Goal: Ask a question: Seek information or help from site administrators or community

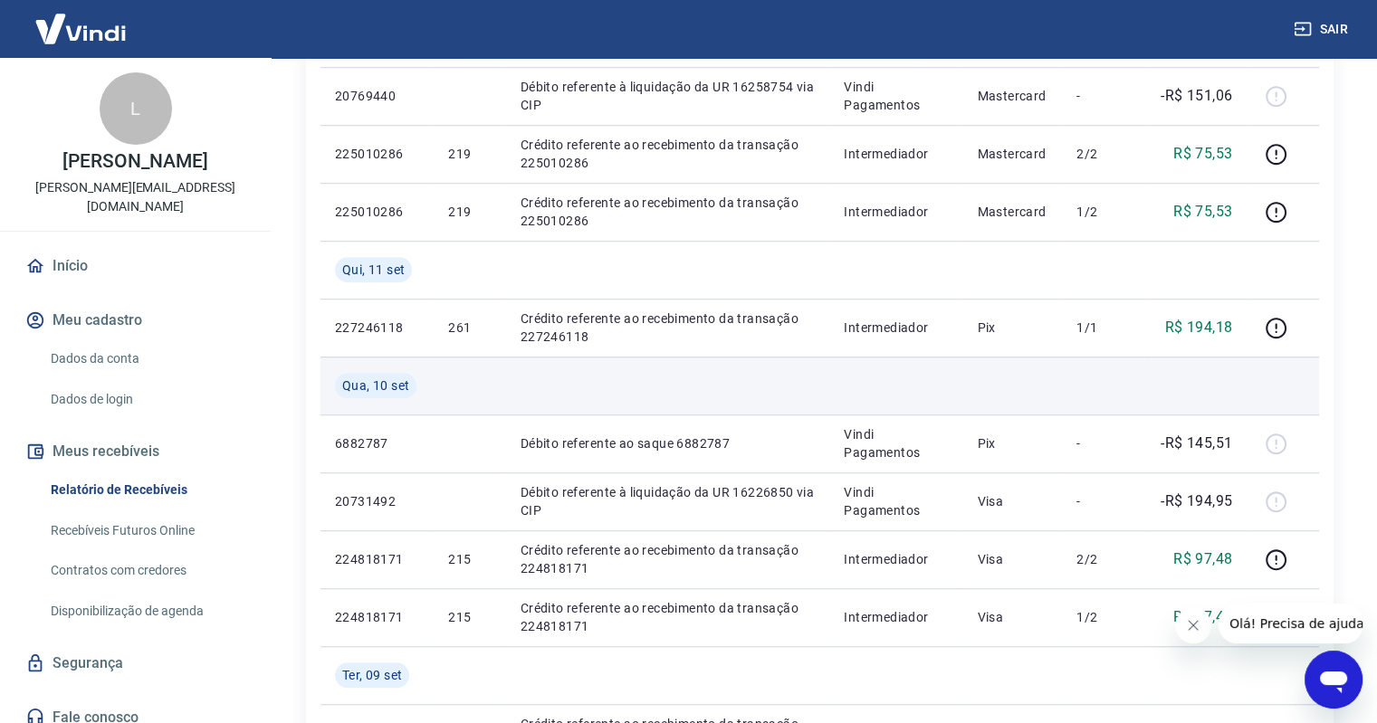
scroll to position [1267, 0]
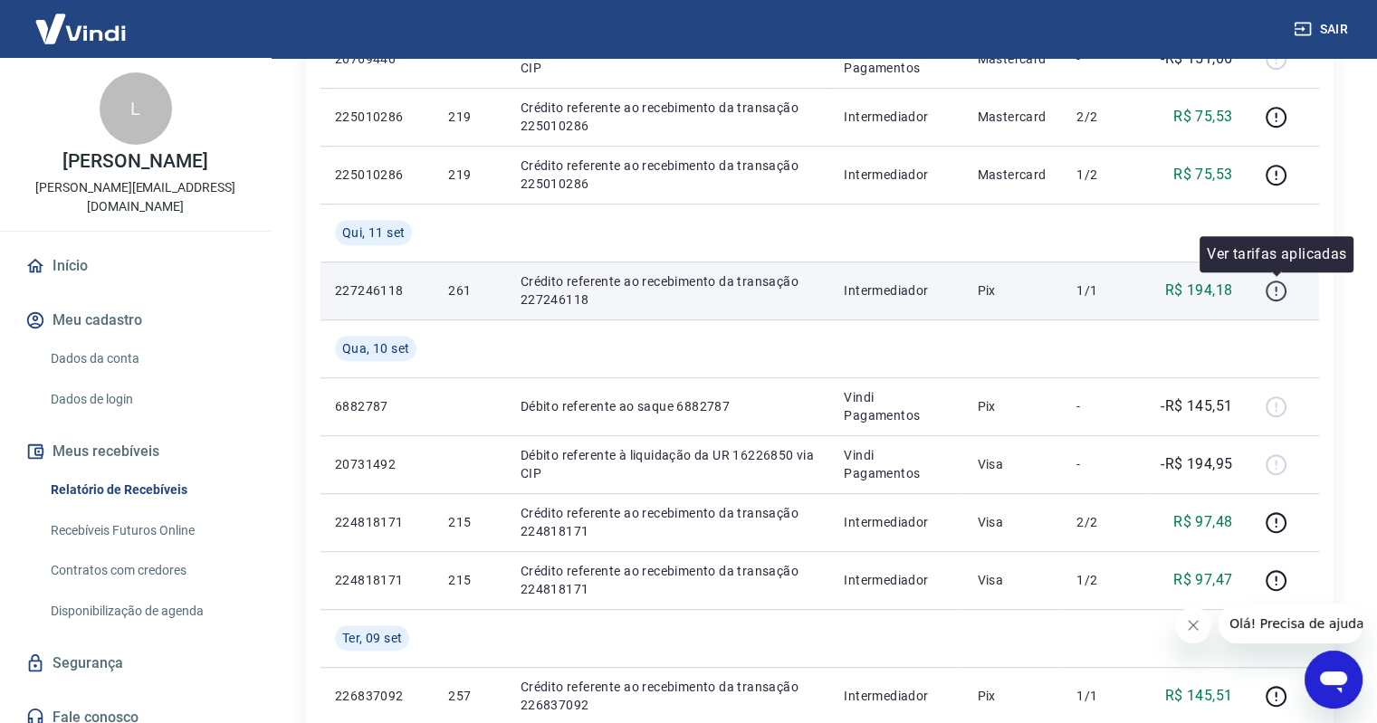
click at [1271, 289] on icon "button" at bounding box center [1276, 291] width 23 height 23
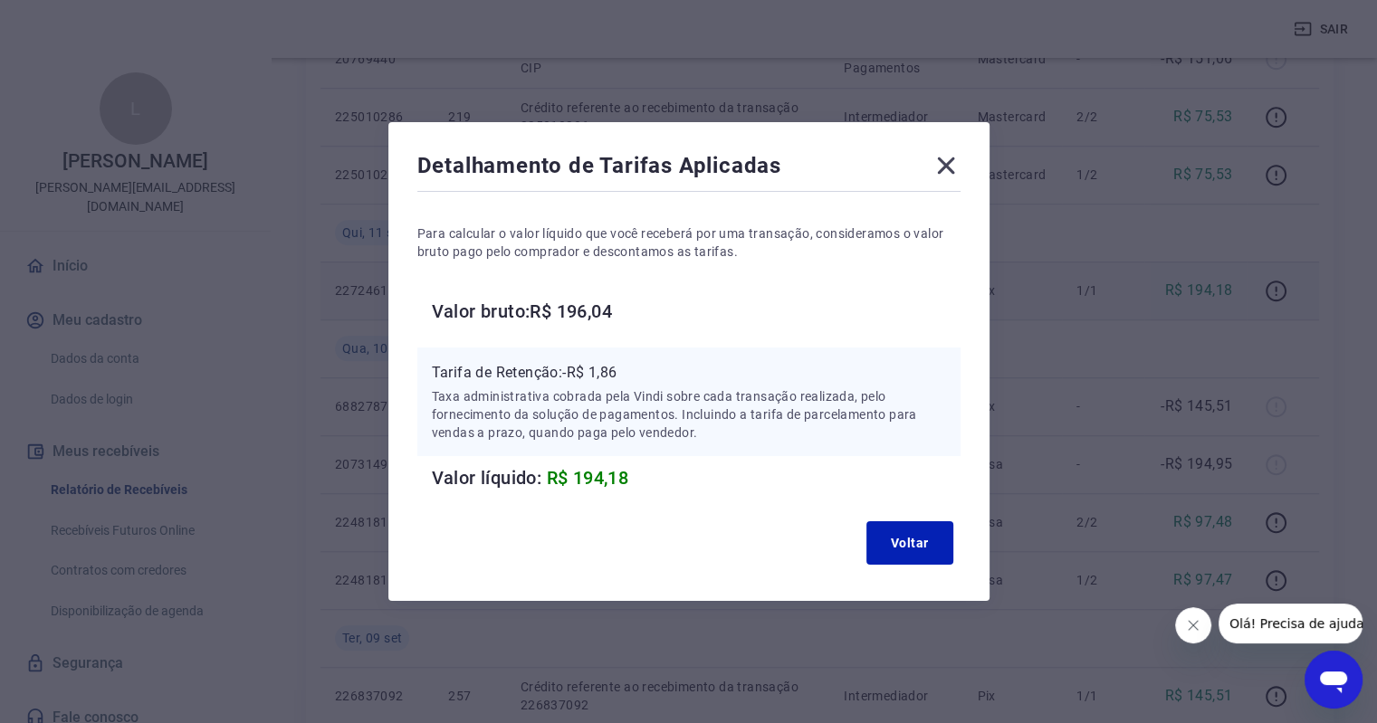
click at [955, 165] on icon at bounding box center [946, 165] width 29 height 29
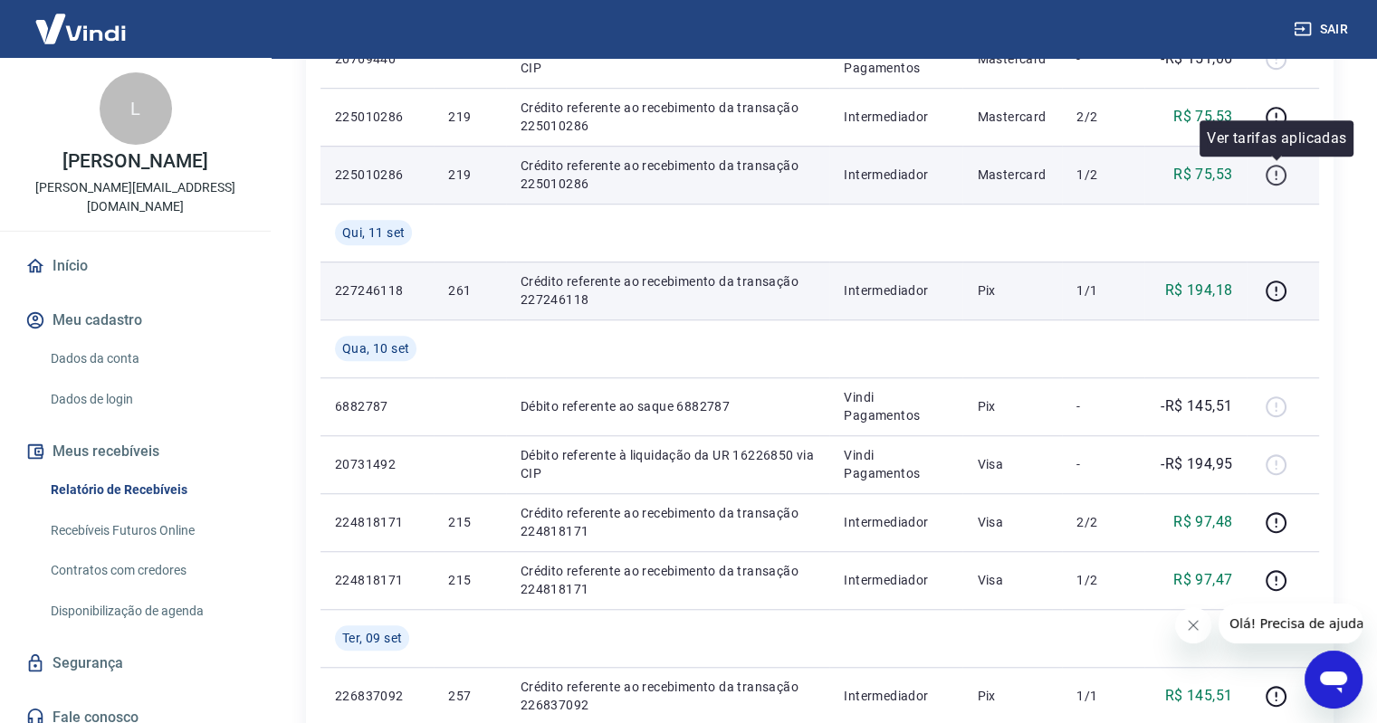
click at [1271, 172] on icon "button" at bounding box center [1276, 175] width 23 height 23
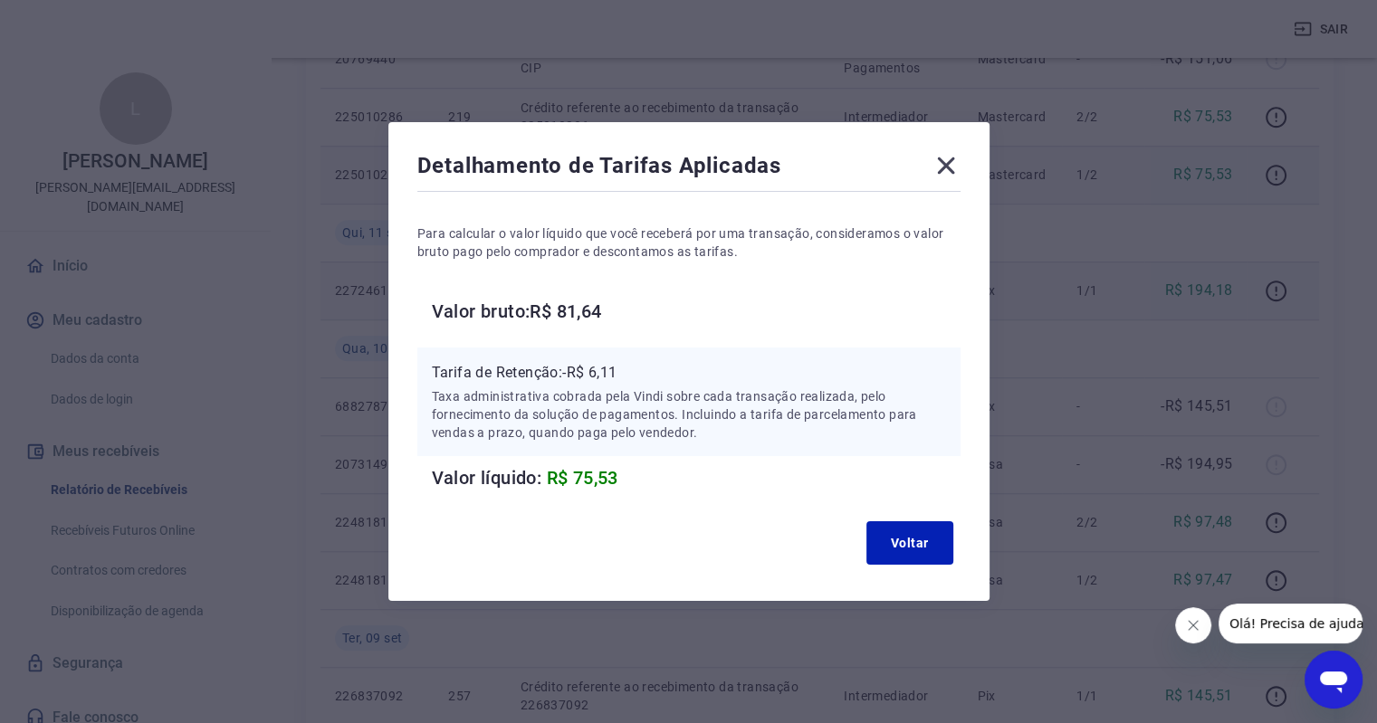
click at [951, 158] on icon at bounding box center [946, 165] width 29 height 29
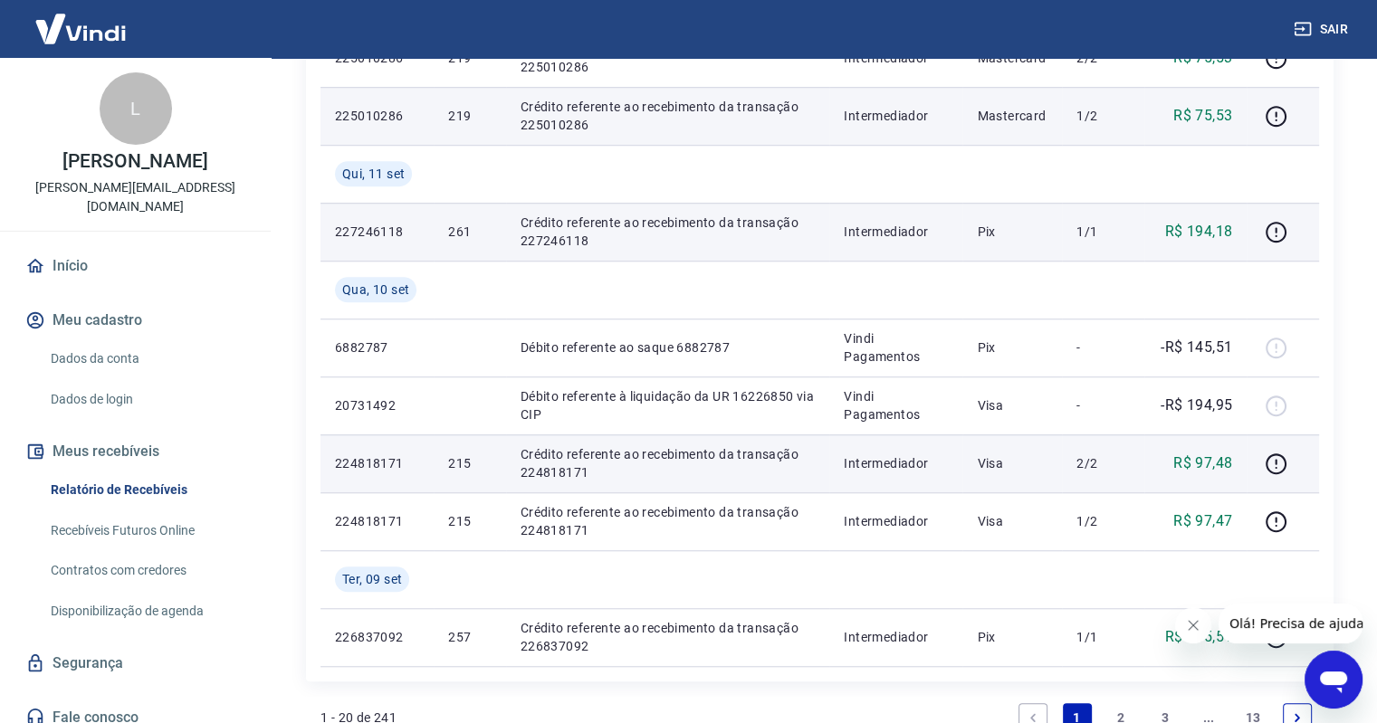
scroll to position [1358, 0]
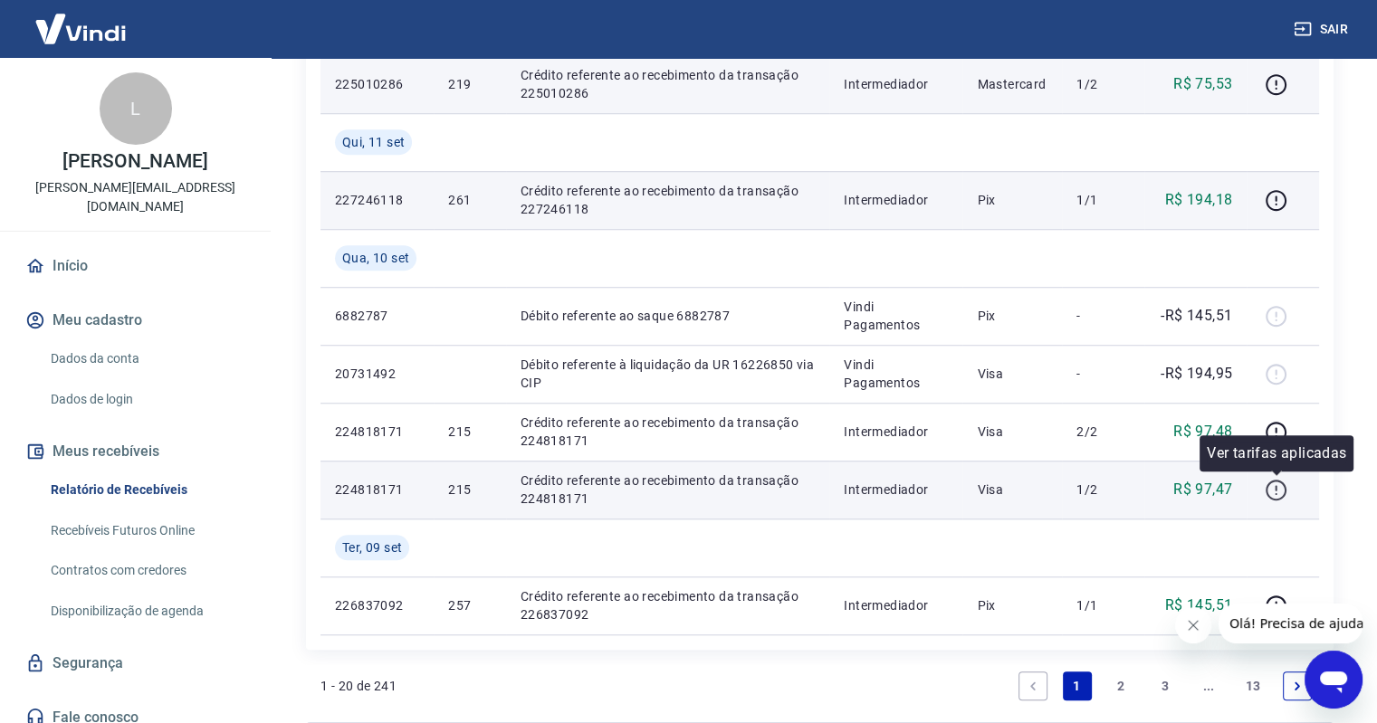
click at [1283, 495] on icon "button" at bounding box center [1276, 490] width 23 height 23
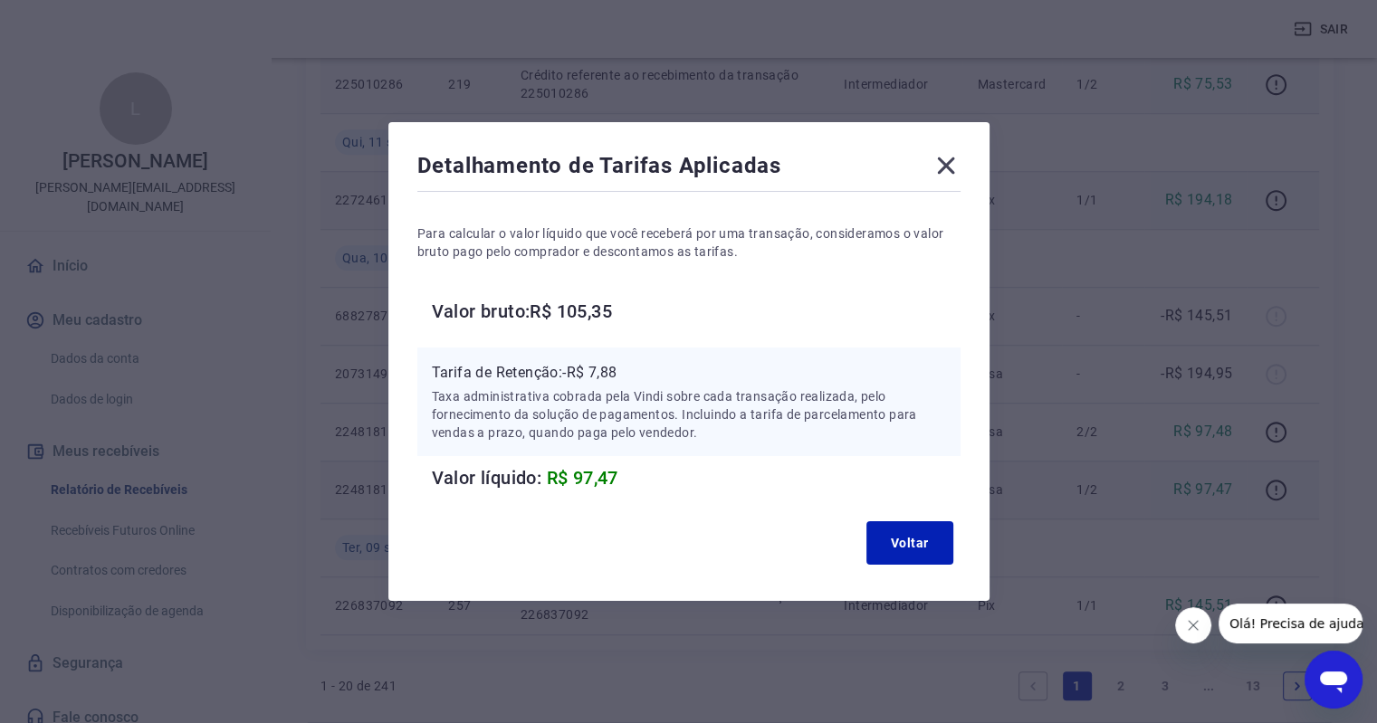
click at [950, 169] on icon at bounding box center [946, 165] width 29 height 29
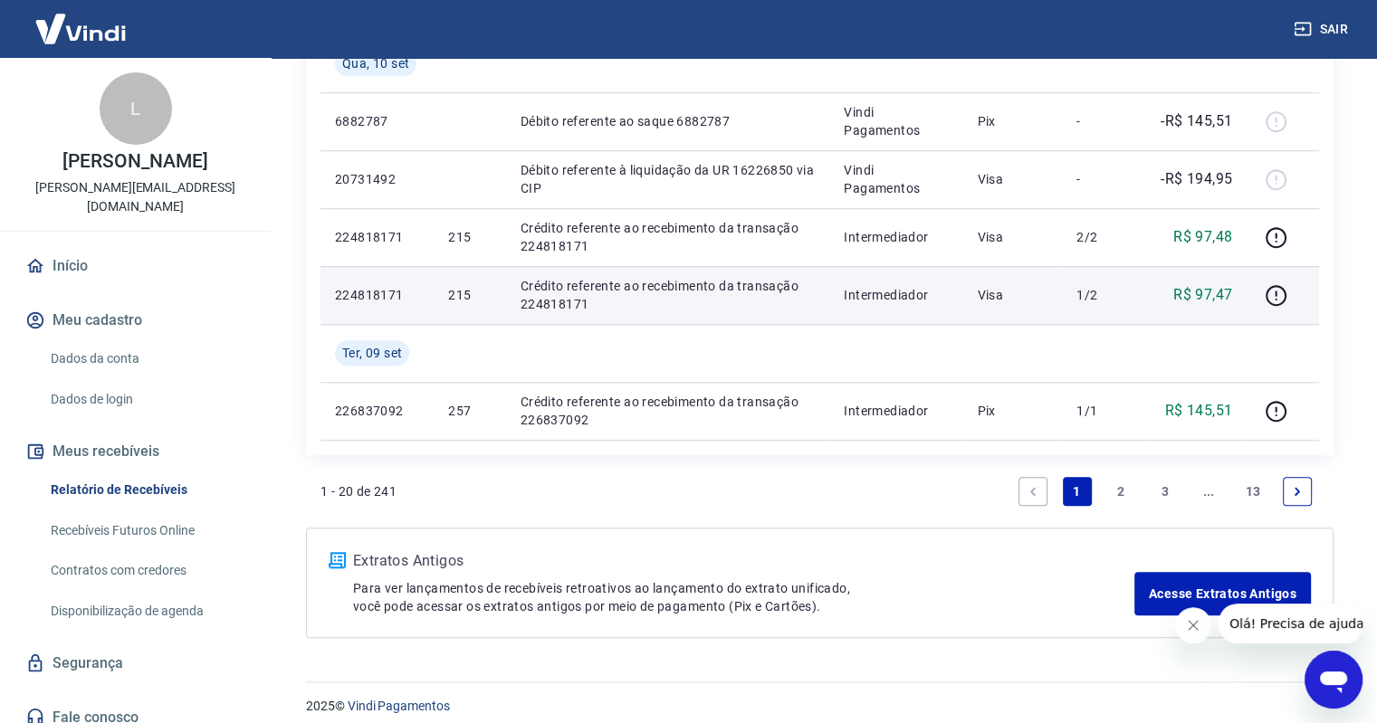
scroll to position [1565, 0]
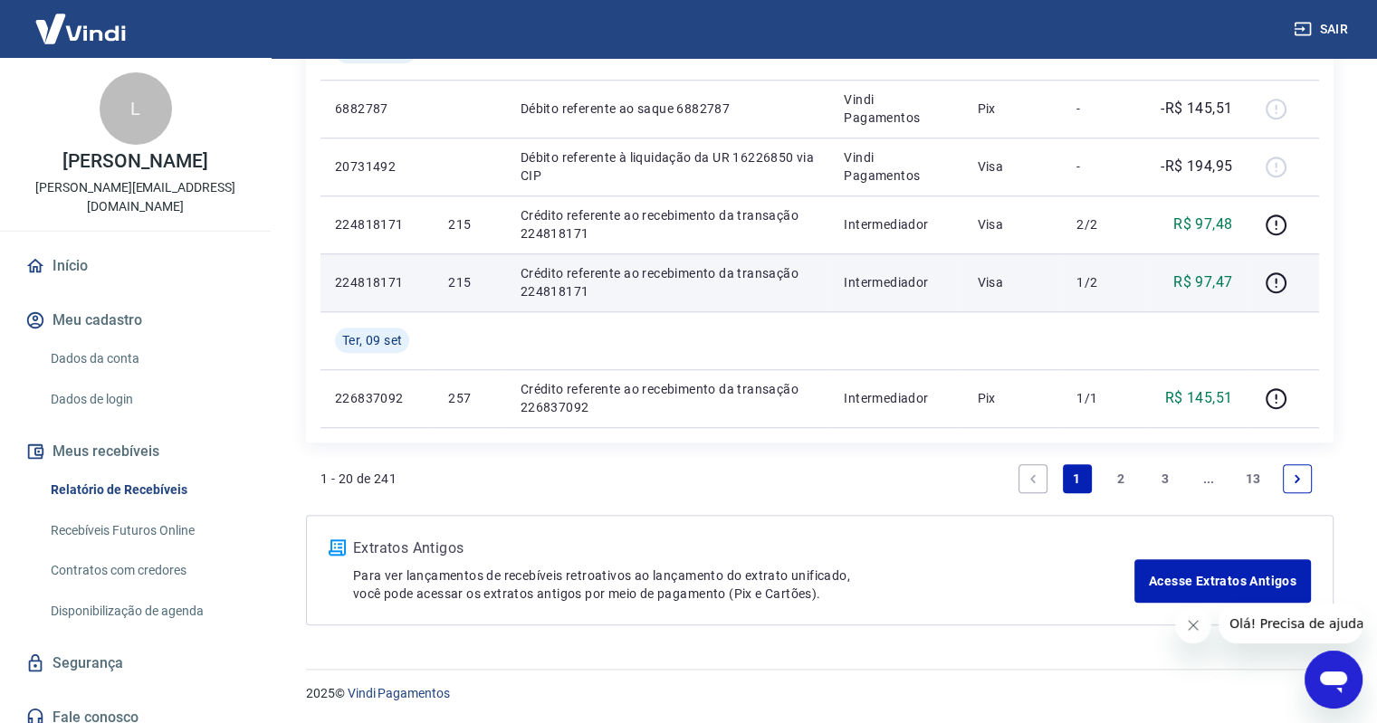
click at [1123, 479] on link "2" at bounding box center [1120, 478] width 29 height 29
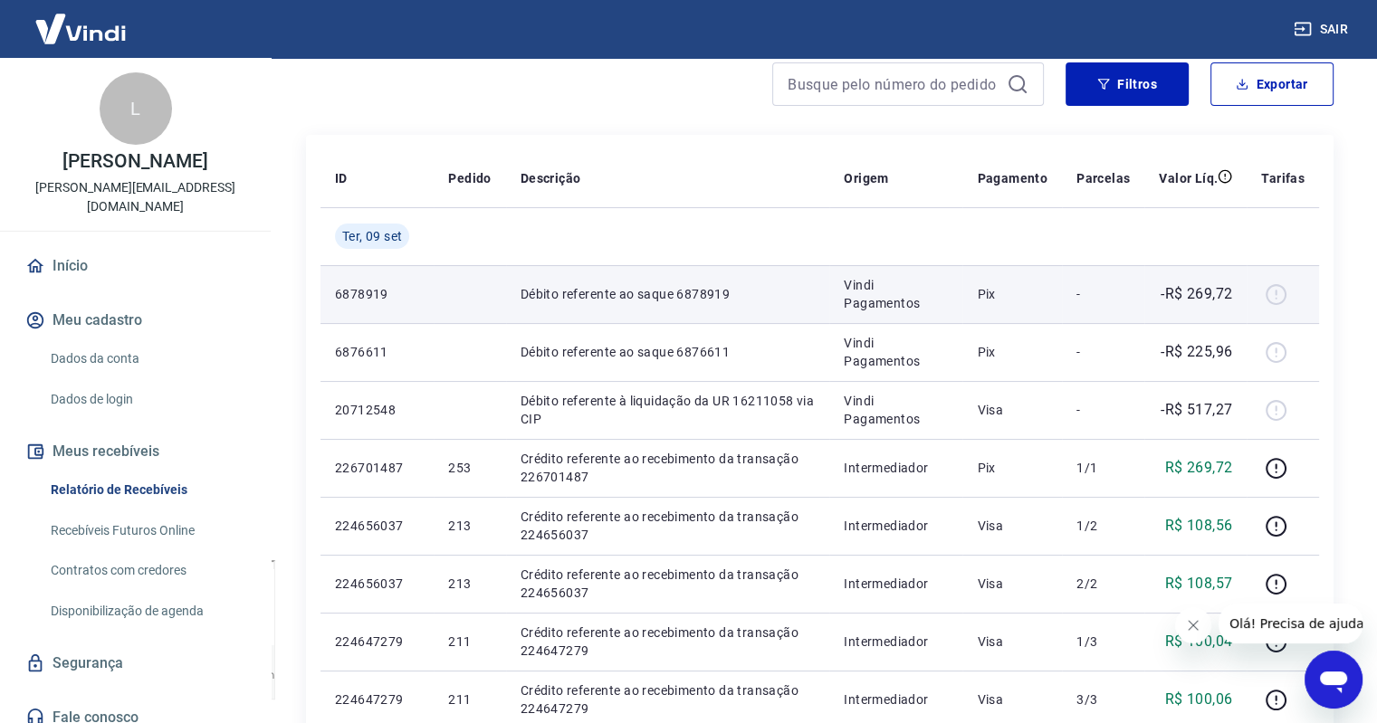
scroll to position [181, 0]
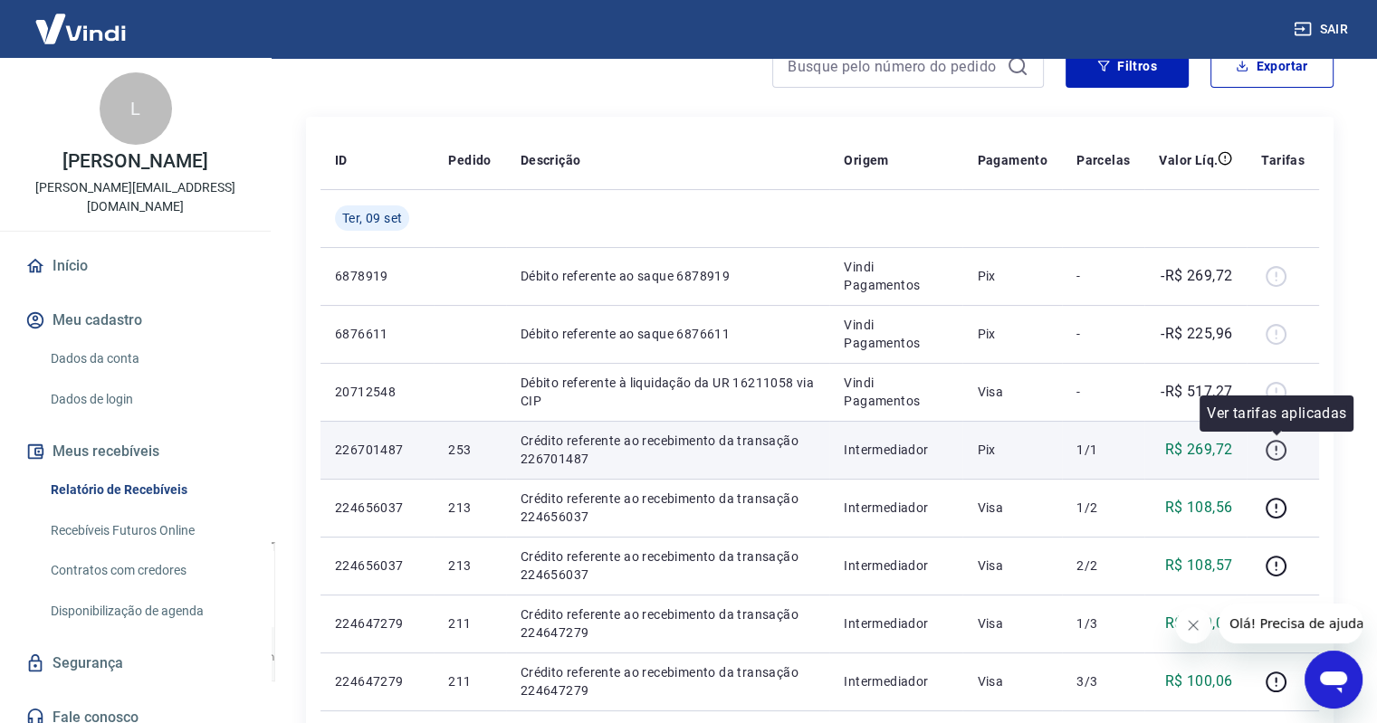
click at [1277, 458] on icon "button" at bounding box center [1276, 450] width 23 height 23
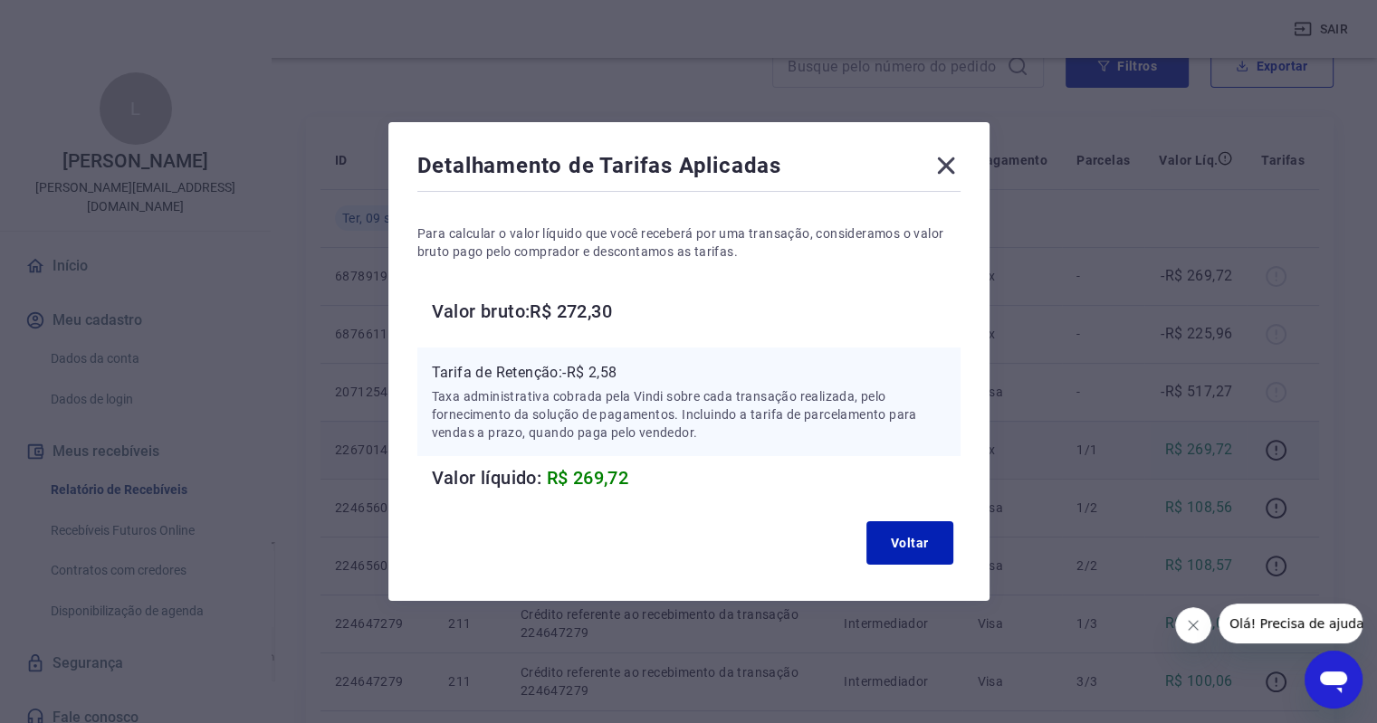
click at [958, 166] on icon at bounding box center [946, 165] width 29 height 29
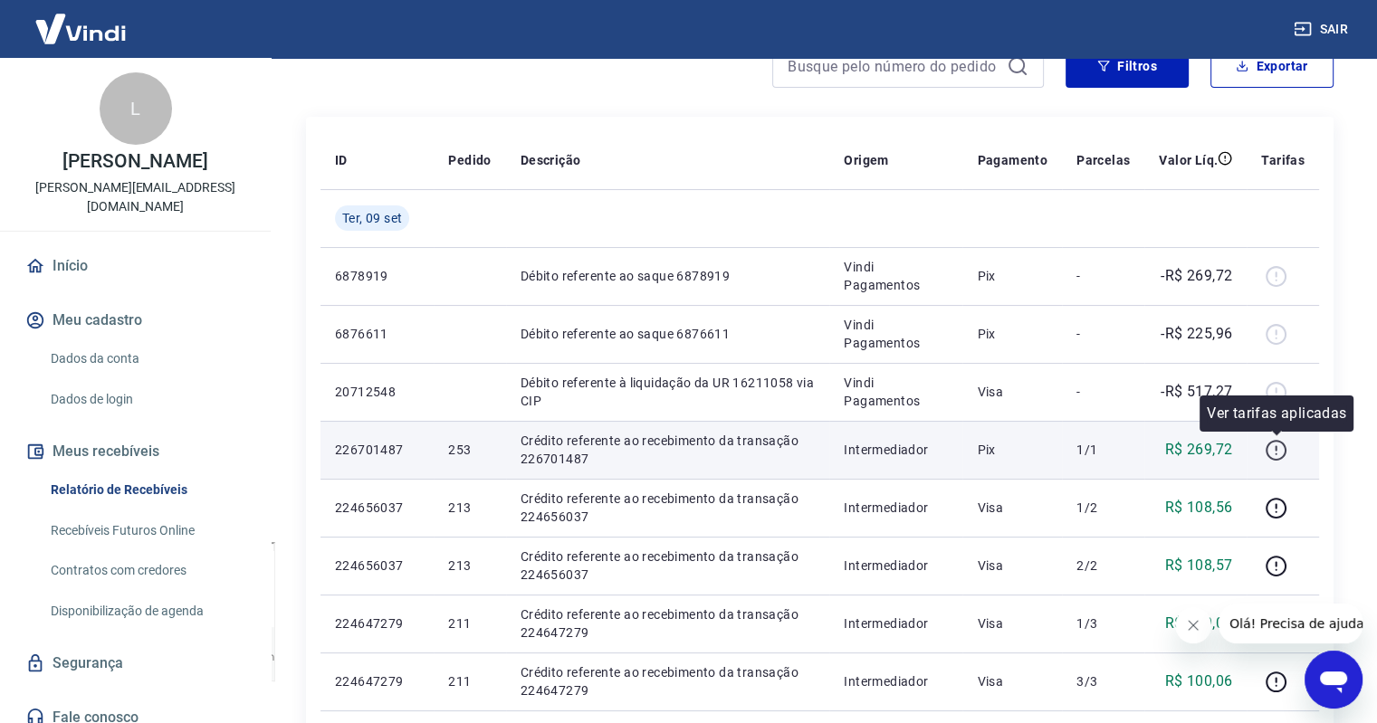
click at [1278, 448] on icon "button" at bounding box center [1276, 450] width 23 height 23
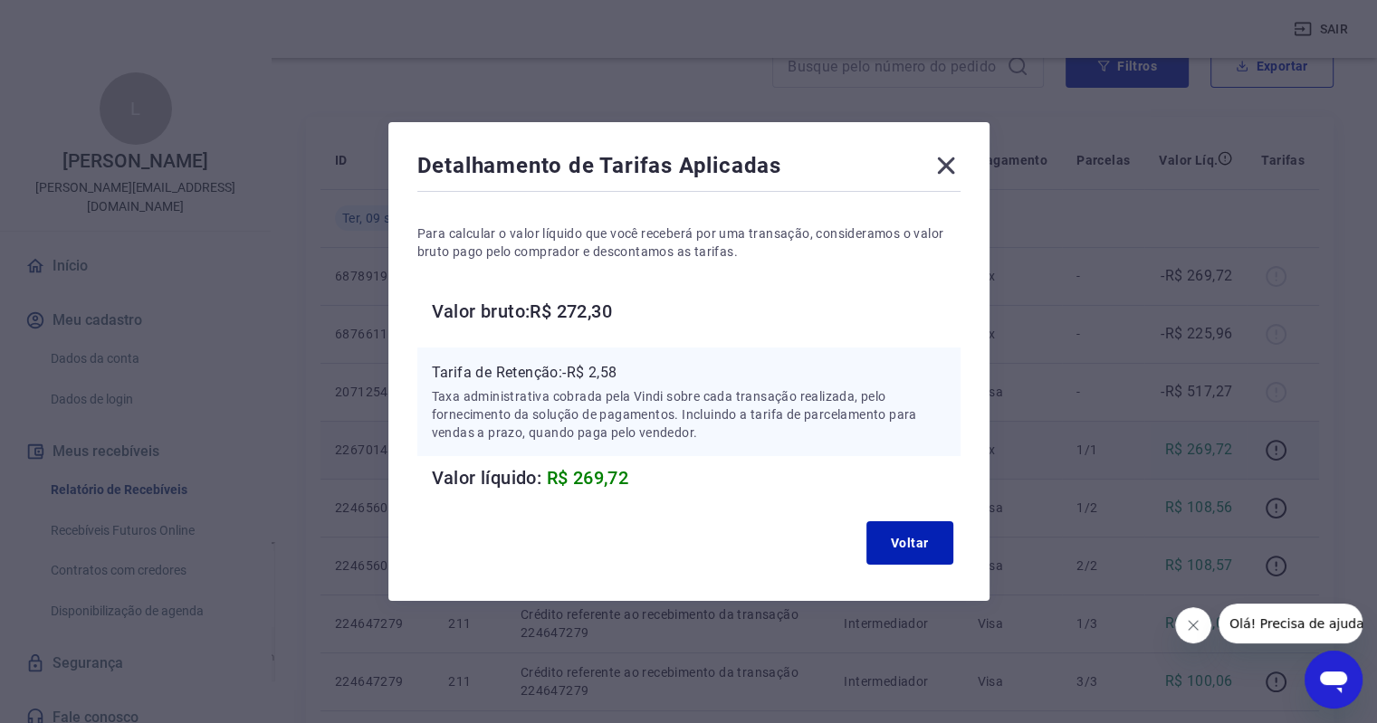
click at [956, 171] on icon at bounding box center [946, 165] width 29 height 29
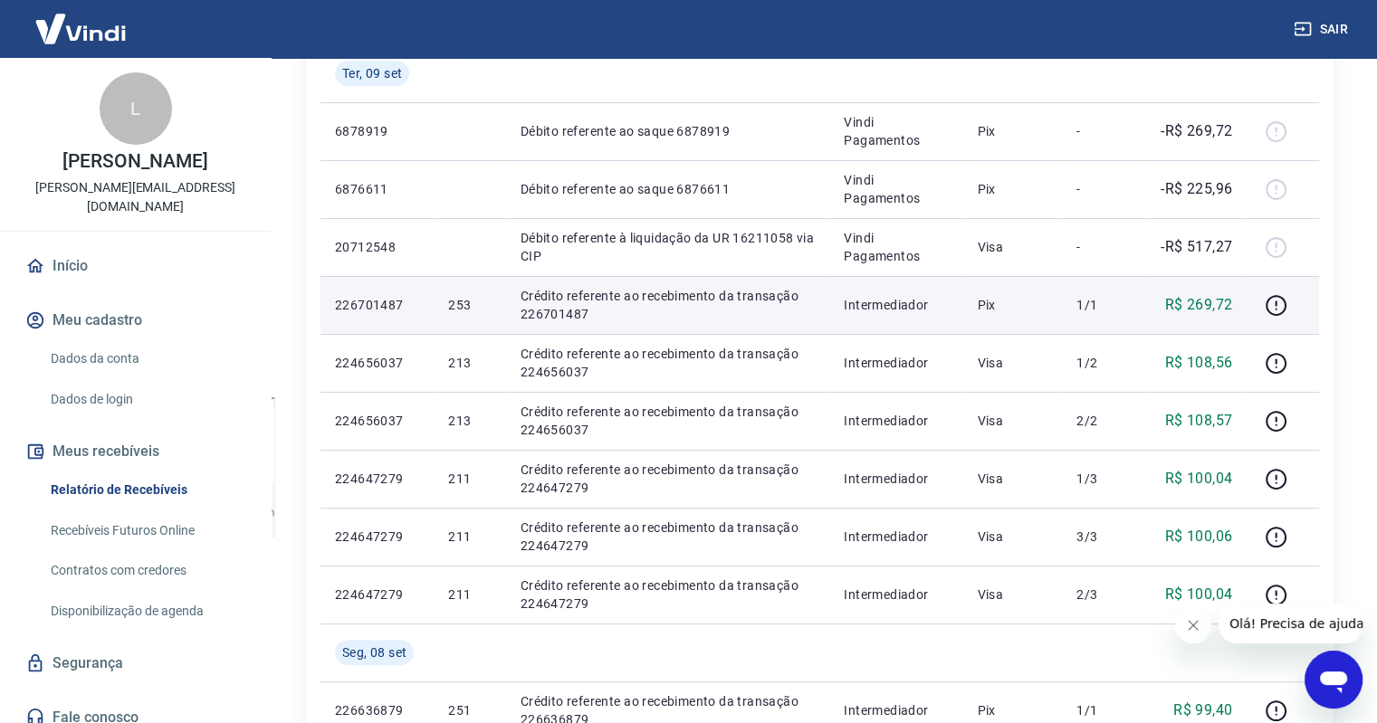
scroll to position [337, 0]
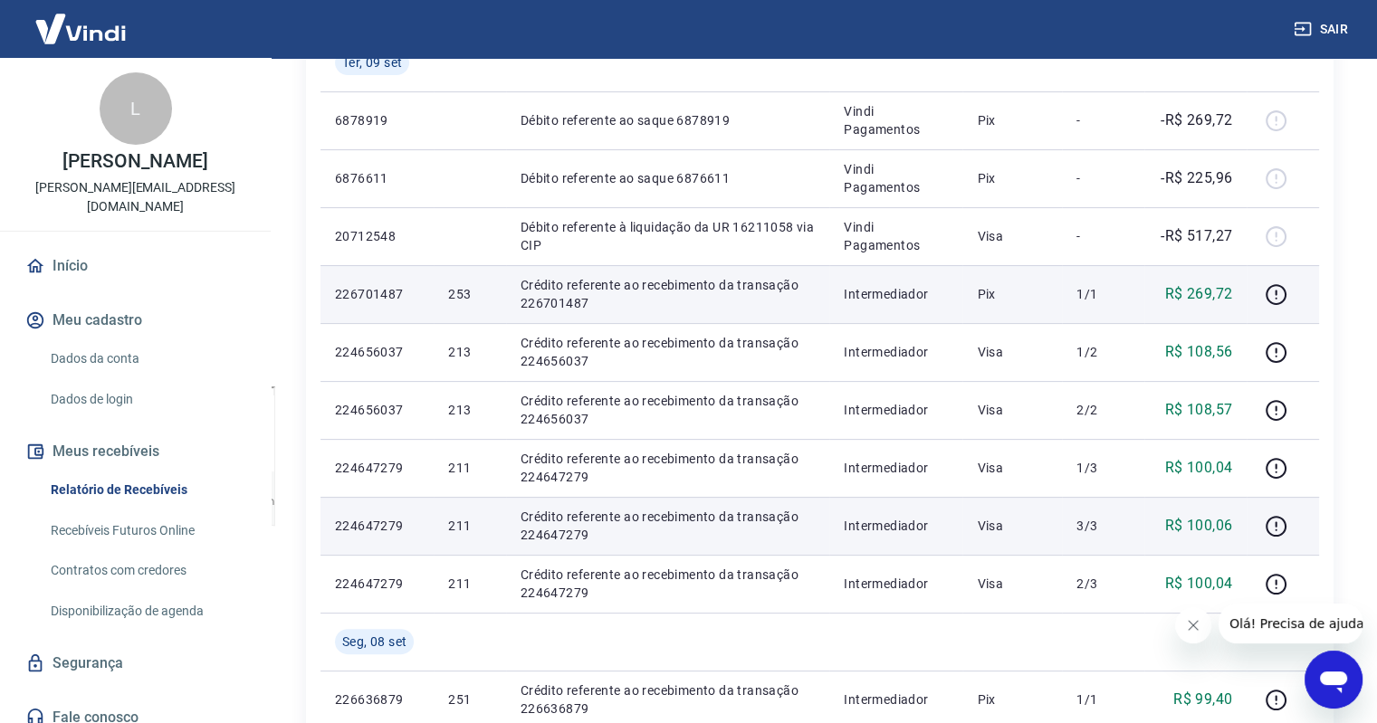
click at [847, 532] on td "Intermediador" at bounding box center [895, 526] width 133 height 58
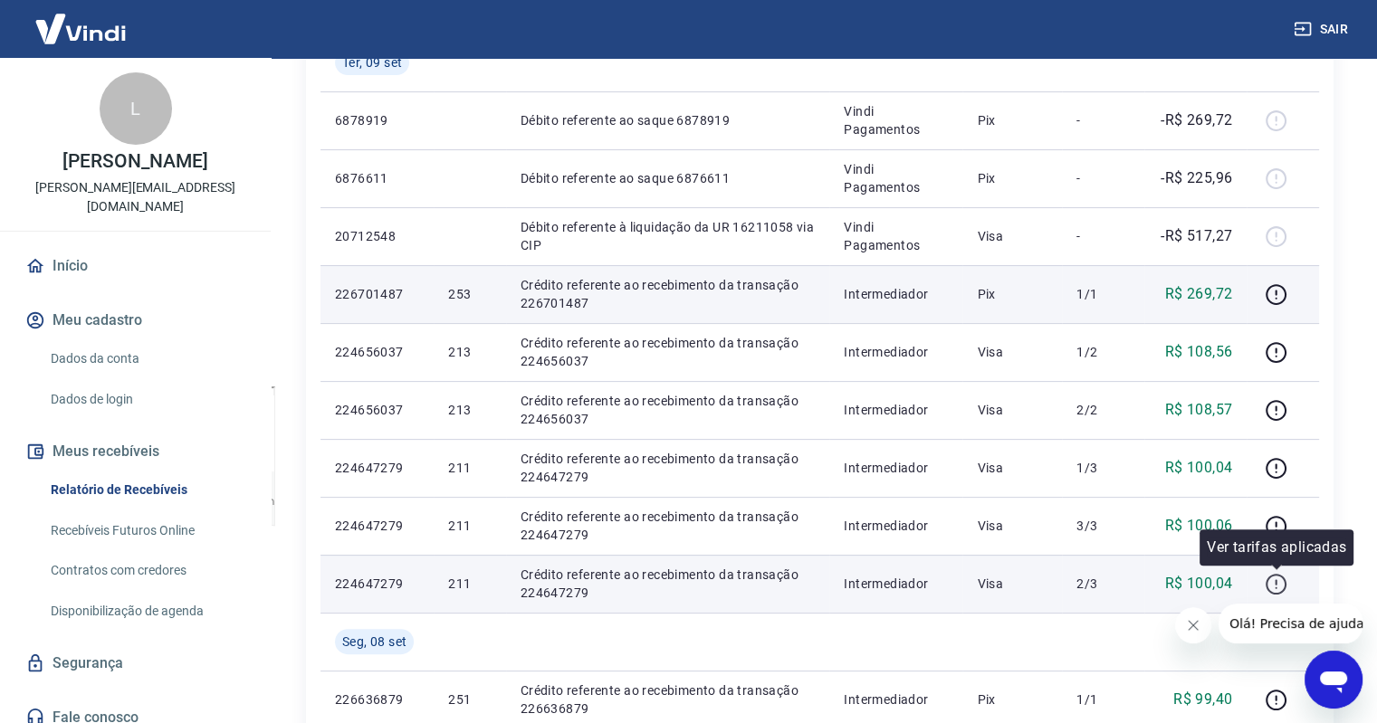
click at [1272, 589] on icon "button" at bounding box center [1276, 584] width 23 height 23
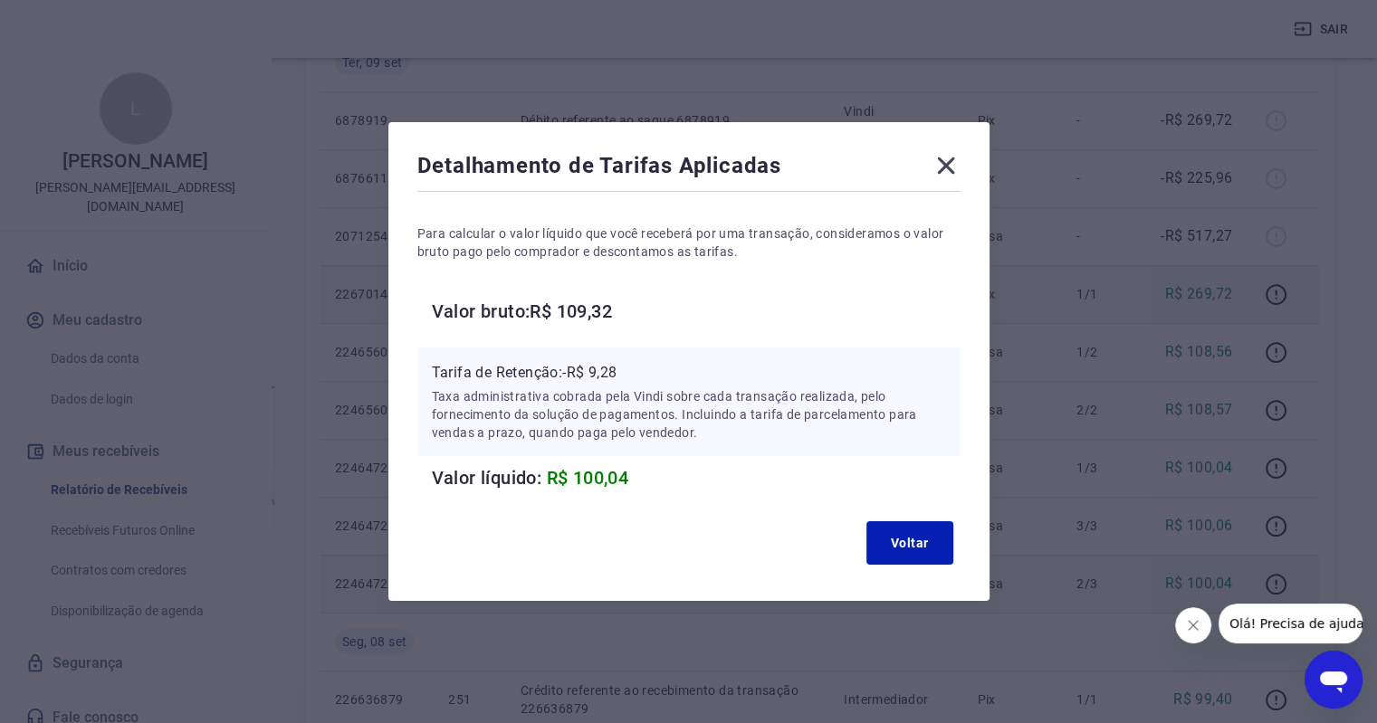
click at [961, 176] on icon at bounding box center [946, 165] width 29 height 29
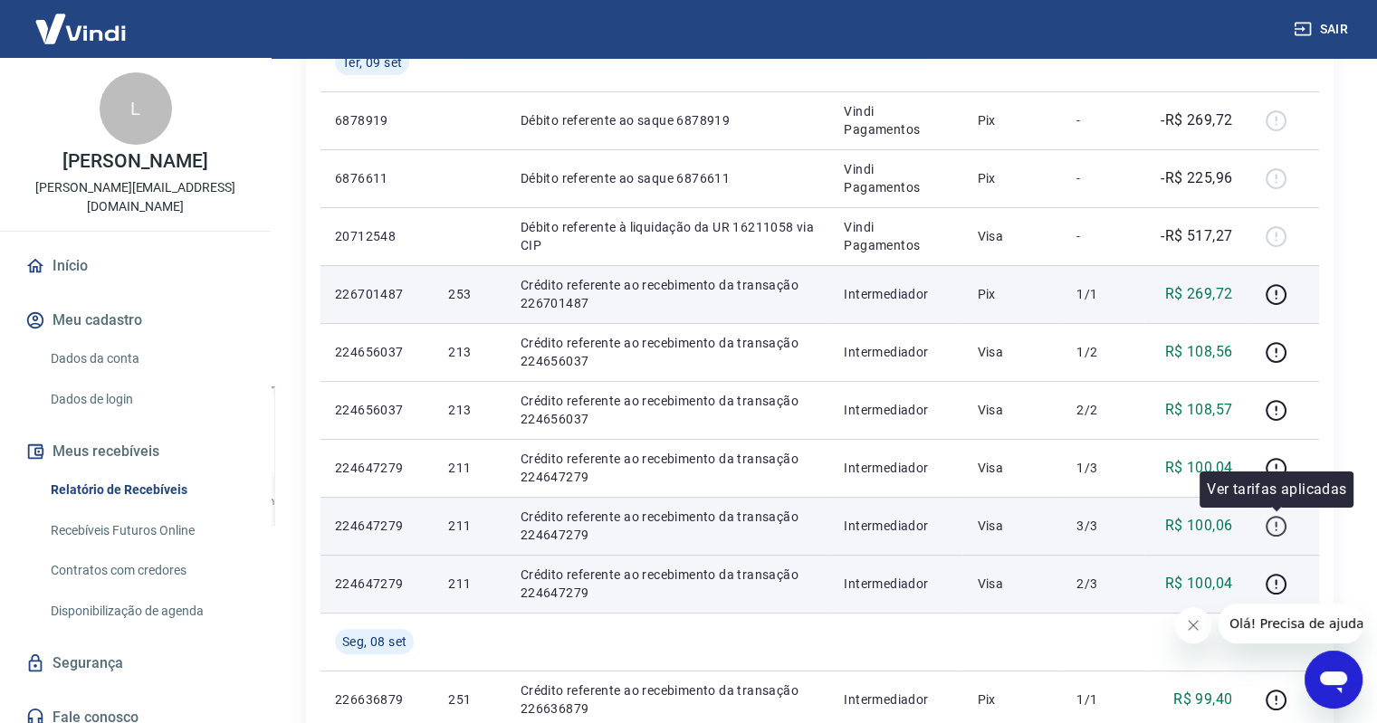
click at [1282, 522] on icon "button" at bounding box center [1276, 526] width 23 height 23
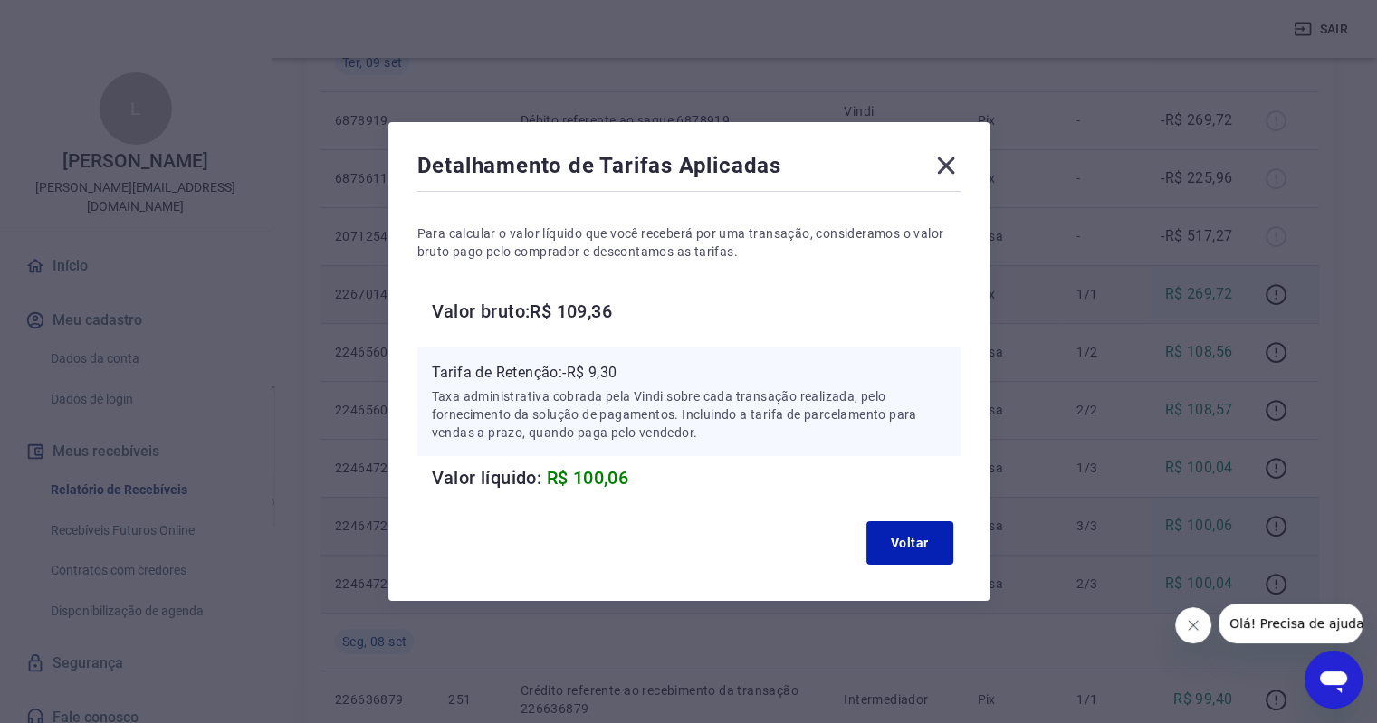
click at [937, 159] on div "Detalhamento de Tarifas Aplicadas" at bounding box center [688, 169] width 543 height 36
click at [952, 164] on icon at bounding box center [945, 166] width 17 height 17
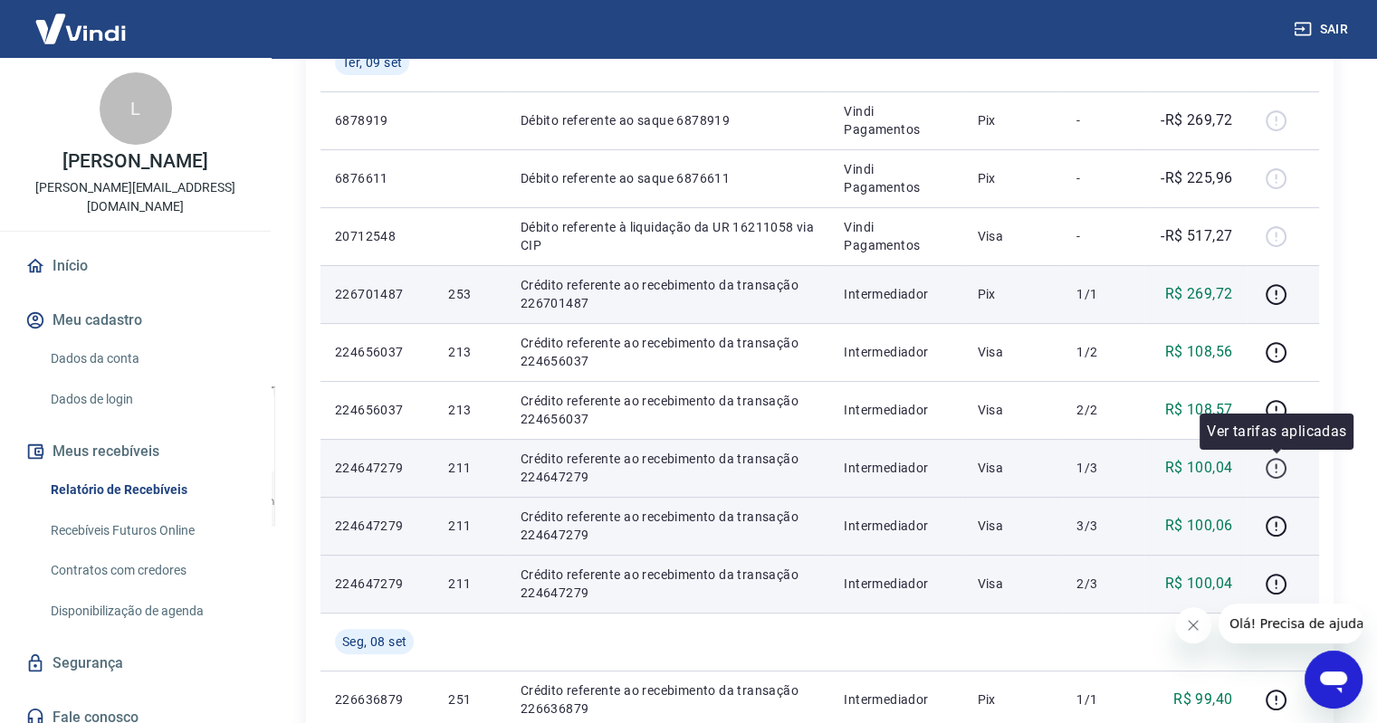
click at [1271, 469] on icon "button" at bounding box center [1276, 468] width 23 height 23
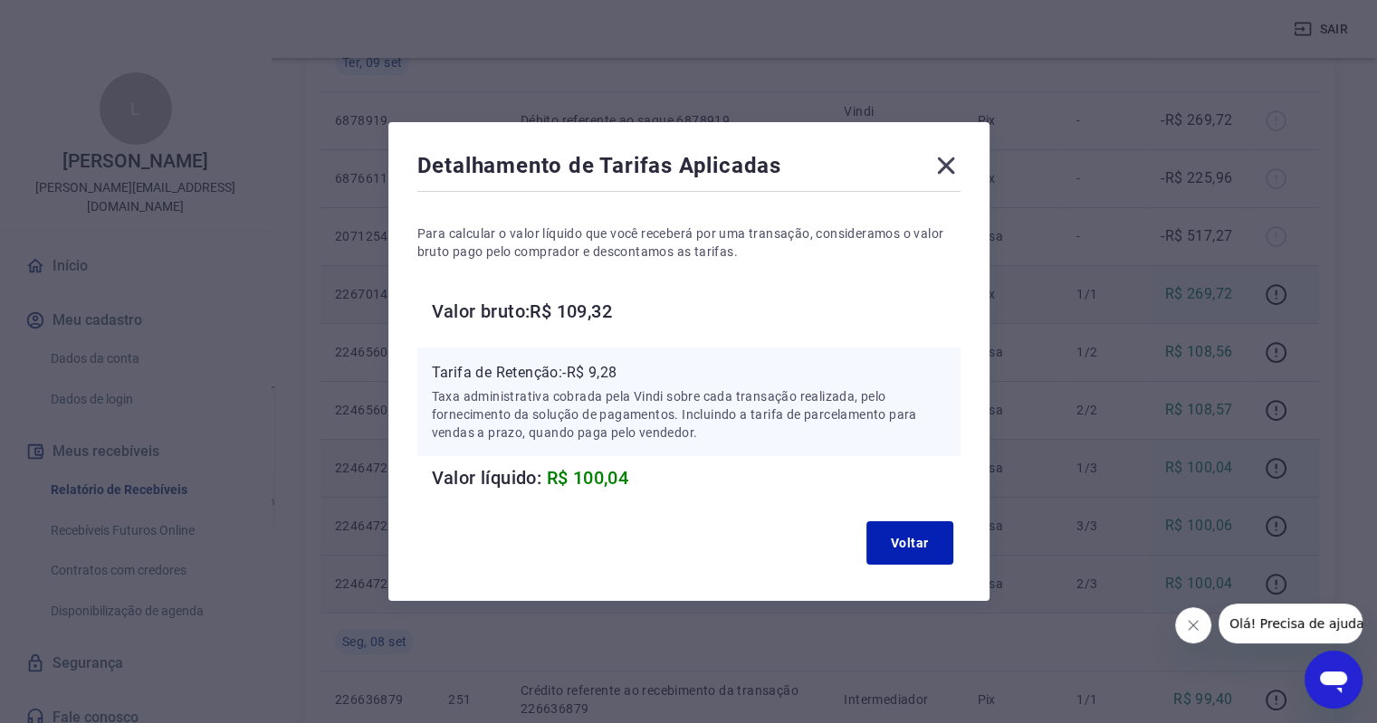
click at [944, 161] on icon at bounding box center [946, 165] width 29 height 29
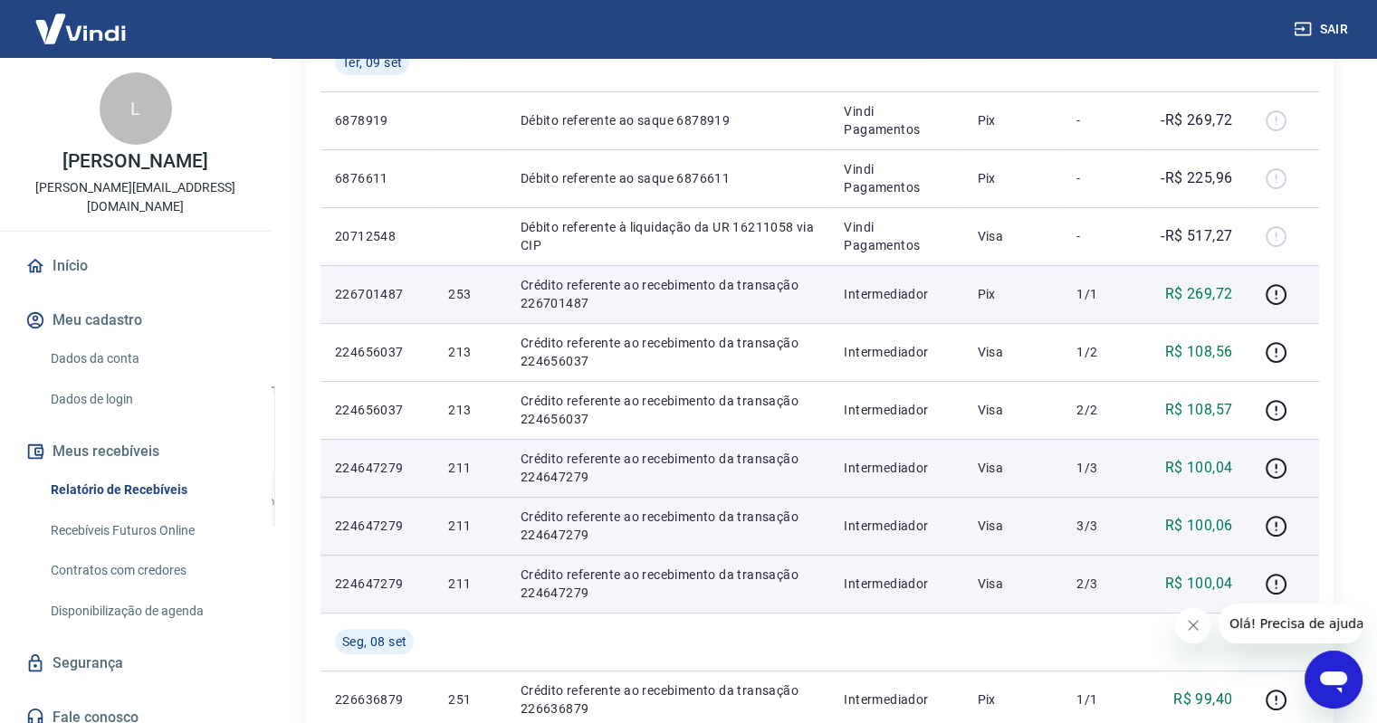
click at [529, 463] on p "Crédito referente ao recebimento da transação 224647279" at bounding box center [668, 468] width 295 height 36
drag, startPoint x: 454, startPoint y: 459, endPoint x: 492, endPoint y: 463, distance: 37.3
click at [492, 463] on td "211" at bounding box center [470, 468] width 72 height 58
click at [460, 462] on p "211" at bounding box center [469, 468] width 43 height 18
drag, startPoint x: 443, startPoint y: 462, endPoint x: 453, endPoint y: 466, distance: 10.9
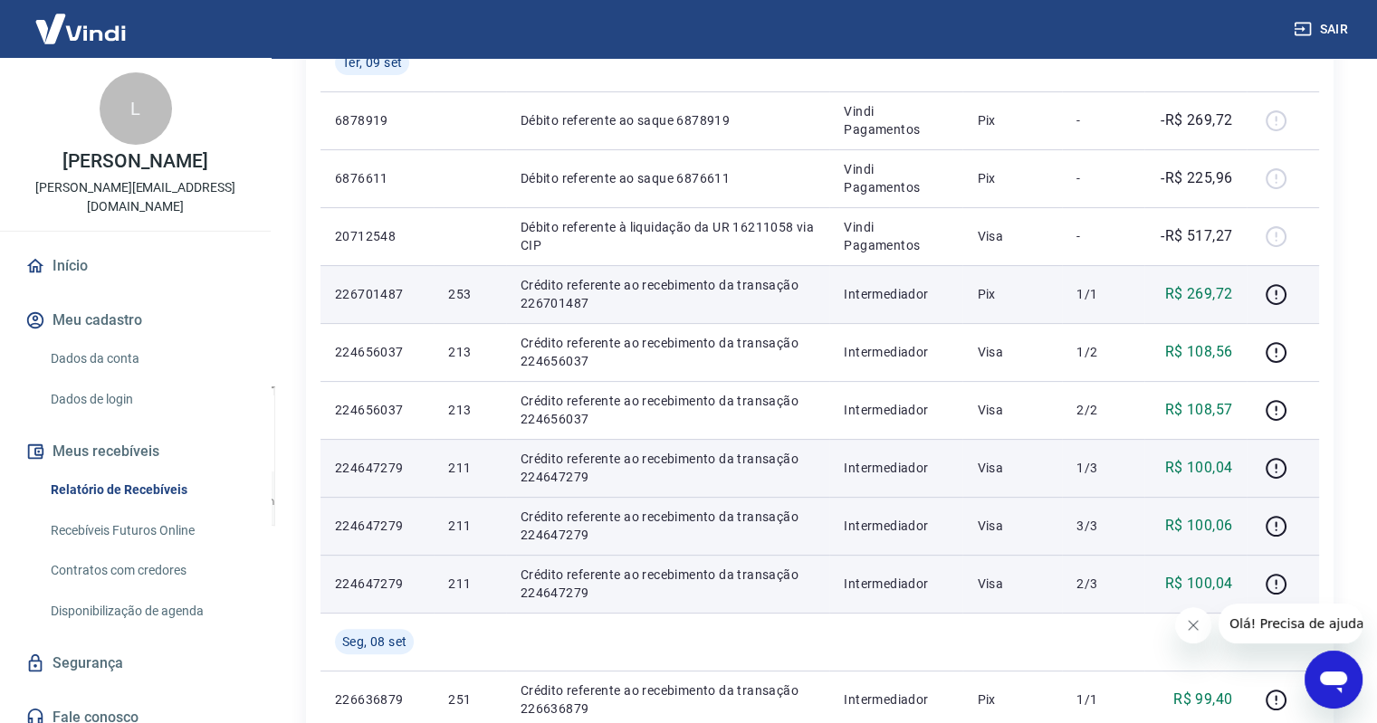
click at [451, 465] on td "211" at bounding box center [470, 468] width 72 height 58
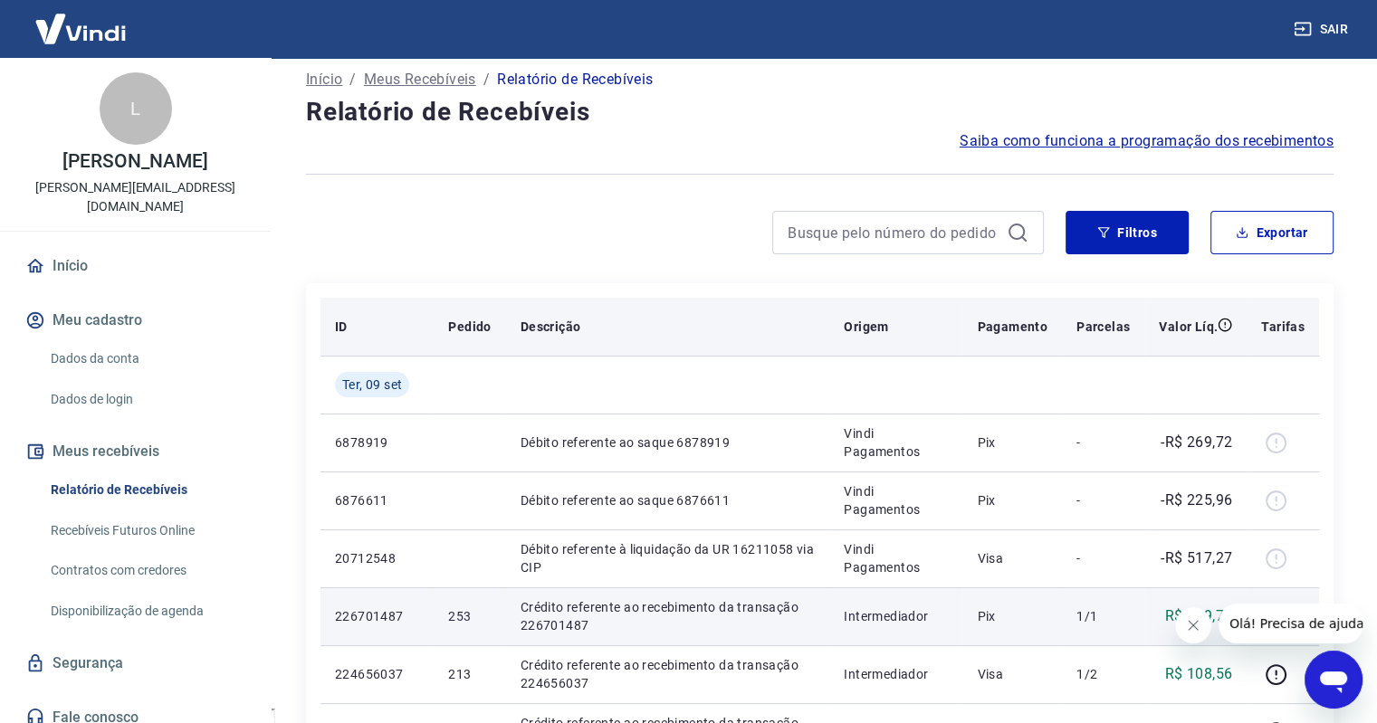
scroll to position [0, 0]
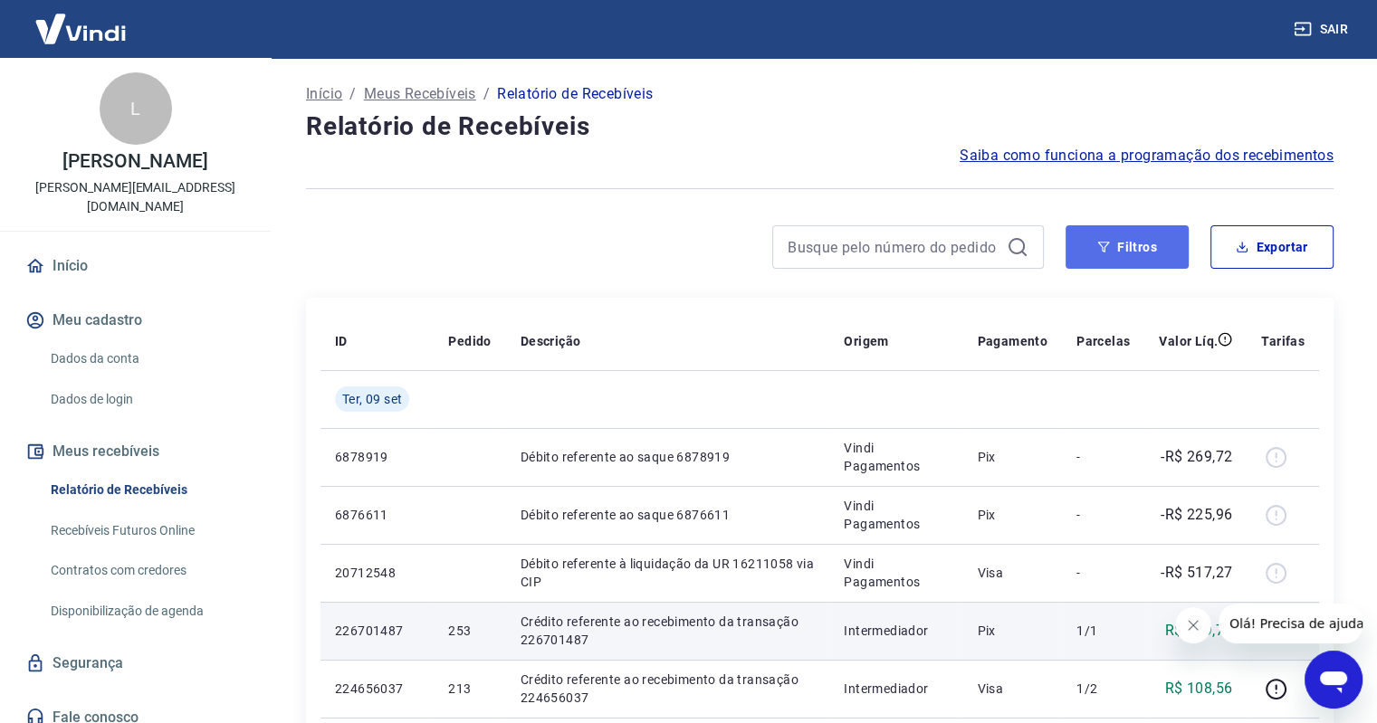
click at [1104, 256] on button "Filtros" at bounding box center [1127, 246] width 123 height 43
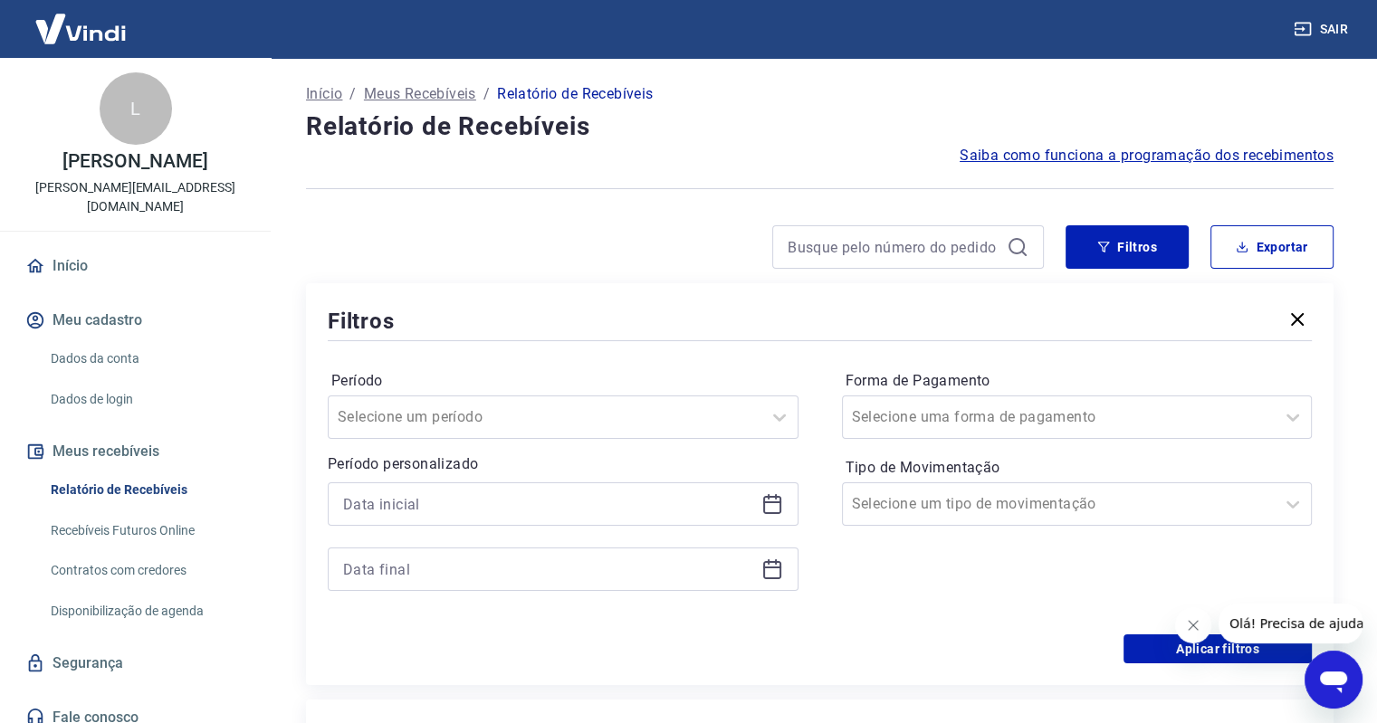
click at [1299, 321] on icon "button" at bounding box center [1297, 319] width 13 height 13
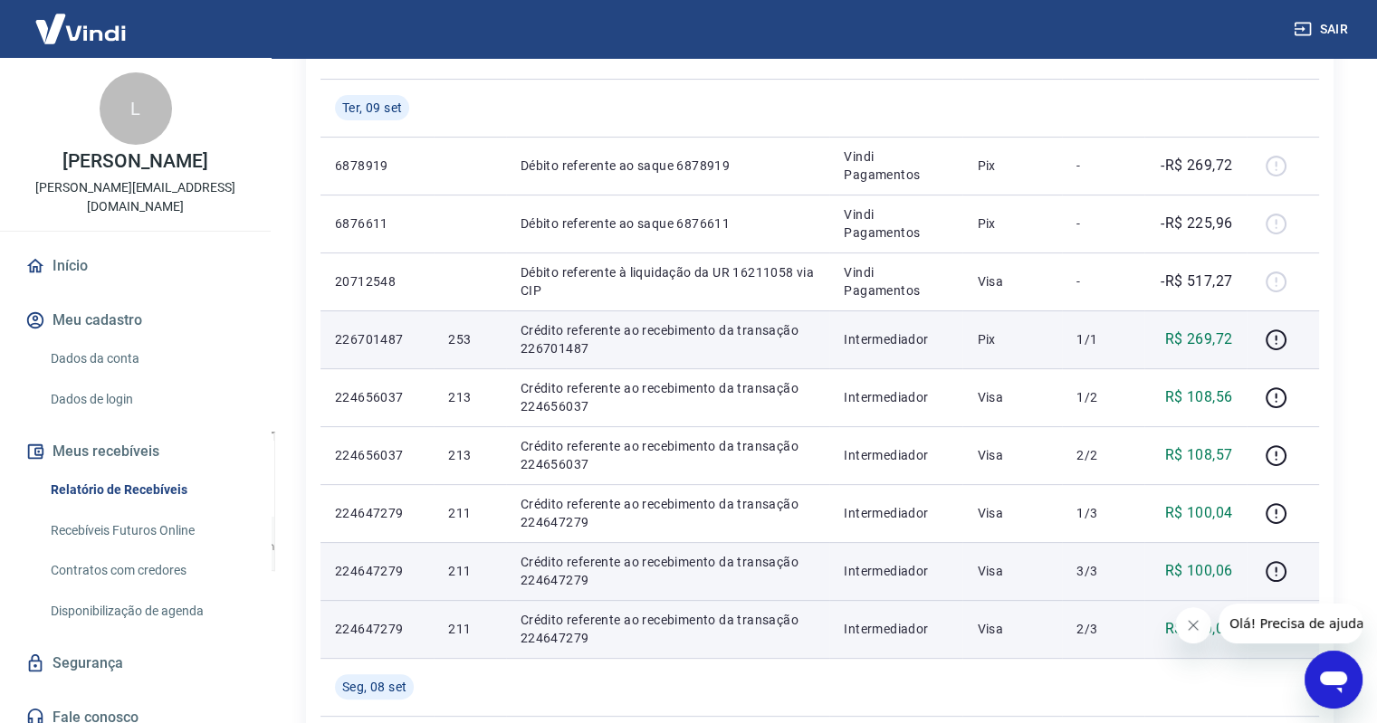
scroll to position [272, 0]
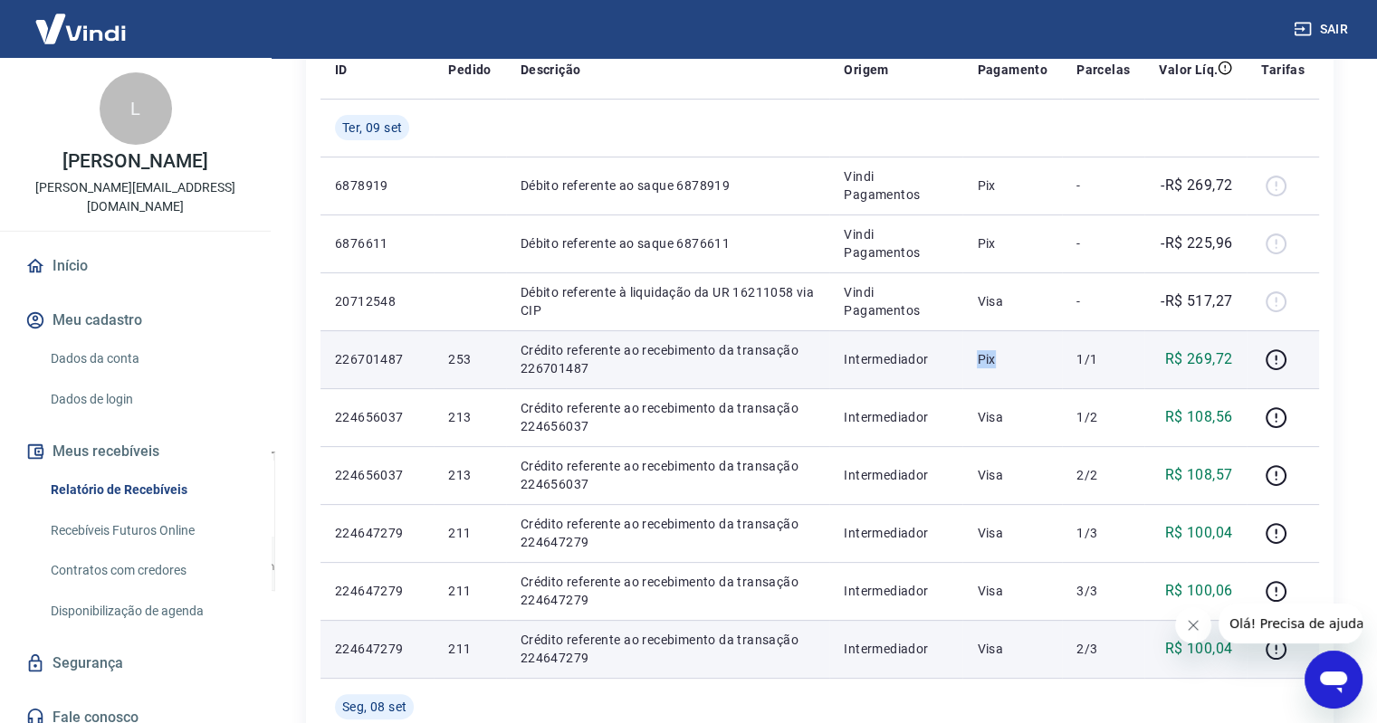
drag, startPoint x: 999, startPoint y: 358, endPoint x: 981, endPoint y: 358, distance: 17.2
click at [981, 358] on p "Pix" at bounding box center [1012, 359] width 71 height 18
click at [980, 358] on td "Pix" at bounding box center [1012, 359] width 100 height 58
drag, startPoint x: 980, startPoint y: 358, endPoint x: 999, endPoint y: 358, distance: 19.0
click at [999, 358] on td "Pix" at bounding box center [1012, 359] width 100 height 58
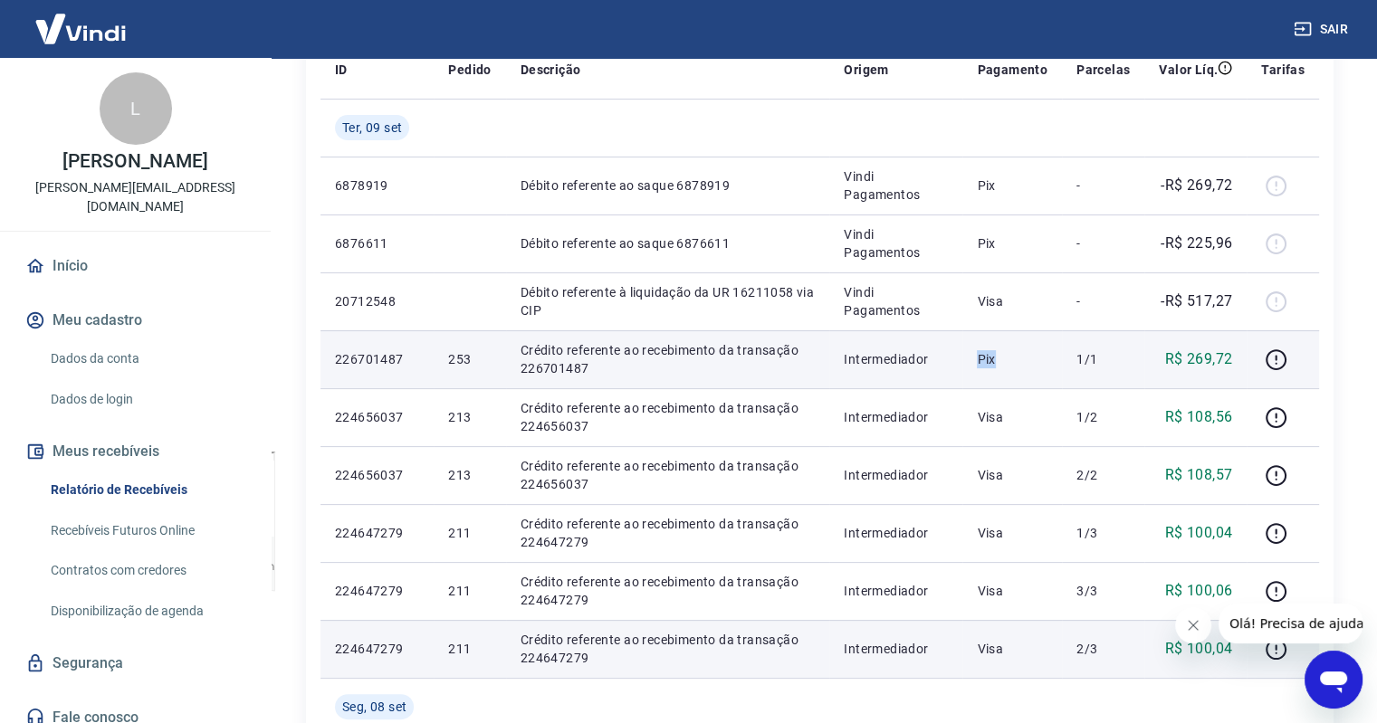
click at [999, 365] on p "Pix" at bounding box center [1012, 359] width 71 height 18
drag, startPoint x: 999, startPoint y: 359, endPoint x: 980, endPoint y: 360, distance: 19.0
click at [980, 360] on td "Pix" at bounding box center [1012, 359] width 100 height 58
drag, startPoint x: 982, startPoint y: 360, endPoint x: 997, endPoint y: 360, distance: 14.5
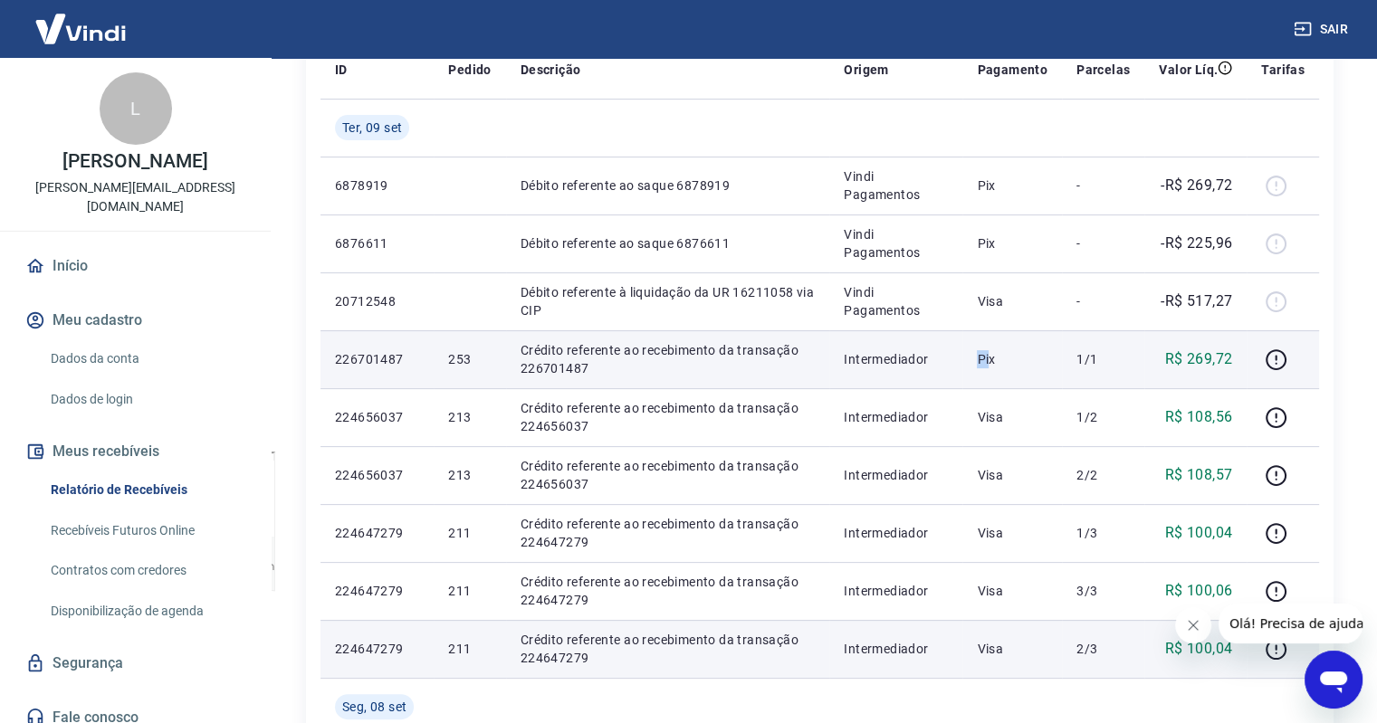
click at [997, 360] on p "Pix" at bounding box center [1012, 359] width 71 height 18
drag, startPoint x: 999, startPoint y: 358, endPoint x: 985, endPoint y: 358, distance: 14.5
click at [985, 358] on p "Pix" at bounding box center [1012, 359] width 71 height 18
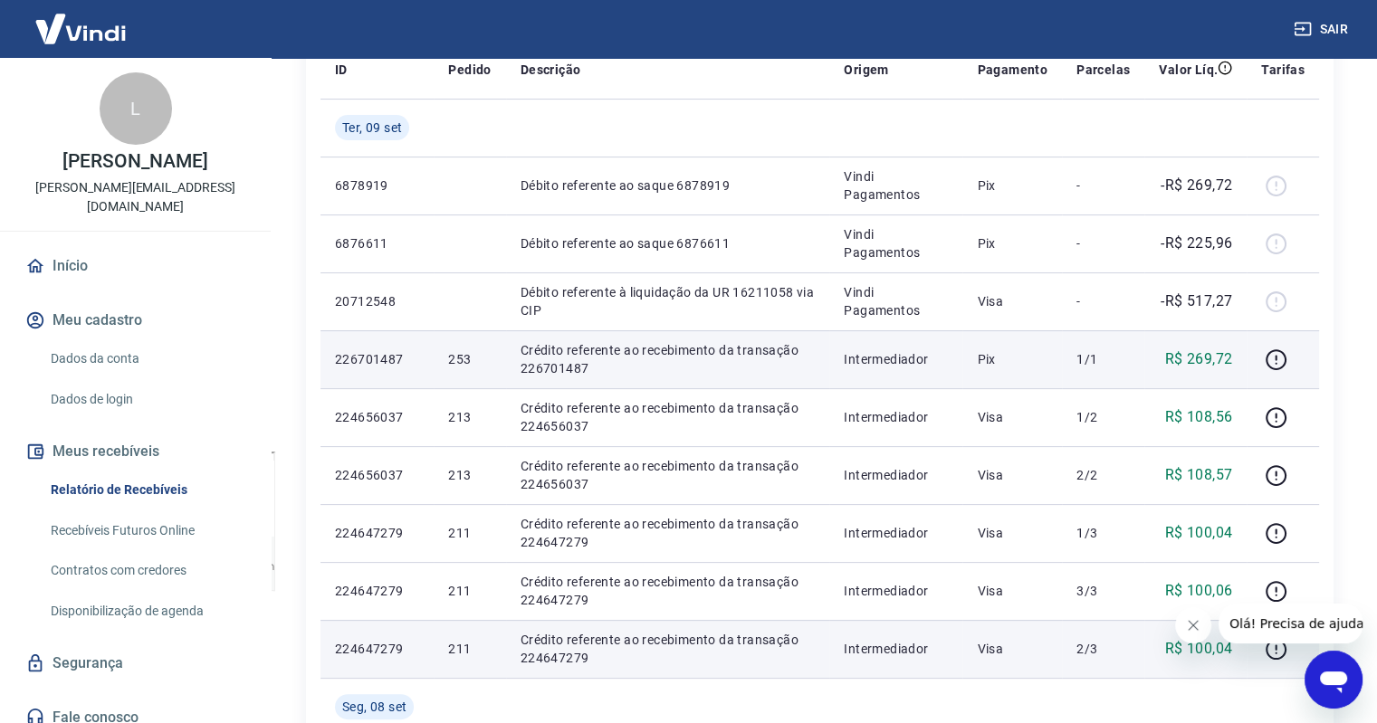
click at [978, 358] on td "Pix" at bounding box center [1012, 359] width 100 height 58
drag, startPoint x: 980, startPoint y: 359, endPoint x: 1009, endPoint y: 359, distance: 29.9
click at [1009, 359] on td "Pix" at bounding box center [1012, 359] width 100 height 58
click at [1009, 359] on p "Pix" at bounding box center [1012, 359] width 71 height 18
drag, startPoint x: 1006, startPoint y: 359, endPoint x: 980, endPoint y: 358, distance: 25.4
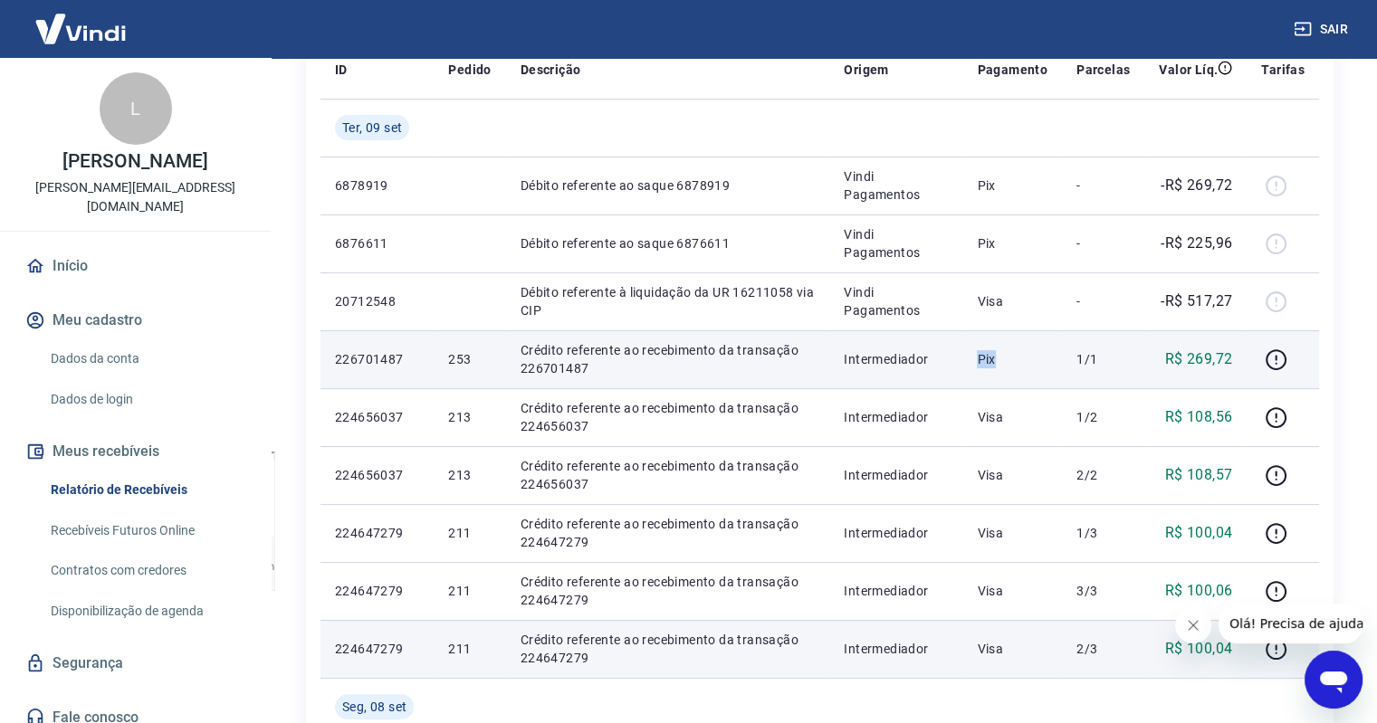
click at [980, 358] on td "Pix" at bounding box center [1012, 359] width 100 height 58
drag, startPoint x: 982, startPoint y: 360, endPoint x: 1020, endPoint y: 365, distance: 38.3
click at [1020, 365] on p "Pix" at bounding box center [1012, 359] width 71 height 18
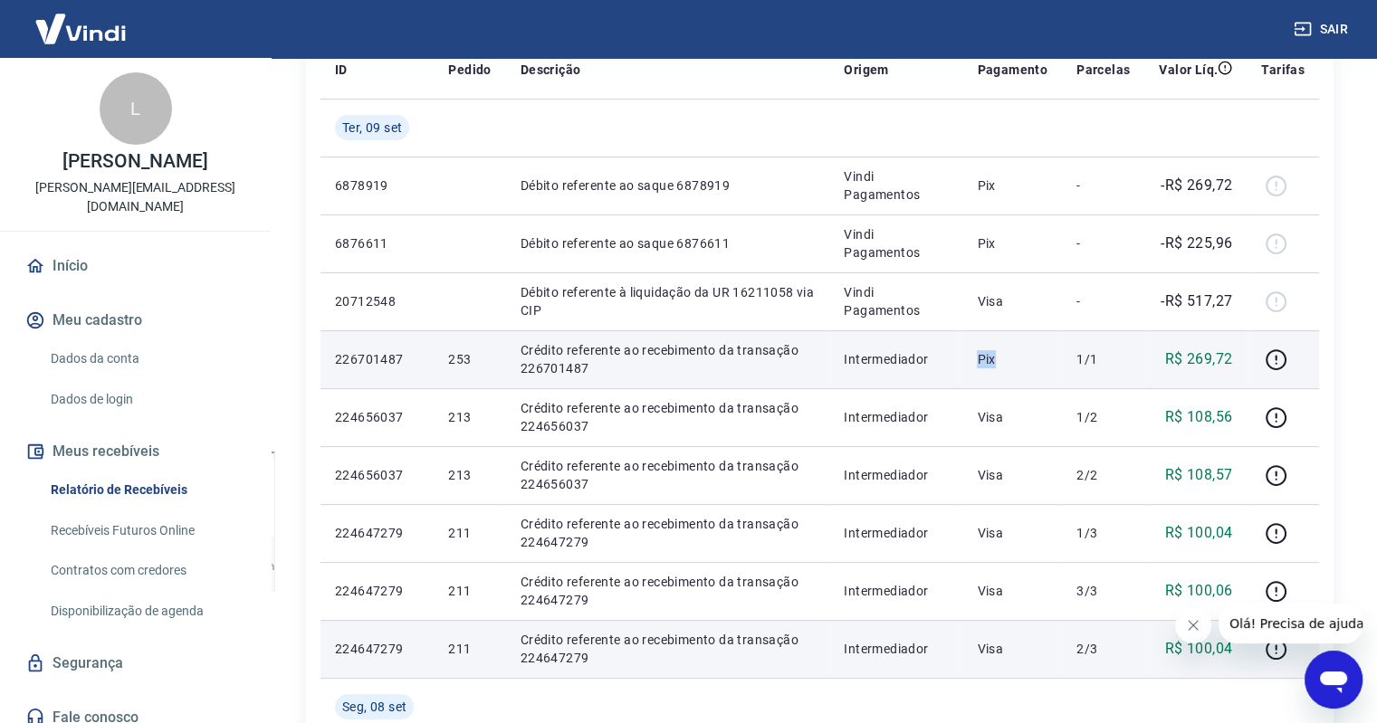
drag, startPoint x: 1007, startPoint y: 361, endPoint x: 982, endPoint y: 361, distance: 24.4
click at [982, 361] on p "Pix" at bounding box center [1012, 359] width 71 height 18
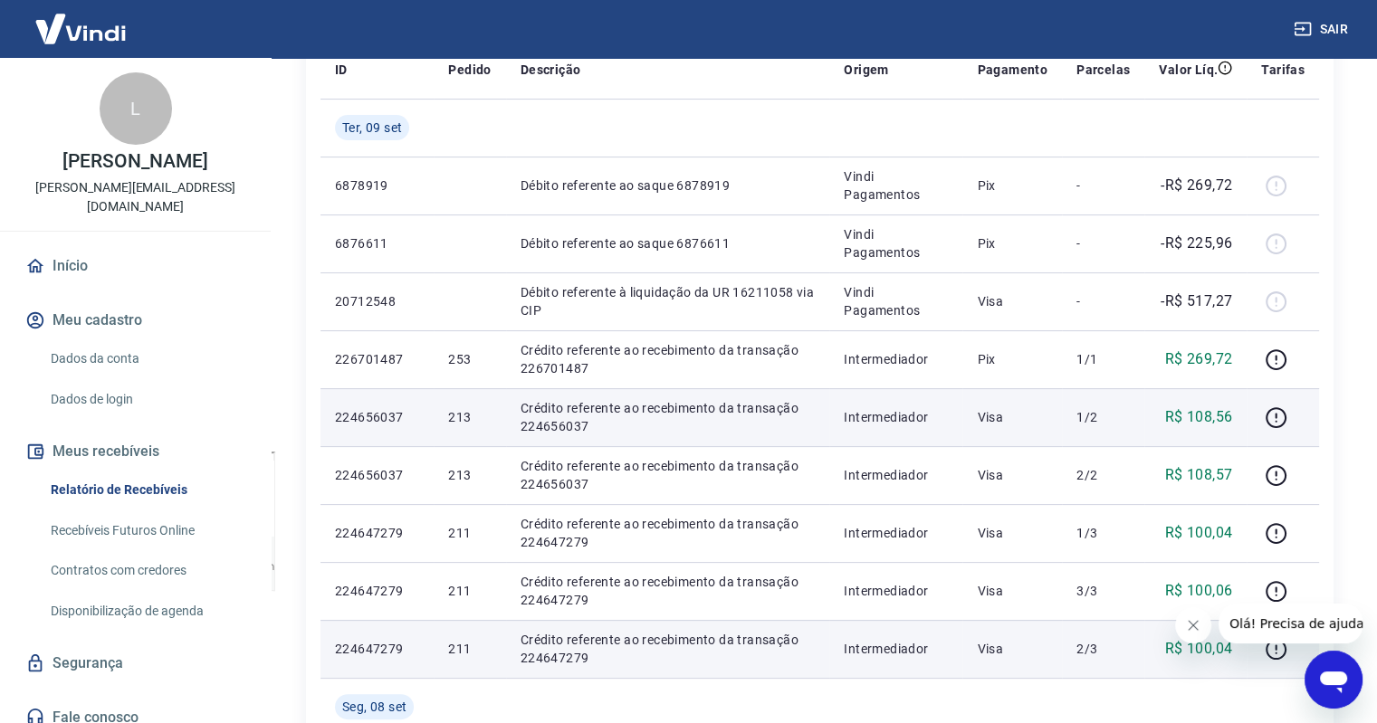
click at [1007, 416] on p "Visa" at bounding box center [1012, 417] width 71 height 18
drag, startPoint x: 1007, startPoint y: 416, endPoint x: 980, endPoint y: 416, distance: 26.3
click at [980, 416] on td "Visa" at bounding box center [1012, 417] width 100 height 58
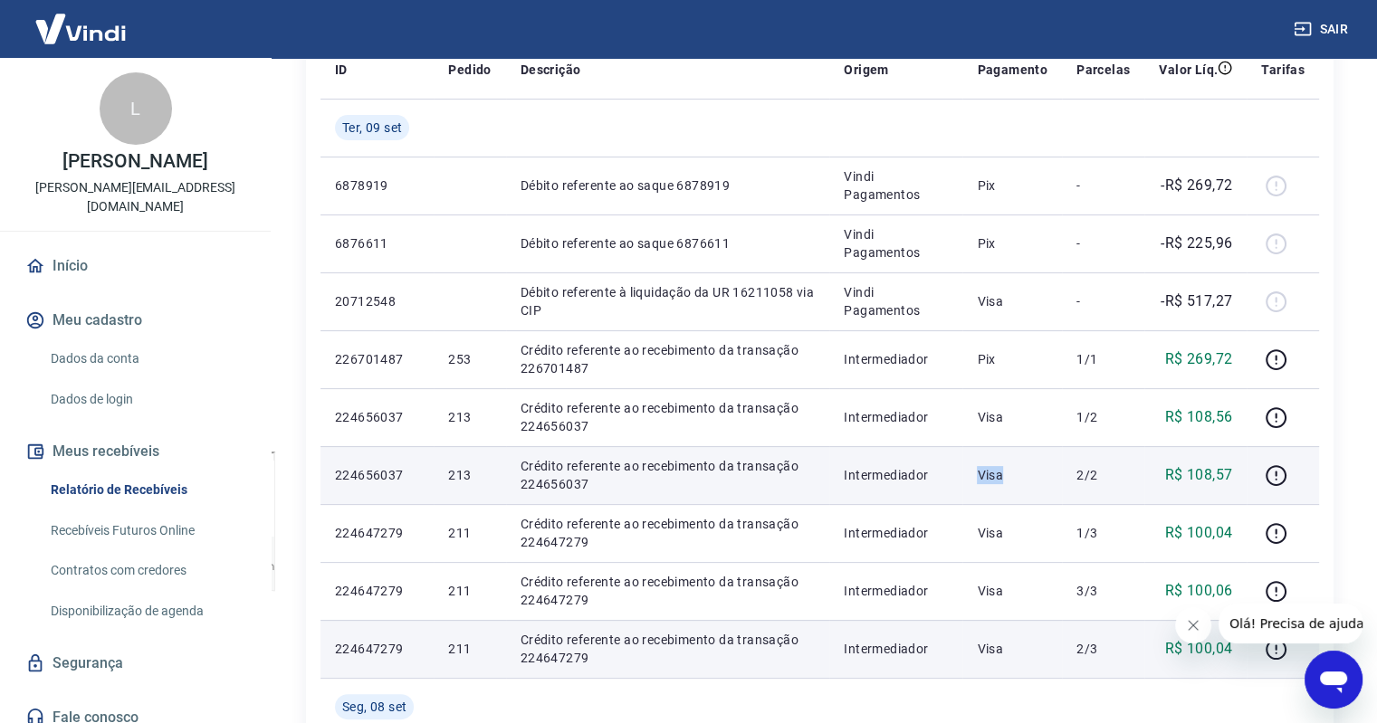
drag, startPoint x: 984, startPoint y: 475, endPoint x: 1018, endPoint y: 475, distance: 33.5
click at [1018, 475] on p "Visa" at bounding box center [1012, 475] width 71 height 18
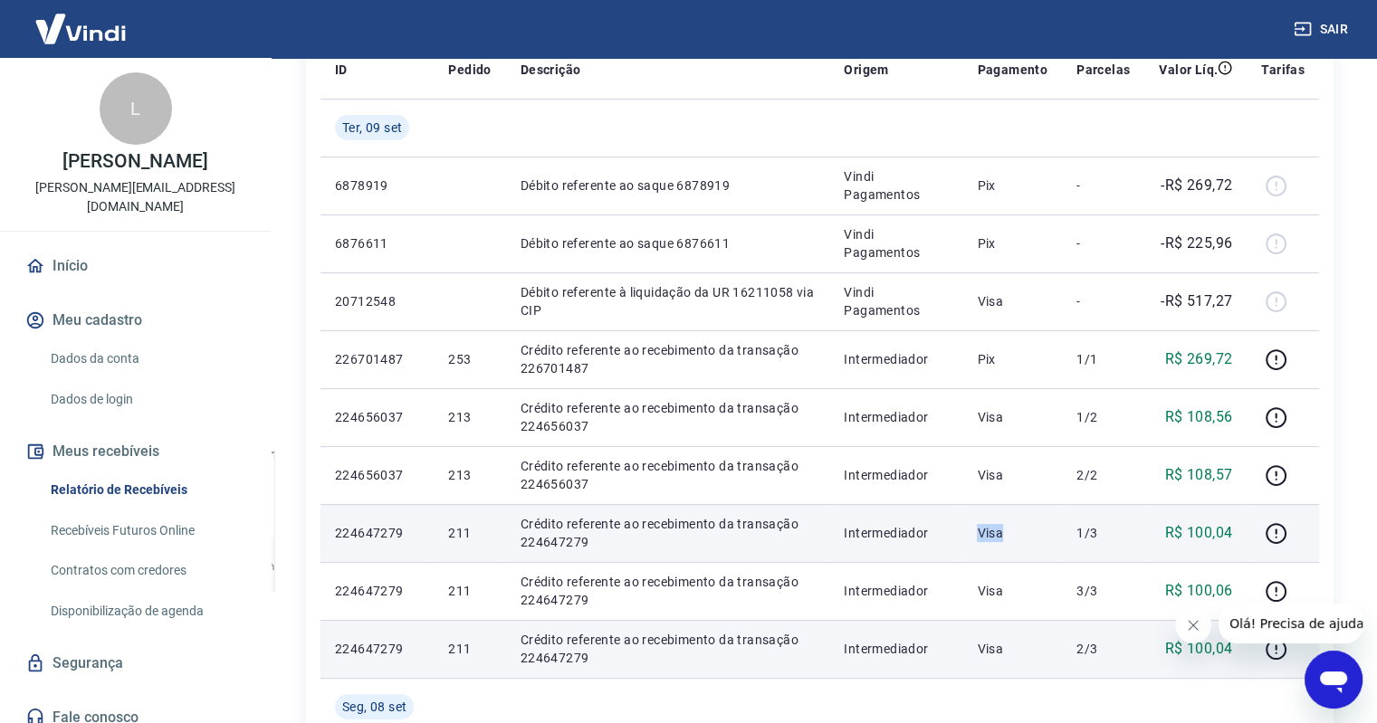
drag, startPoint x: 1011, startPoint y: 532, endPoint x: 976, endPoint y: 536, distance: 35.5
click at [976, 536] on td "Visa" at bounding box center [1012, 533] width 100 height 58
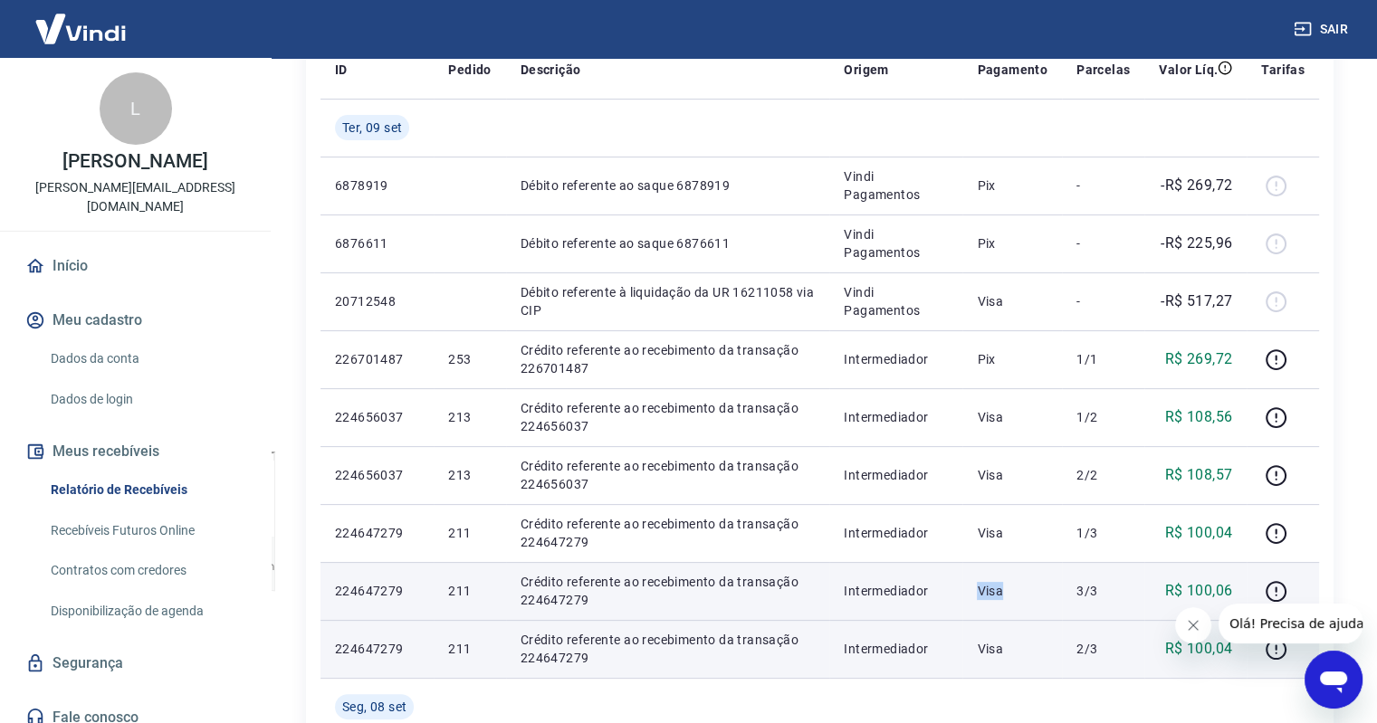
drag, startPoint x: 979, startPoint y: 594, endPoint x: 1013, endPoint y: 593, distance: 34.4
click at [1013, 593] on td "Visa" at bounding box center [1012, 591] width 100 height 58
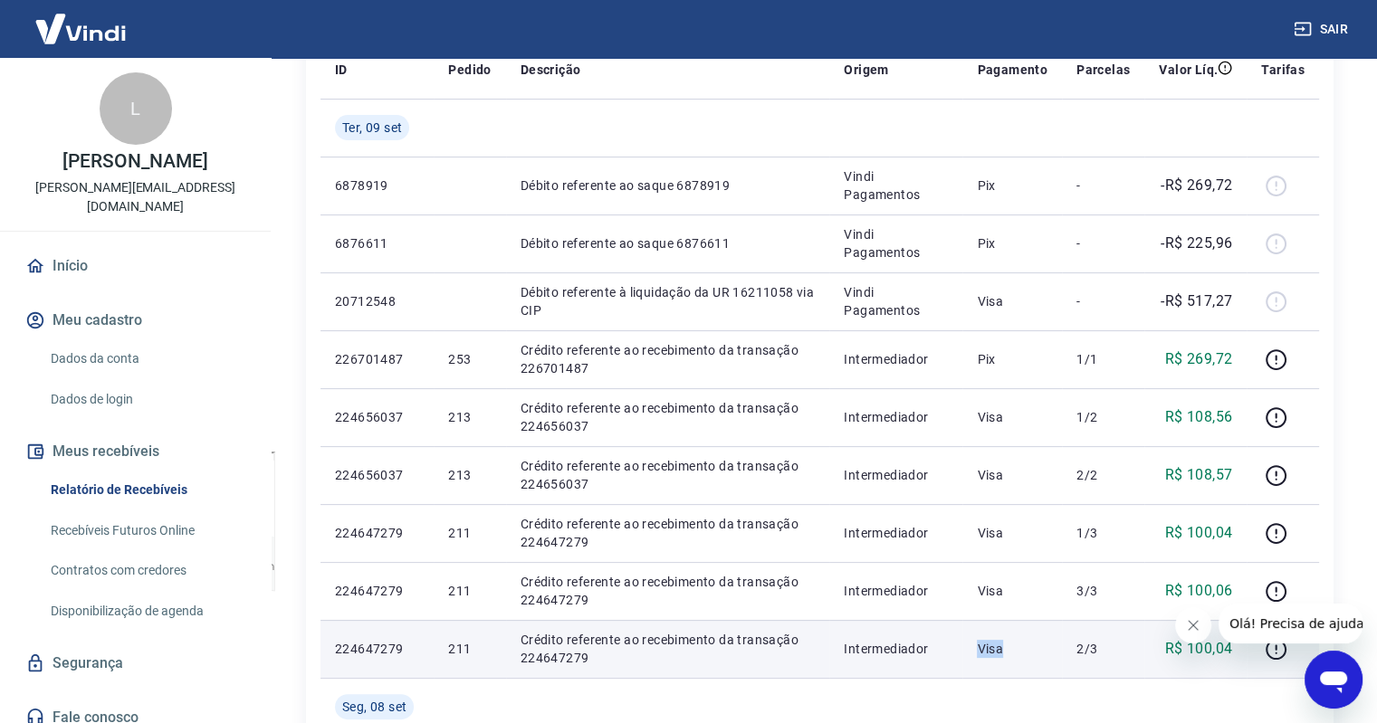
drag, startPoint x: 1013, startPoint y: 646, endPoint x: 978, endPoint y: 649, distance: 35.4
click at [978, 649] on td "Visa" at bounding box center [1012, 649] width 100 height 58
drag, startPoint x: 983, startPoint y: 648, endPoint x: 1024, endPoint y: 647, distance: 40.7
click at [1024, 647] on p "Visa" at bounding box center [1012, 649] width 71 height 18
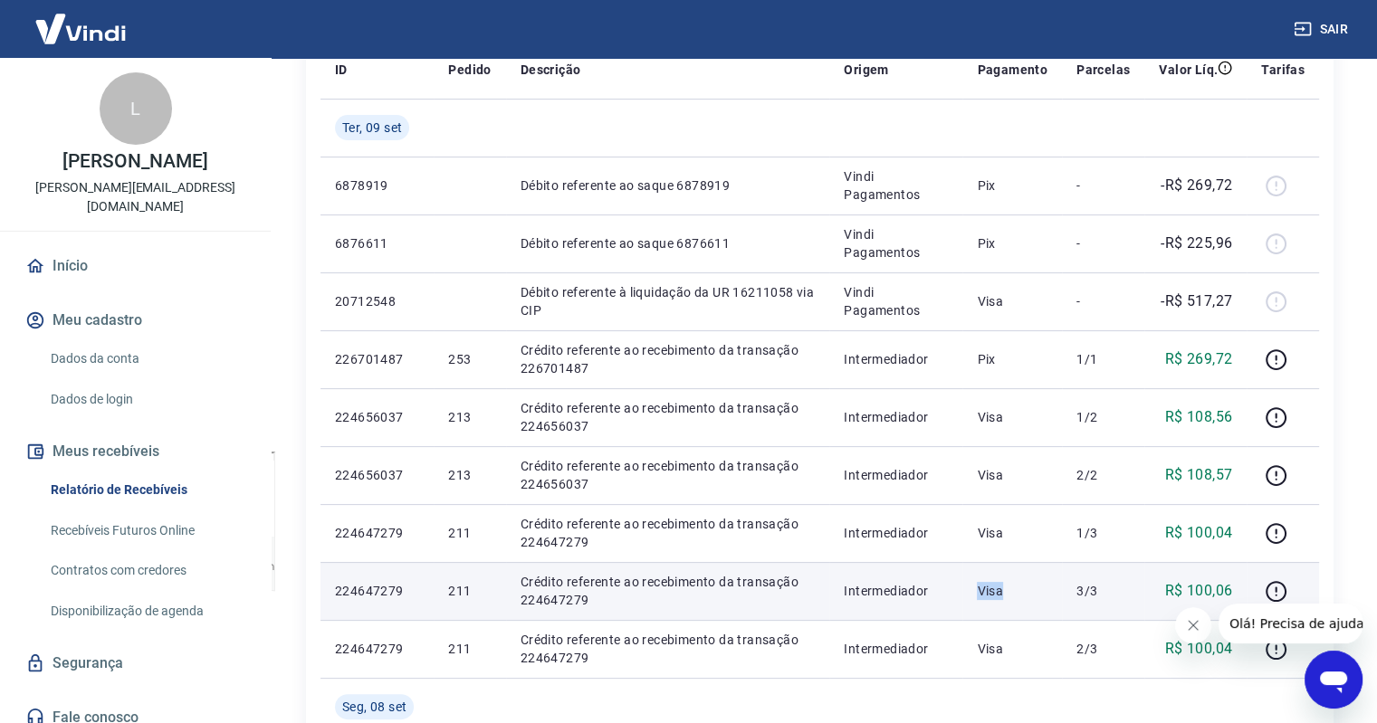
drag, startPoint x: 1007, startPoint y: 589, endPoint x: 964, endPoint y: 589, distance: 42.5
click at [964, 589] on tr "224647279 211 Crédito referente ao recebimento da transação 224647279 Intermedi…" at bounding box center [819, 591] width 999 height 58
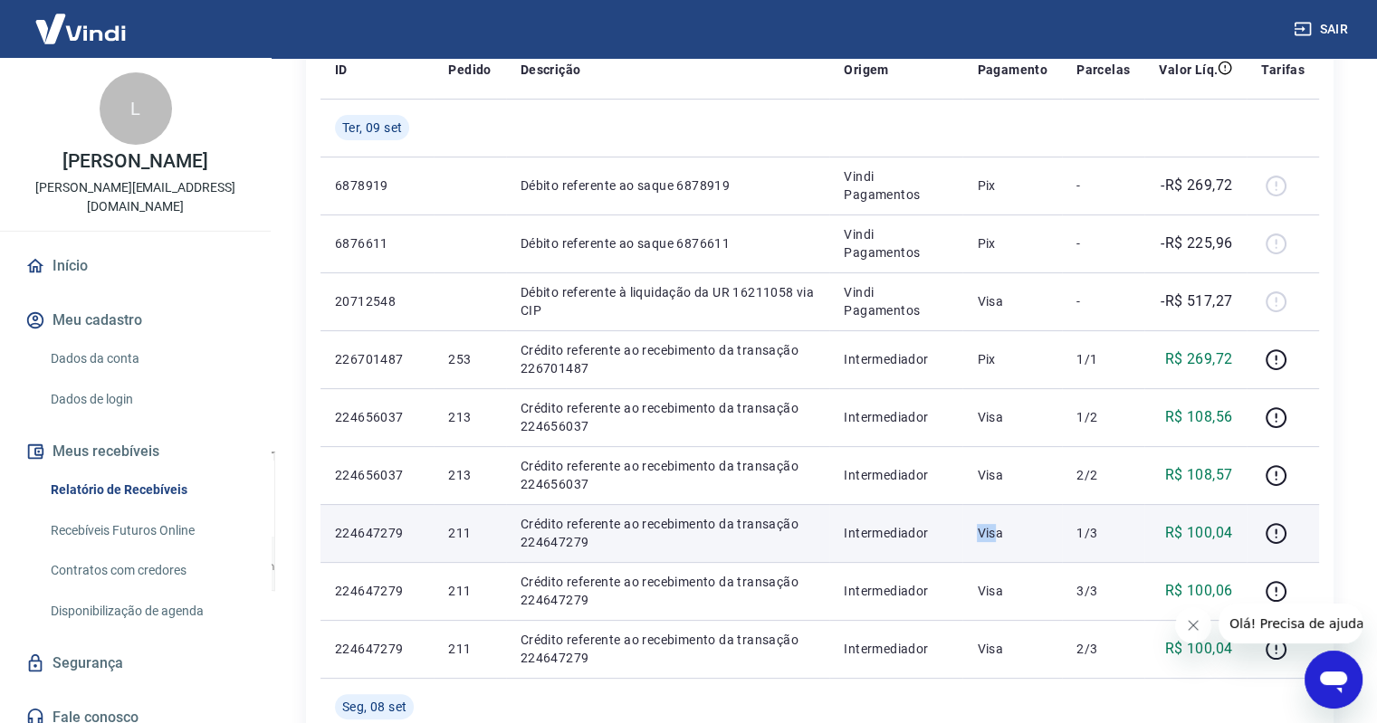
drag, startPoint x: 981, startPoint y: 527, endPoint x: 1003, endPoint y: 528, distance: 21.7
click at [1003, 528] on td "Visa" at bounding box center [1012, 533] width 100 height 58
click at [1015, 528] on p "Visa" at bounding box center [1012, 533] width 71 height 18
drag, startPoint x: 1010, startPoint y: 531, endPoint x: 971, endPoint y: 531, distance: 38.9
click at [971, 531] on td "Visa" at bounding box center [1012, 533] width 100 height 58
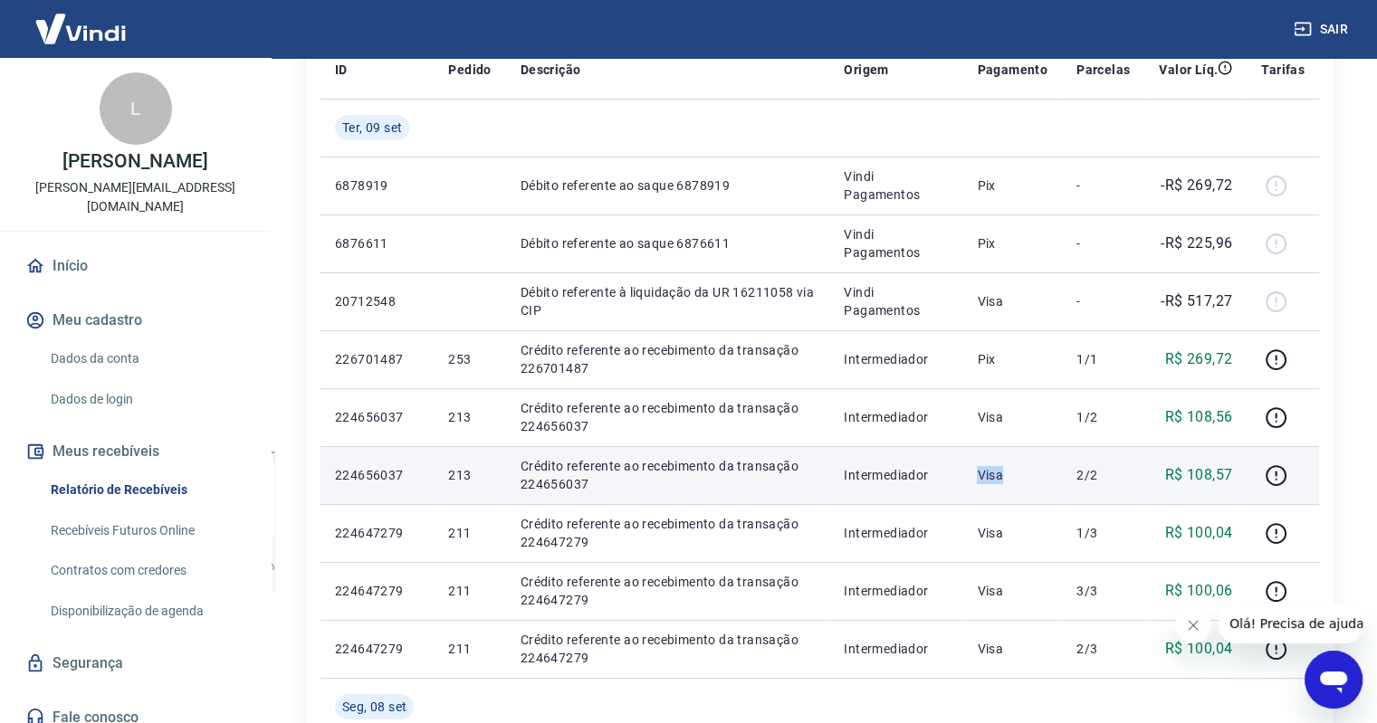
drag, startPoint x: 1009, startPoint y: 474, endPoint x: 984, endPoint y: 475, distance: 25.4
click at [984, 475] on p "Visa" at bounding box center [1012, 475] width 71 height 18
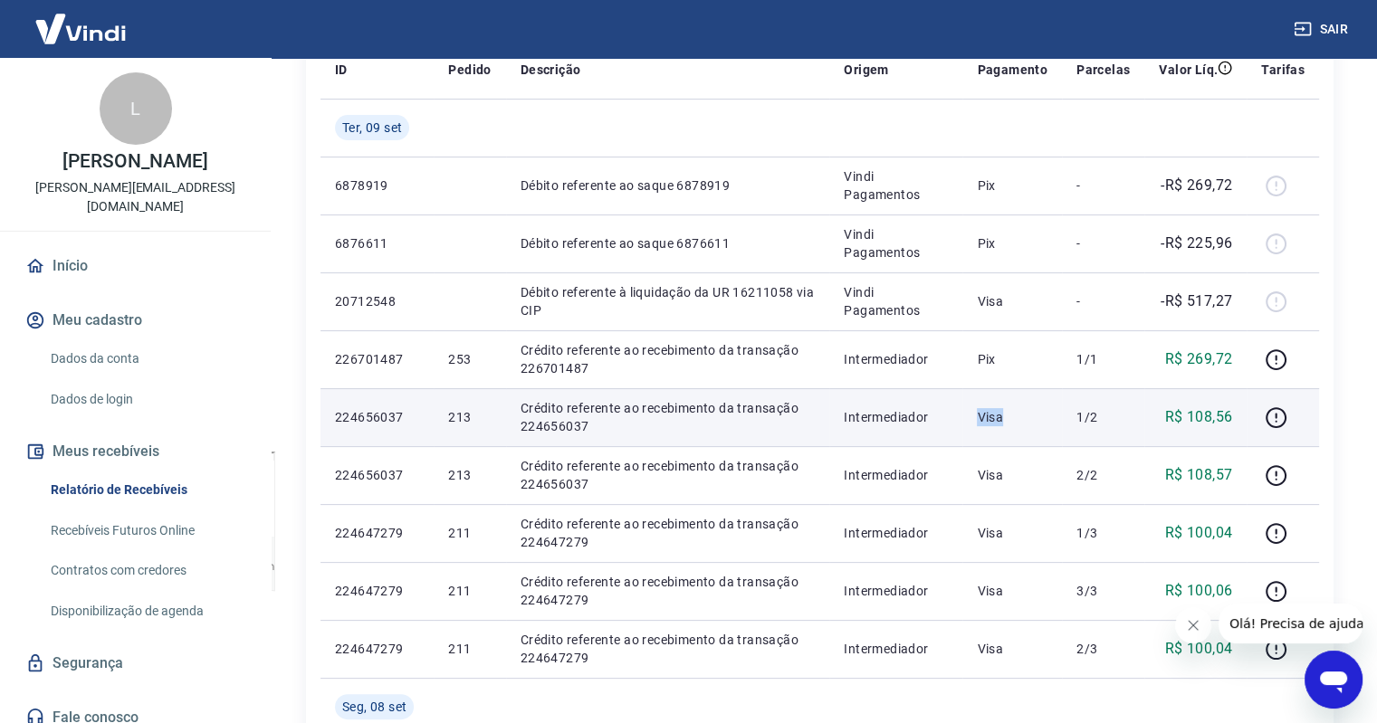
drag, startPoint x: 1007, startPoint y: 416, endPoint x: 980, endPoint y: 416, distance: 27.2
click at [980, 416] on td "Visa" at bounding box center [1012, 417] width 100 height 58
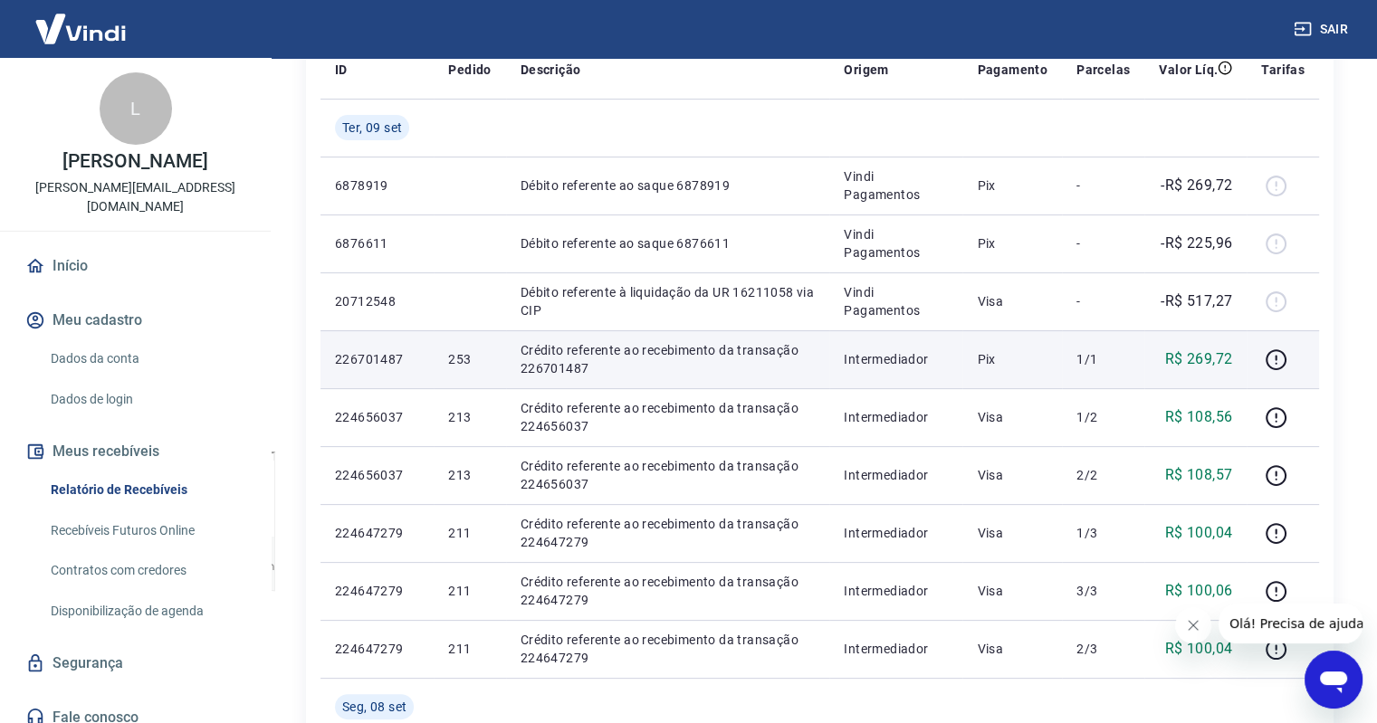
click at [997, 359] on p "Pix" at bounding box center [1012, 359] width 71 height 18
drag, startPoint x: 997, startPoint y: 358, endPoint x: 981, endPoint y: 354, distance: 16.0
click at [981, 354] on p "Pix" at bounding box center [1012, 359] width 71 height 18
click at [983, 354] on p "Pix" at bounding box center [1012, 359] width 71 height 18
click at [984, 354] on p "Pix" at bounding box center [1012, 359] width 71 height 18
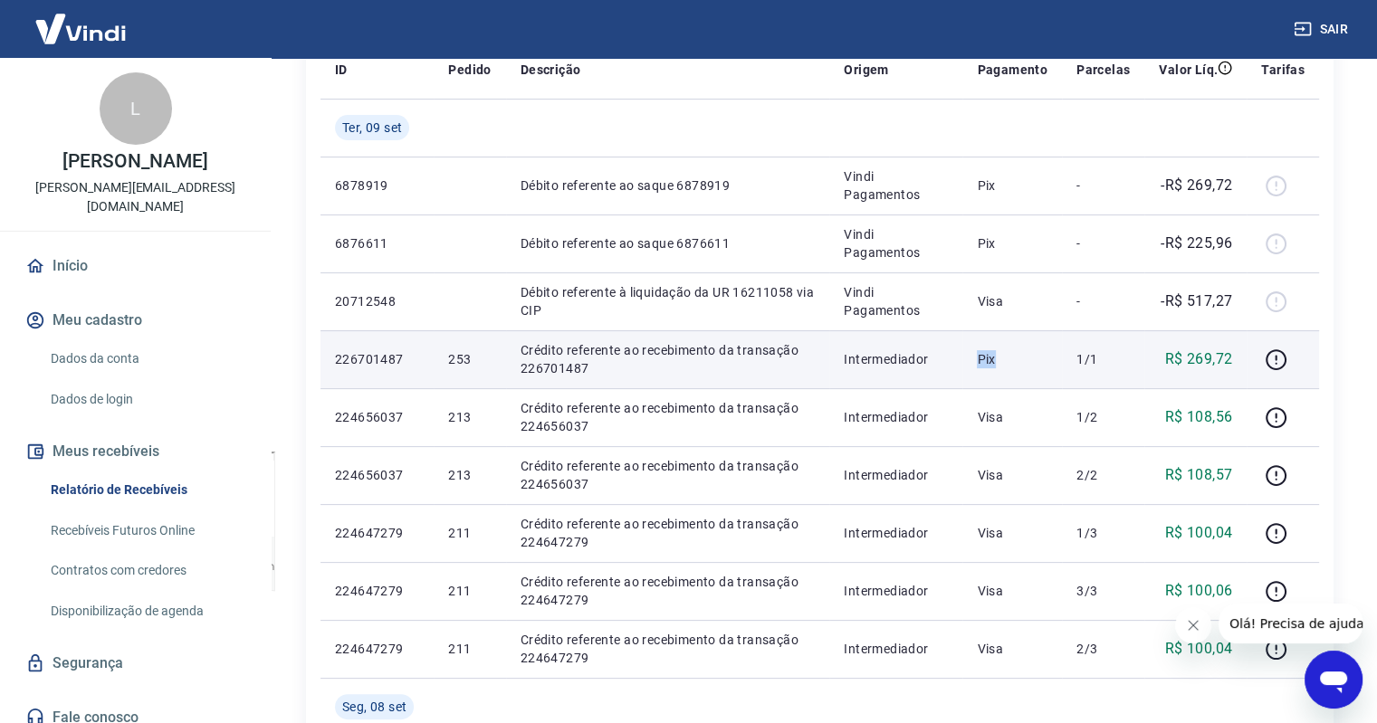
drag, startPoint x: 984, startPoint y: 354, endPoint x: 1008, endPoint y: 359, distance: 25.0
click at [1008, 359] on p "Pix" at bounding box center [1012, 359] width 71 height 18
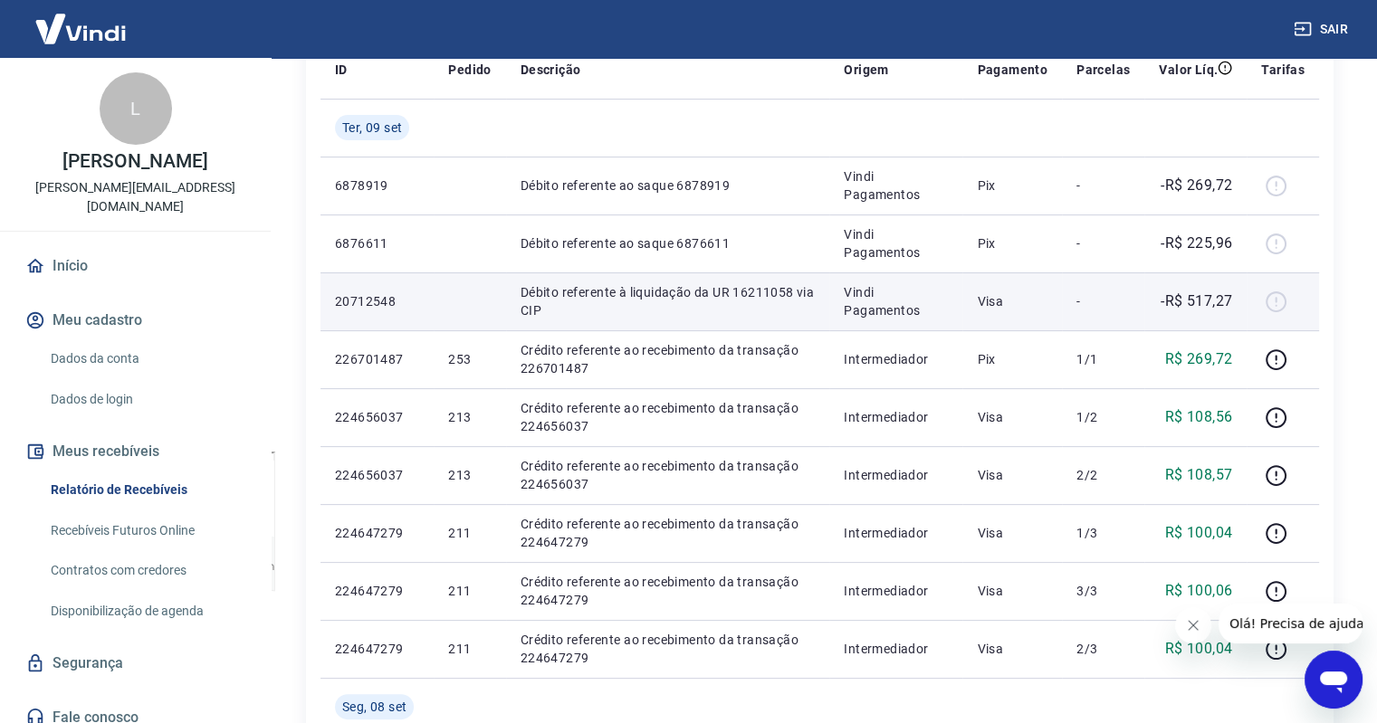
click at [1018, 295] on p "Visa" at bounding box center [1012, 301] width 71 height 18
drag, startPoint x: 1008, startPoint y: 301, endPoint x: 970, endPoint y: 305, distance: 38.3
click at [970, 305] on td "Visa" at bounding box center [1012, 301] width 100 height 58
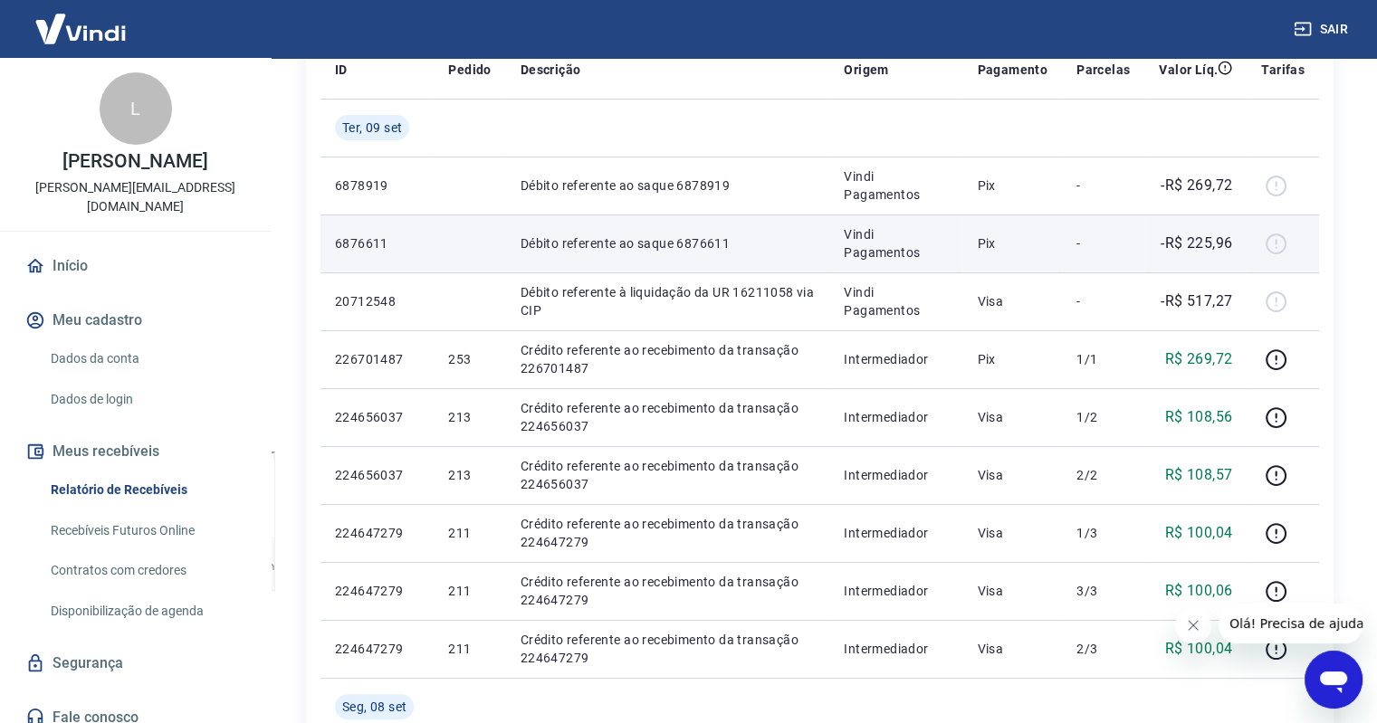
click at [996, 249] on p "Pix" at bounding box center [1012, 243] width 71 height 18
drag, startPoint x: 999, startPoint y: 244, endPoint x: 980, endPoint y: 247, distance: 20.2
click at [980, 247] on td "Pix" at bounding box center [1012, 244] width 100 height 58
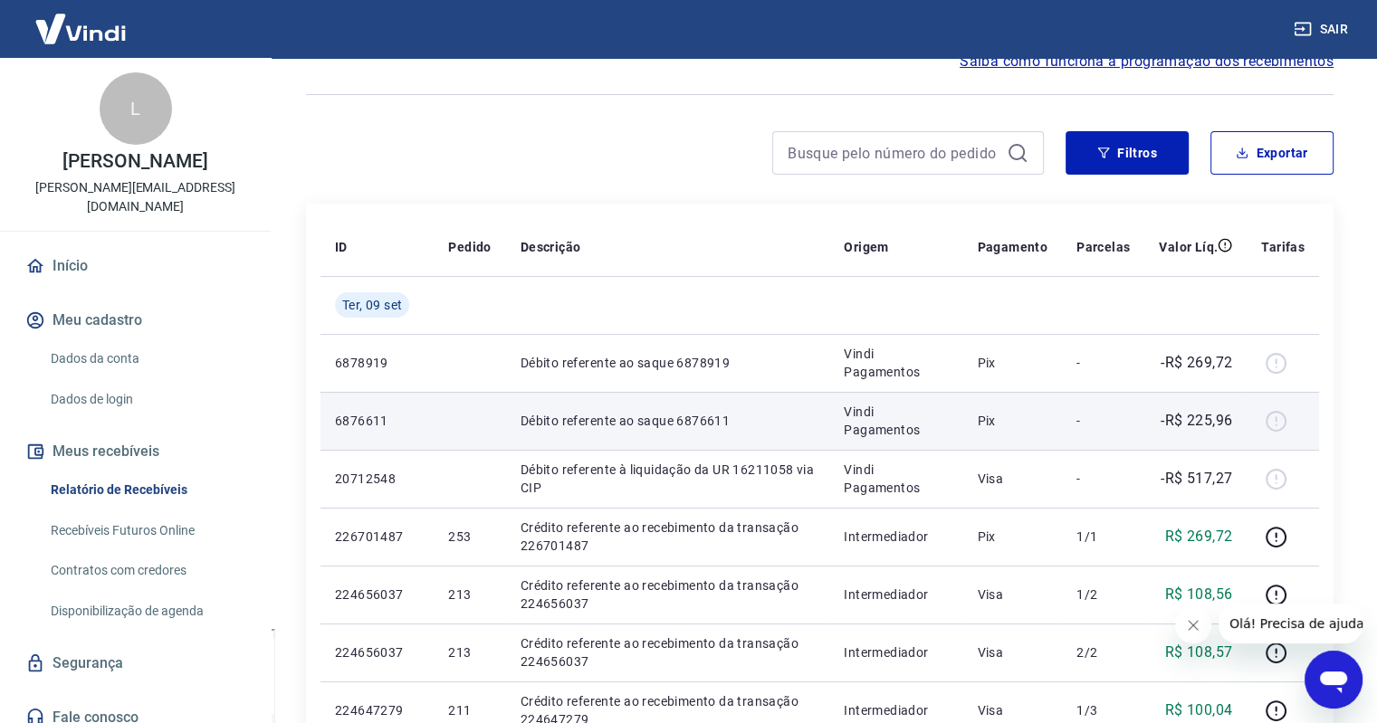
scroll to position [91, 0]
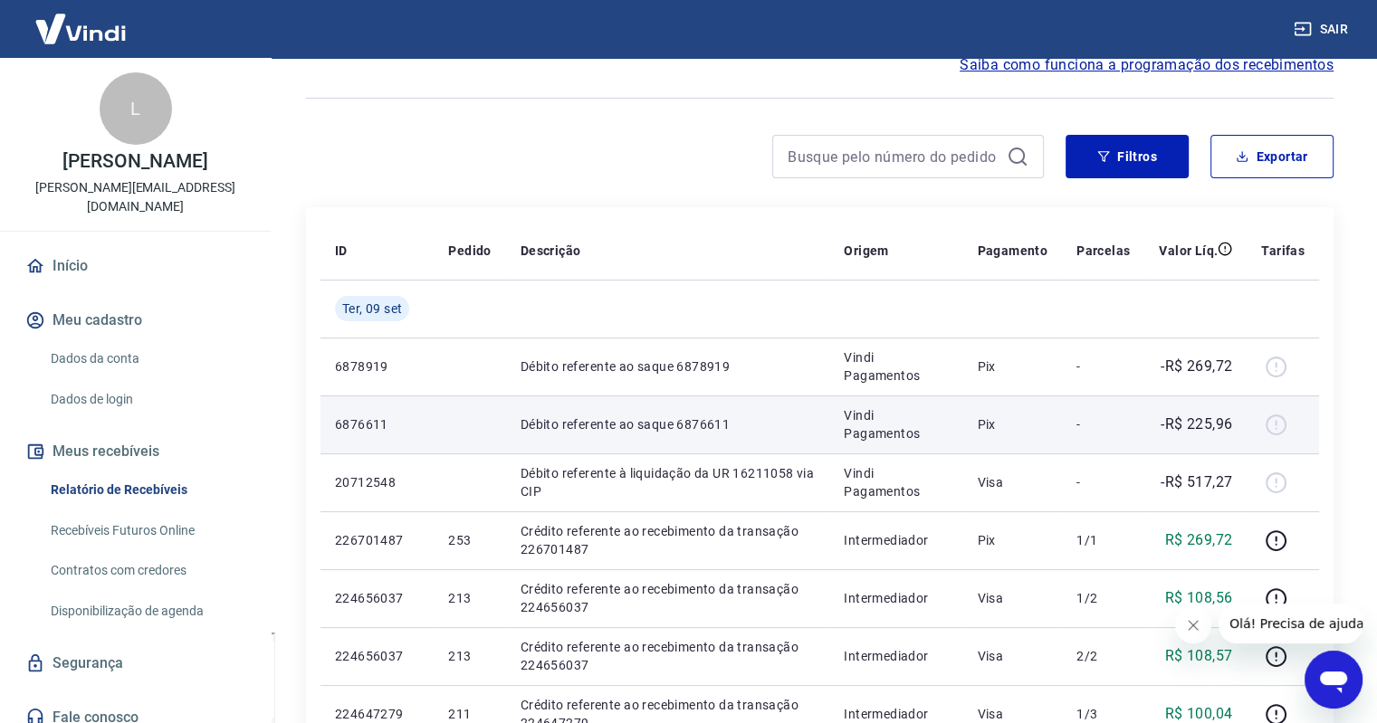
click at [999, 426] on p "Pix" at bounding box center [1012, 425] width 71 height 18
drag, startPoint x: 999, startPoint y: 426, endPoint x: 979, endPoint y: 425, distance: 20.8
click at [979, 425] on td "Pix" at bounding box center [1012, 425] width 100 height 58
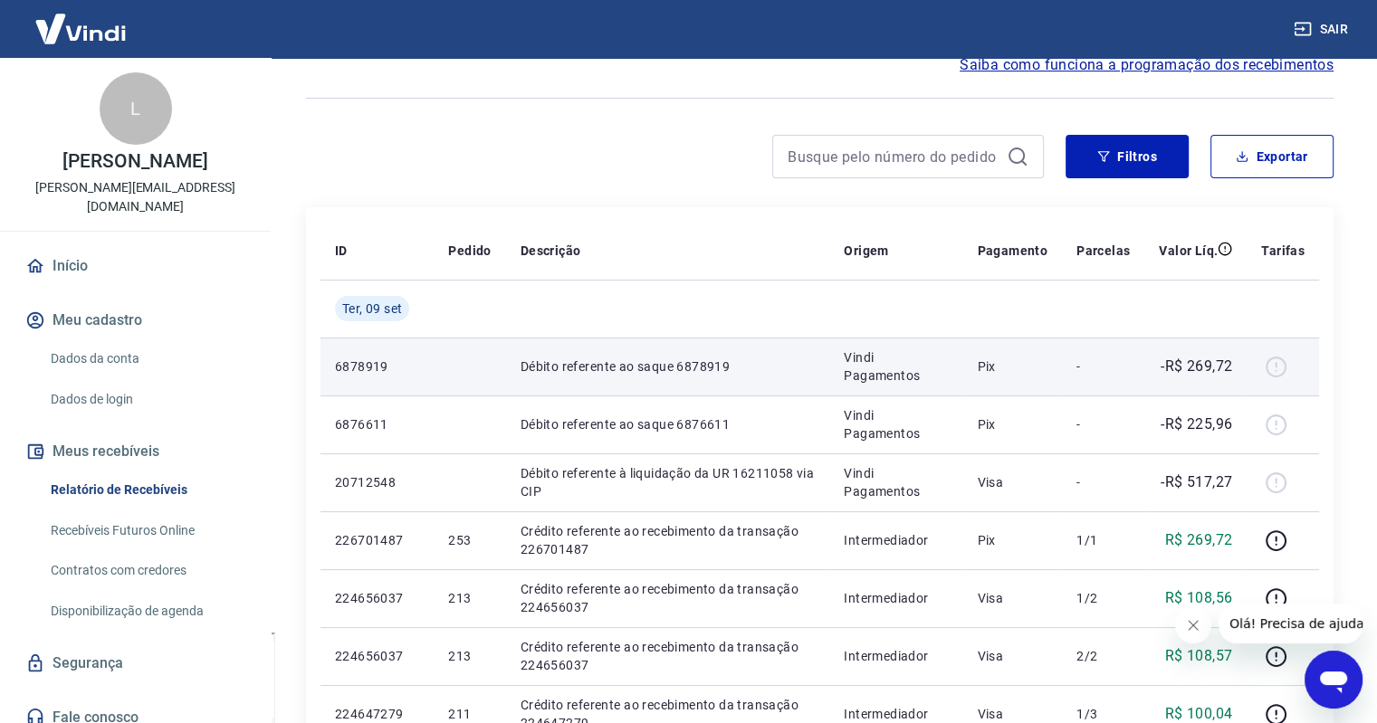
click at [1001, 369] on p "Pix" at bounding box center [1012, 367] width 71 height 18
drag, startPoint x: 999, startPoint y: 368, endPoint x: 975, endPoint y: 368, distance: 24.4
click at [975, 368] on td "Pix" at bounding box center [1012, 367] width 100 height 58
click at [984, 368] on p "Pix" at bounding box center [1012, 367] width 71 height 18
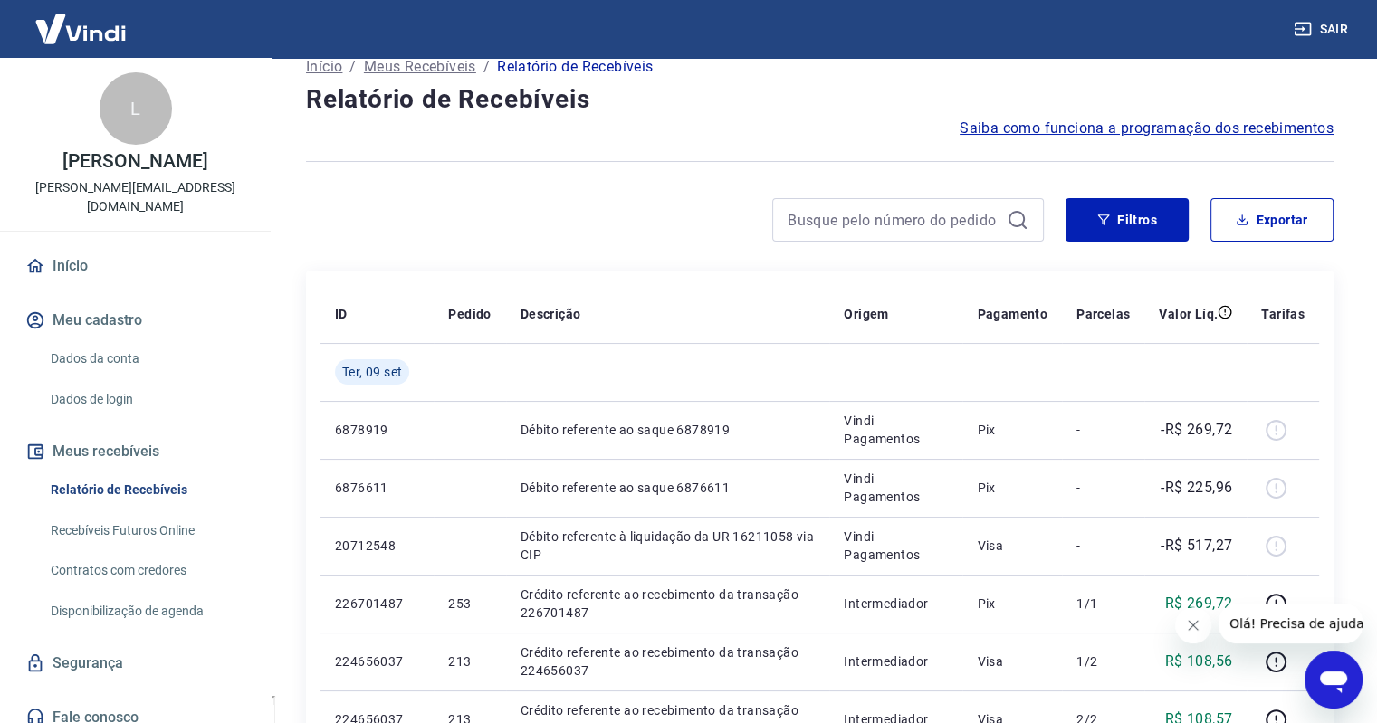
scroll to position [0, 0]
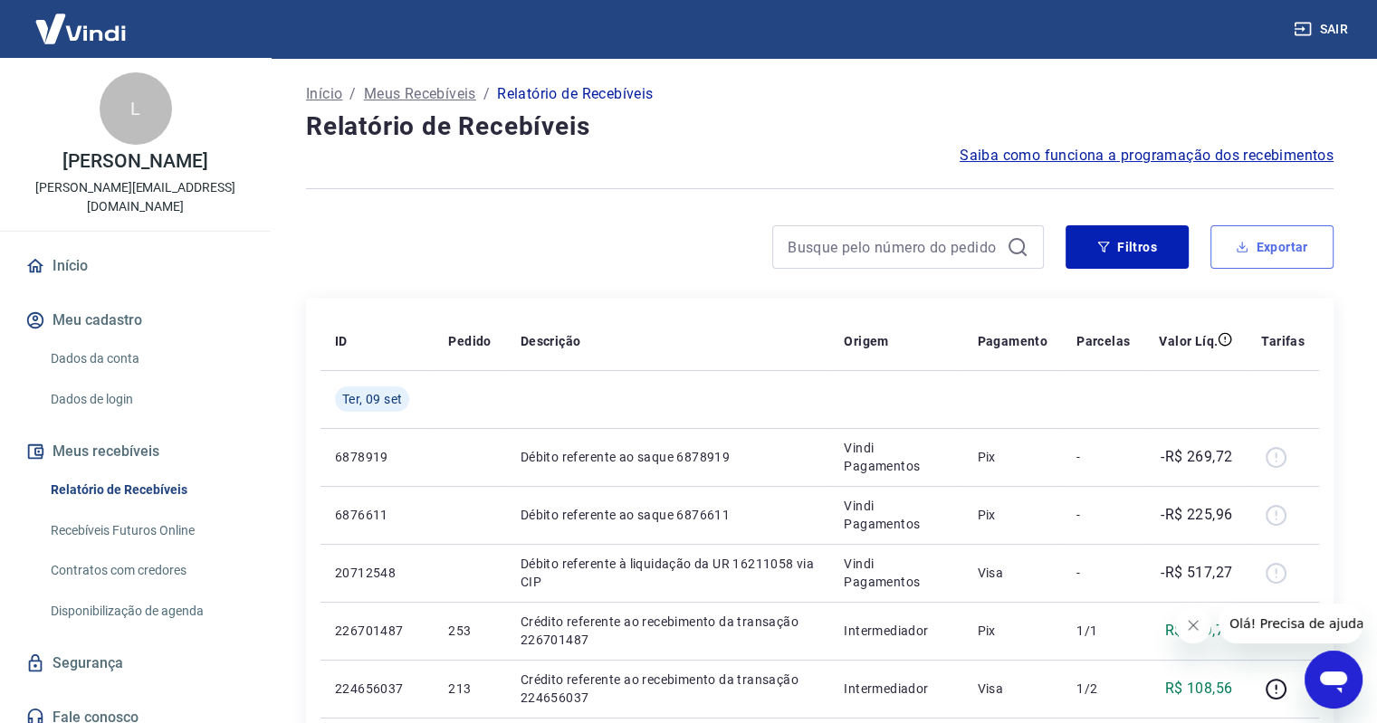
click at [1285, 245] on button "Exportar" at bounding box center [1271, 246] width 123 height 43
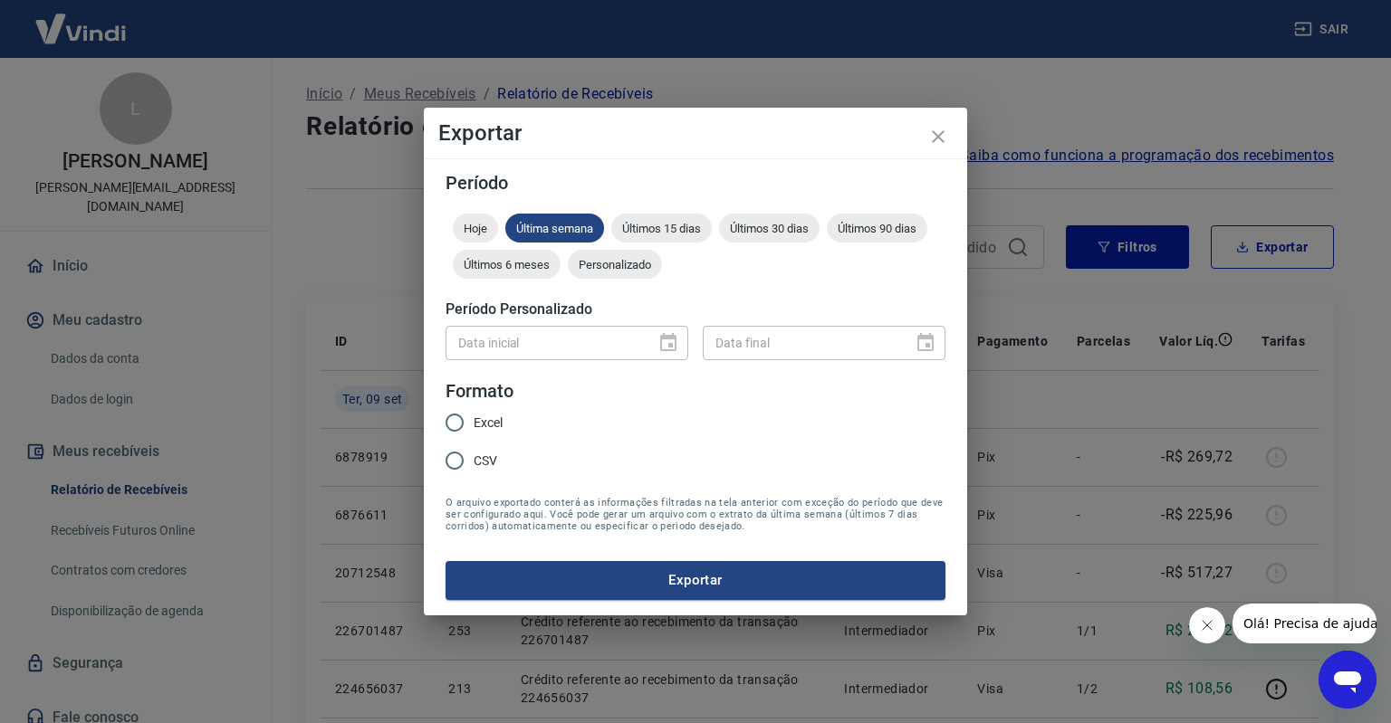
click at [674, 341] on div "Data inicial" at bounding box center [566, 342] width 243 height 33
click at [612, 260] on span "Personalizado" at bounding box center [615, 265] width 94 height 14
click at [670, 347] on icon "Choose date" at bounding box center [668, 342] width 16 height 18
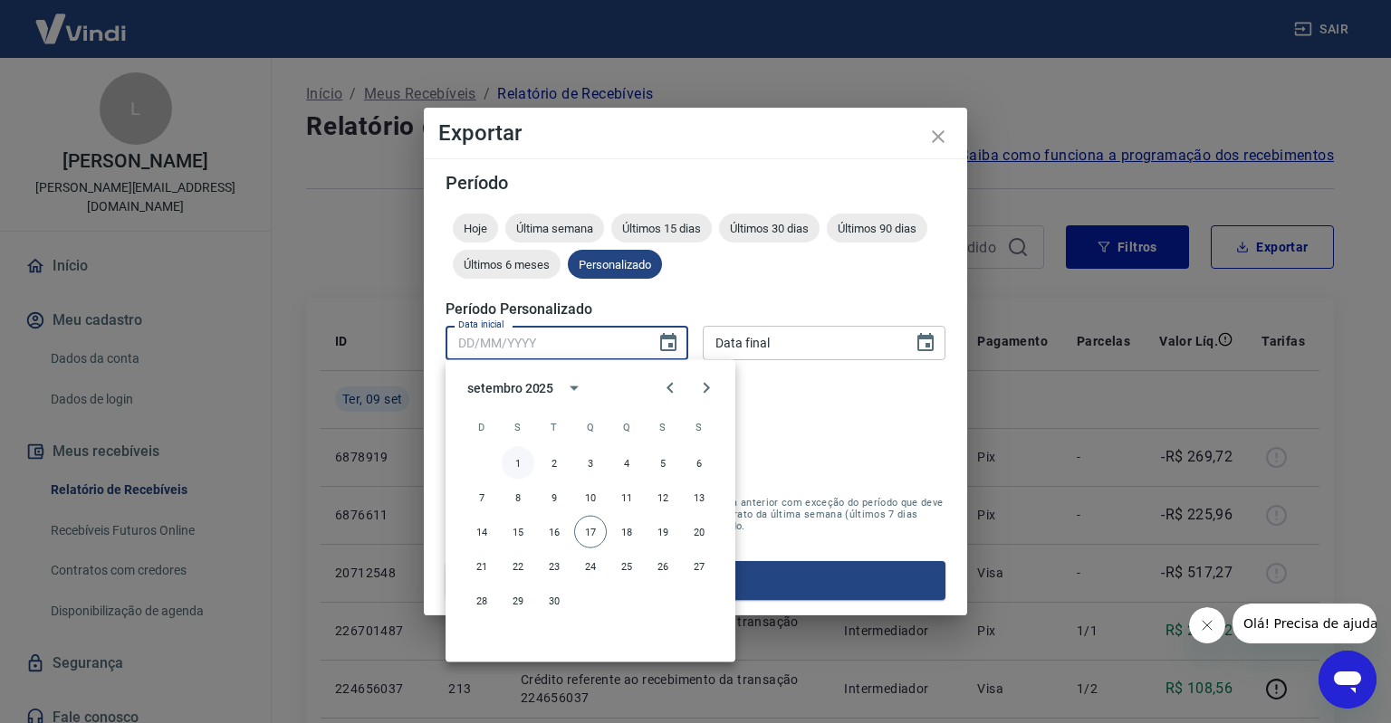
click at [521, 456] on button "1" at bounding box center [518, 463] width 33 height 33
type input "[DATE]"
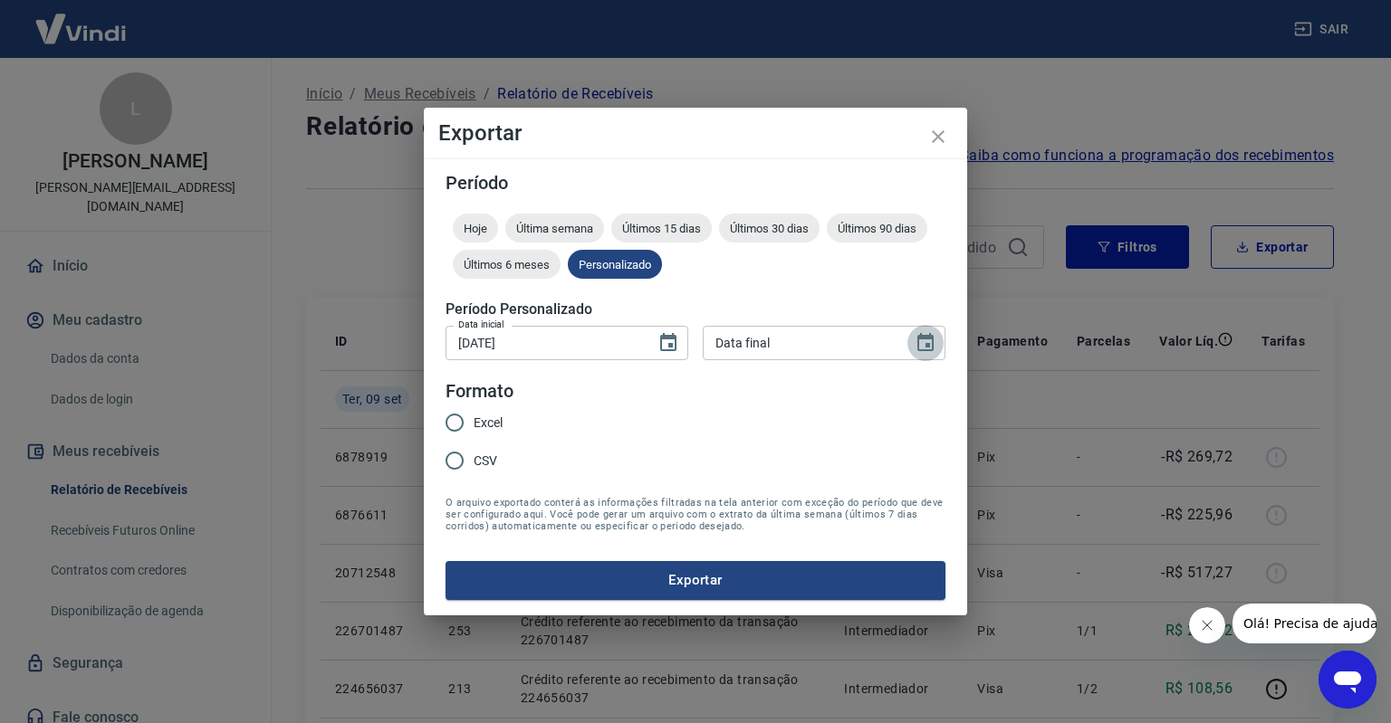
click at [929, 350] on icon "Choose date" at bounding box center [925, 342] width 16 height 18
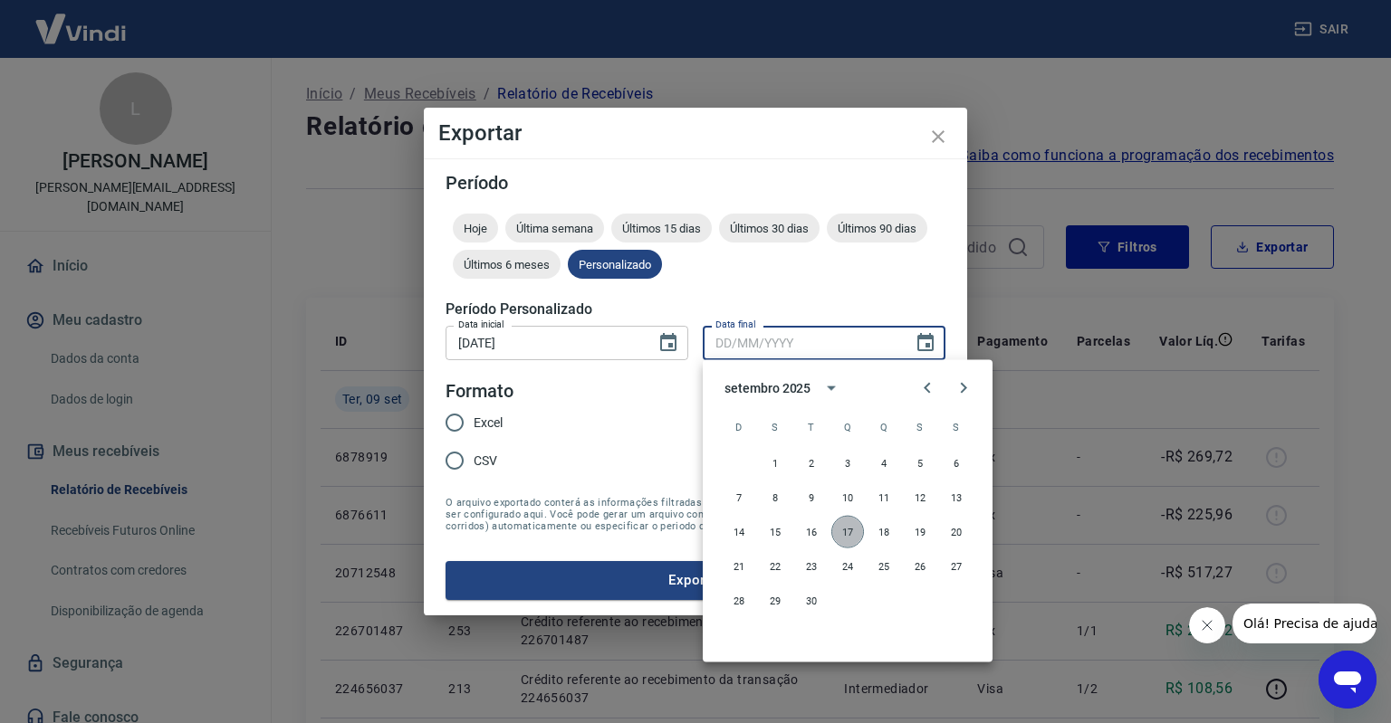
click at [846, 535] on button "17" at bounding box center [847, 532] width 33 height 33
type input "[DATE]"
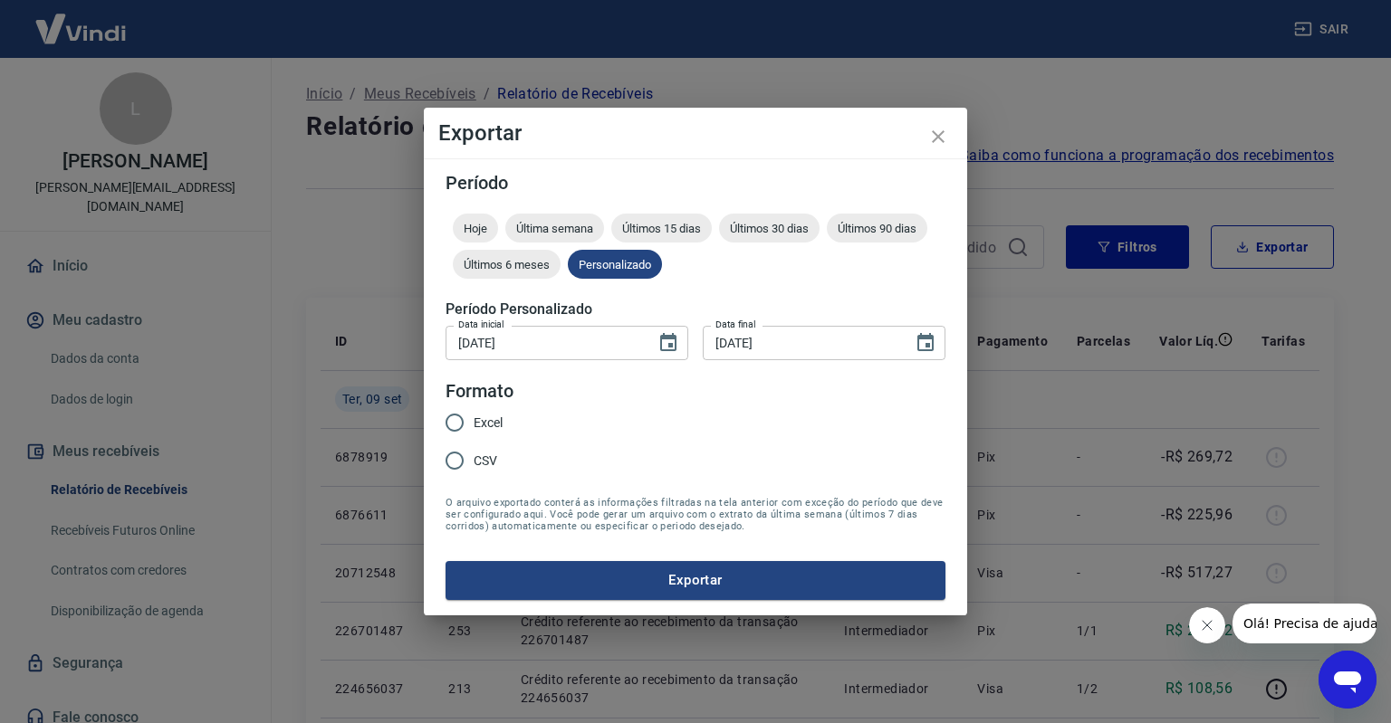
click at [466, 428] on input "Excel" at bounding box center [454, 423] width 38 height 38
radio input "true"
click at [656, 576] on button "Exportar" at bounding box center [695, 580] width 500 height 38
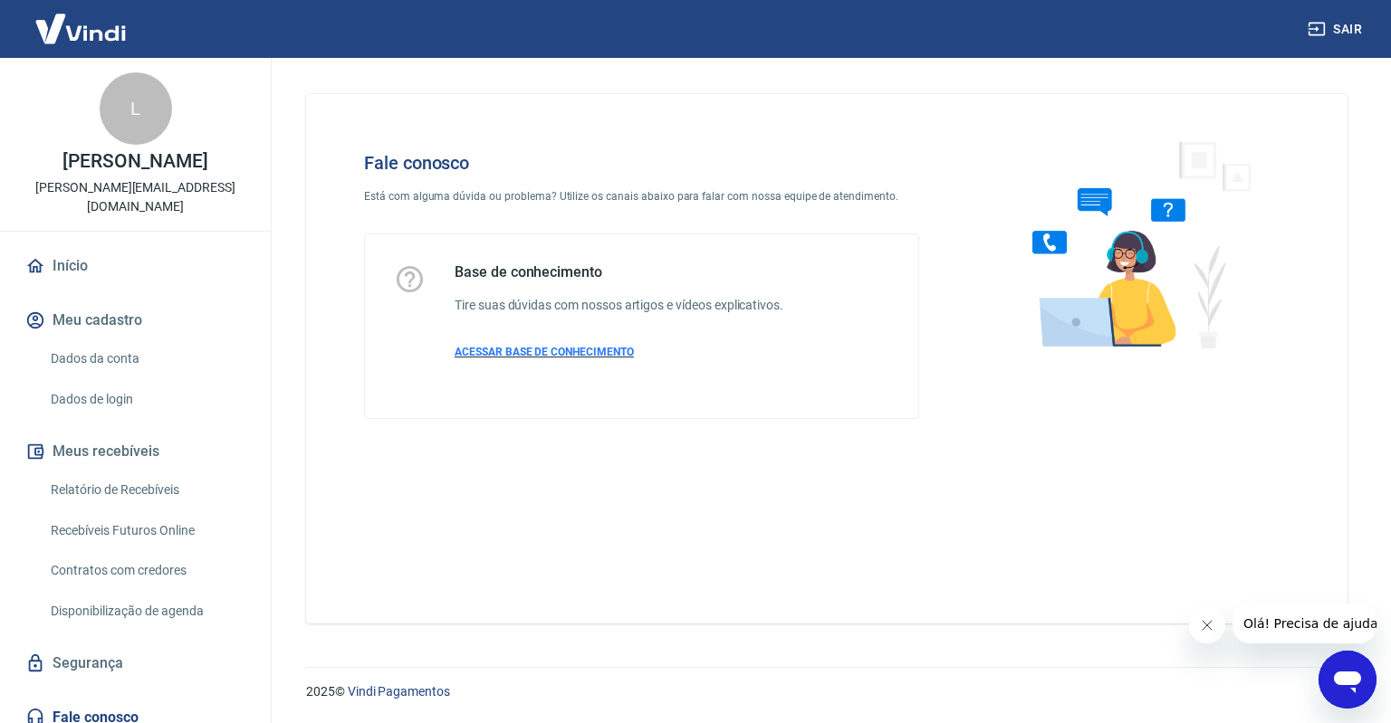
click at [565, 349] on span "ACESSAR BASE DE CONHECIMENTO" at bounding box center [543, 352] width 179 height 13
click at [1343, 666] on icon "Abrir janela de mensagens" at bounding box center [1347, 680] width 33 height 33
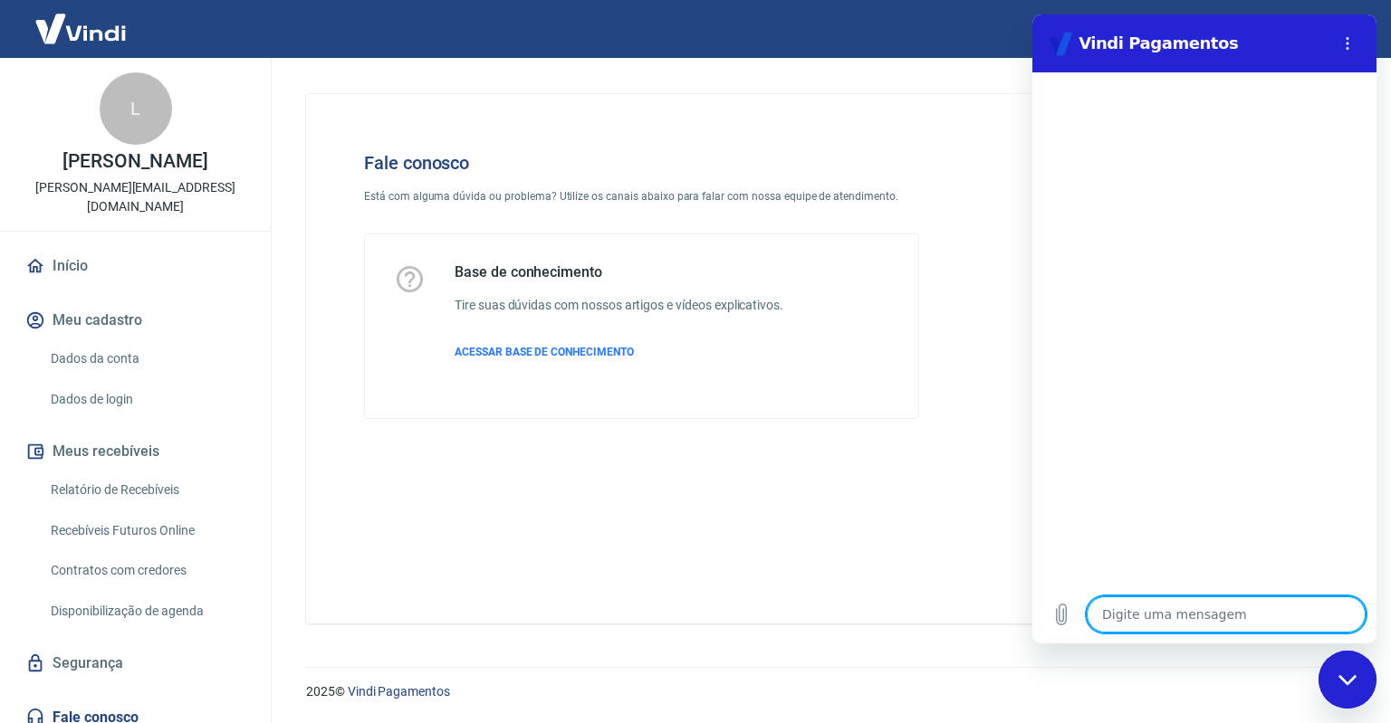
click at [1190, 616] on textarea at bounding box center [1225, 615] width 279 height 36
type textarea "f"
type textarea "x"
type textarea "fa"
type textarea "x"
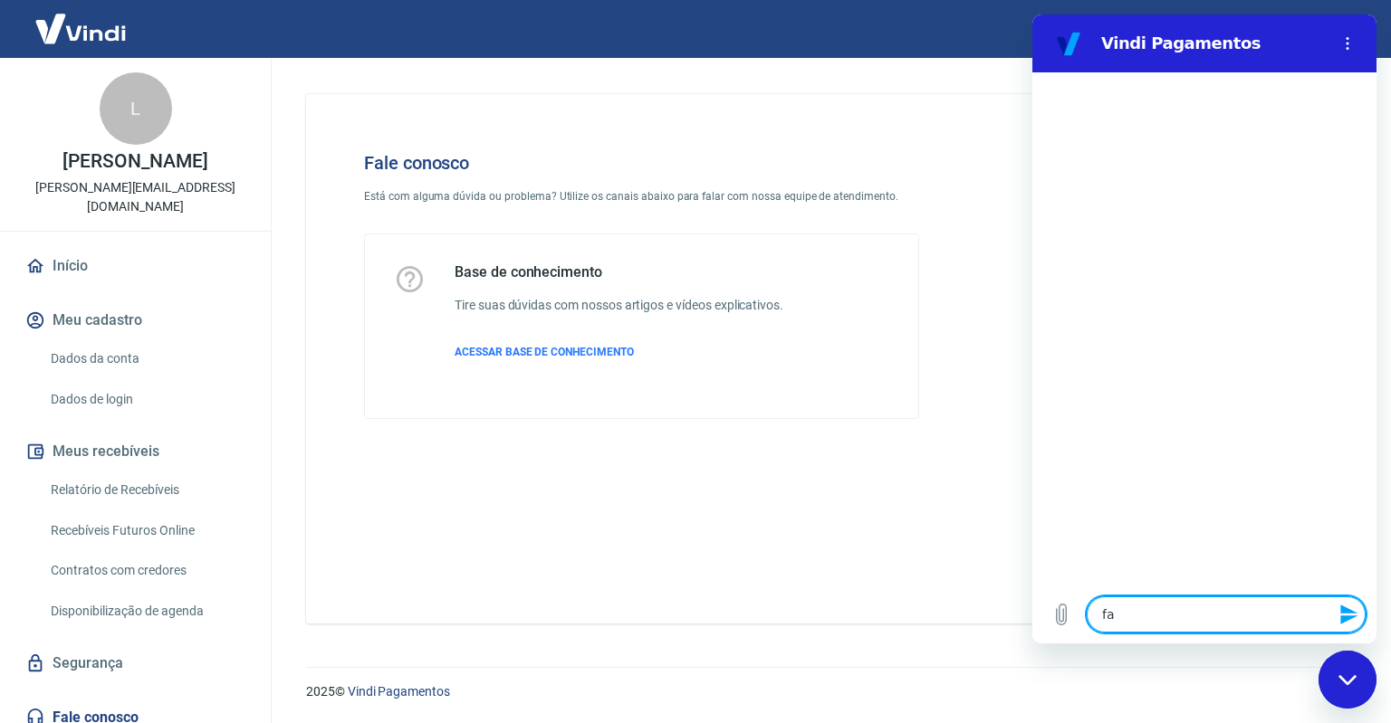
type textarea "fal"
type textarea "x"
type textarea "fala"
type textarea "x"
type textarea "fala"
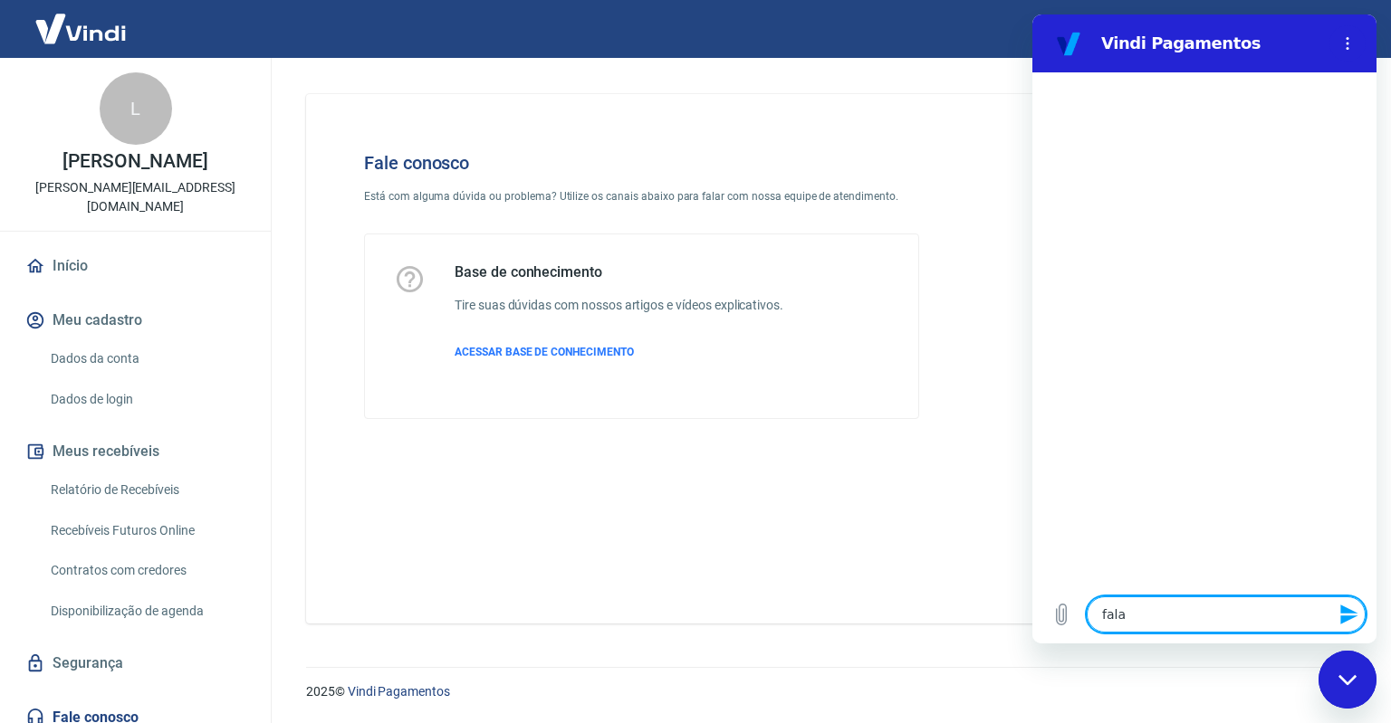
type textarea "x"
type textarea "fala"
type textarea "x"
type textarea "falar"
type textarea "x"
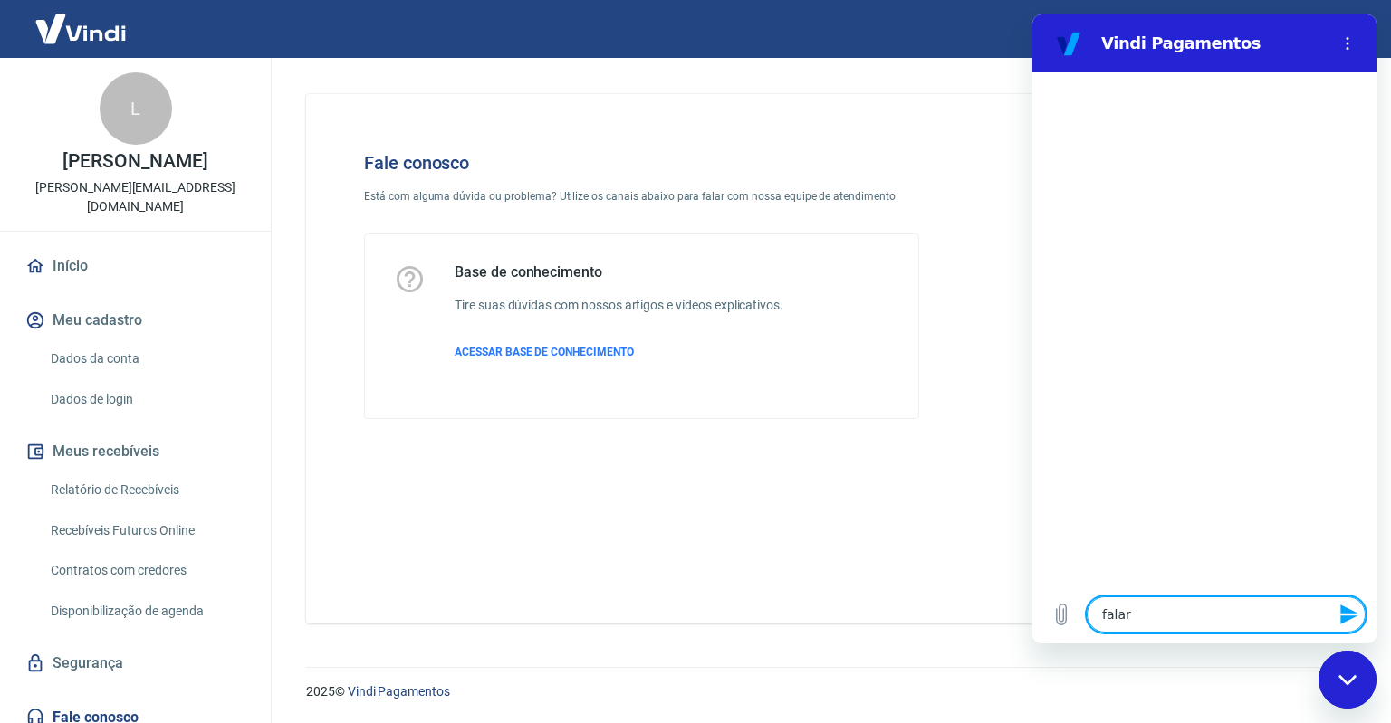
type textarea "falar"
type textarea "x"
type textarea "falar c"
type textarea "x"
type textarea "falar co"
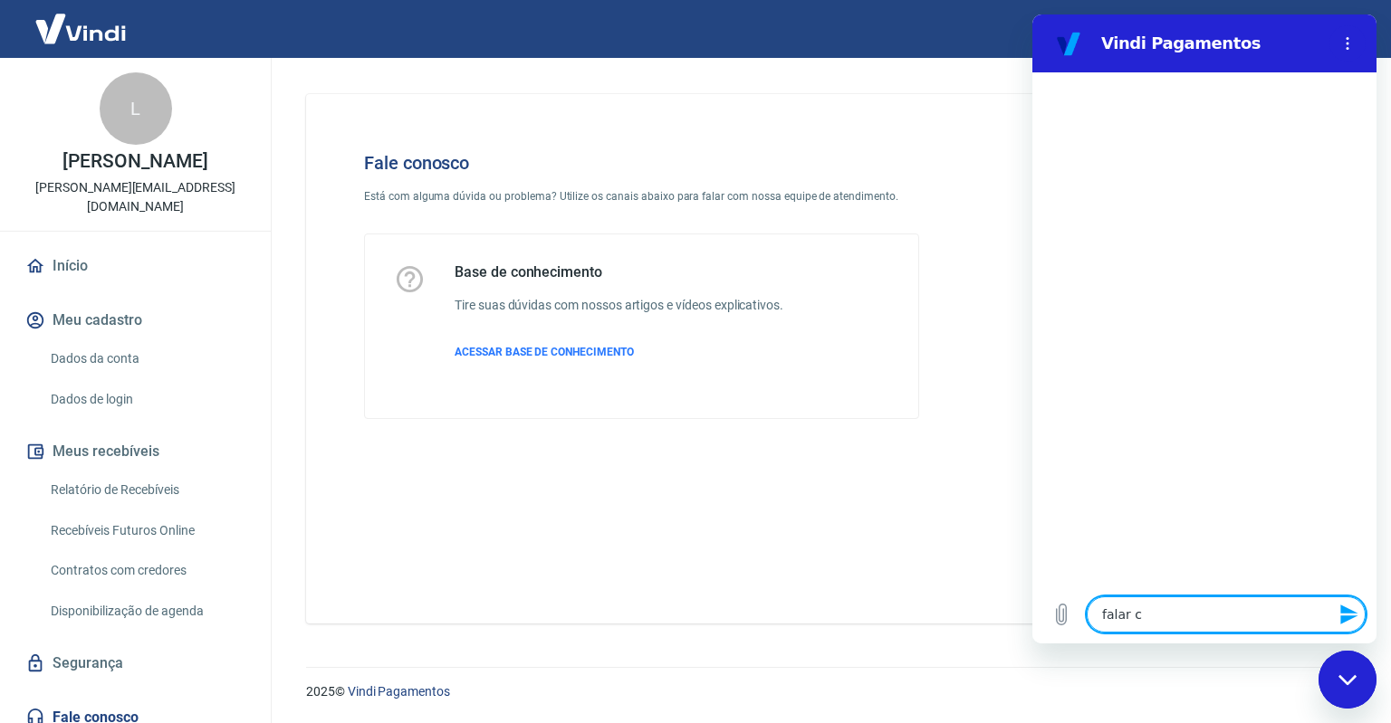
type textarea "x"
type textarea "falar com"
type textarea "x"
type textarea "falar com"
type textarea "x"
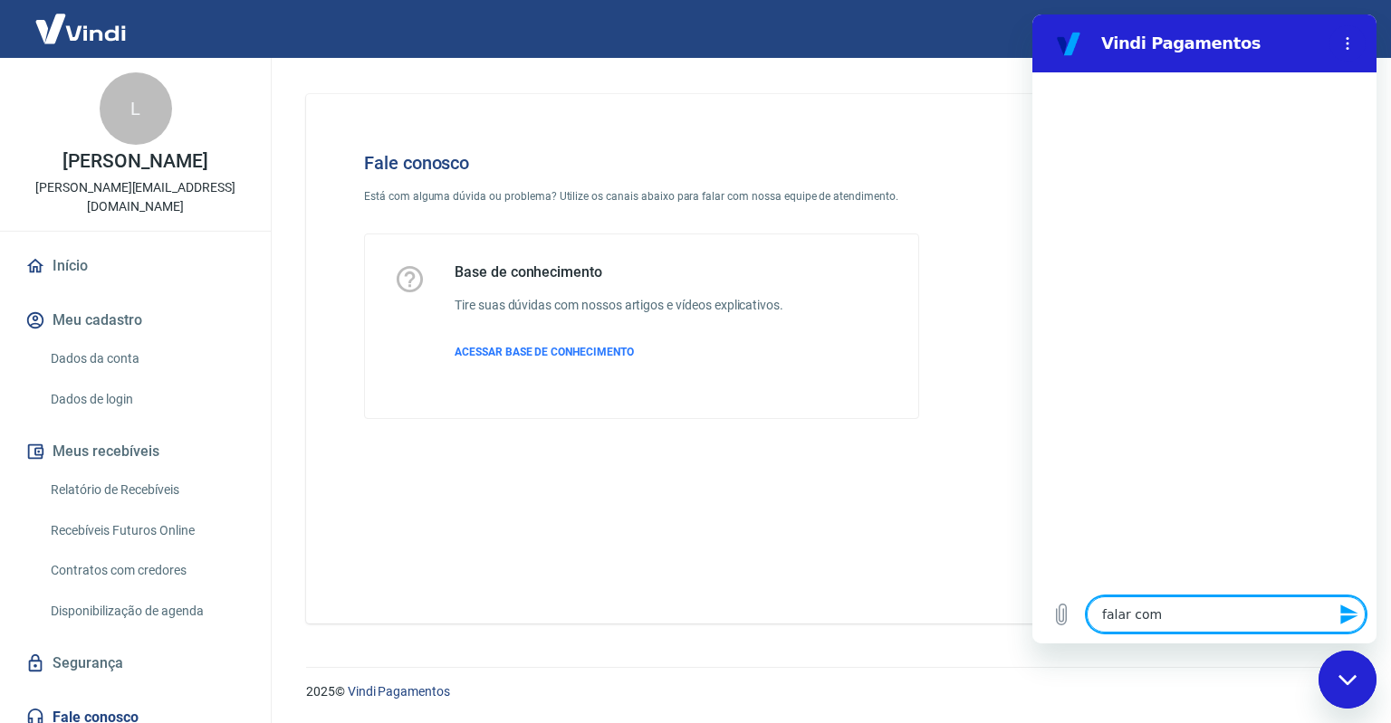
type textarea "falar com a"
type textarea "x"
type textarea "falar com at"
type textarea "x"
type textarea "falar com ate"
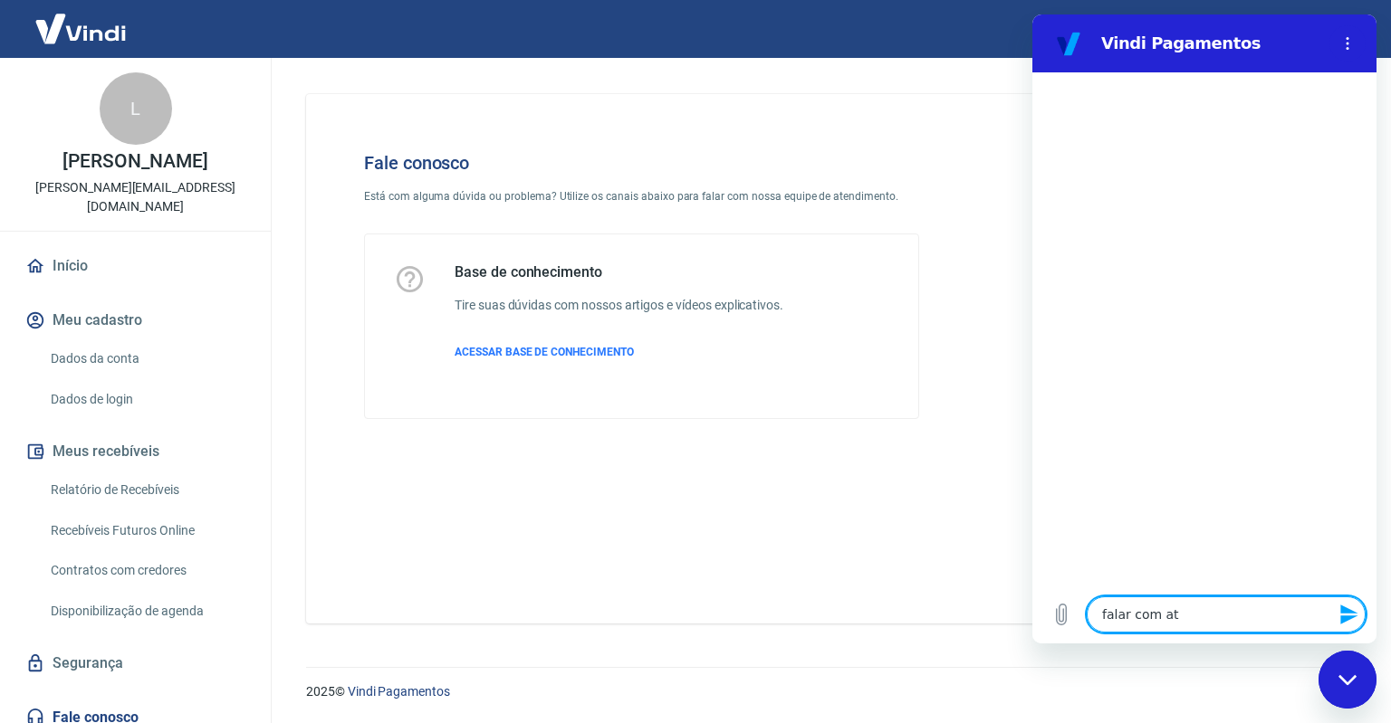
type textarea "x"
type textarea "falar com aten"
type textarea "x"
type textarea "falar com atend"
type textarea "x"
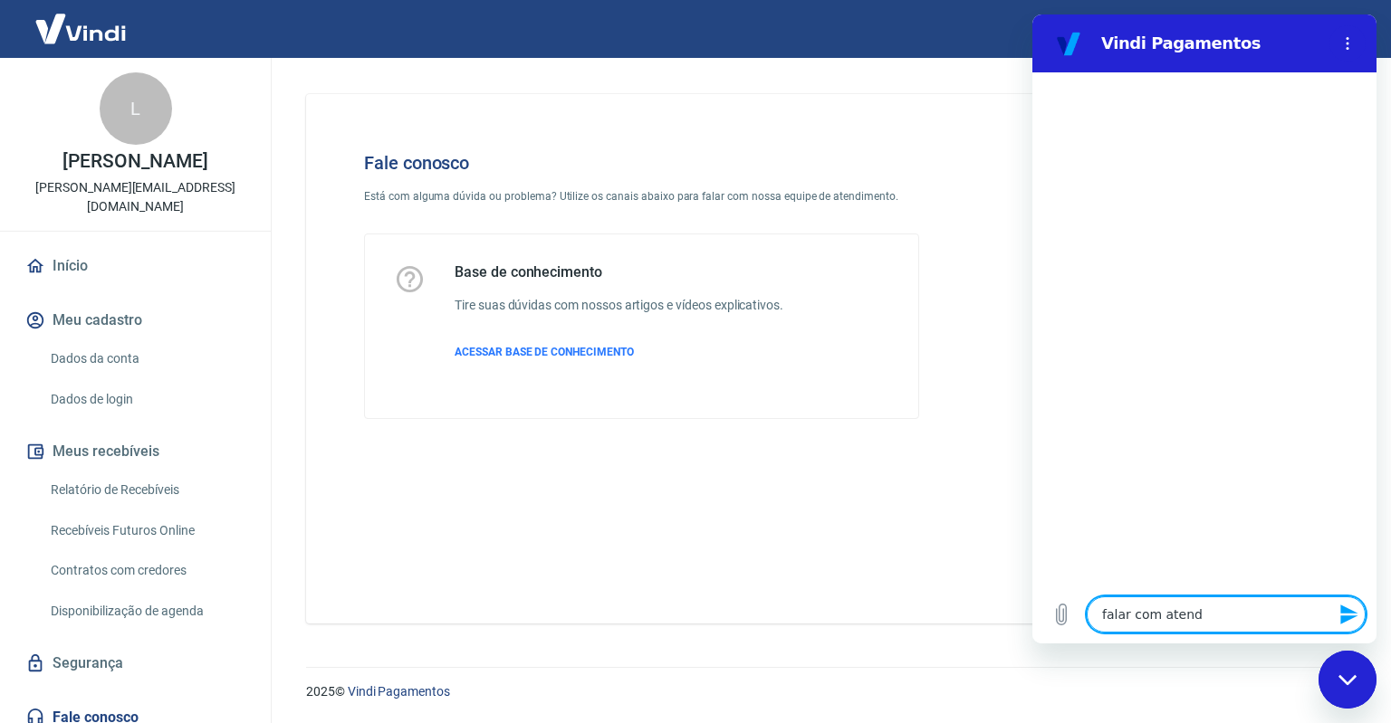
type textarea "falar com atende"
type textarea "x"
type textarea "falar com atenden"
type textarea "x"
type textarea "falar com atendent"
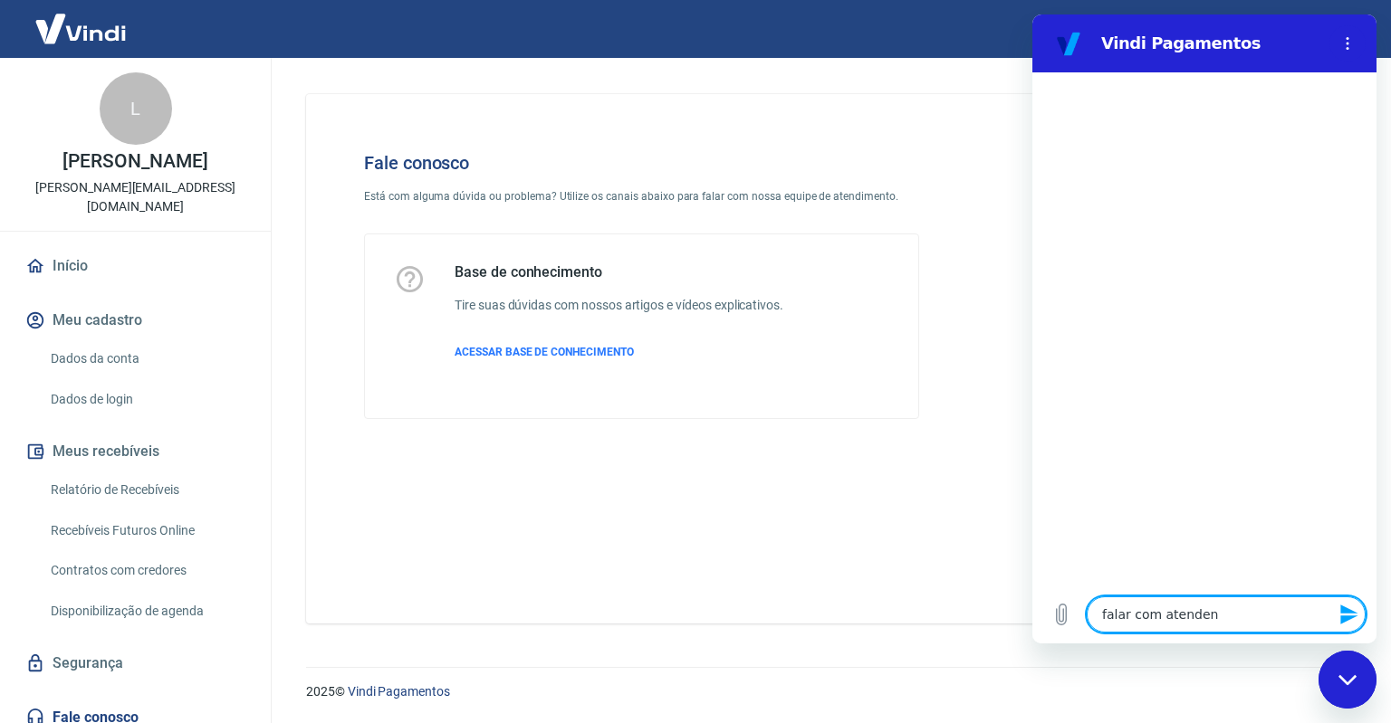
type textarea "x"
type textarea "falar com atendente"
type textarea "x"
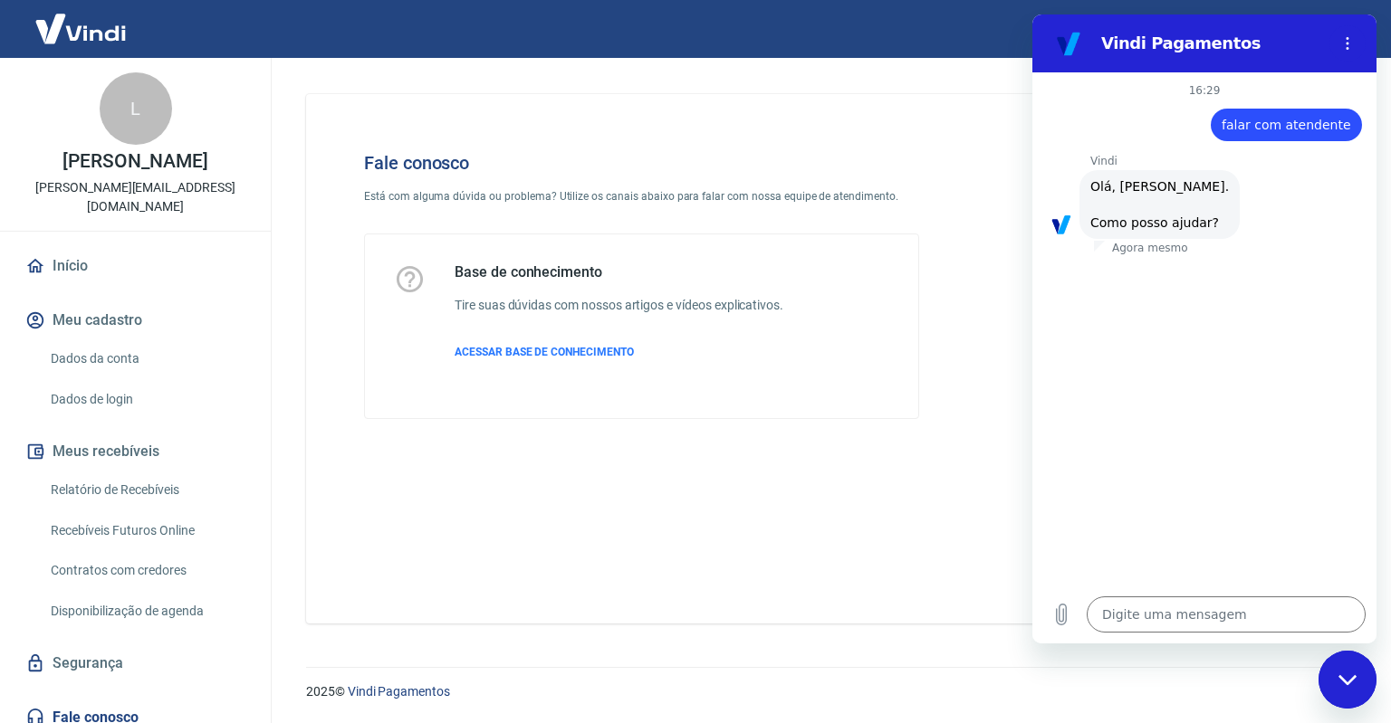
scroll to position [43, 0]
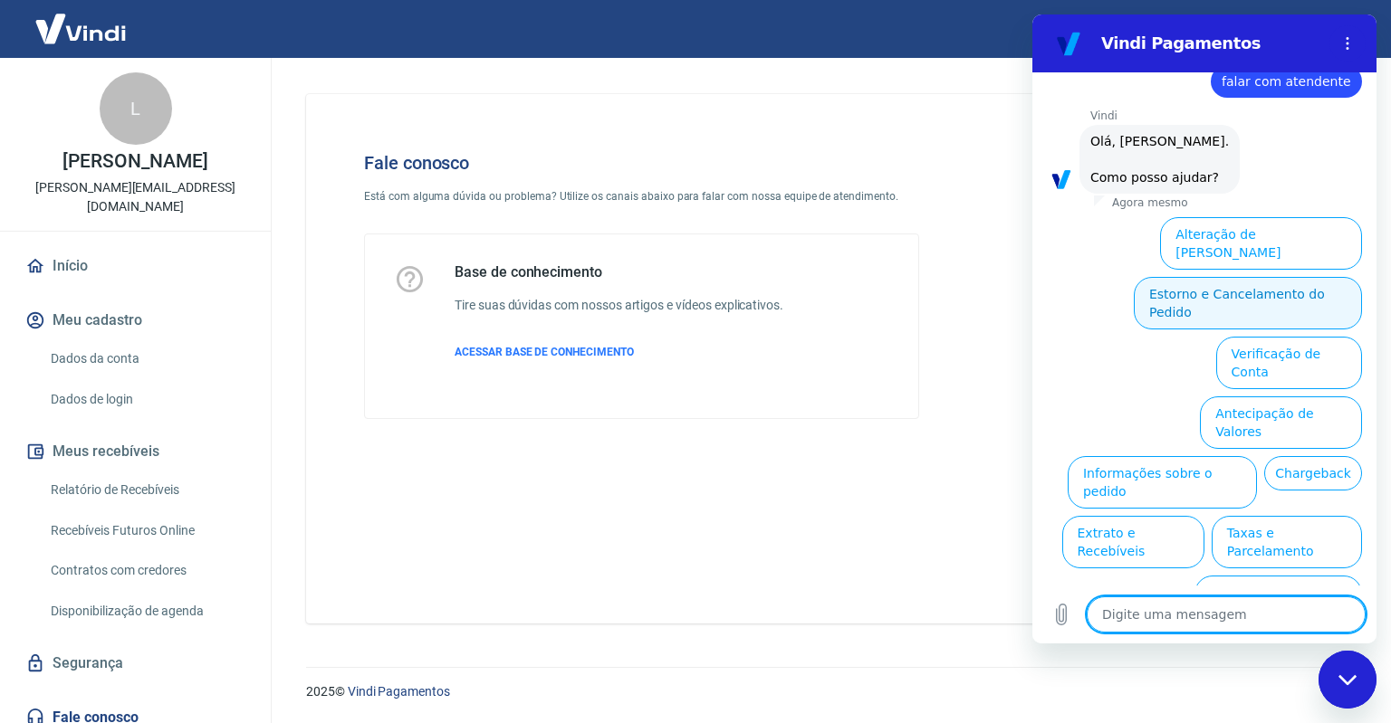
click at [1270, 281] on button "Estorno e Cancelamento do Pedido" at bounding box center [1247, 303] width 228 height 53
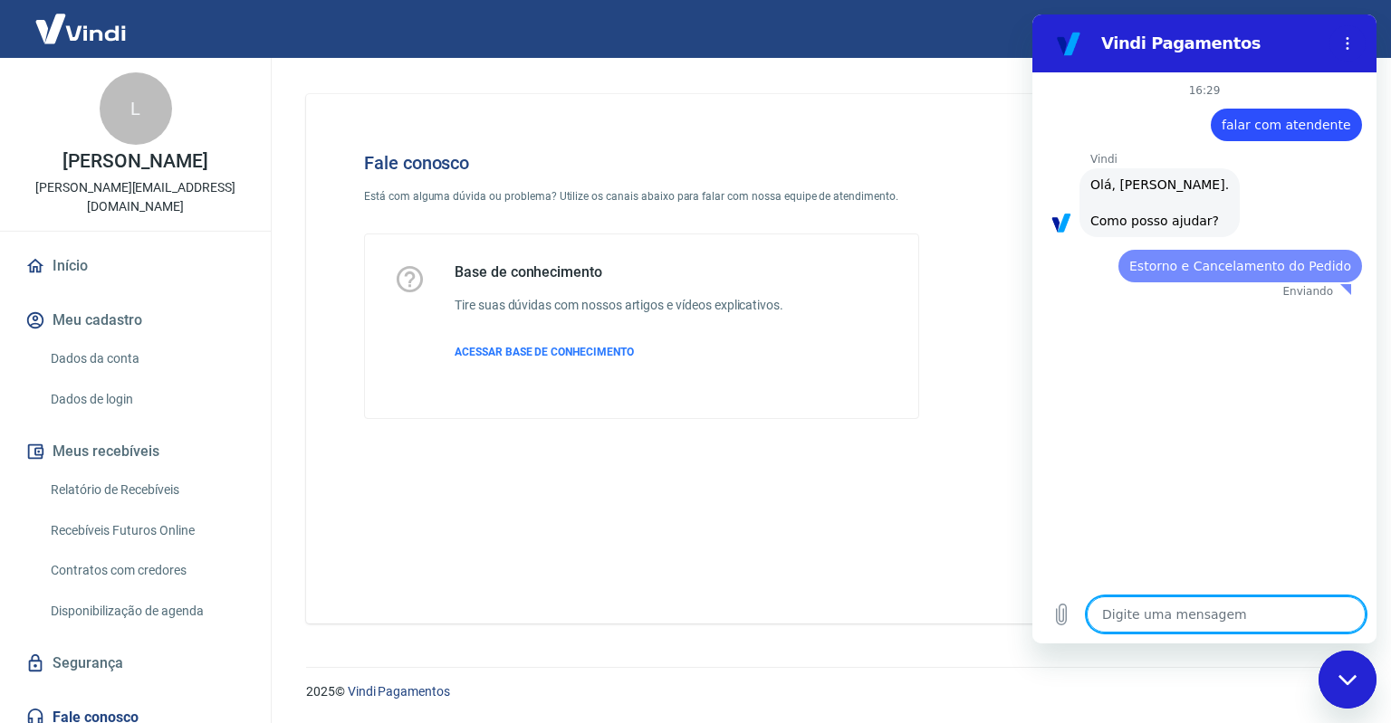
scroll to position [0, 0]
type textarea "x"
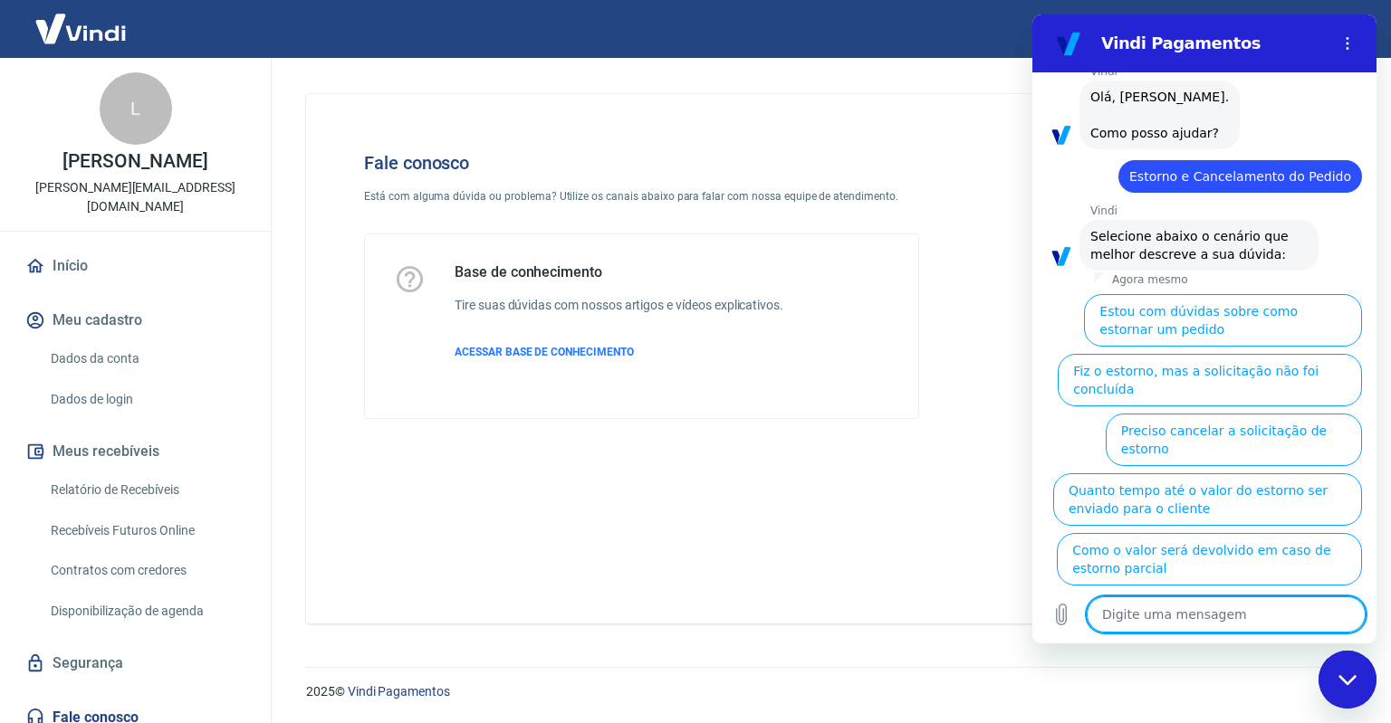
scroll to position [95, 0]
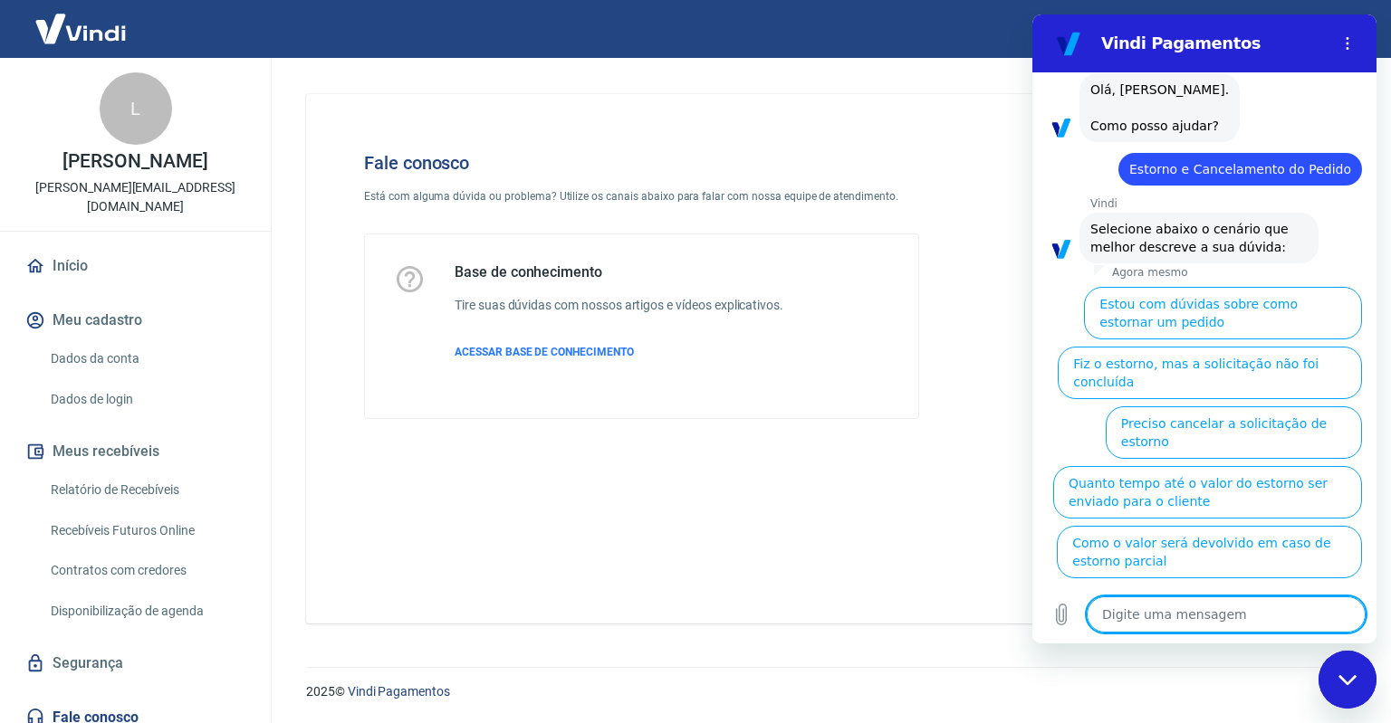
click at [1211, 620] on textarea at bounding box center [1225, 615] width 279 height 36
type textarea "c"
type textarea "x"
type textarea "ca"
type textarea "x"
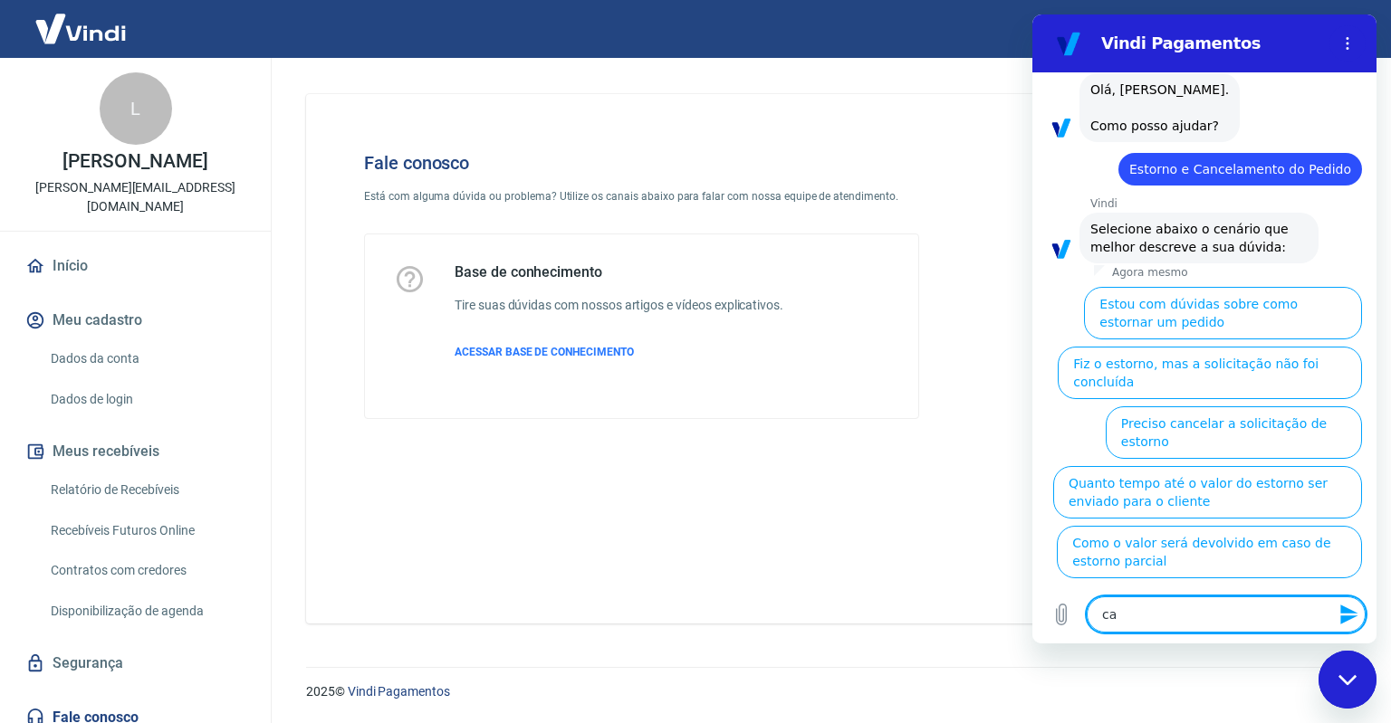
type textarea "can"
type textarea "x"
type textarea "canc"
type textarea "x"
type textarea "cance"
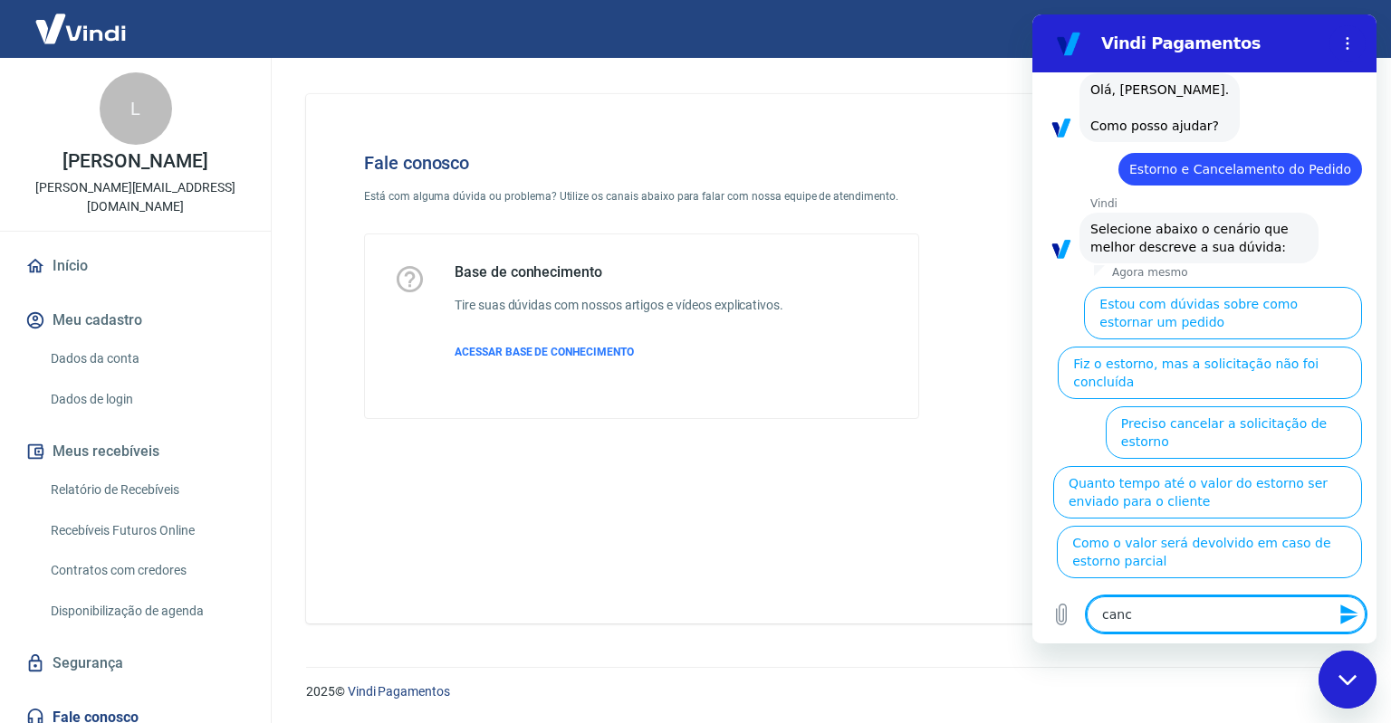
type textarea "x"
type textarea "cancel"
type textarea "x"
type textarea "cancela"
type textarea "x"
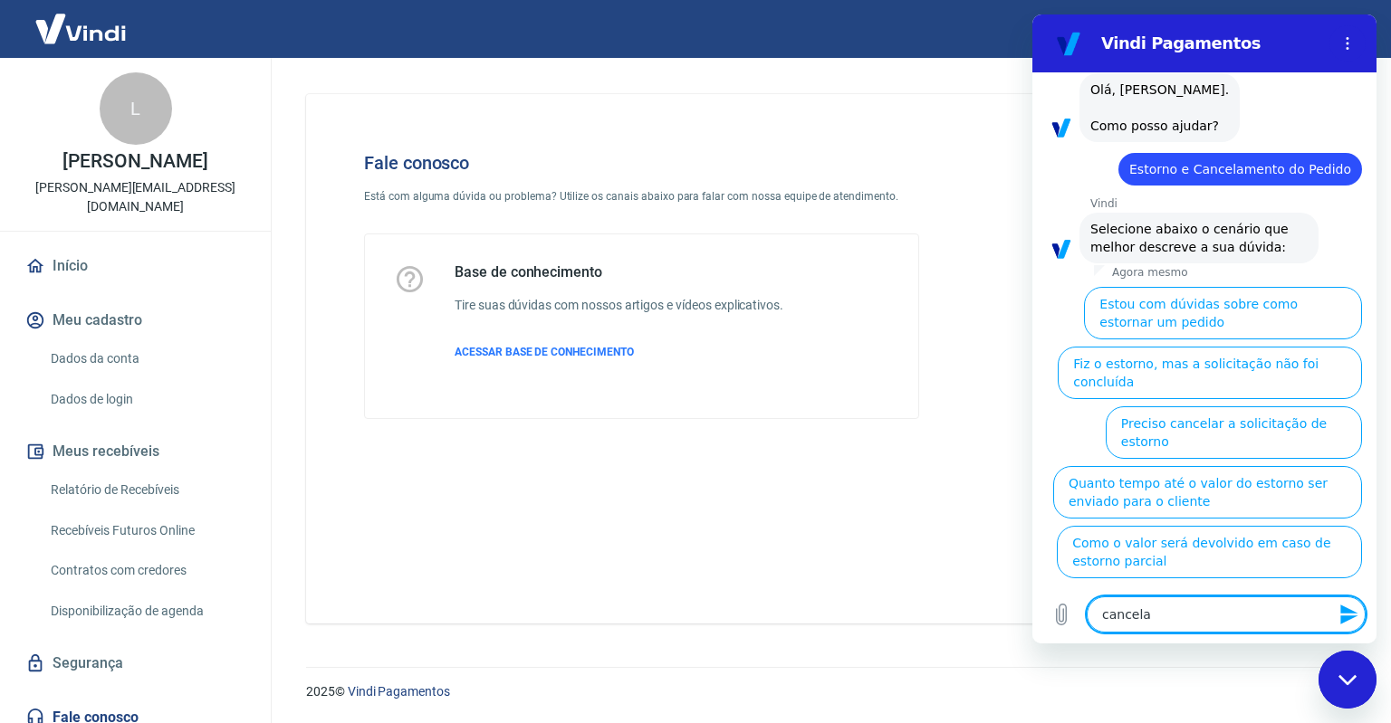
type textarea "cancelam"
type textarea "x"
type textarea "cancelame"
type textarea "x"
type textarea "cancelamen"
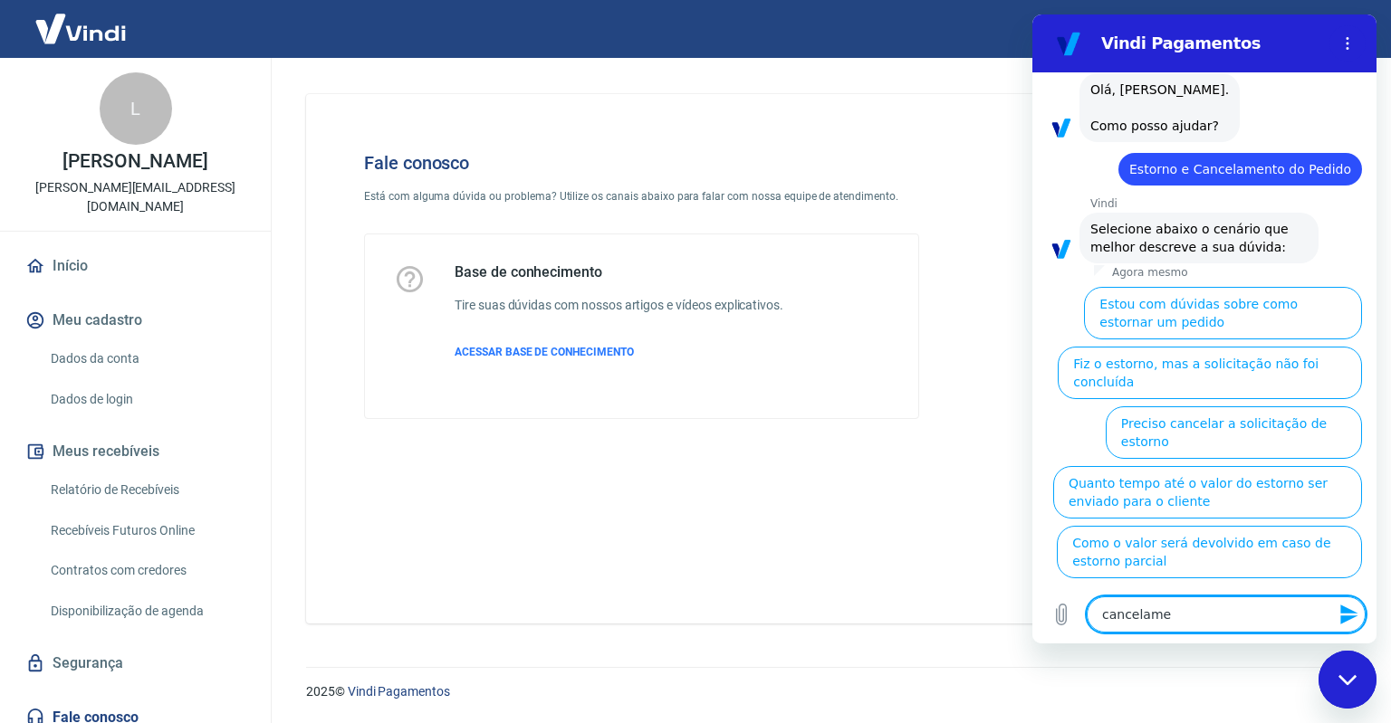
type textarea "x"
type textarea "cancelament"
type textarea "x"
type textarea "cancelamento"
type textarea "x"
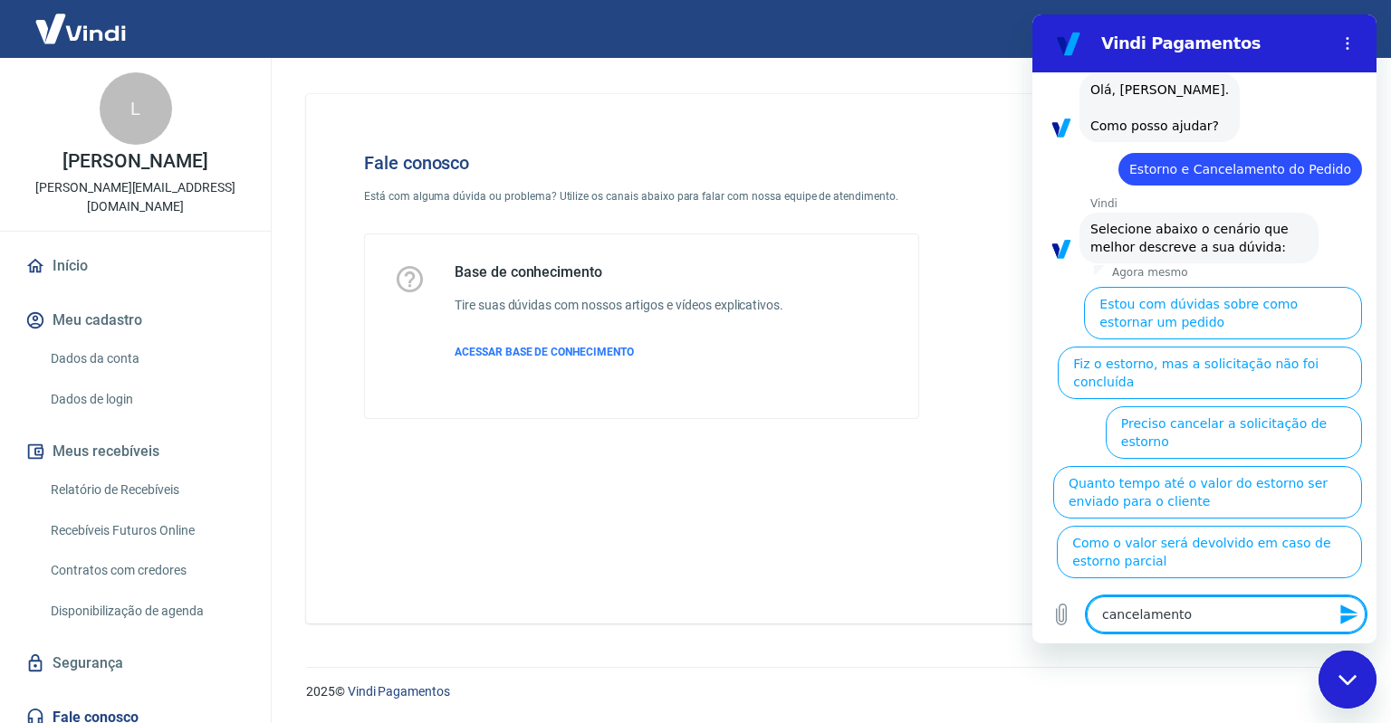
type textarea "cancelamento"
type textarea "x"
type textarea "cancelamento d"
type textarea "x"
type textarea "cancelamento de"
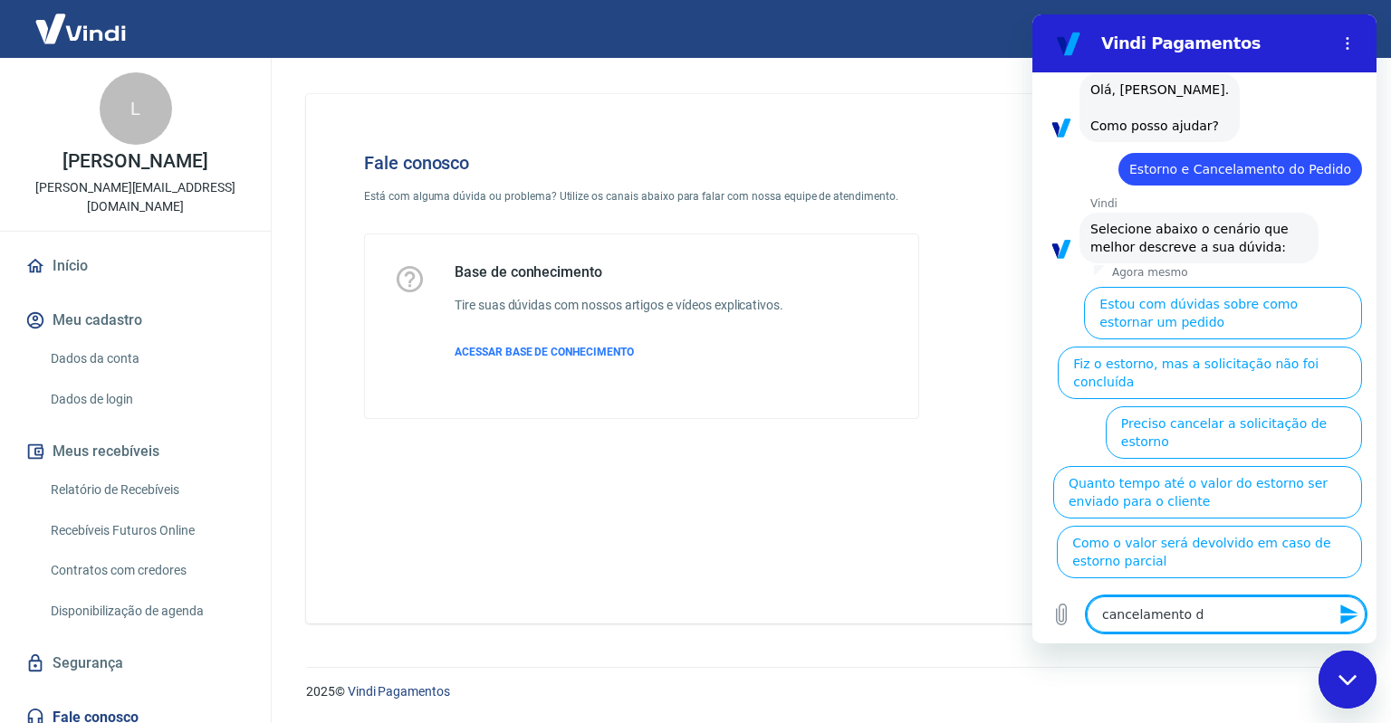
type textarea "x"
type textarea "cancelamento de"
type textarea "x"
type textarea "cancelamento de p"
type textarea "x"
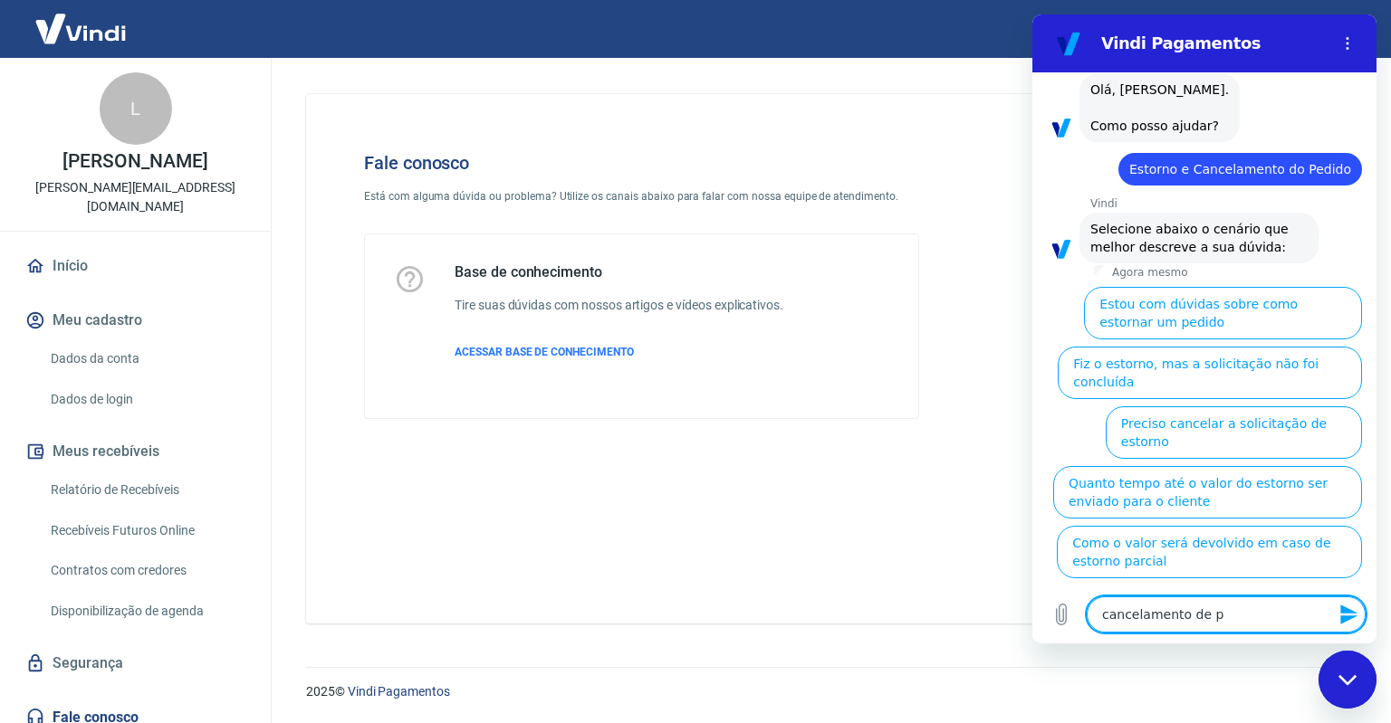
type textarea "cancelamento de pe"
type textarea "x"
type textarea "cancelamento de ped"
type textarea "x"
type textarea "cancelamento de pedi"
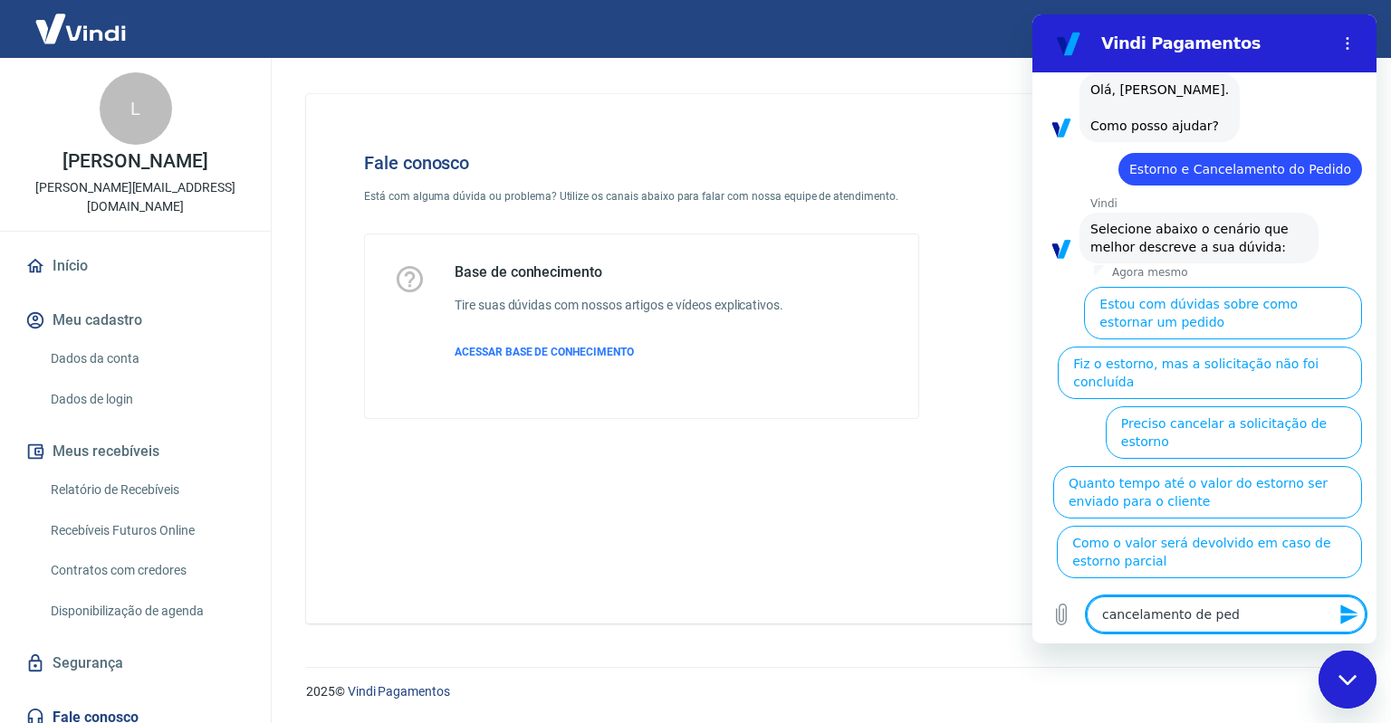
type textarea "x"
type textarea "cancelamento de pedio"
type textarea "x"
type textarea "cancelamento de pedi"
type textarea "x"
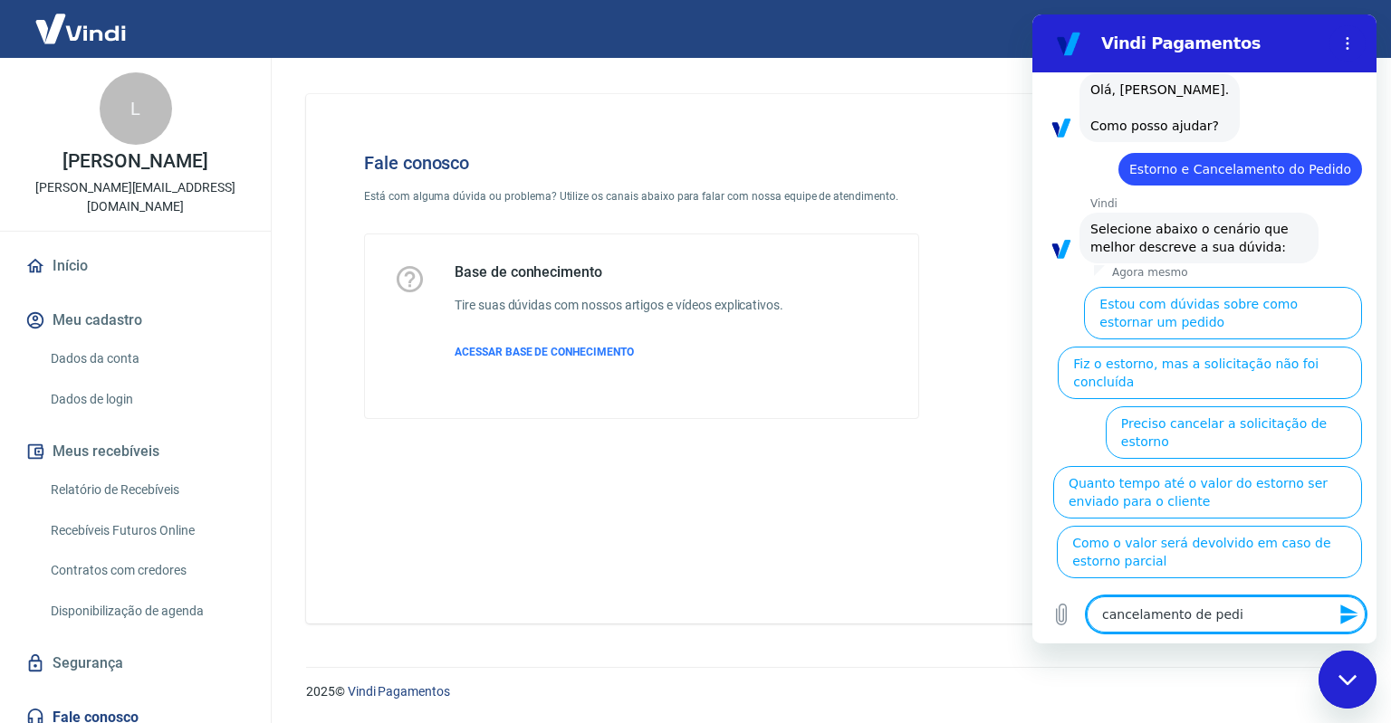
type textarea "cancelamento de pedid"
type textarea "x"
type textarea "cancelamento de pedido"
type textarea "x"
type textarea "cancelamento de pedido"
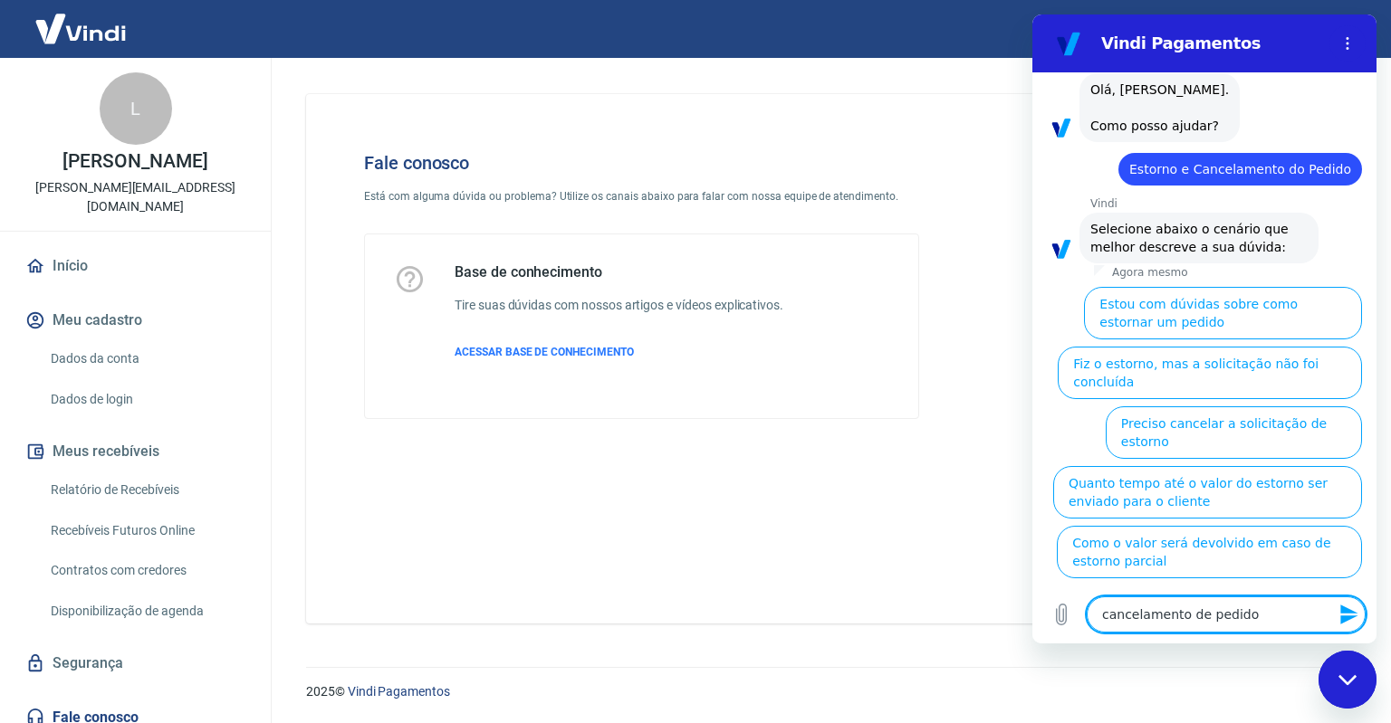
type textarea "x"
type textarea "cancelamento de pedido s"
type textarea "x"
type textarea "cancelamento de pedido se"
type textarea "x"
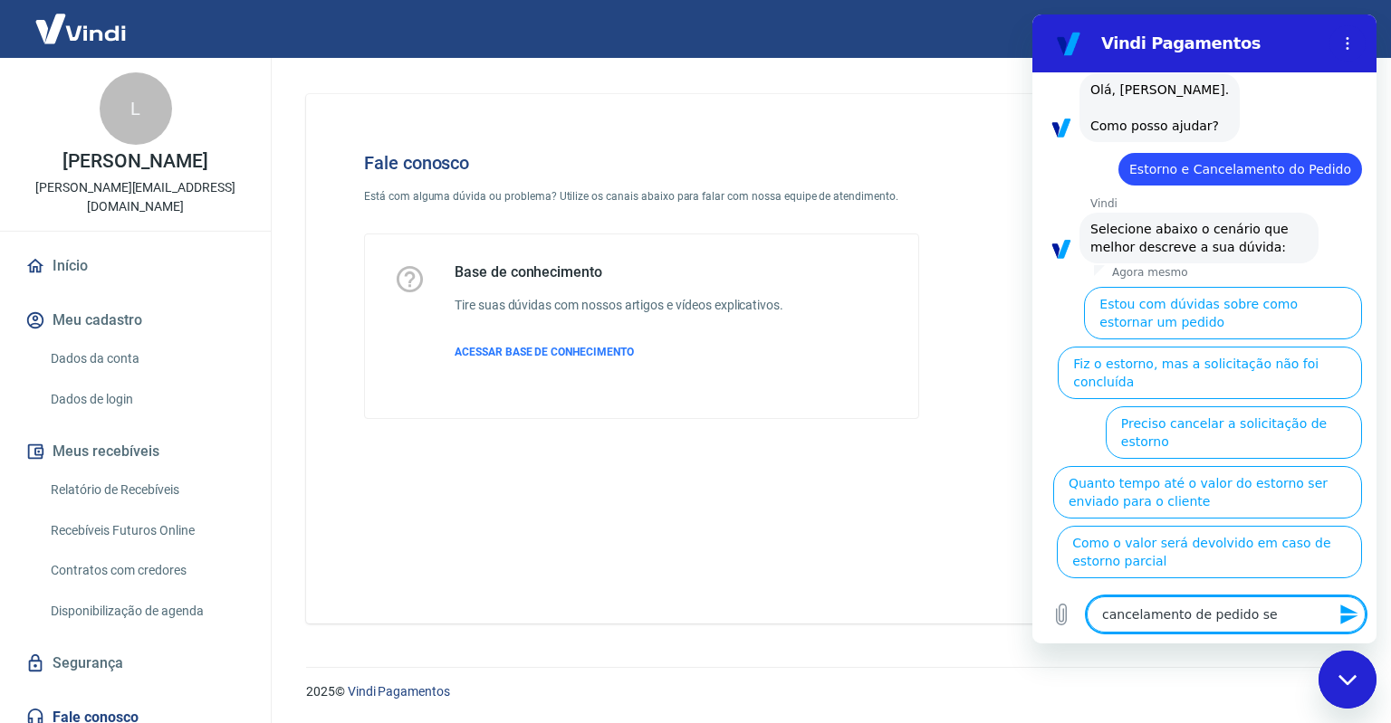
type textarea "cancelamento de pedido sem"
type textarea "x"
type textarea "cancelamento de pedido sem"
type textarea "x"
type textarea "cancelamento de pedido sem f"
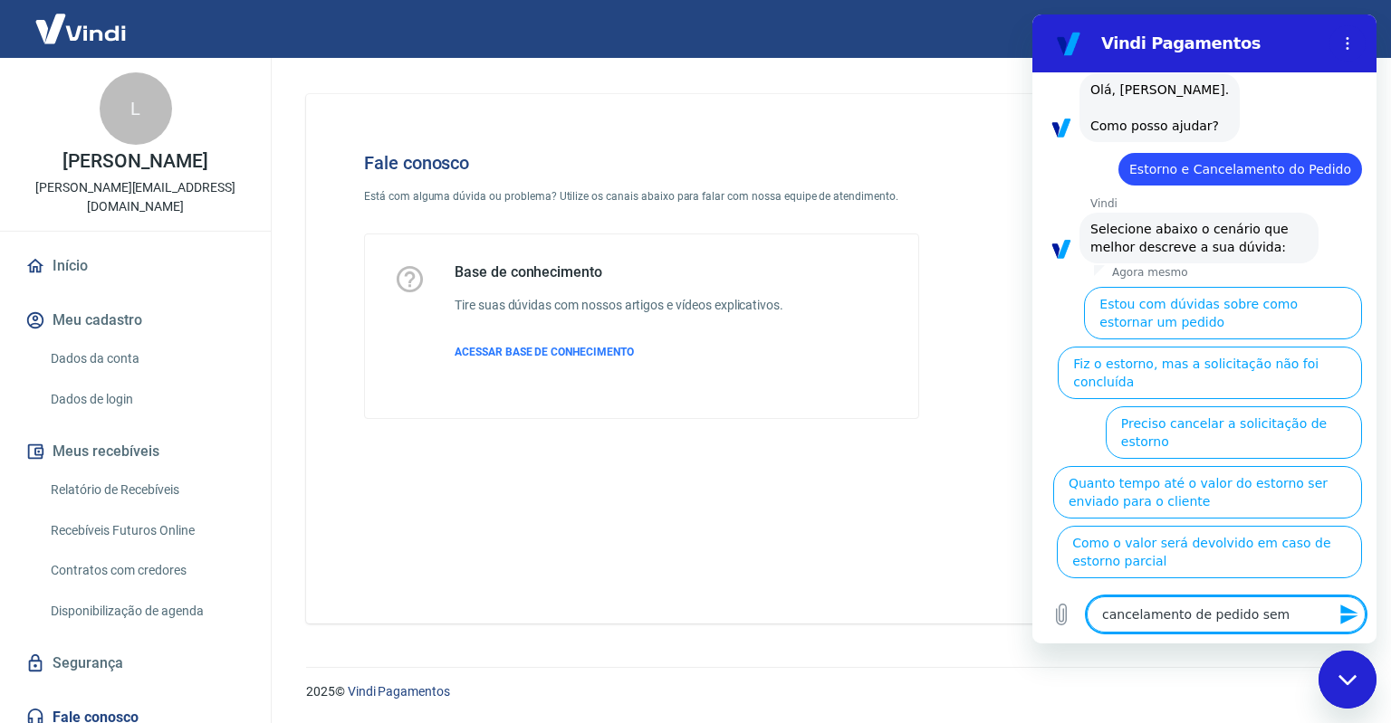
type textarea "x"
type textarea "cancelamento de pedido sem fa"
type textarea "x"
type textarea "cancelamento de pedido sem faz"
type textarea "x"
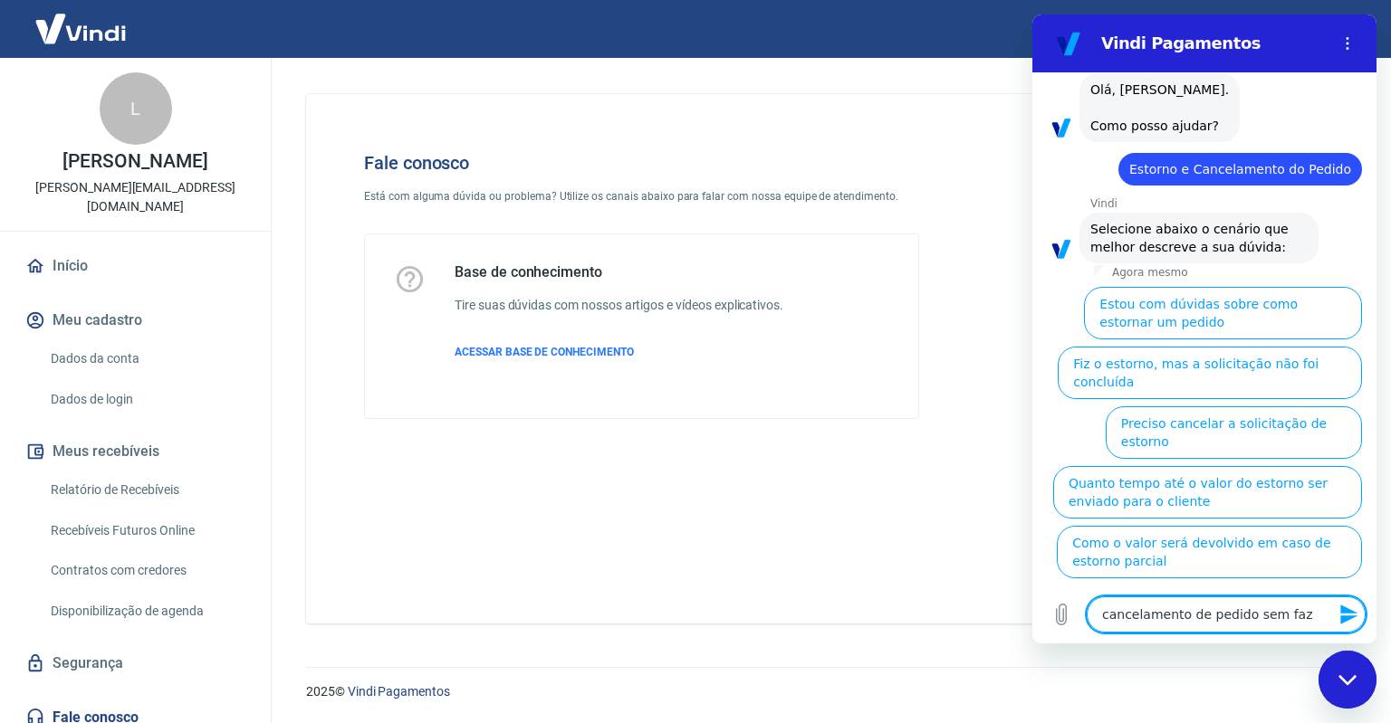
type textarea "cancelamento de pedido sem faze"
type textarea "x"
type textarea "cancelamento de pedido sem fazer"
type textarea "x"
type textarea "cancelamento de pedido sem fazerm"
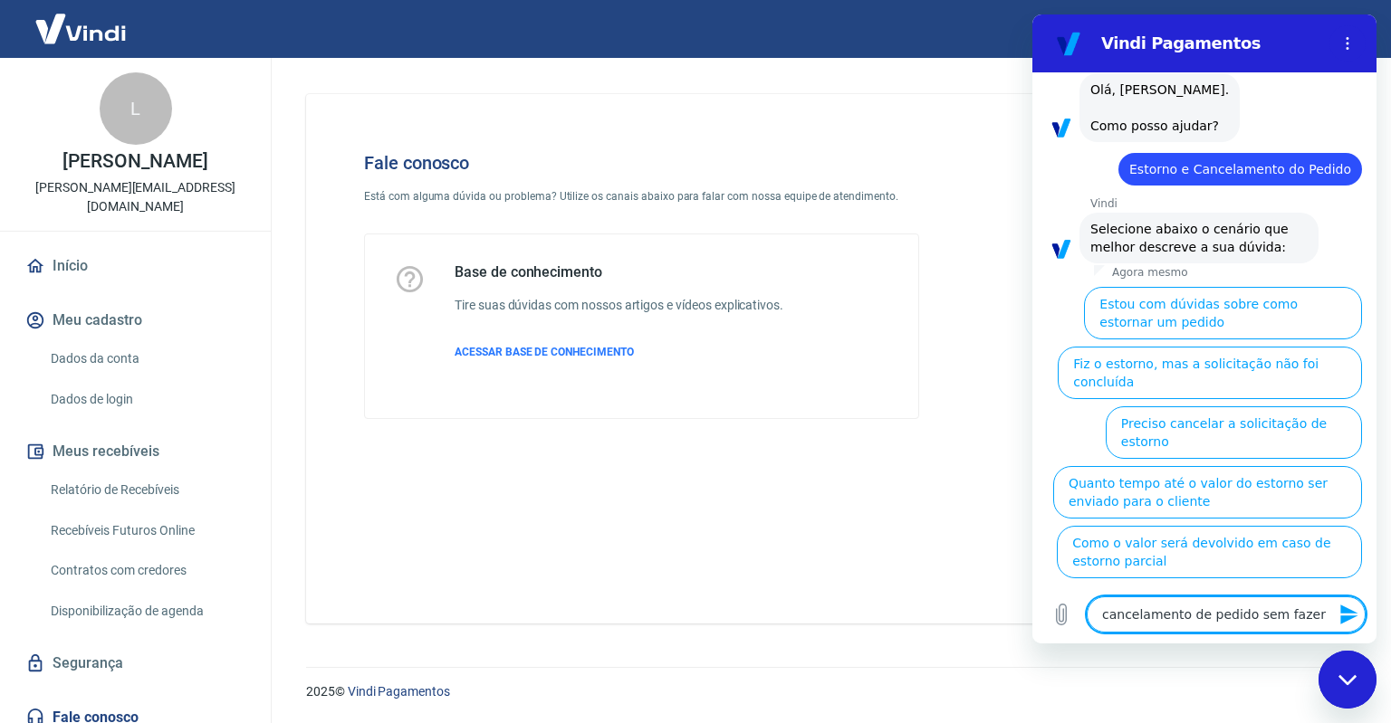
type textarea "x"
type textarea "cancelamento de pedido sem fazermo"
type textarea "x"
type textarea "cancelamento de pedido sem fazermos"
type textarea "x"
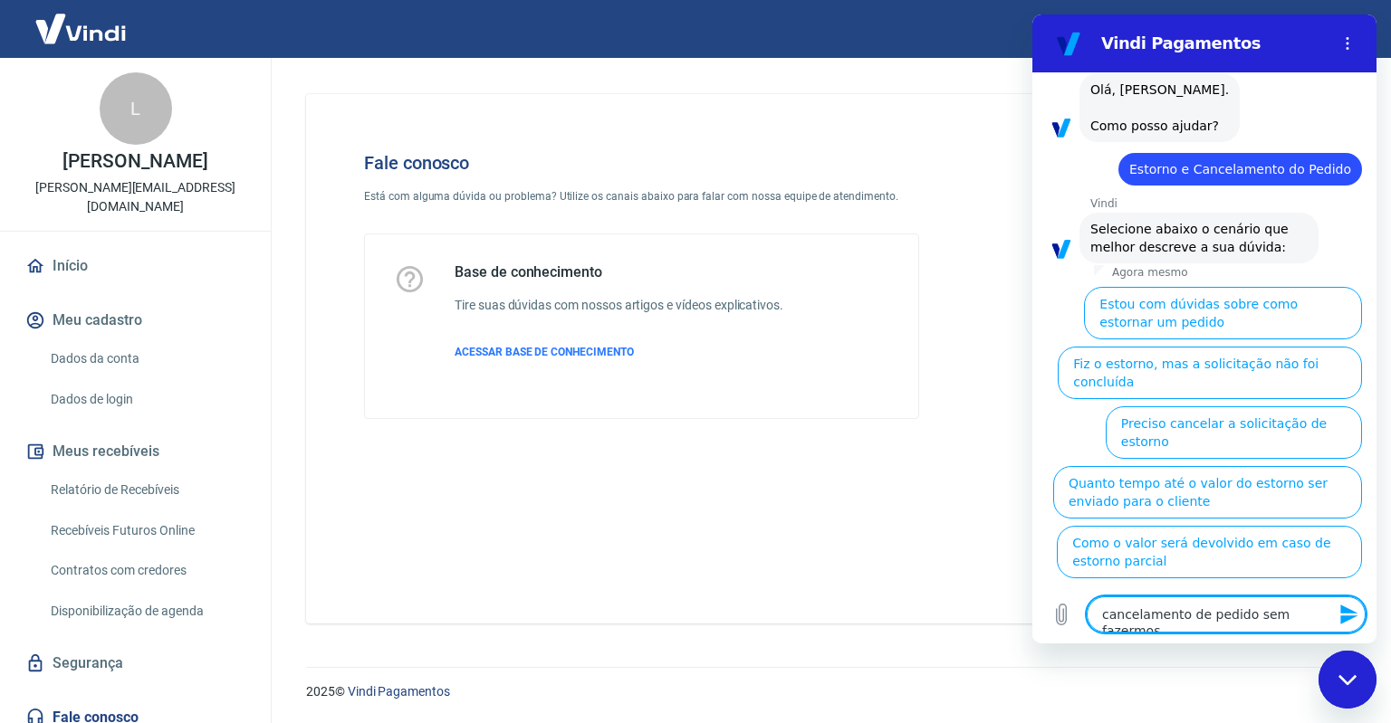
type textarea "cancelamento de pedido sem fazermos"
type textarea "x"
type textarea "cancelamento de pedido sem fazermos a"
type textarea "x"
type textarea "cancelamento de pedido sem fazermos a"
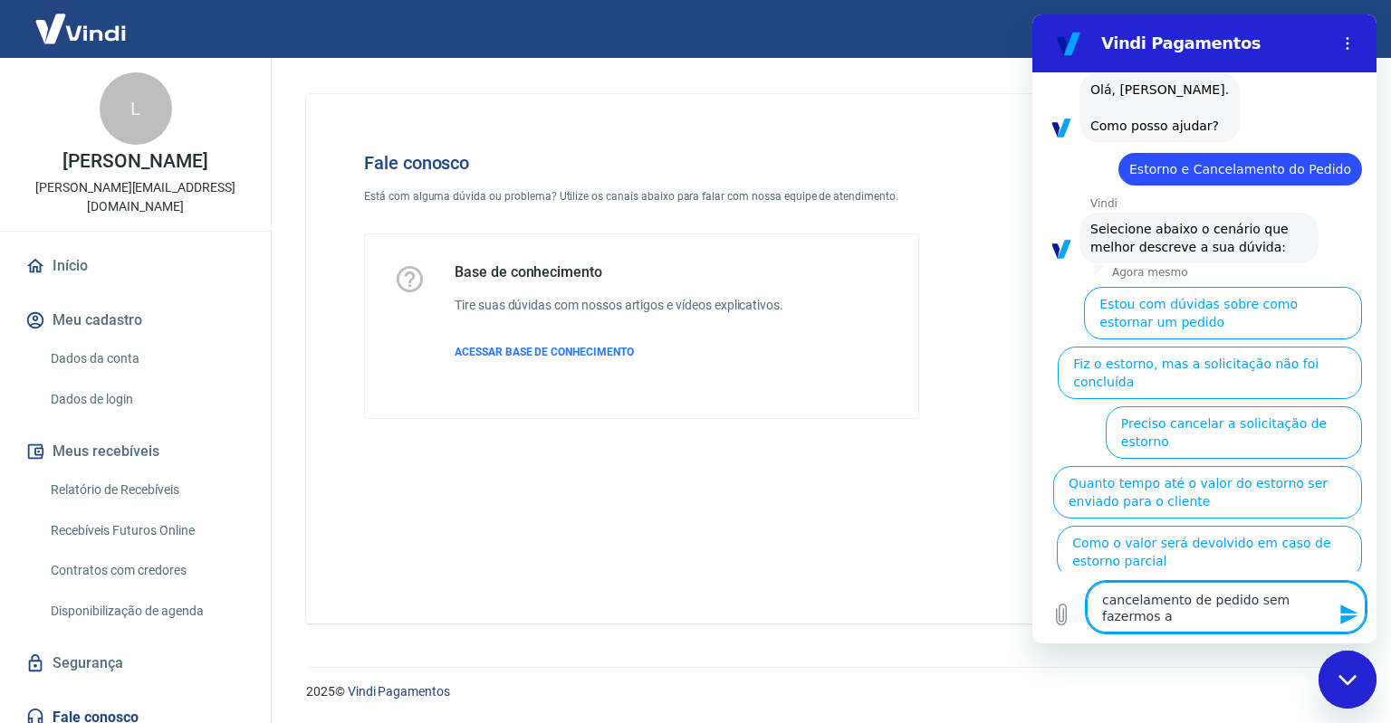
type textarea "x"
type textarea "cancelamento de pedido sem fazermos a s"
type textarea "x"
type textarea "cancelamento de pedido sem fazermos a so"
type textarea "x"
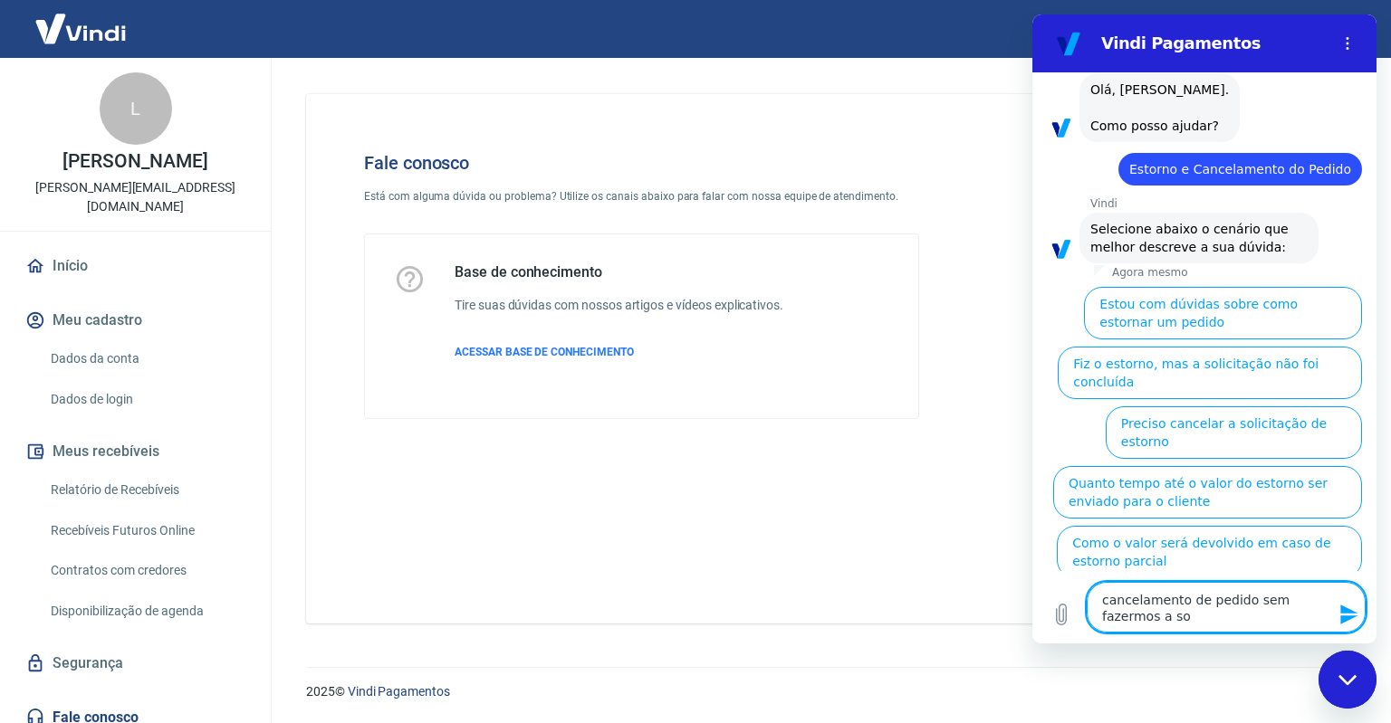
type textarea "cancelamento de pedido sem fazermos a sol"
type textarea "x"
type textarea "cancelamento de pedido sem fazermos a soli"
type textarea "x"
type textarea "cancelamento de pedido sem fazermos a solic"
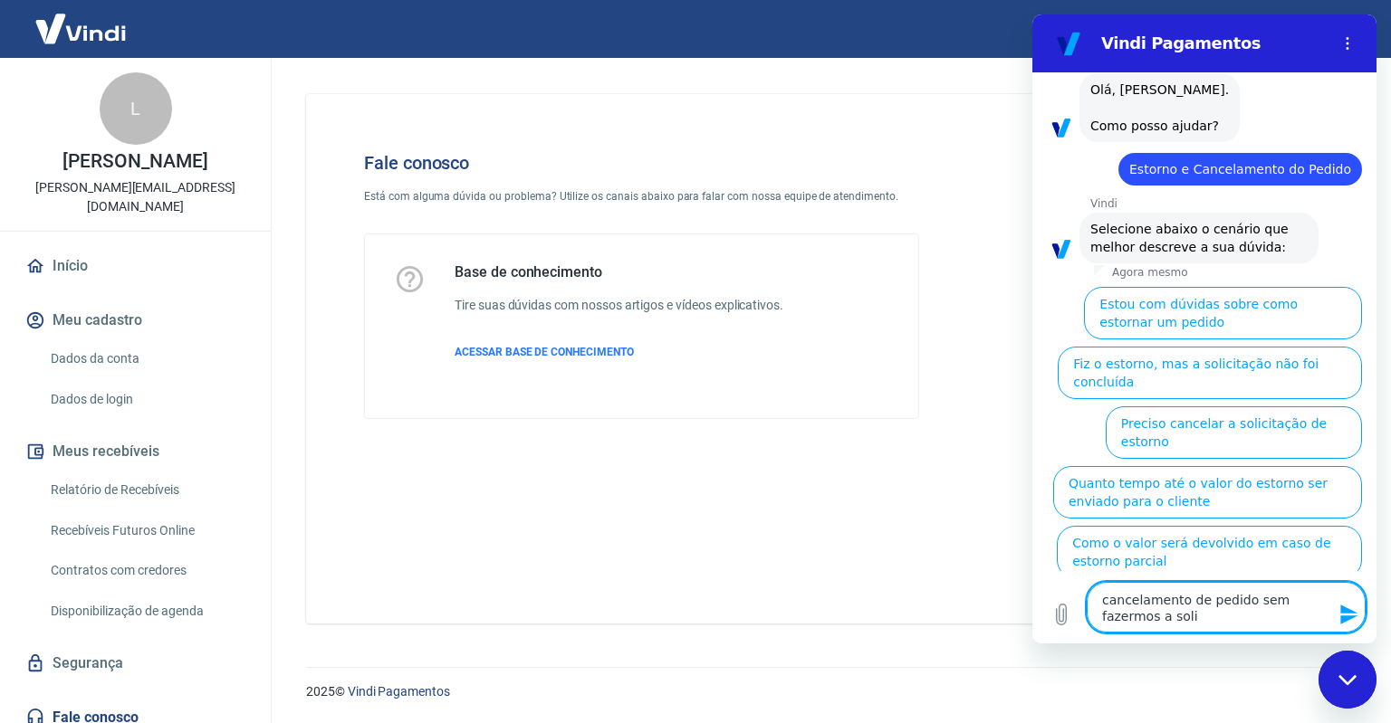
type textarea "x"
type textarea "cancelamento de pedido sem fazermos a solici"
type textarea "x"
type textarea "cancelamento de pedido sem fazermos a solicit"
type textarea "x"
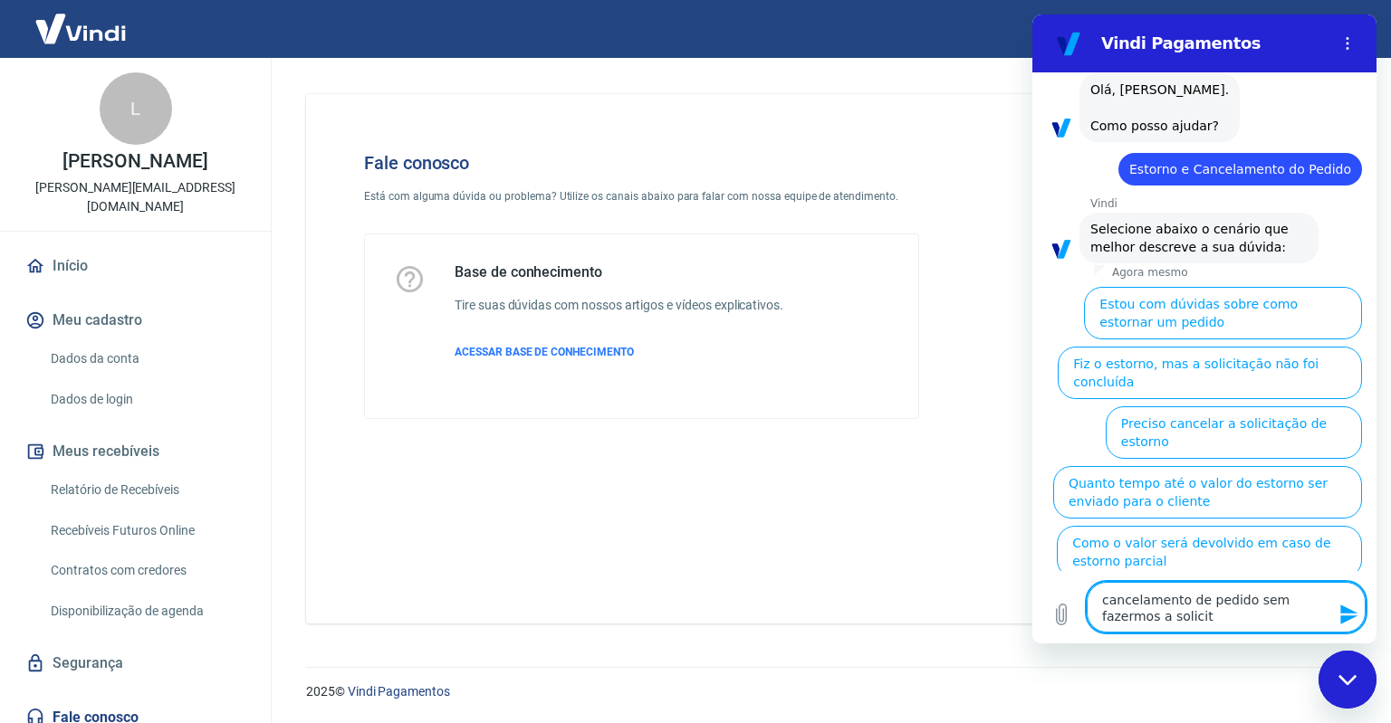
type textarea "cancelamento de pedido sem fazermos a solicita"
type textarea "x"
type textarea "cancelamento de pedido sem fazermos a solicitaç"
type textarea "x"
type textarea "cancelamento de pedido sem fazermos a solicitaçã"
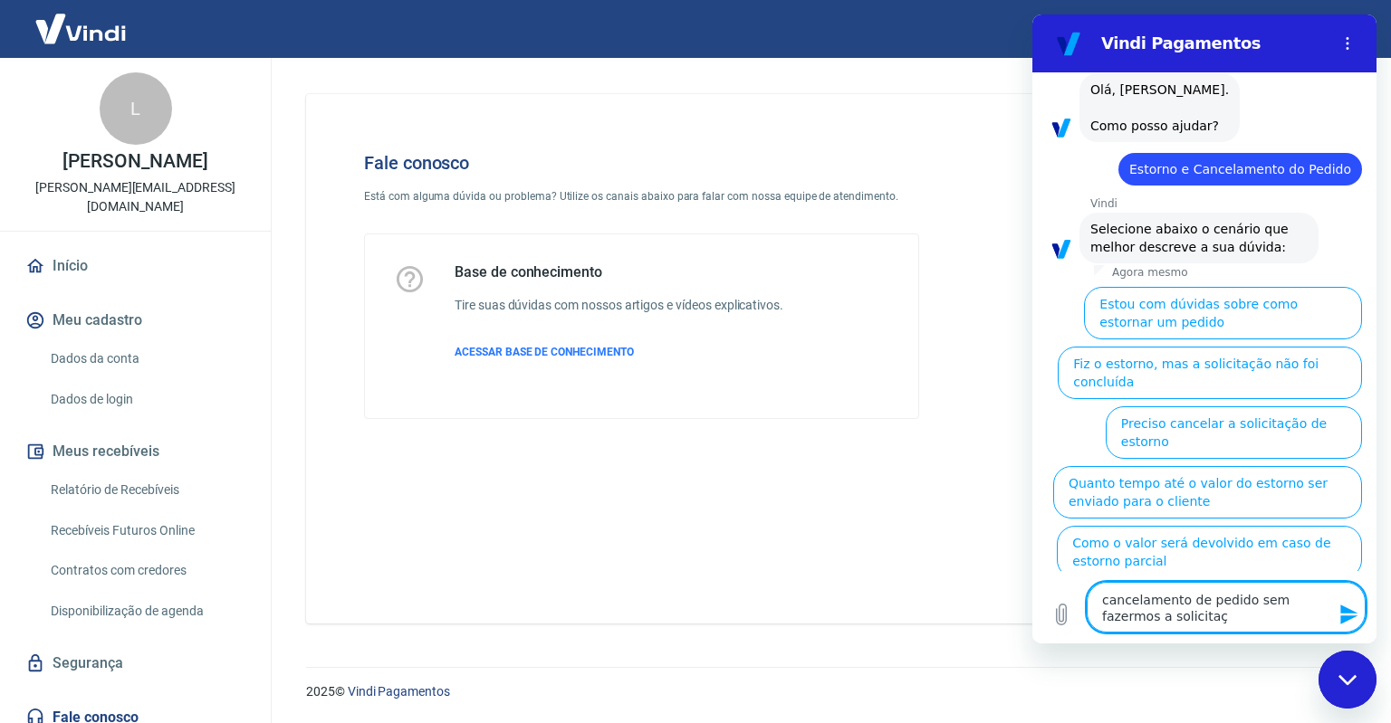
type textarea "x"
type textarea "cancelamento de pedido sem fazermos a solicitação"
type textarea "x"
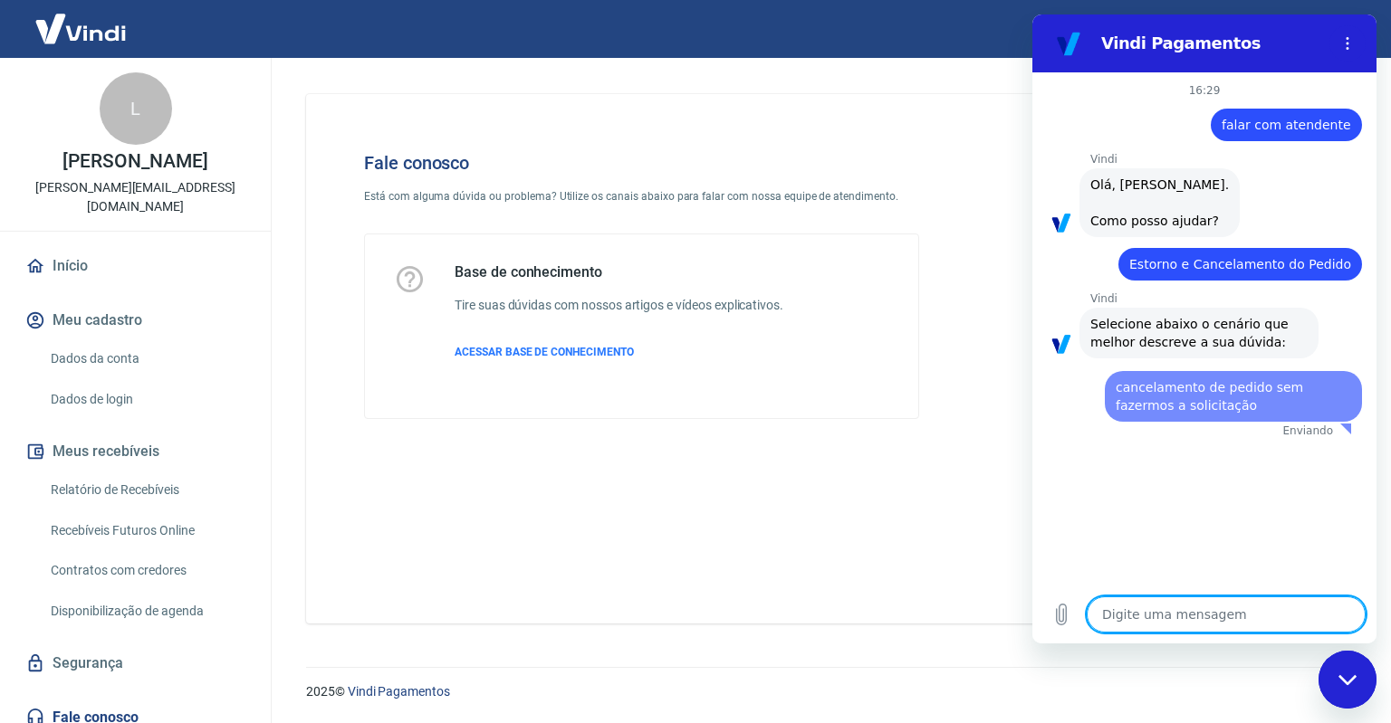
scroll to position [0, 0]
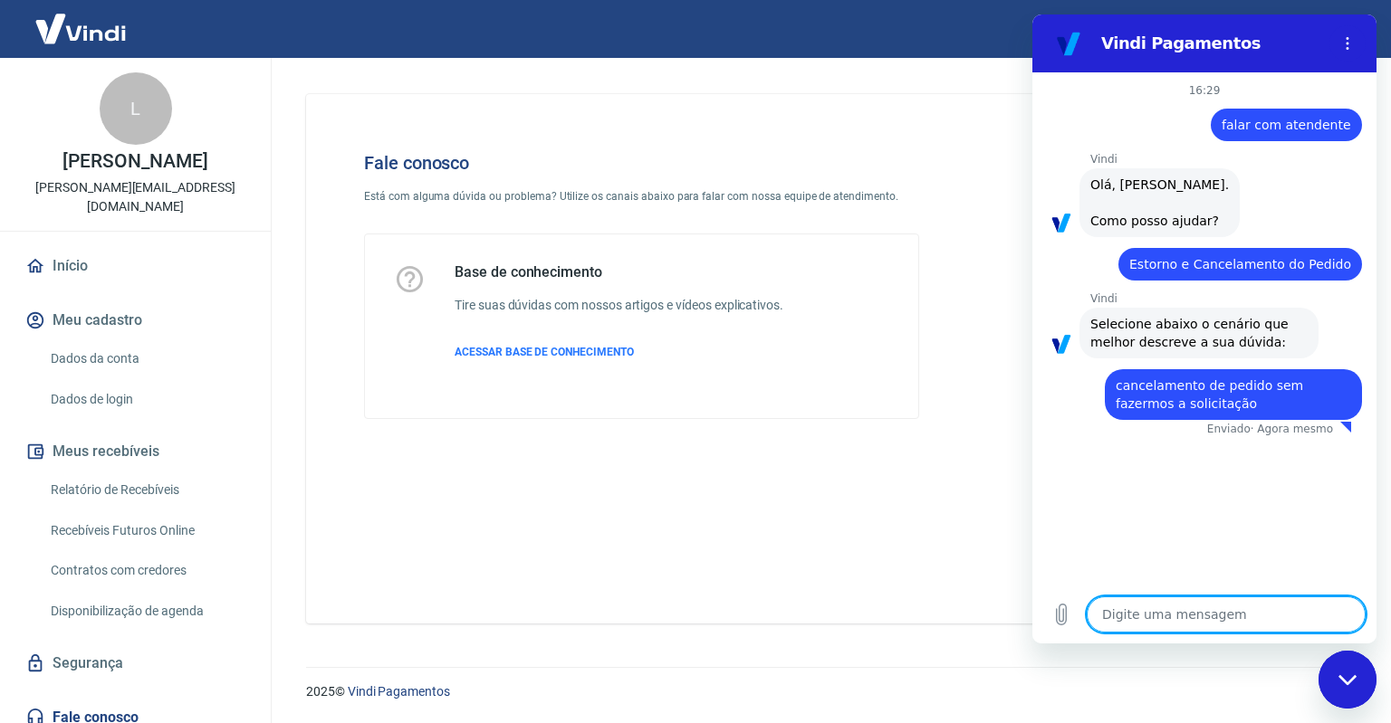
type textarea "x"
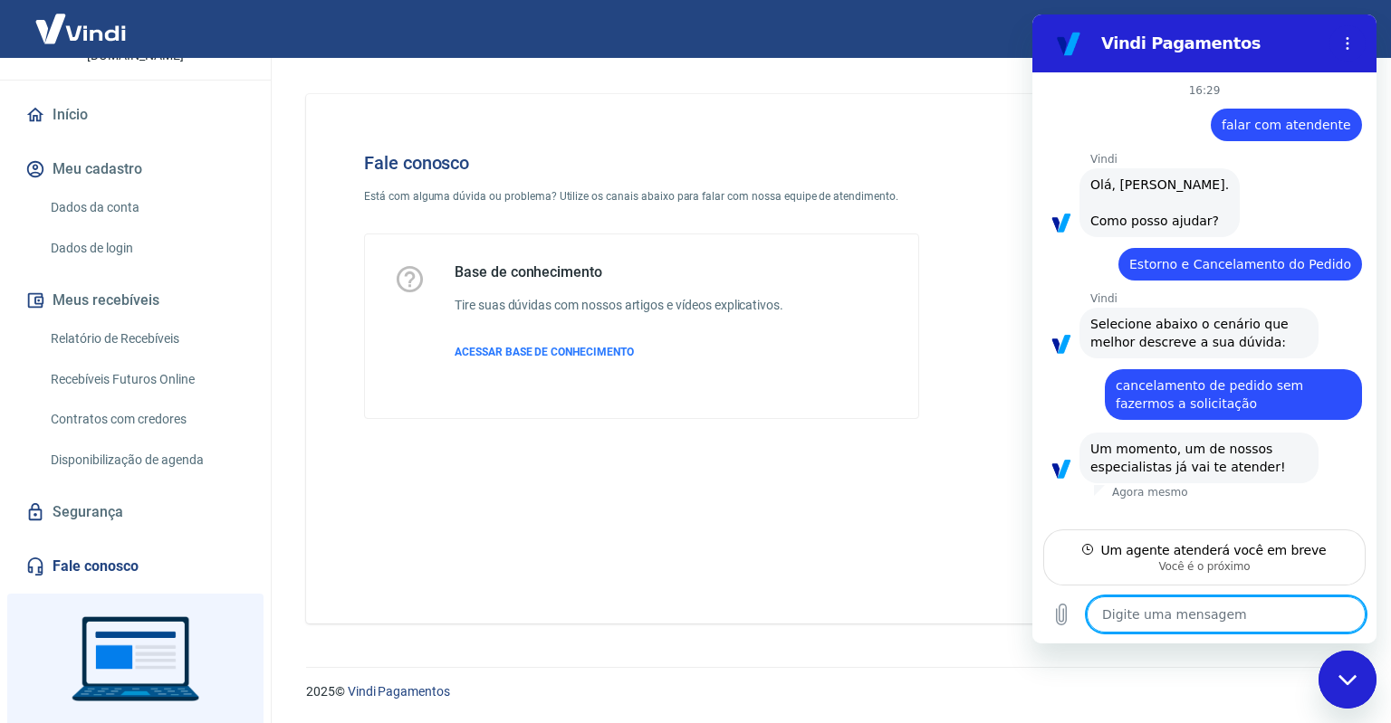
scroll to position [214, 0]
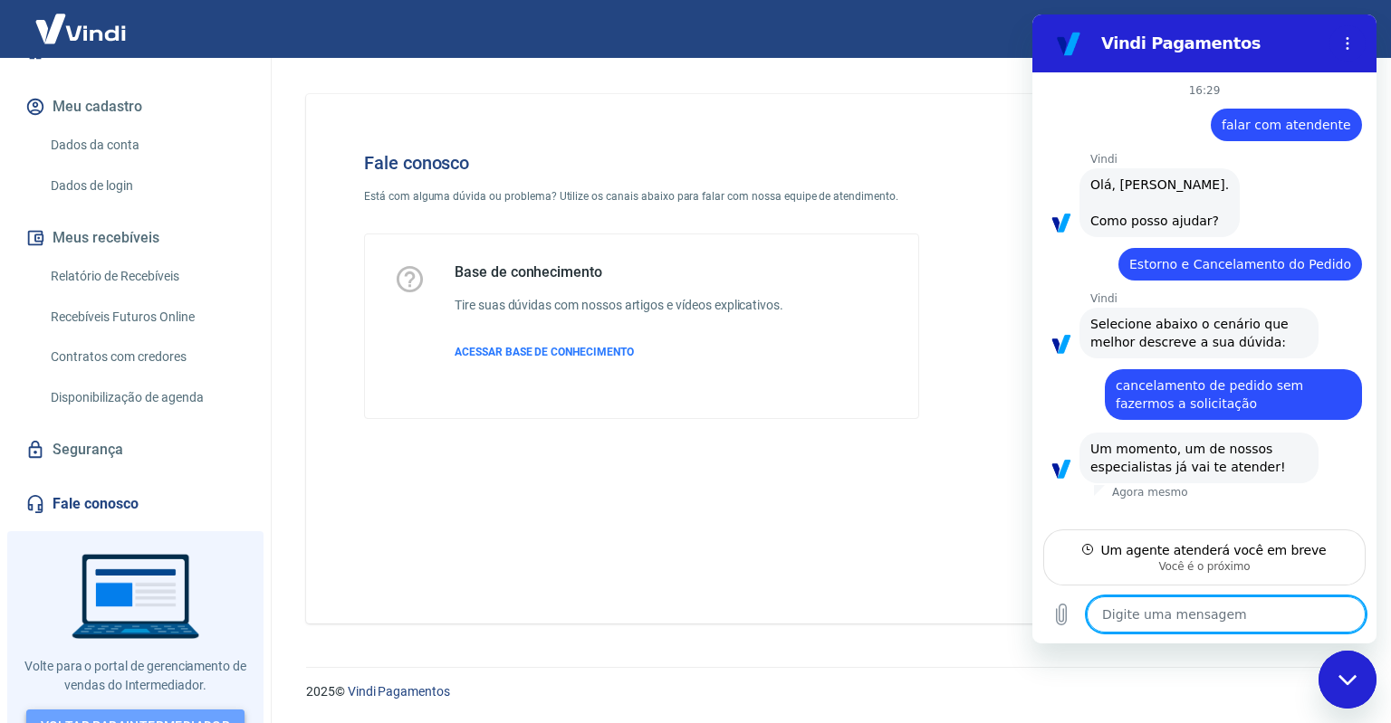
click at [141, 710] on link "Voltar para Intermediador" at bounding box center [135, 726] width 219 height 33
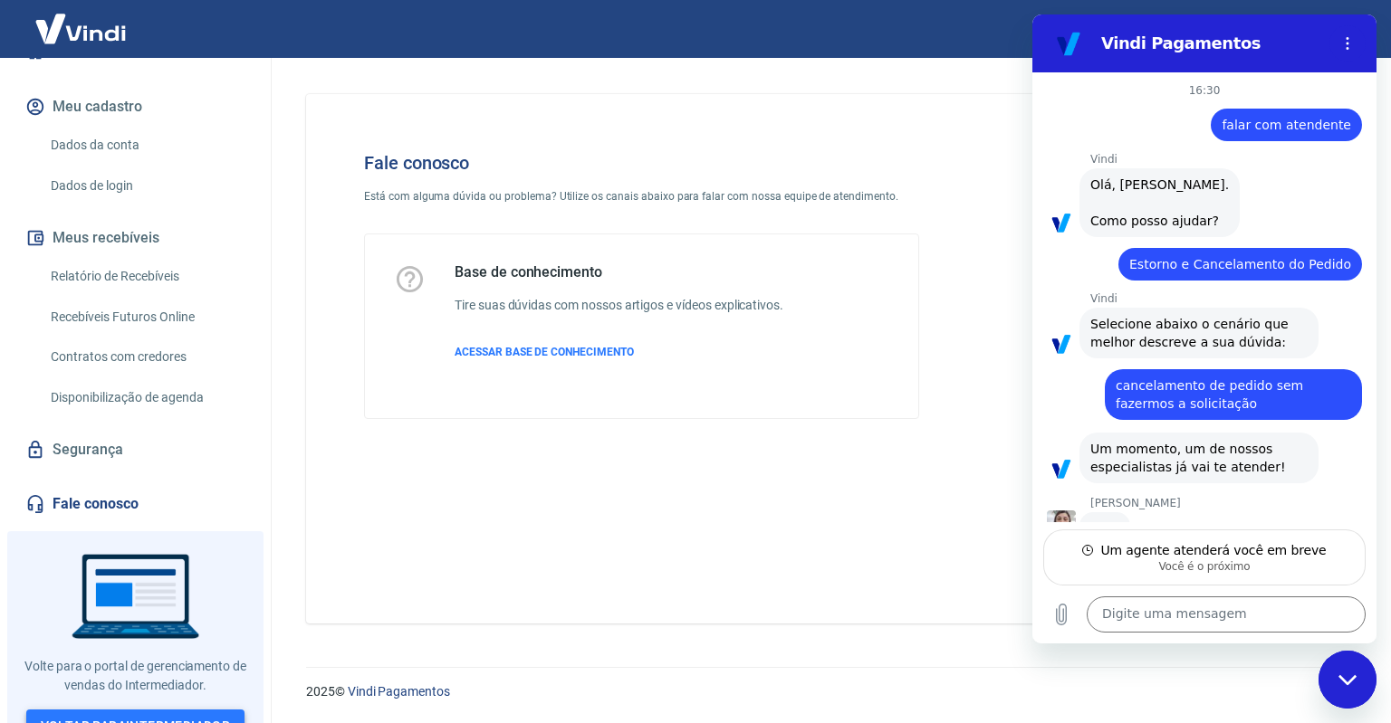
scroll to position [17, 0]
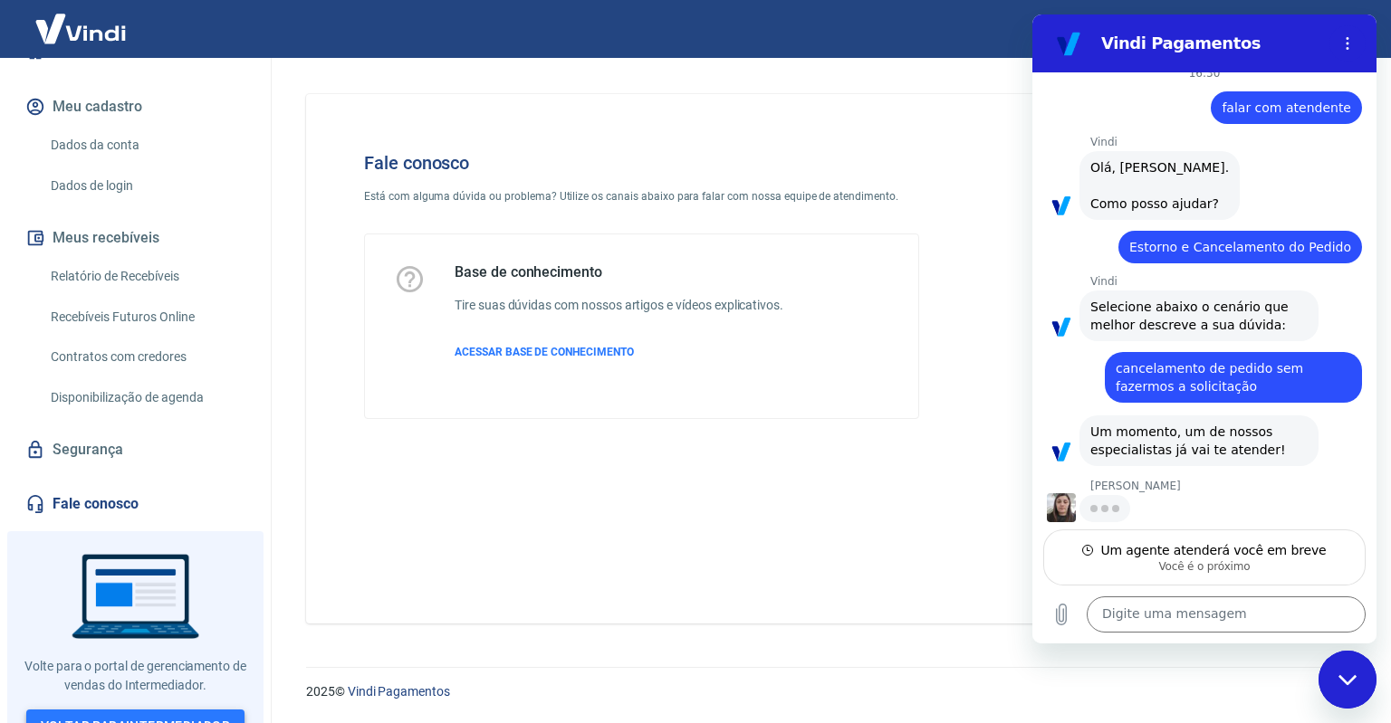
type textarea "x"
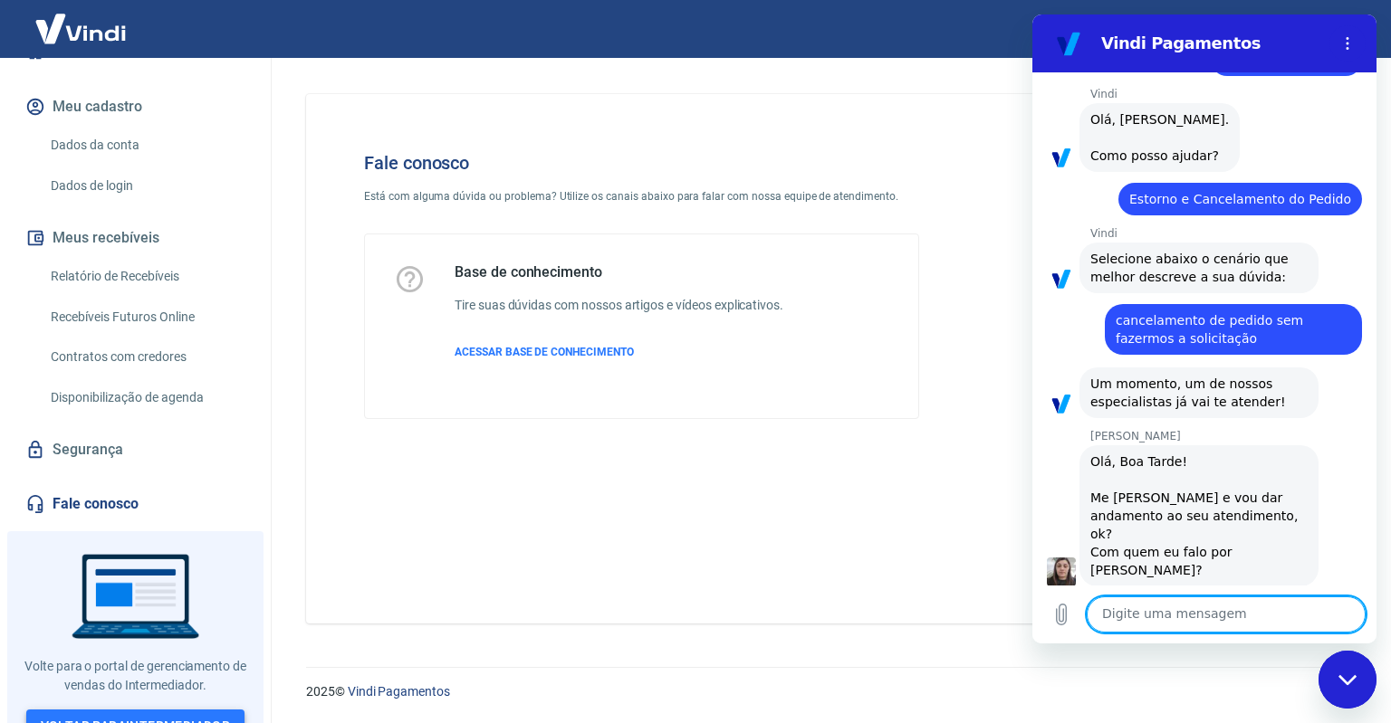
scroll to position [69, 0]
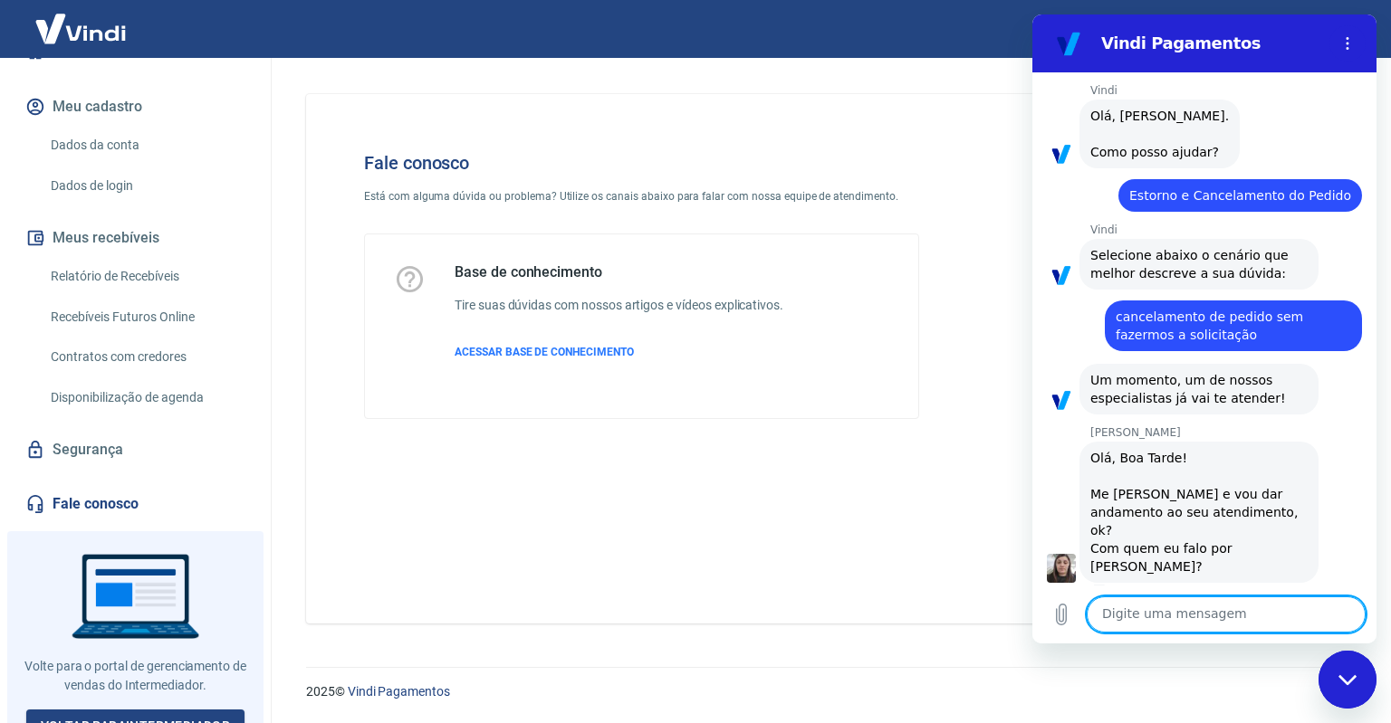
click at [1264, 619] on textarea at bounding box center [1225, 615] width 279 height 36
type textarea "o"
type textarea "x"
type textarea "ol"
type textarea "x"
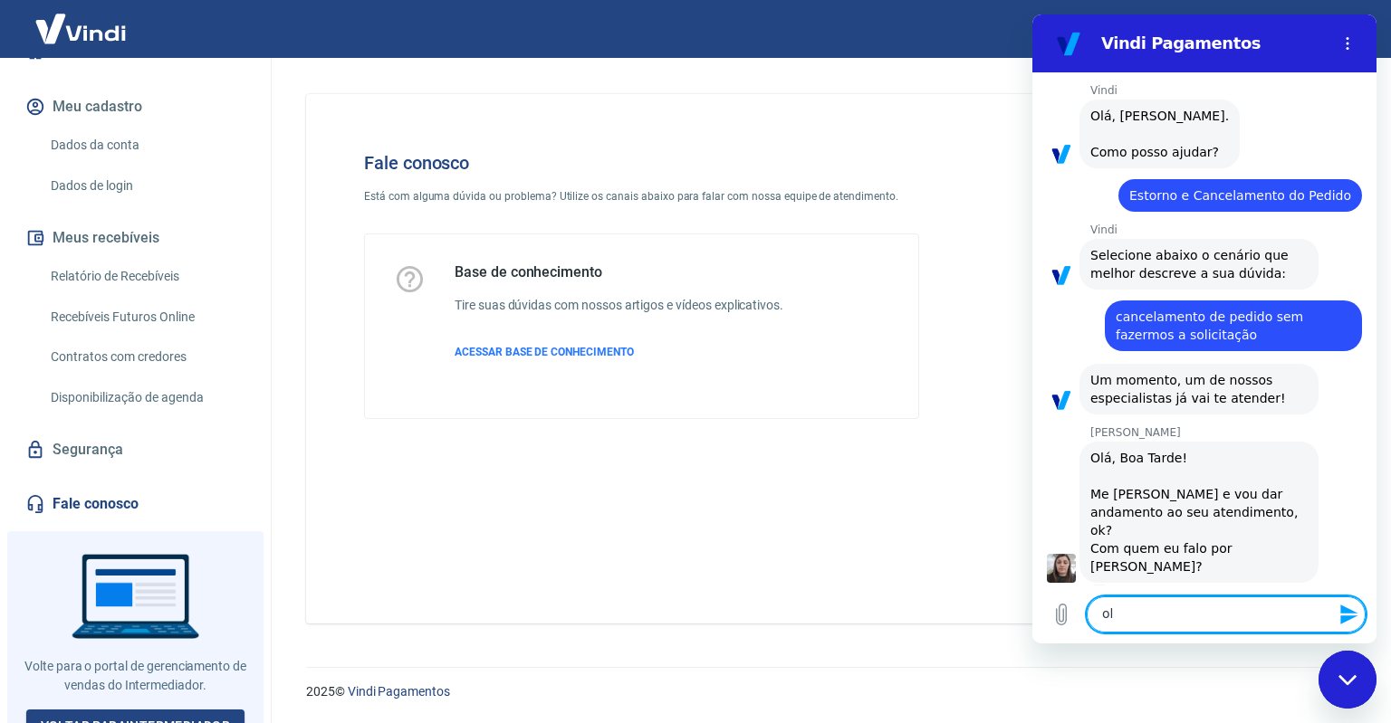
type textarea "olá"
type textarea "x"
type textarea "olá,"
type textarea "x"
type textarea "olá,"
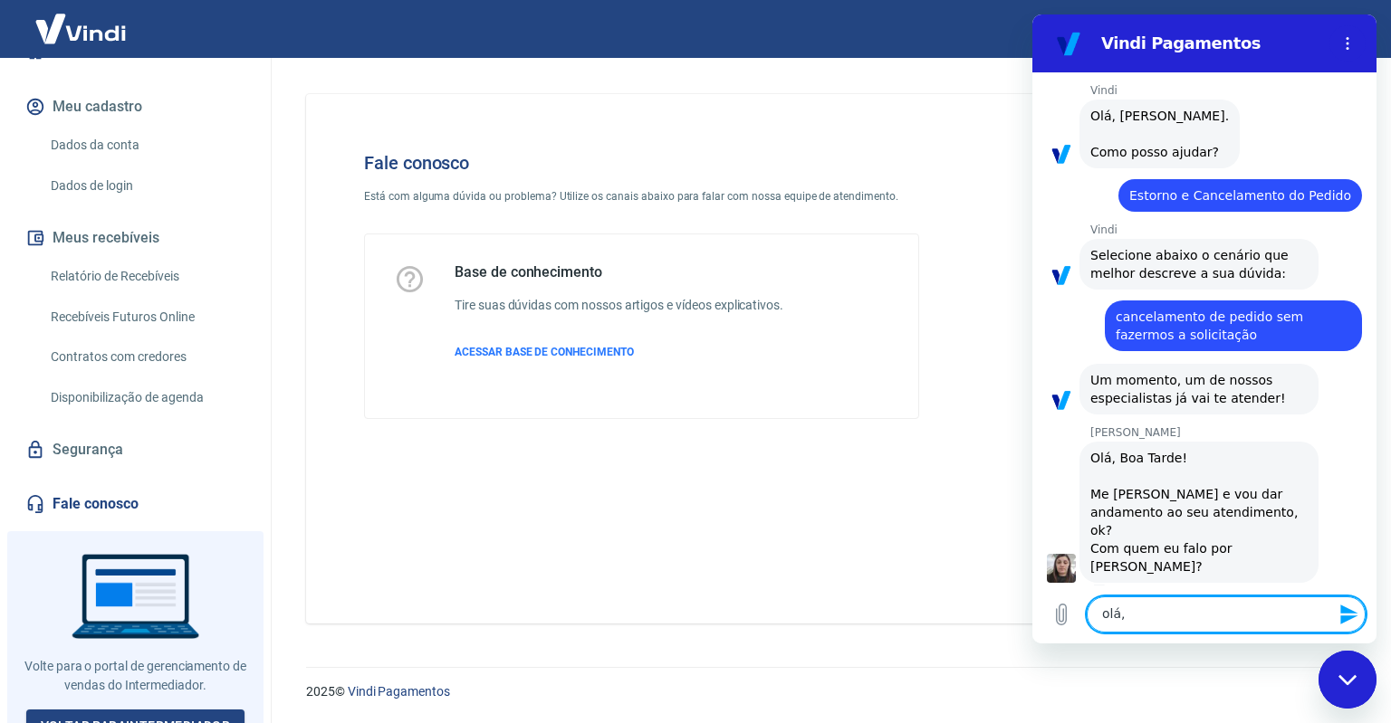
type textarea "x"
type textarea "olá, c"
type textarea "x"
type textarea "olá, co"
type textarea "x"
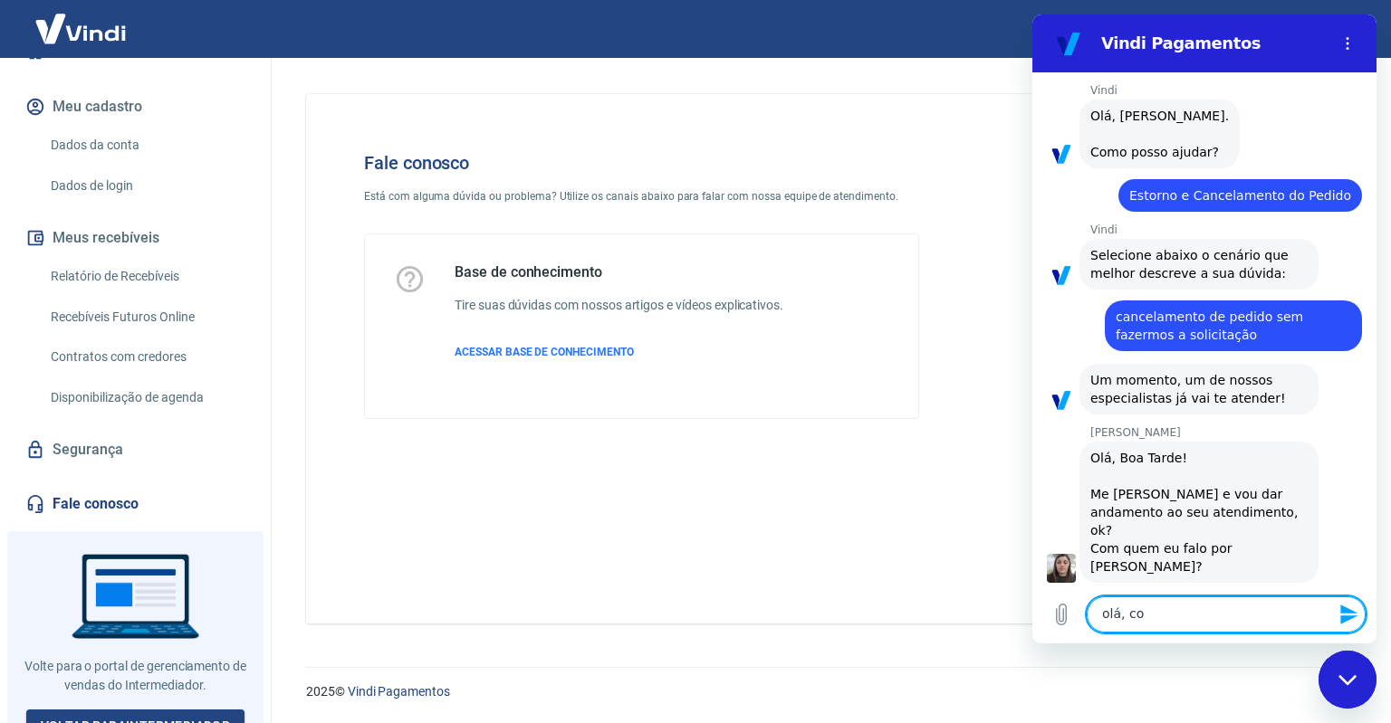
type textarea "olá, com"
type textarea "x"
type textarea "olá, com"
type textarea "x"
type textarea "olá, com L"
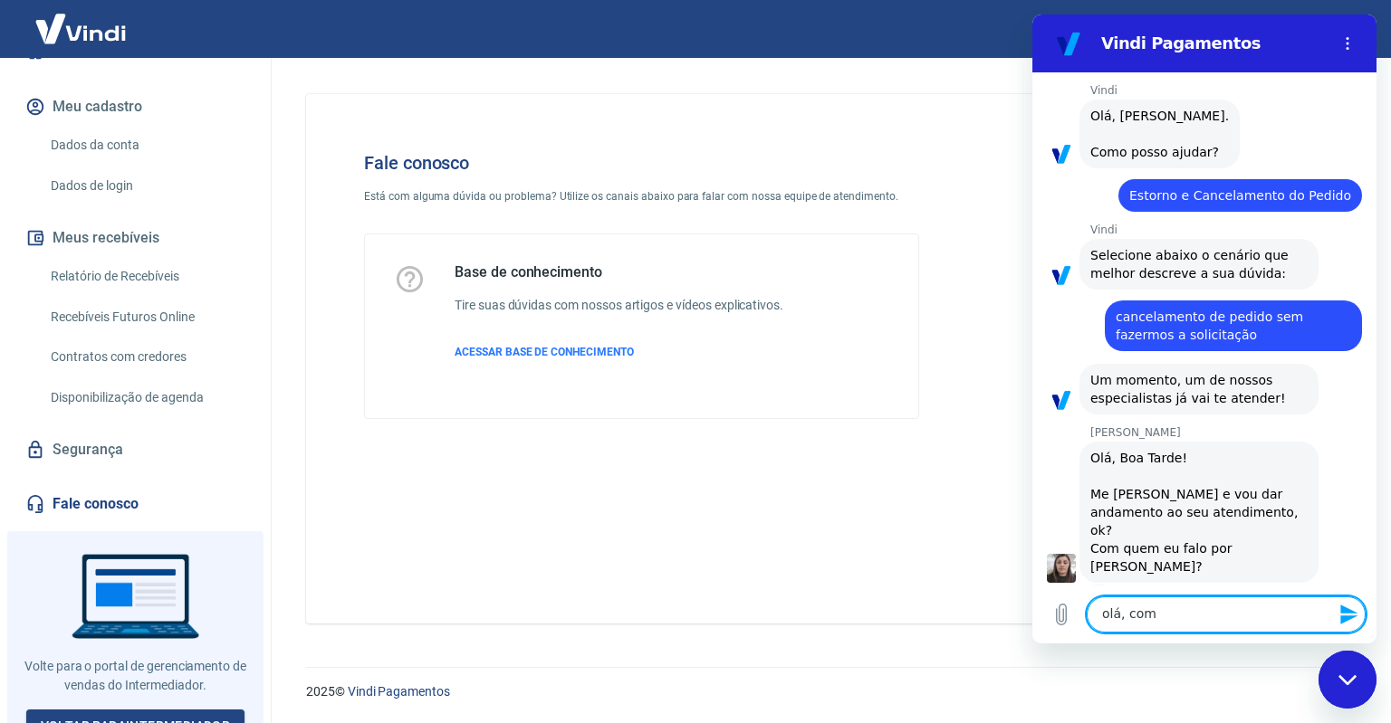
type textarea "x"
type textarea "olá, com Le"
type textarea "x"
type textarea "olá, com Leo"
type textarea "x"
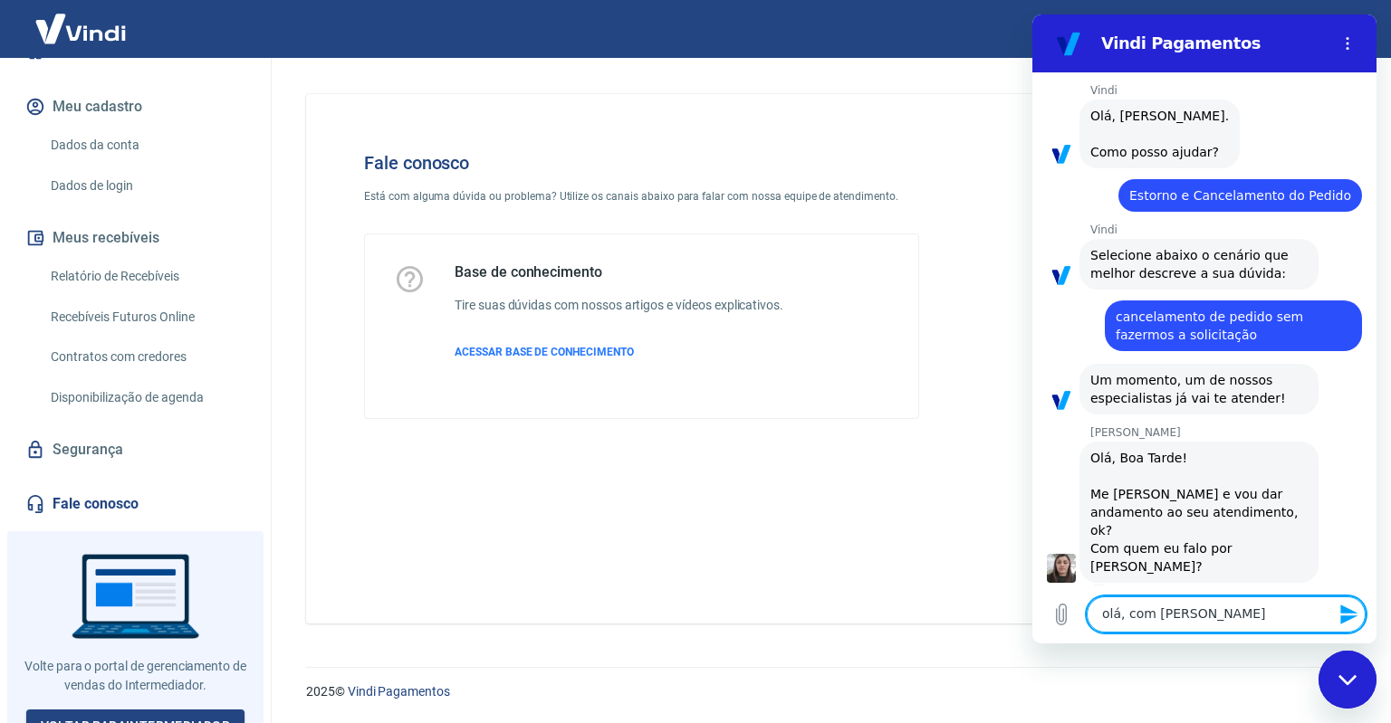
type textarea "olá, com Leon"
type textarea "x"
type textarea "olá, com Leona"
type textarea "x"
type textarea "olá, com Leonar"
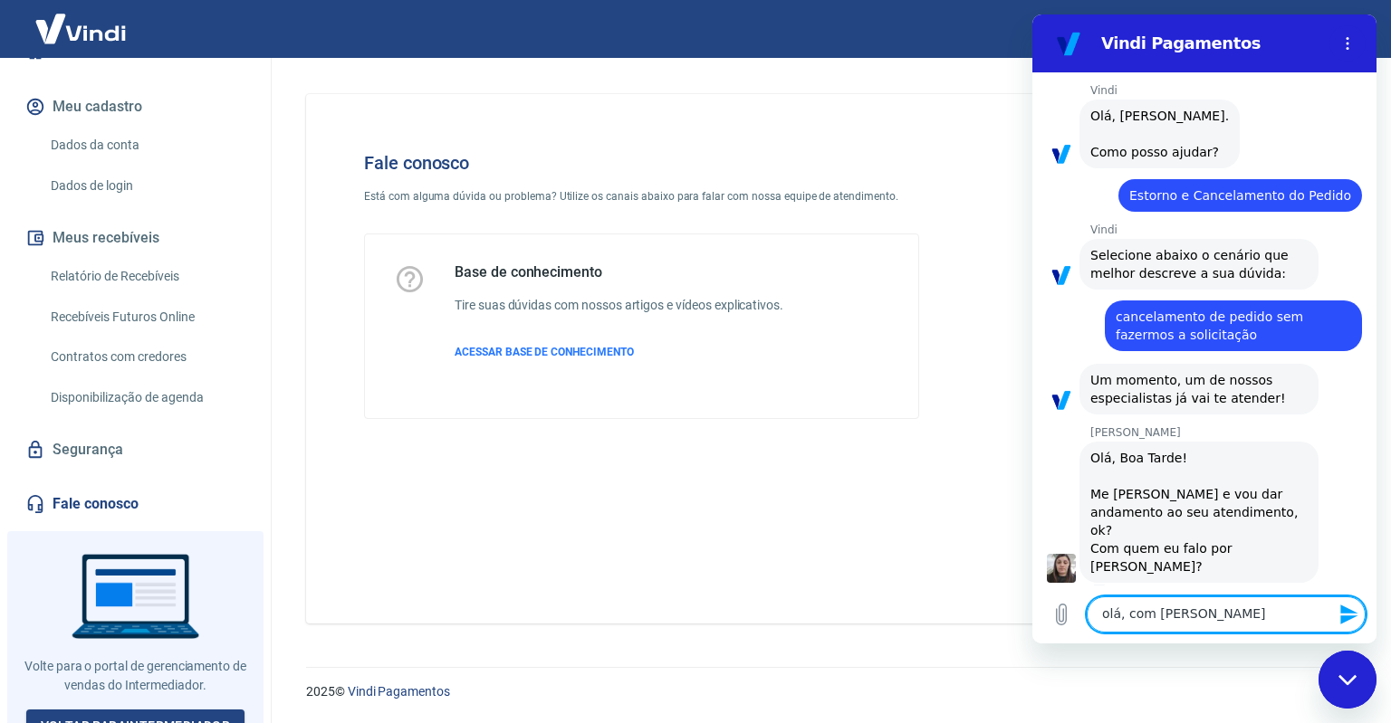
type textarea "x"
type textarea "olá, com Leonard"
type textarea "x"
type textarea "olá, com Leonardo"
type textarea "x"
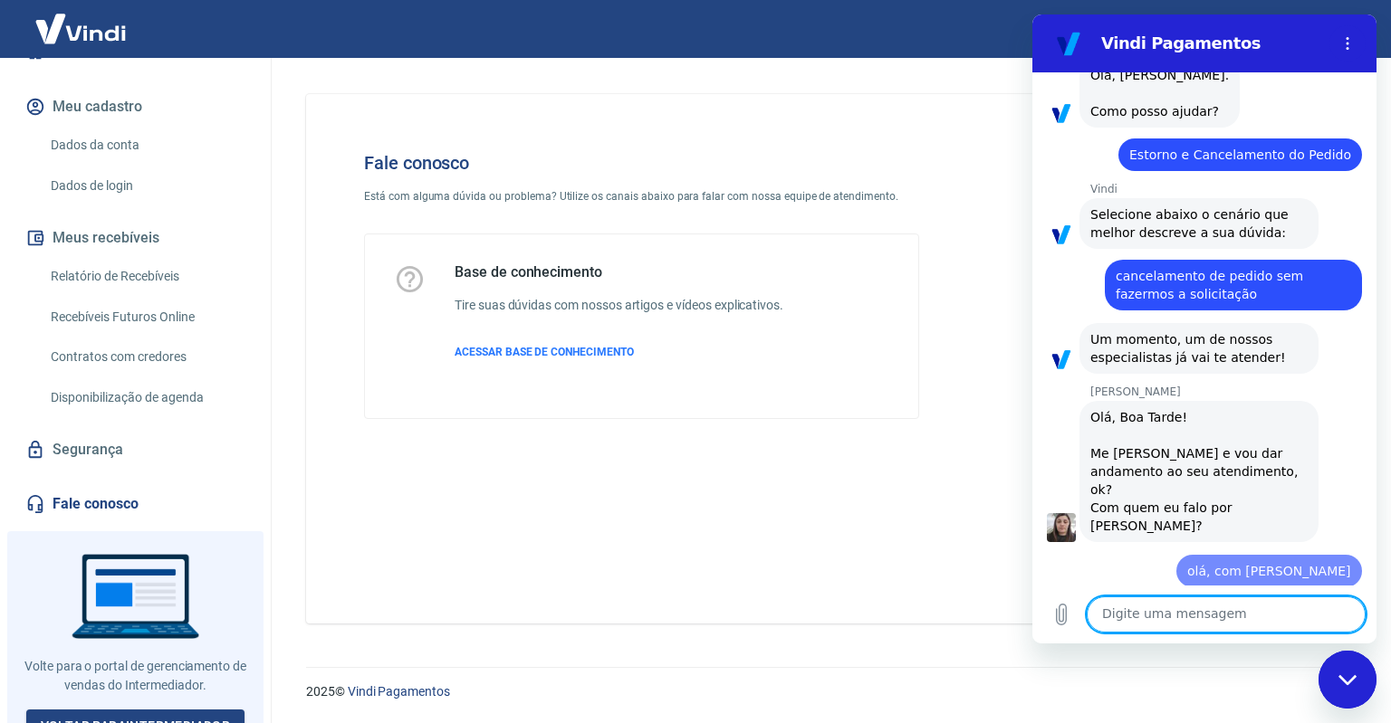
type textarea "x"
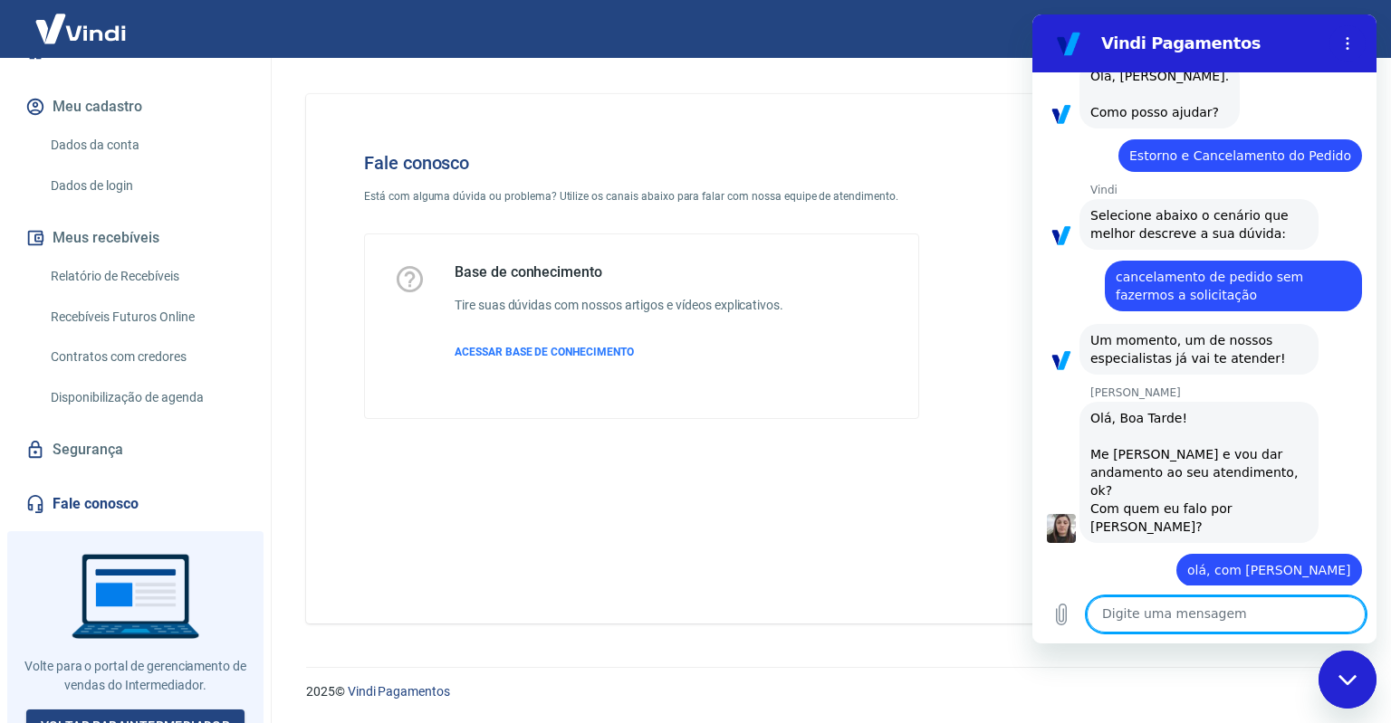
scroll to position [112, 0]
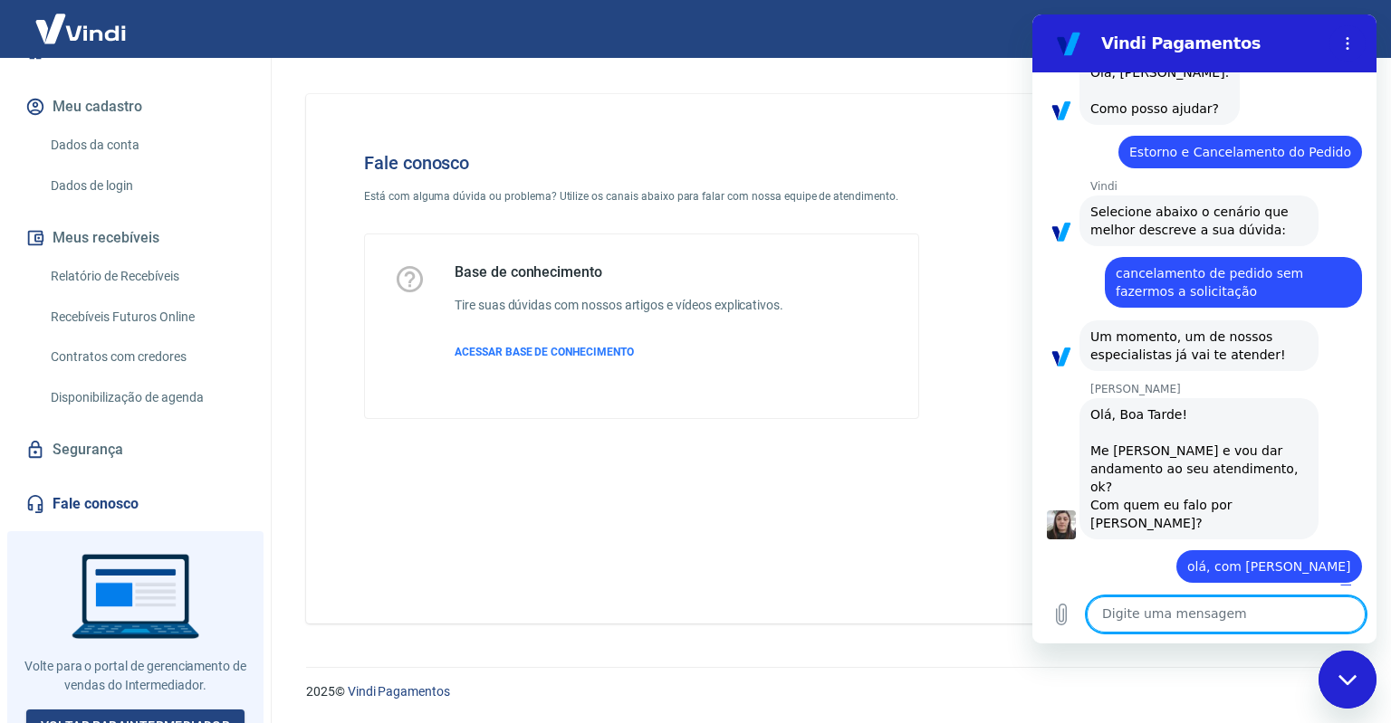
type textarea "t"
type textarea "x"
type textarea "tu"
type textarea "x"
type textarea "tud"
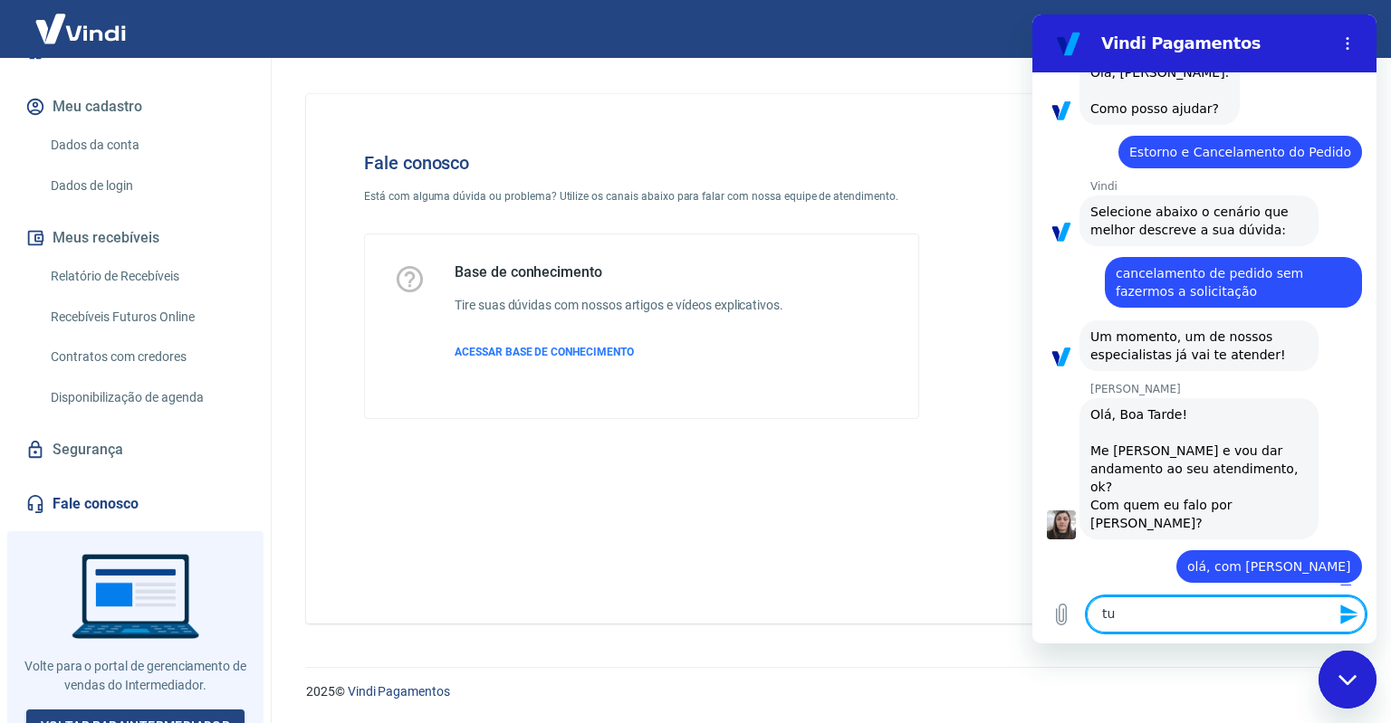
type textarea "x"
type textarea "tudo"
type textarea "x"
type textarea "tudo"
type textarea "x"
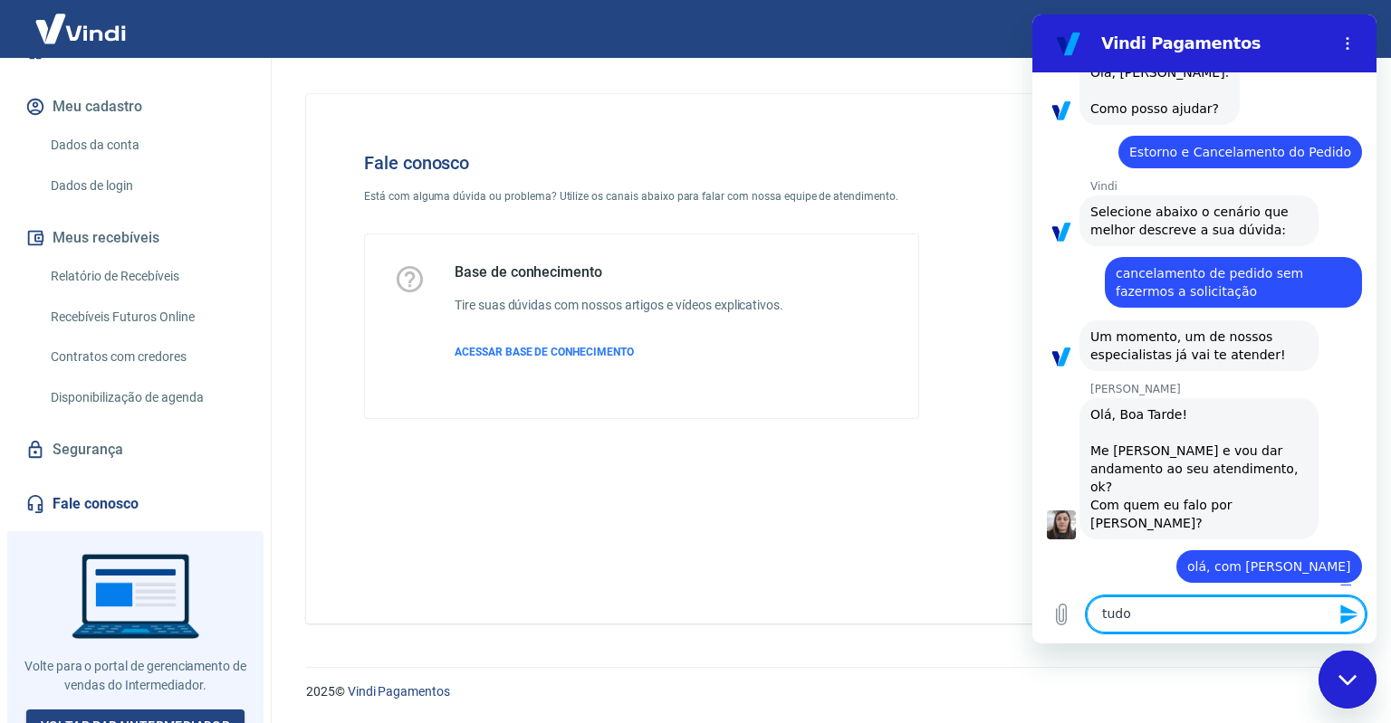
type textarea "tudo b"
type textarea "x"
type textarea "tudo bo"
type textarea "x"
type textarea "tudo bom"
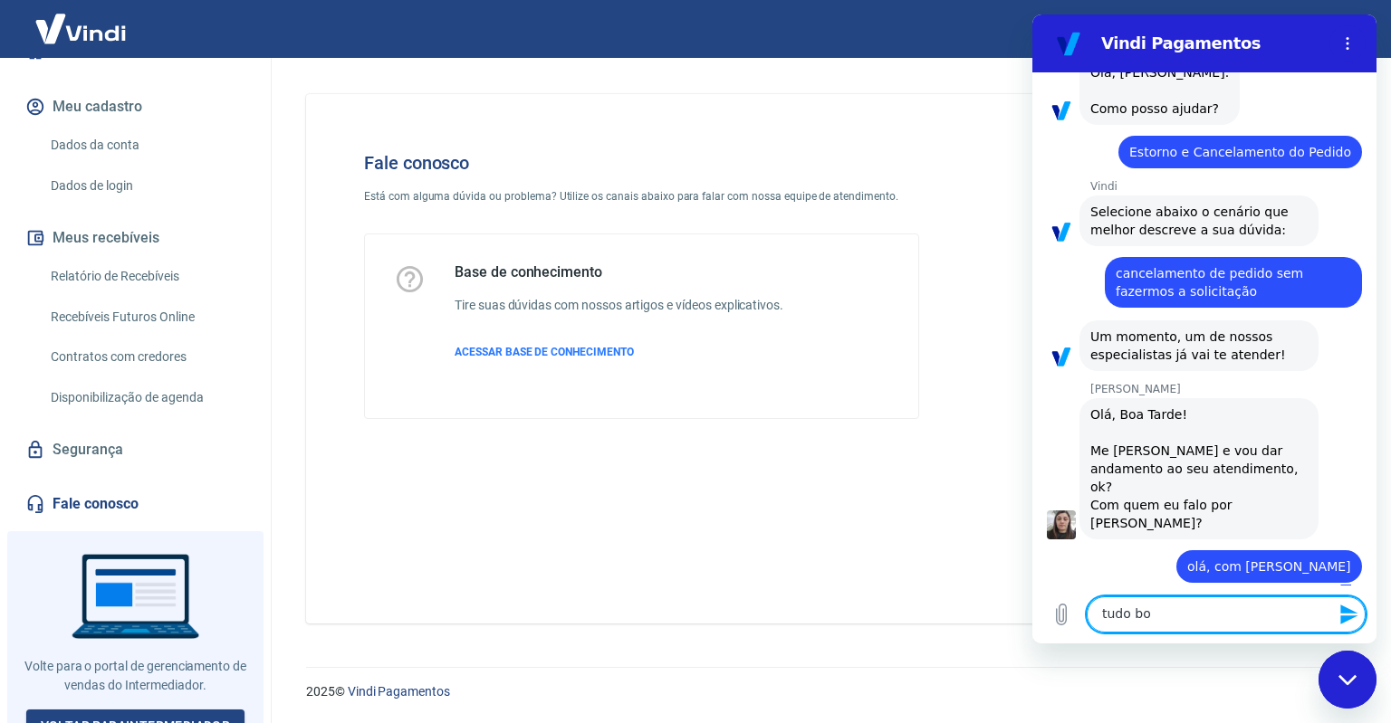
type textarea "x"
type textarea "tudo bom?"
type textarea "x"
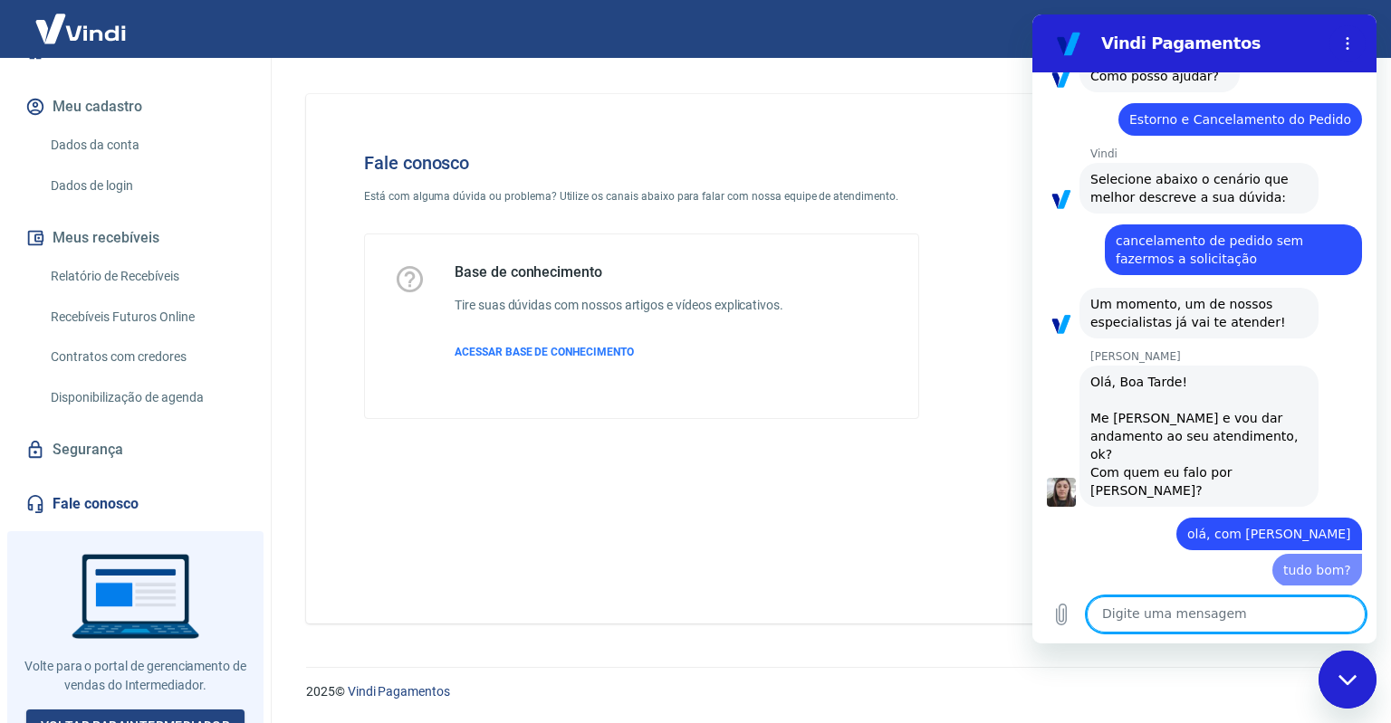
type textarea "x"
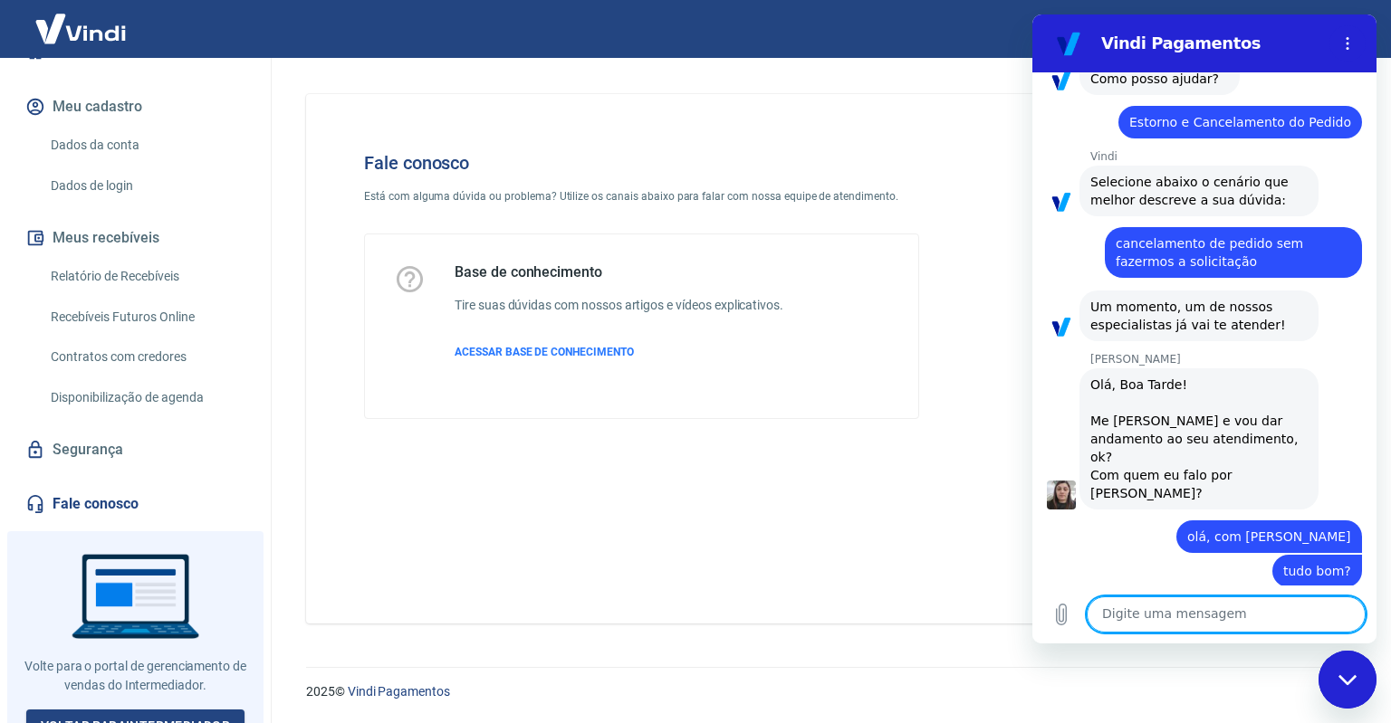
scroll to position [146, 0]
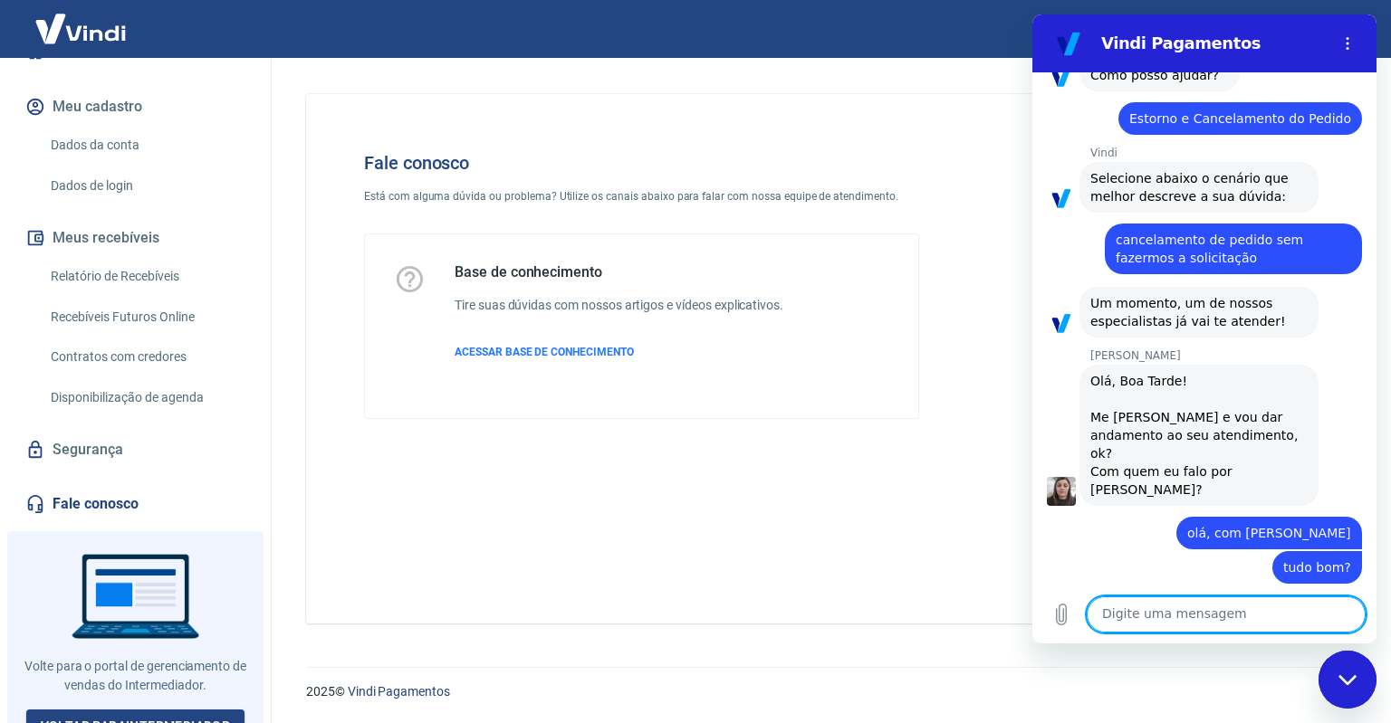
type textarea "S"
type textarea "x"
type textarea "Si"
type textarea "x"
type textarea "Sil"
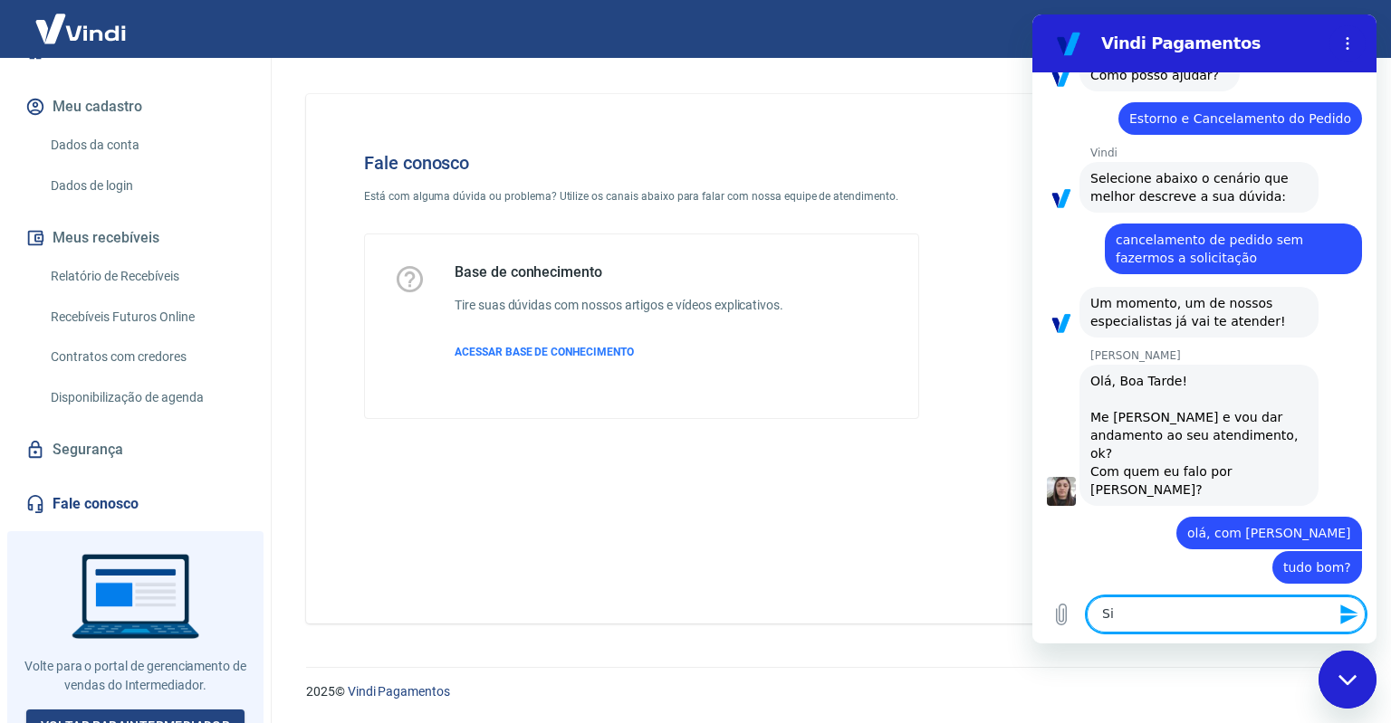
type textarea "x"
type textarea "Silv"
type textarea "x"
type textarea "Silva"
type textarea "x"
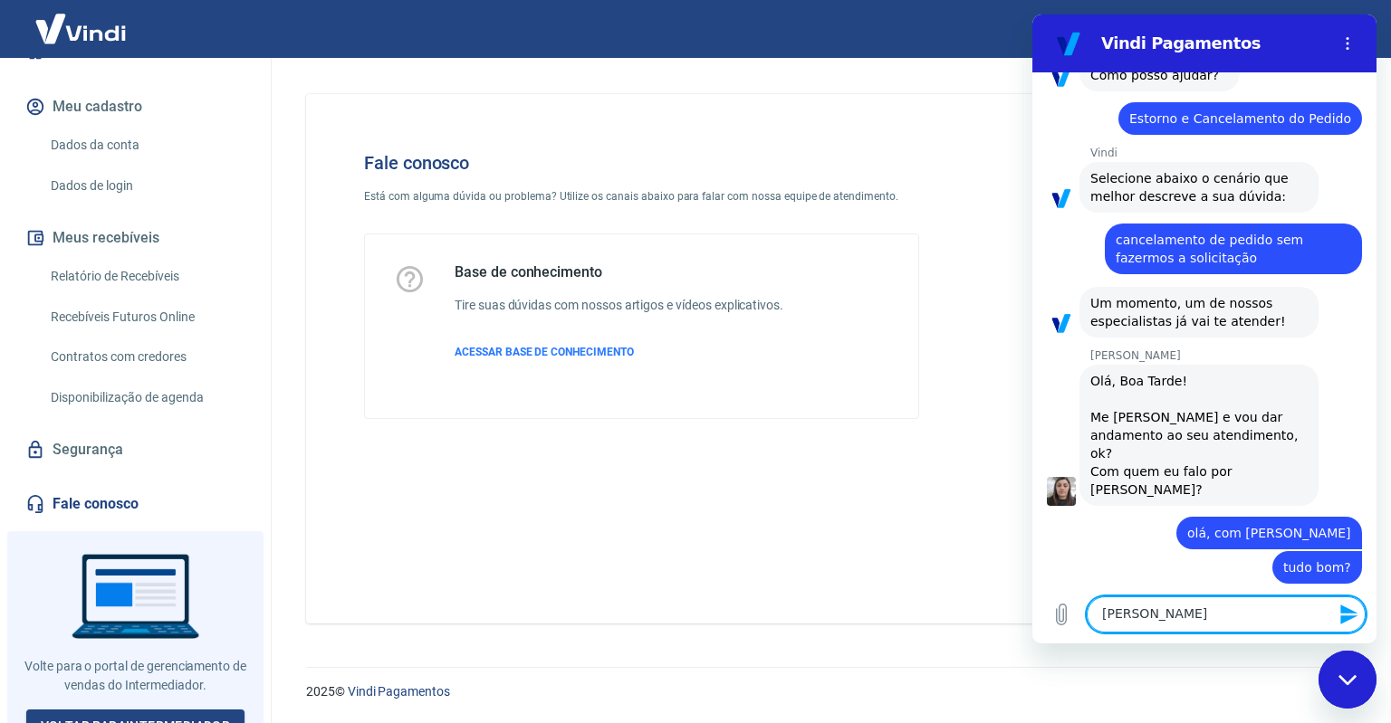
type textarea "Silvan"
type textarea "x"
type textarea "Silvana"
type textarea "x"
type textarea "Silvana,"
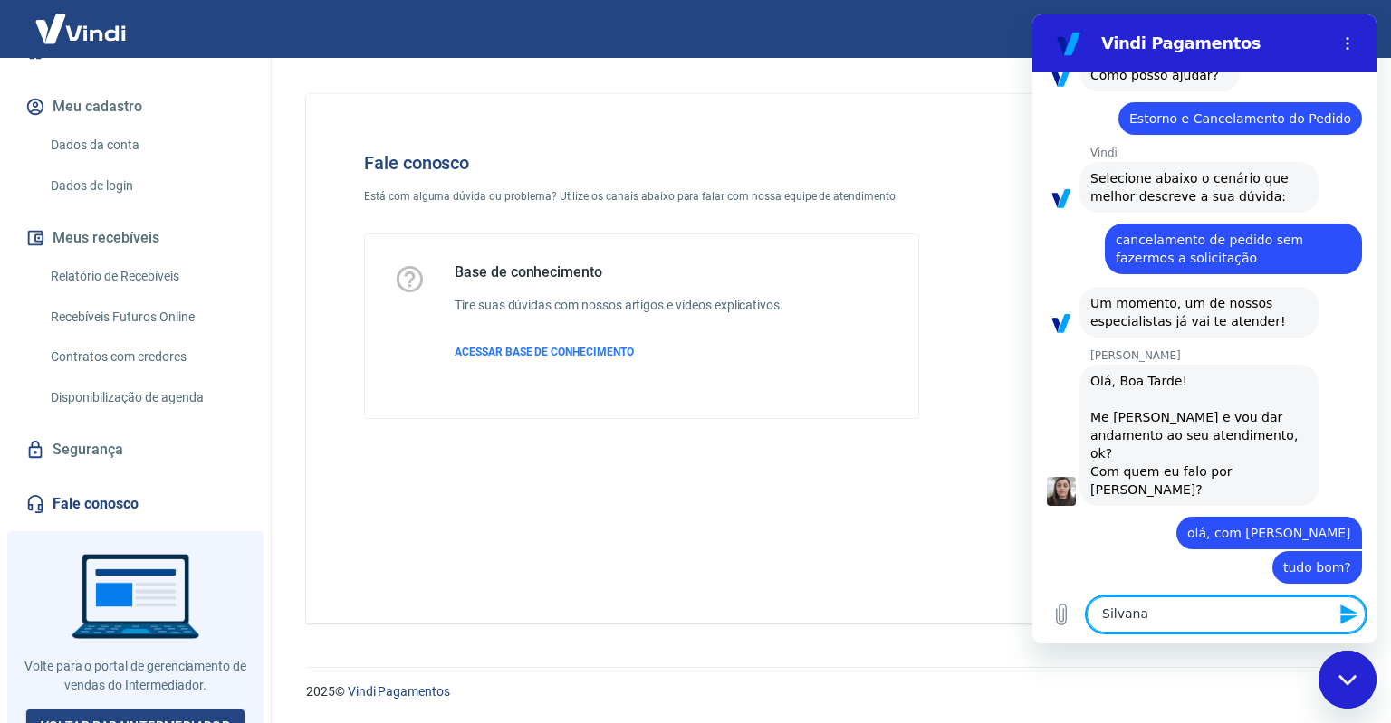
type textarea "x"
type textarea "Silvana,"
type textarea "x"
type textarea "Silvana, e"
type textarea "x"
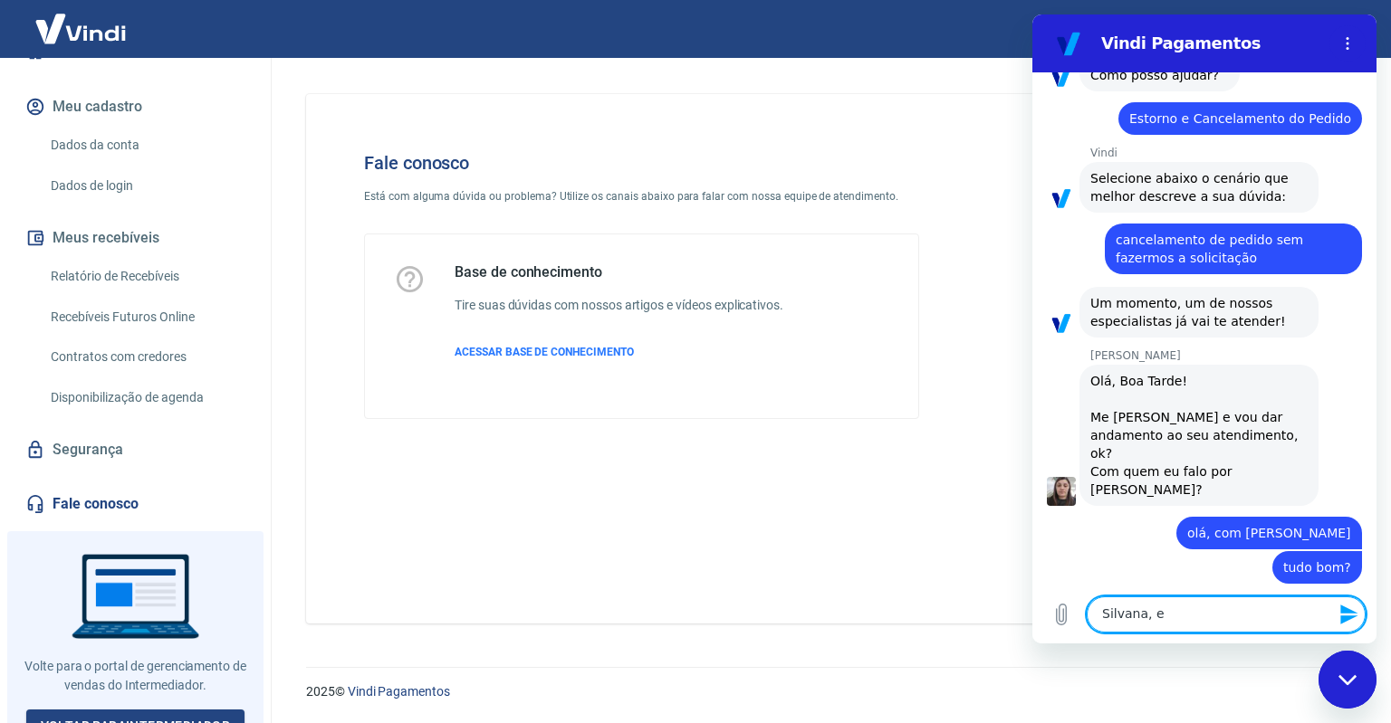
type textarea "Silvana, es"
type textarea "x"
type textarea "Silvana, est"
type textarea "x"
type textarea "Silvana, esto"
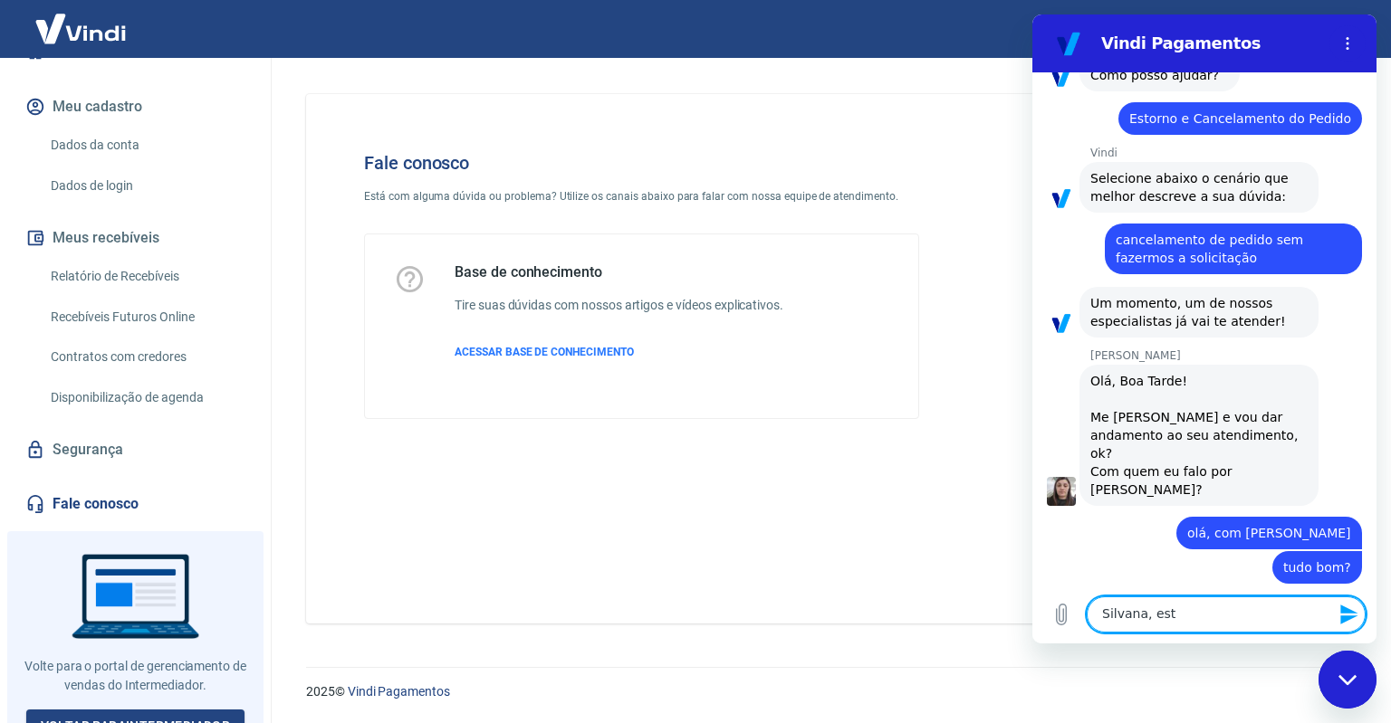
type textarea "x"
type textarea "Silvana, estou"
type textarea "x"
type textarea "Silvana, estou"
type textarea "x"
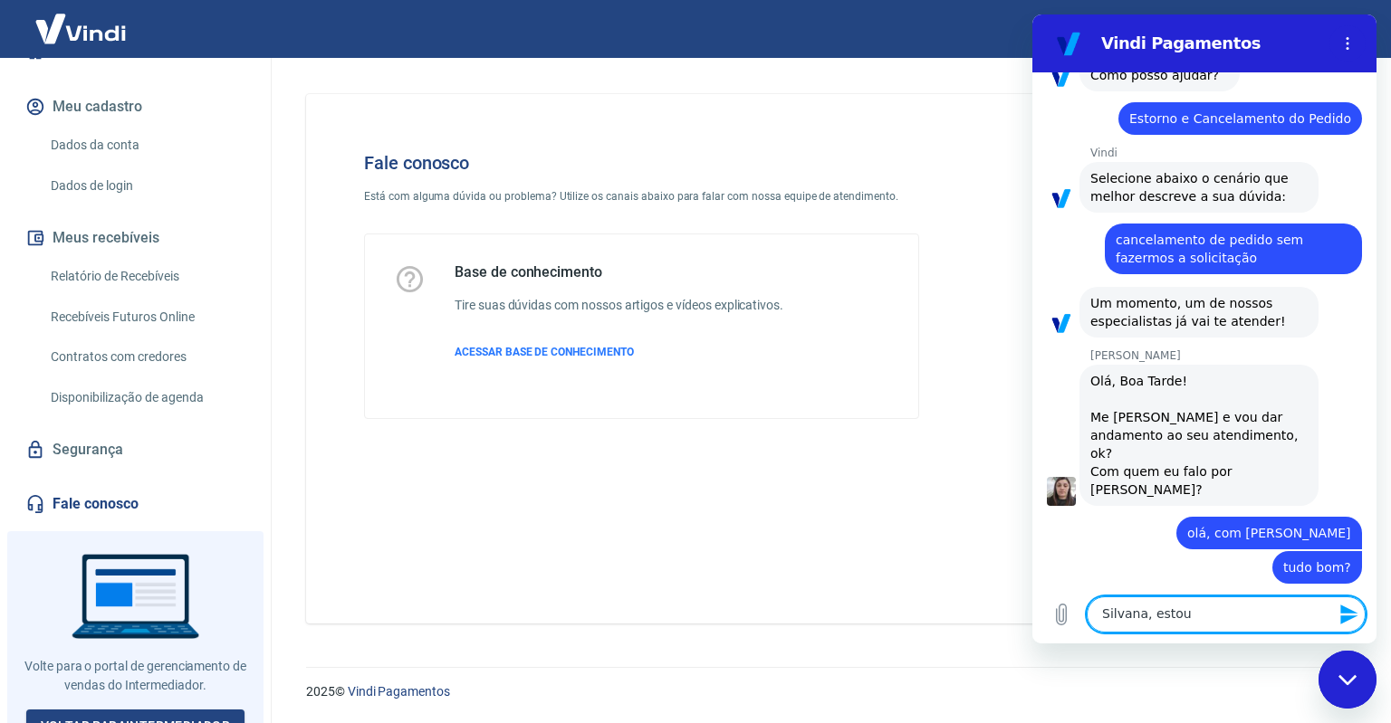
type textarea "Silvana, estou t"
type textarea "x"
type textarea "Silvana, estou te"
type textarea "x"
type textarea "Silvana, estou ten"
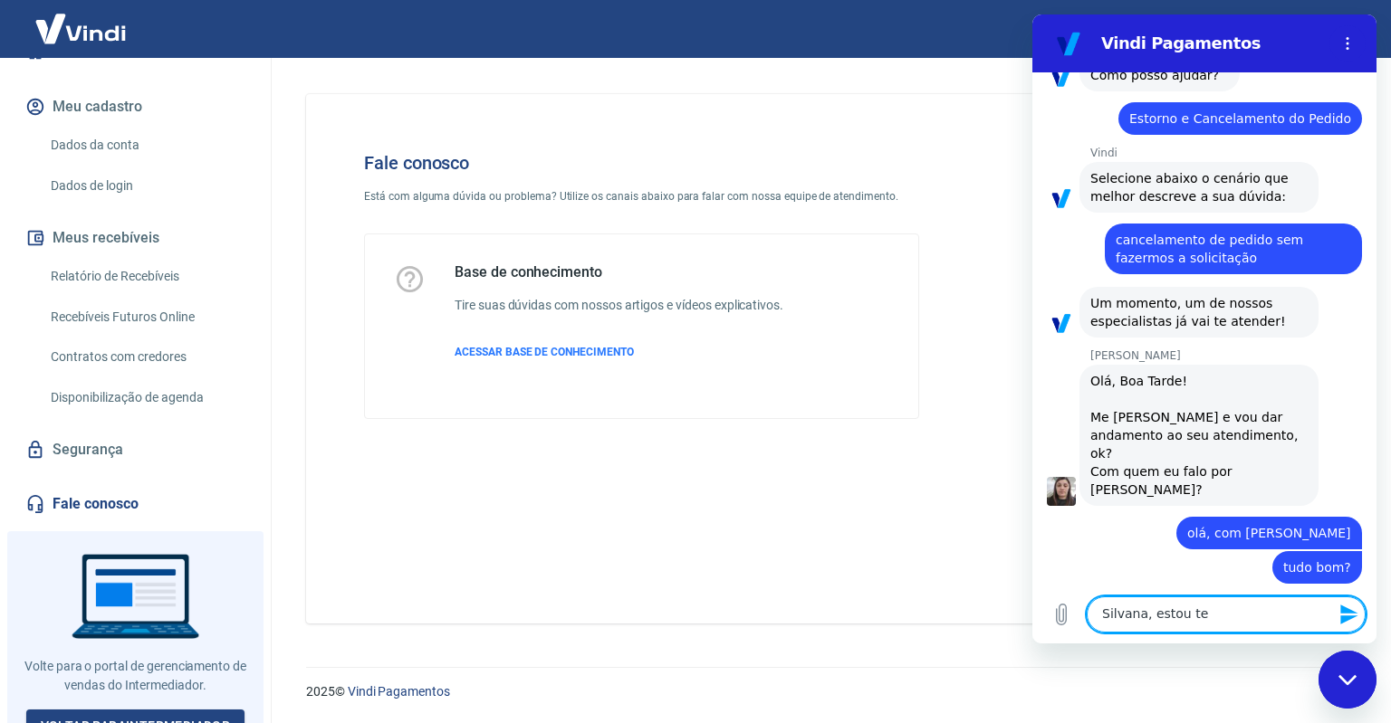
type textarea "x"
type textarea "Silvana, estou tend"
type textarea "x"
type textarea "Silvana, estou tendo"
type textarea "x"
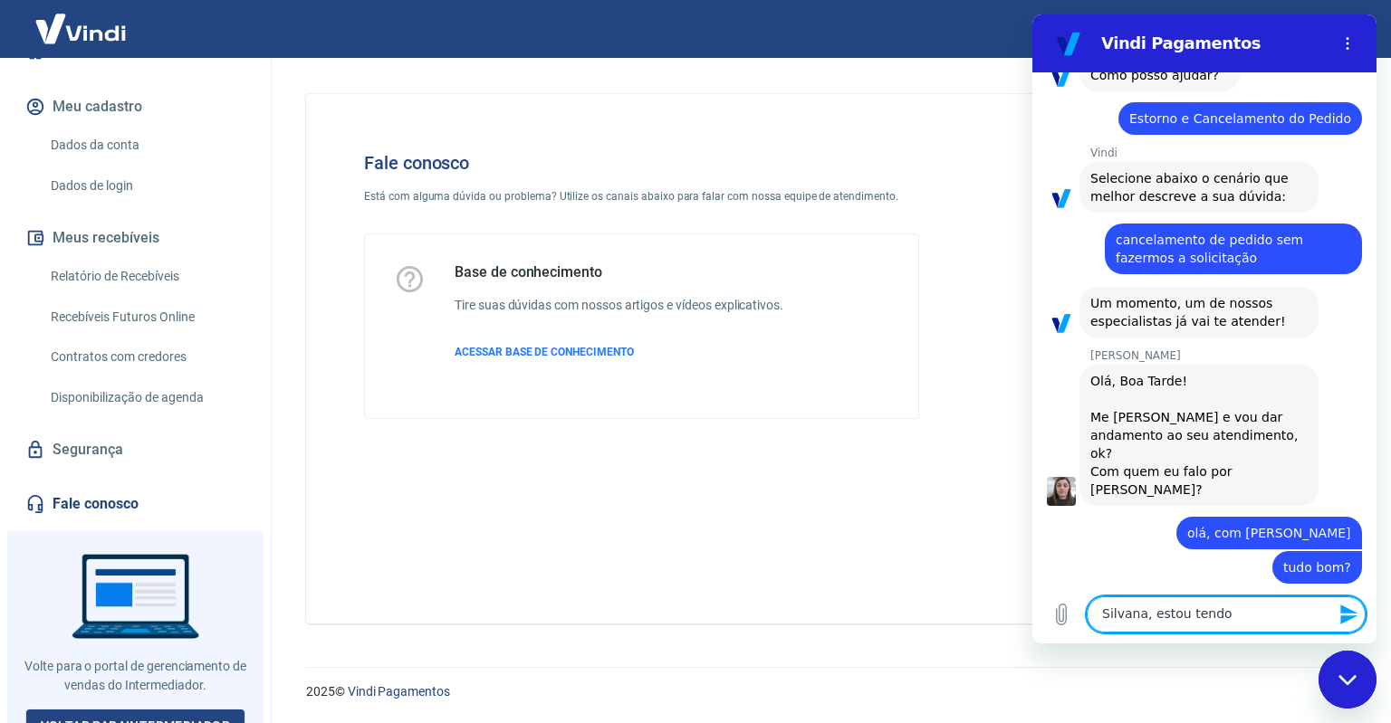
type textarea "Silvana, estou tendo"
type textarea "x"
type textarea "Silvana, estou tendo u"
type textarea "x"
type textarea "Silvana, estou tendo um"
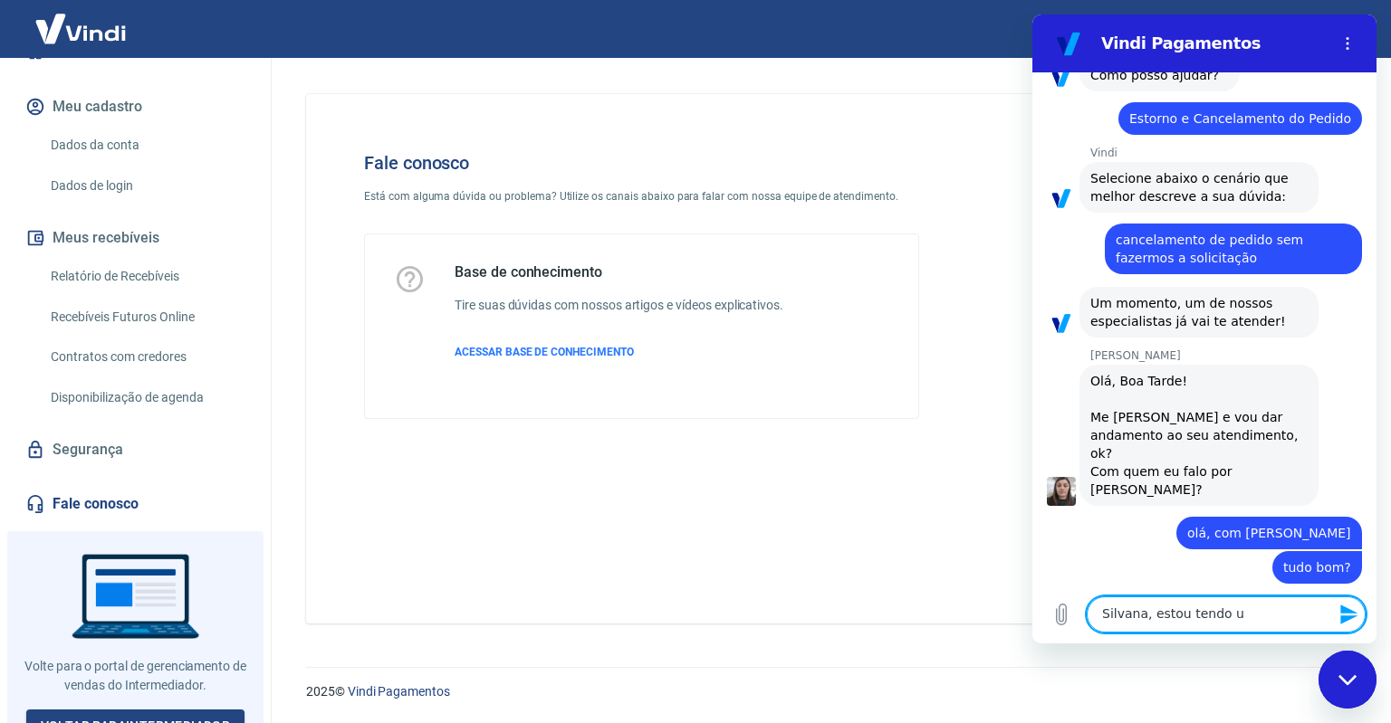
type textarea "x"
type textarea "Silvana, estou tendo um"
type textarea "x"
type textarea "Silvana, estou tendo um p"
type textarea "x"
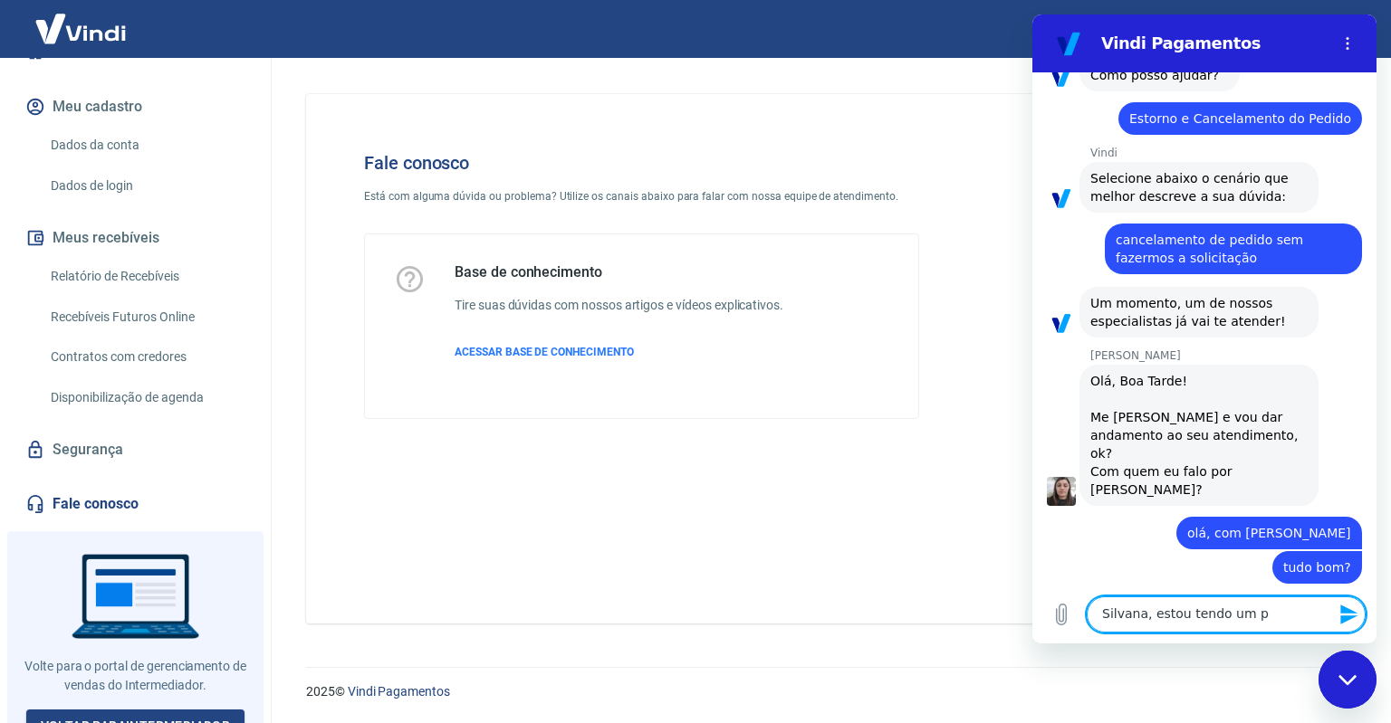
type textarea "Silvana, estou tendo um pr"
type textarea "x"
type textarea "Silvana, estou tendo um pro"
type textarea "x"
type textarea "Silvana, estou tendo um prob"
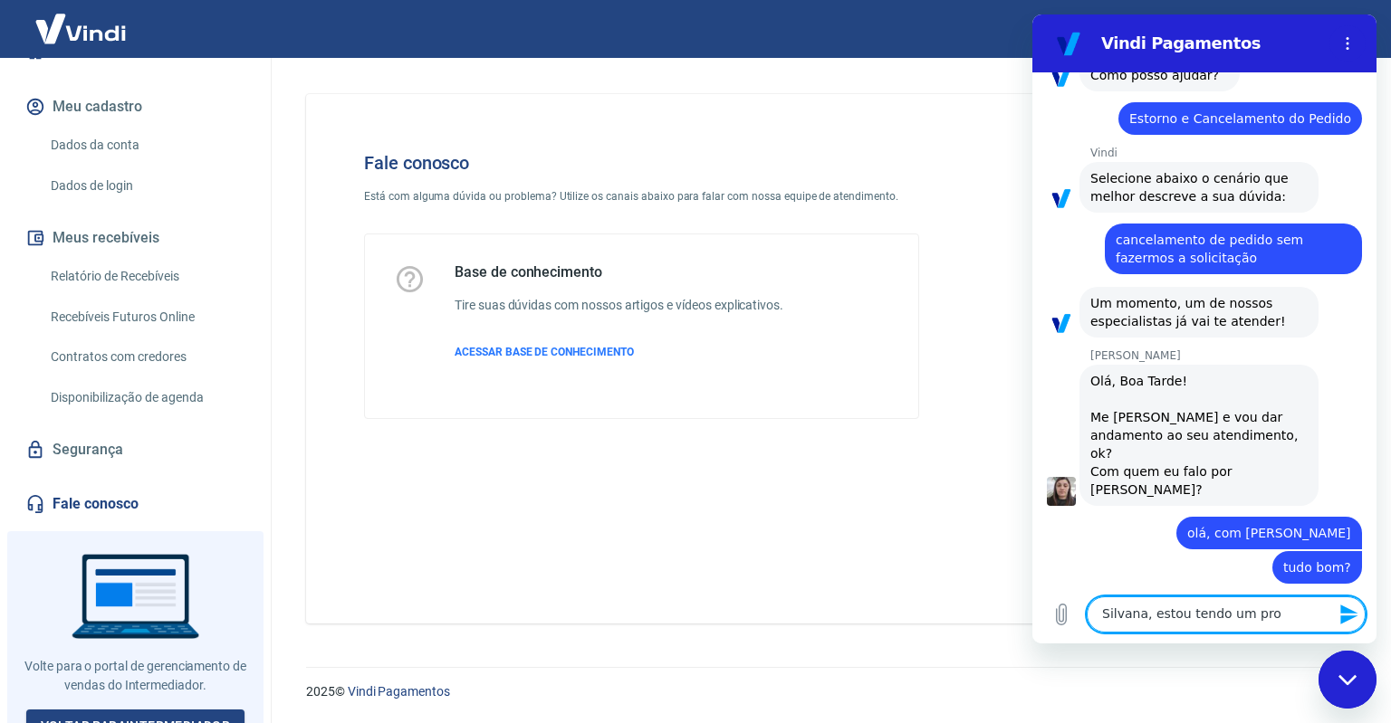
type textarea "x"
type textarea "Silvana, estou tendo um probl"
type textarea "x"
type textarea "Silvana, estou tendo um proble"
type textarea "x"
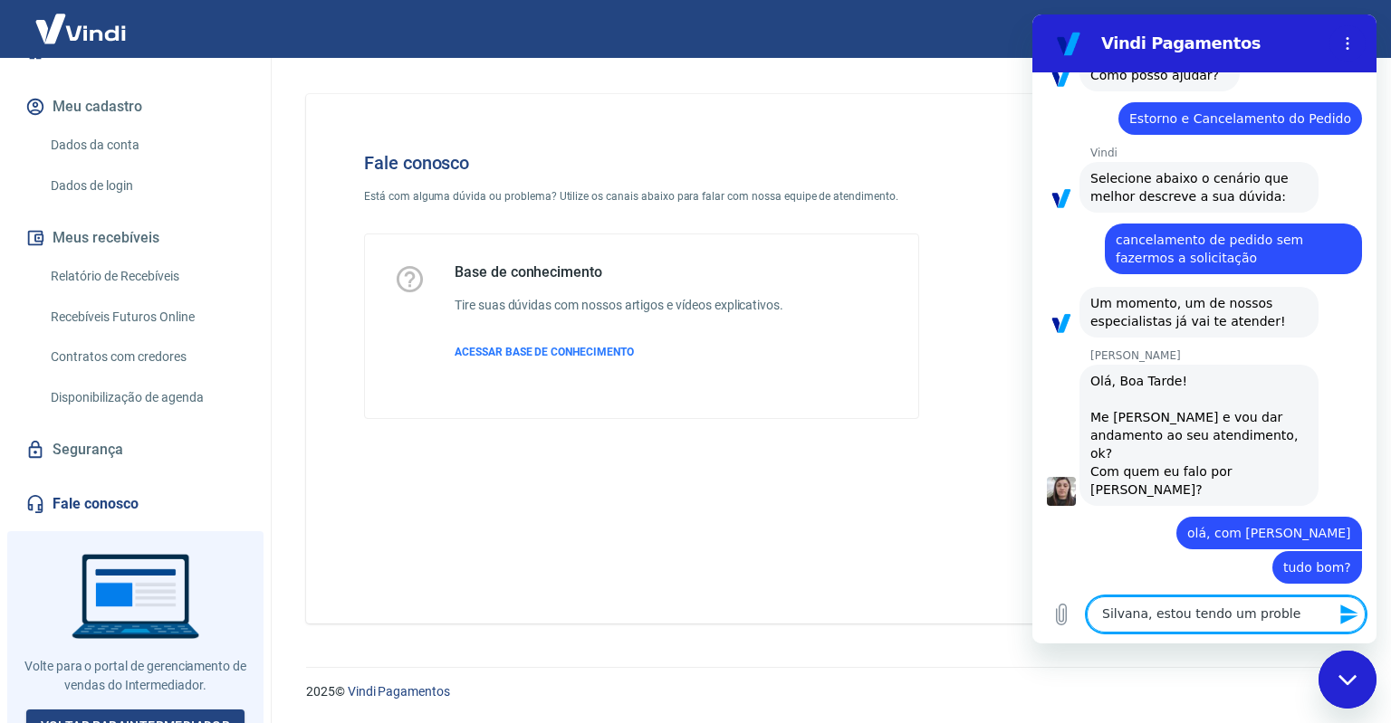
type textarea "Silvana, estou tendo um problem"
type textarea "x"
type textarea "Silvana, estou tendo um problema"
type textarea "x"
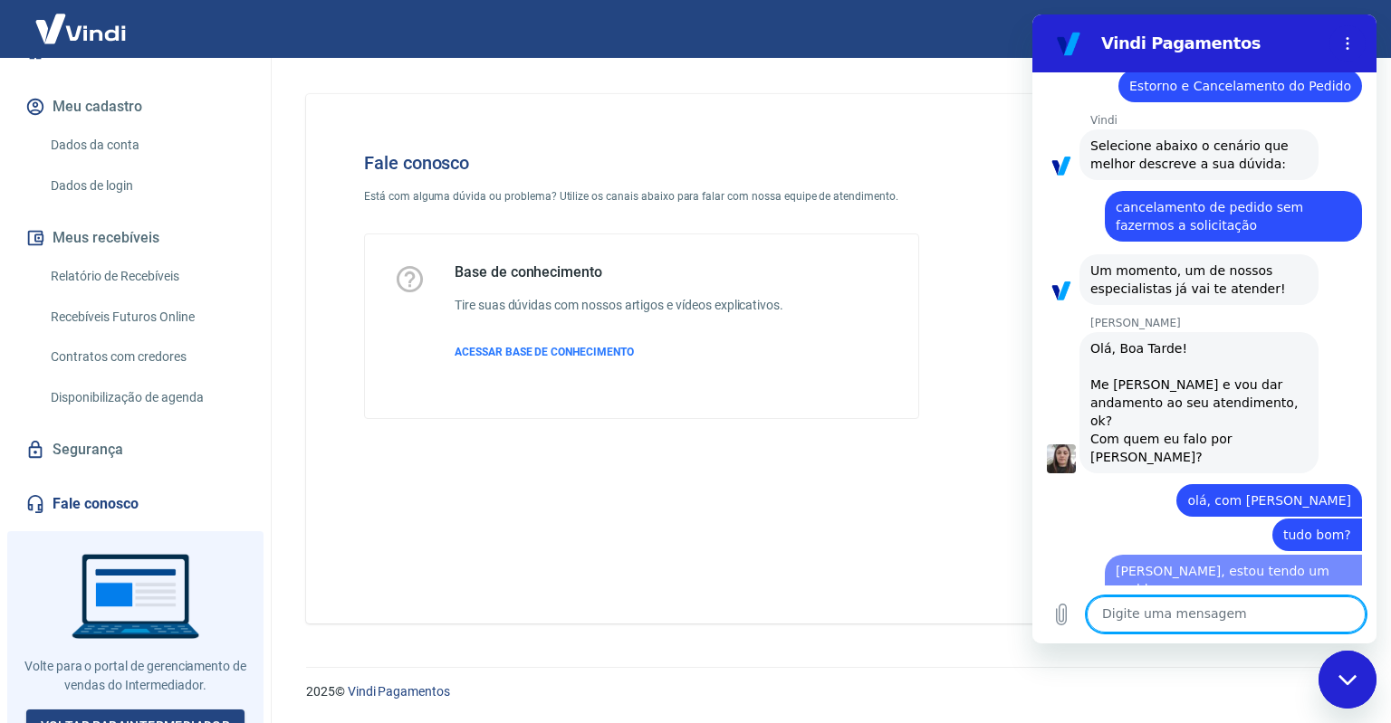
type textarea "x"
type textarea "a"
type textarea "x"
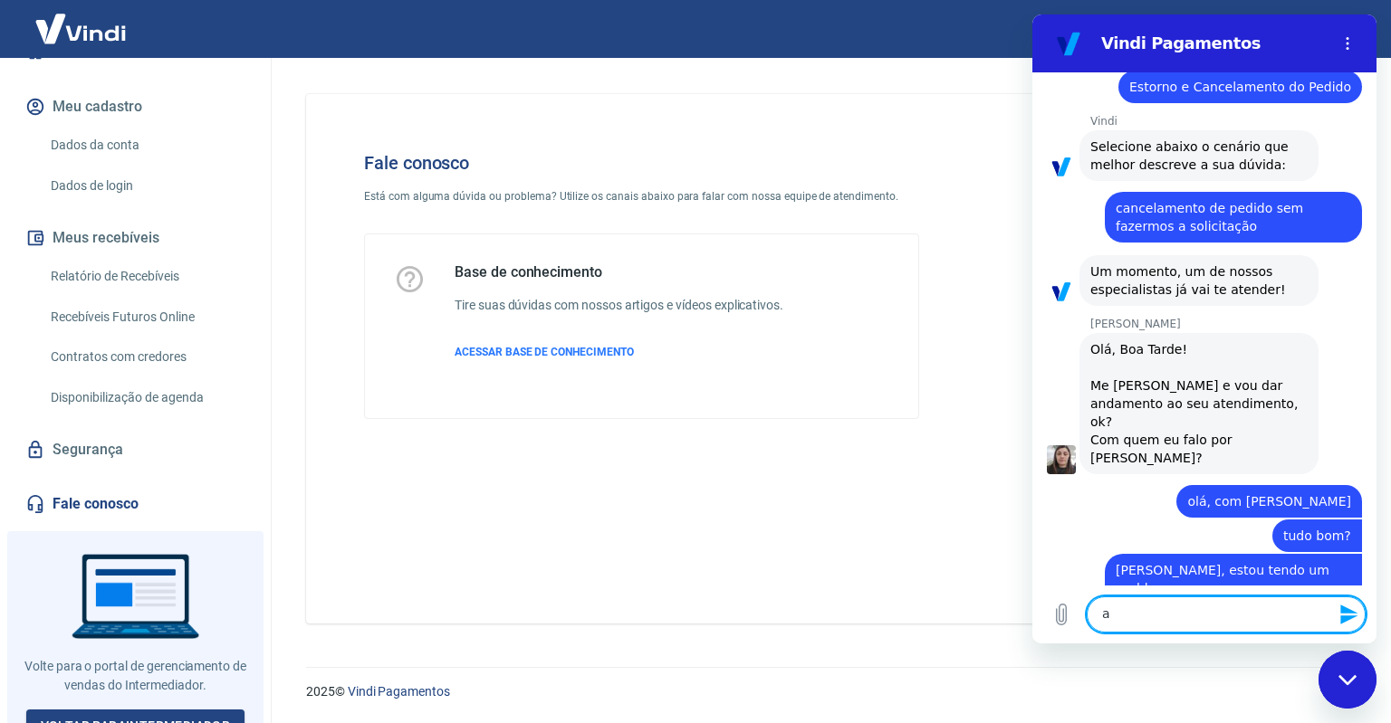
type textarea "as"
type textarea "x"
type textarea "as"
type textarea "x"
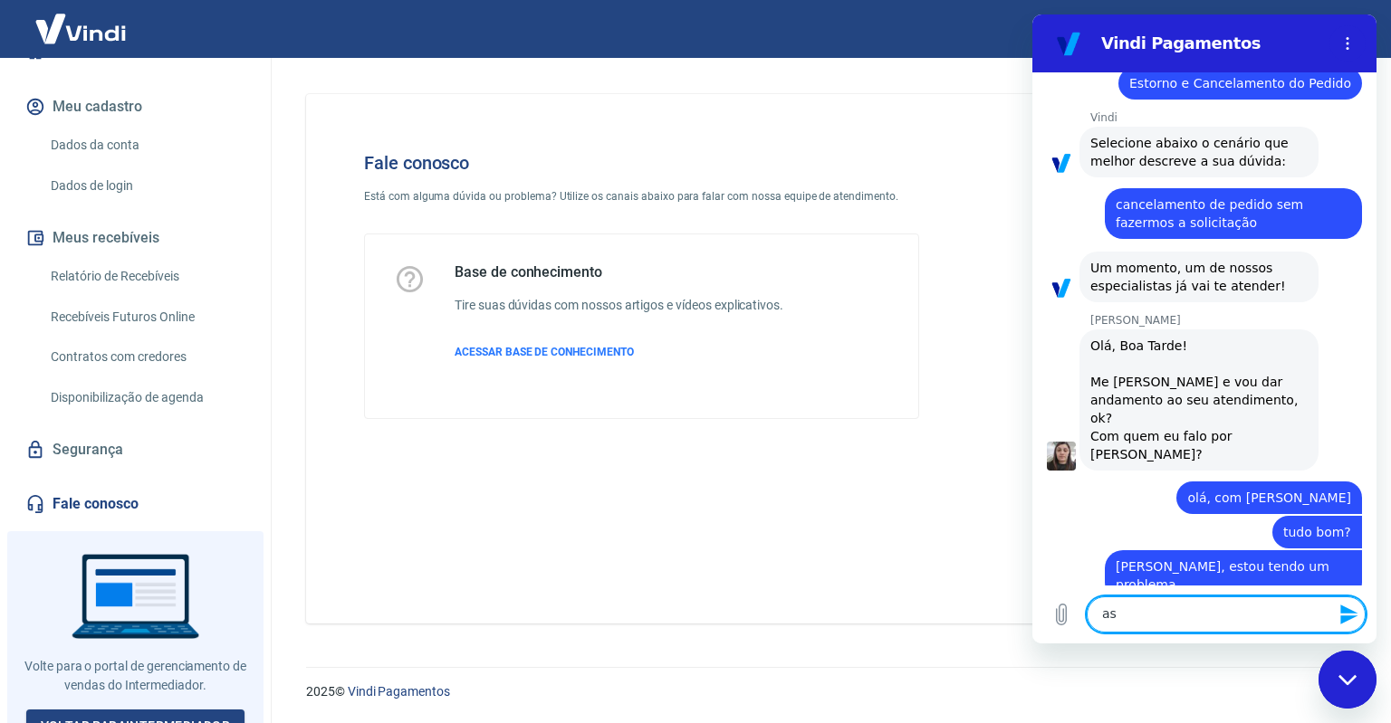
type textarea "as v"
type textarea "x"
type textarea "as ve"
type textarea "x"
type textarea "as vez"
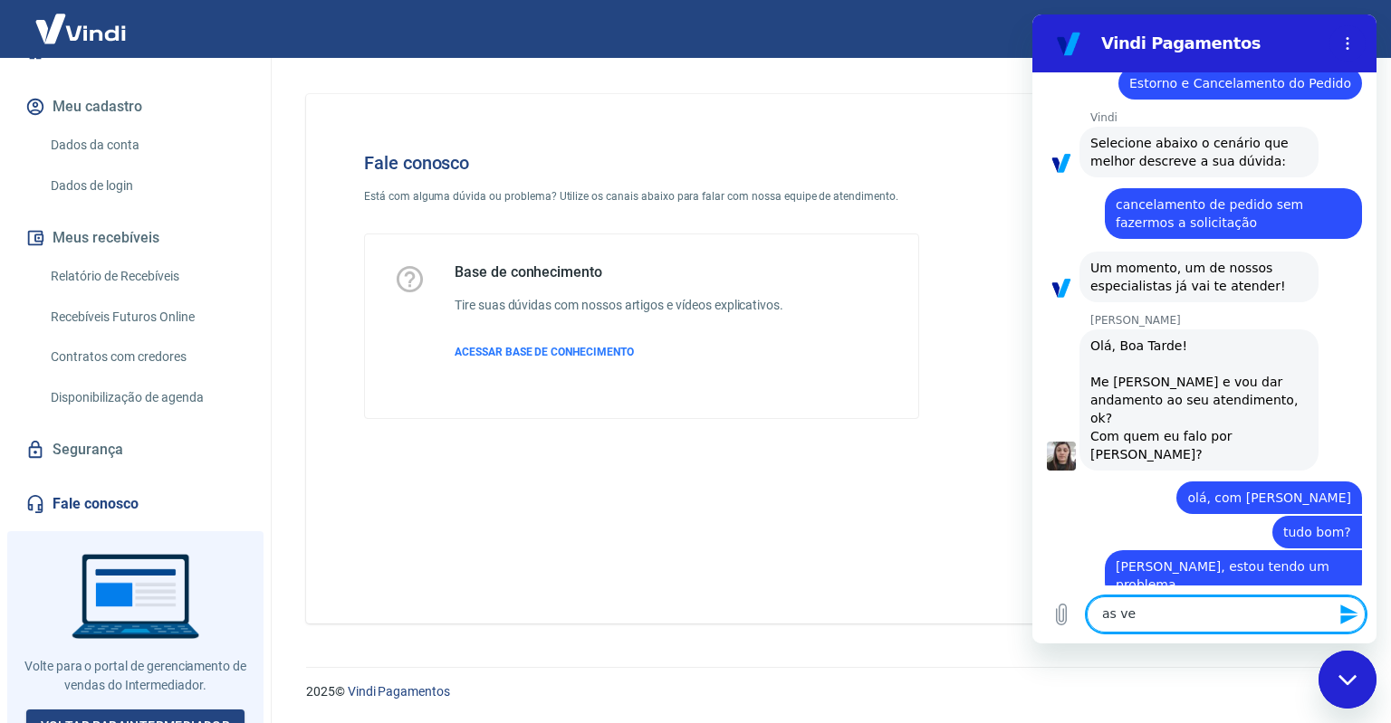
type textarea "x"
type textarea "as veze"
type textarea "x"
type textarea "as vezes"
type textarea "x"
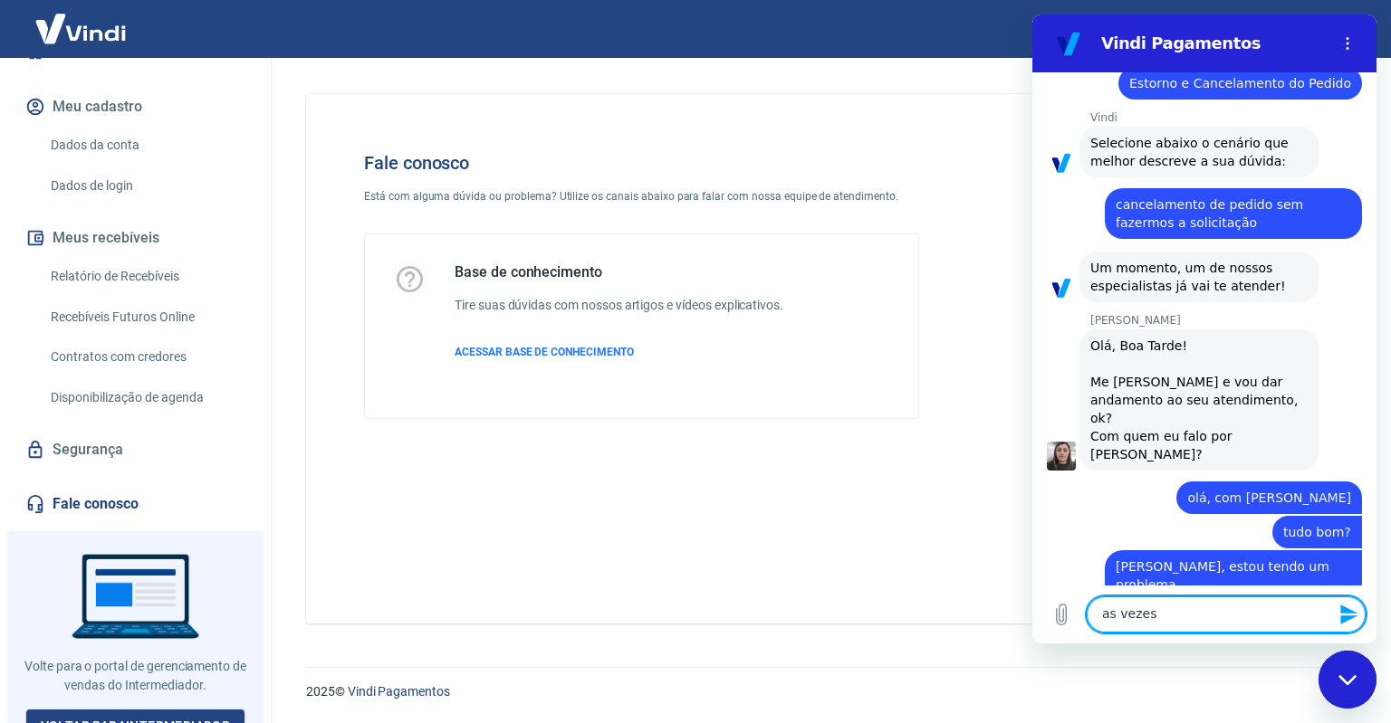
type textarea "as vezes"
type textarea "x"
type textarea "as vezes o"
type textarea "x"
type textarea "as vezes o"
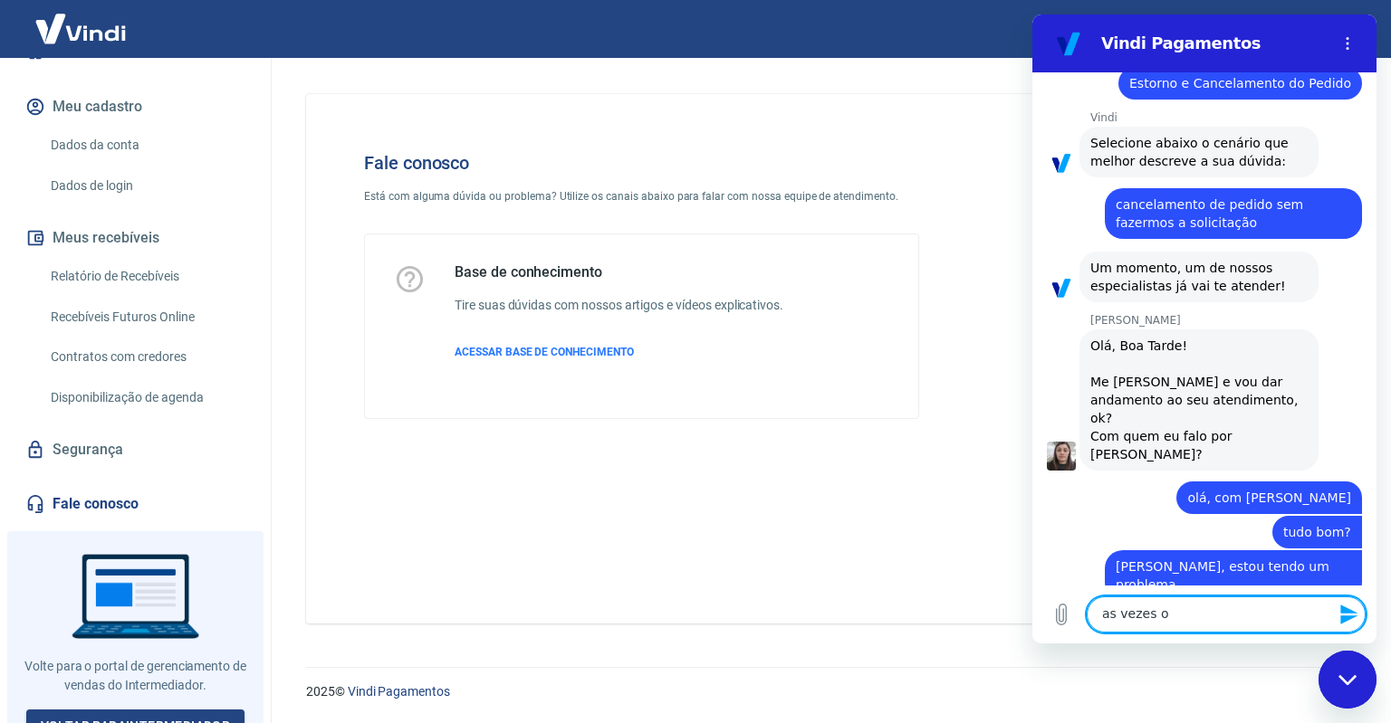
type textarea "x"
type textarea "as vezes o v"
type textarea "x"
type textarea "as vezes o vi"
type textarea "x"
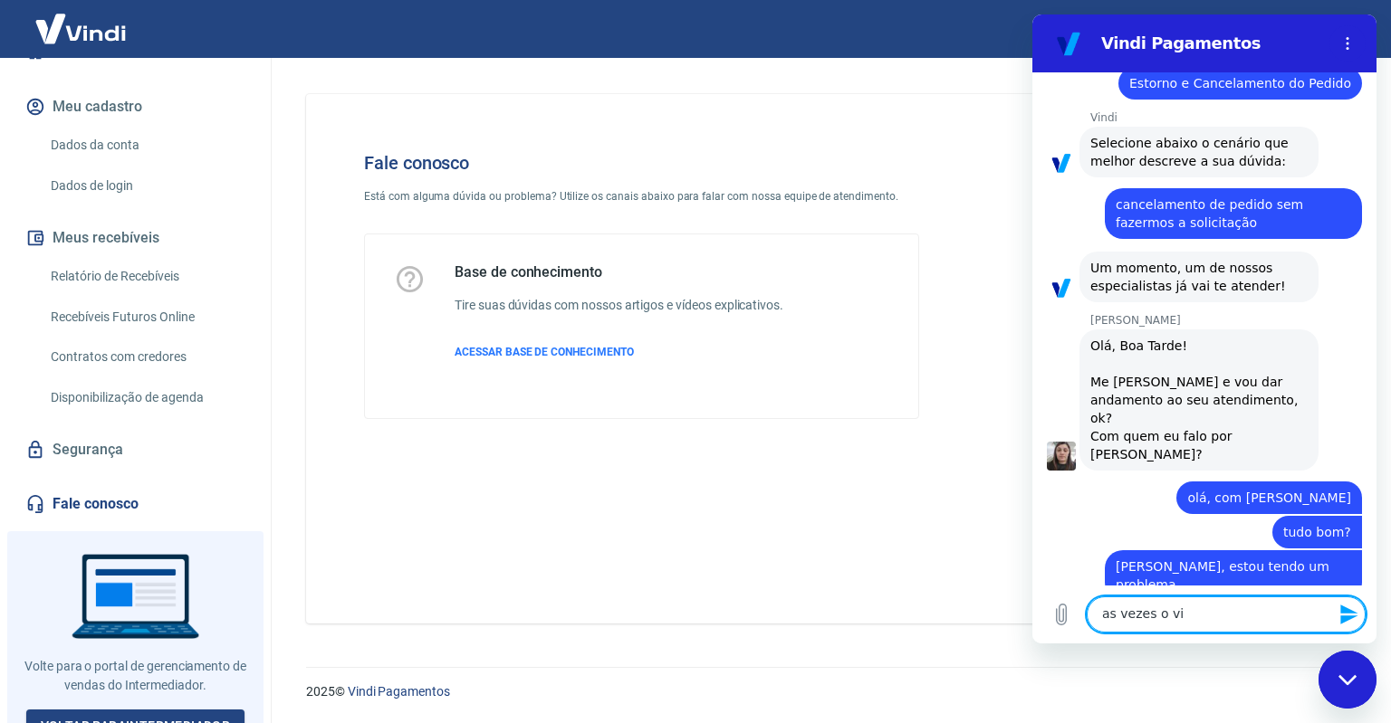
type textarea "as vezes o vin"
type textarea "x"
type textarea "as vezes o vind"
type textarea "x"
type textarea "as vezes o vindi"
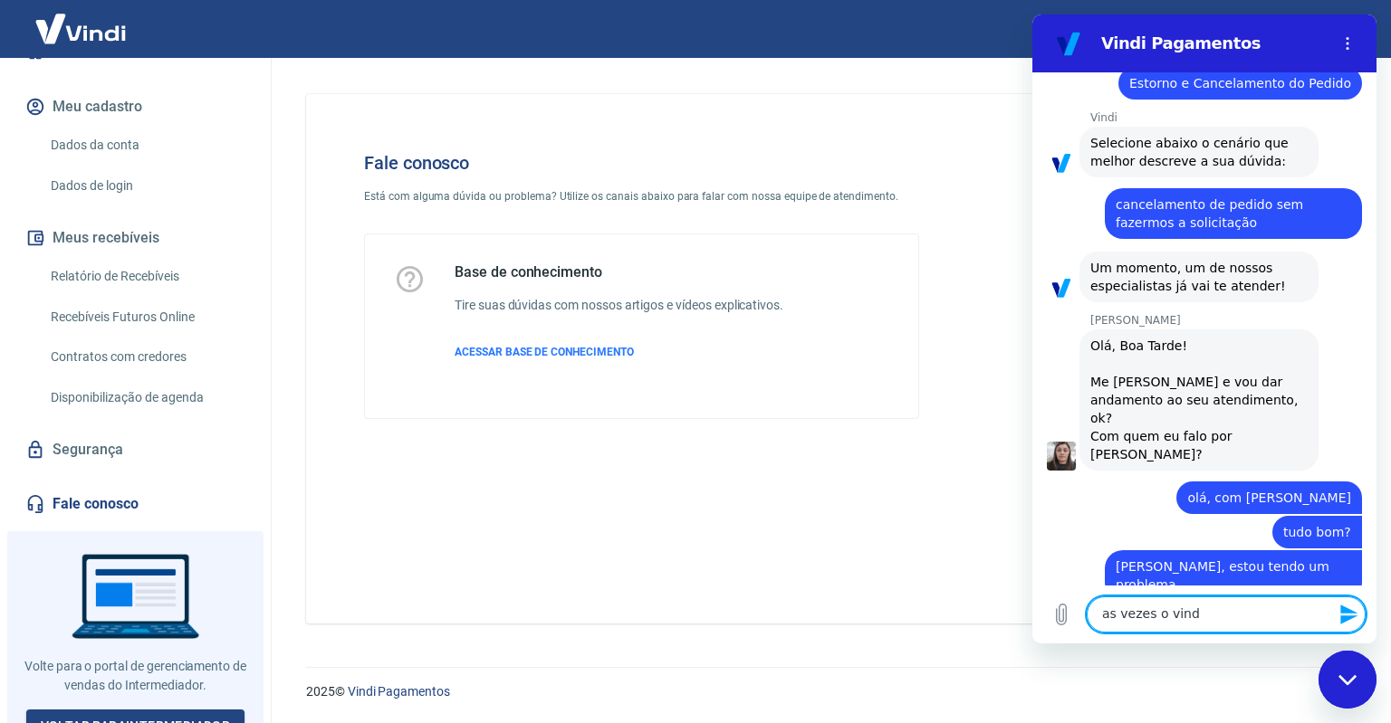
type textarea "x"
type textarea "as vezes o vindi"
type textarea "x"
type textarea "as vezes o vindi e"
type textarea "x"
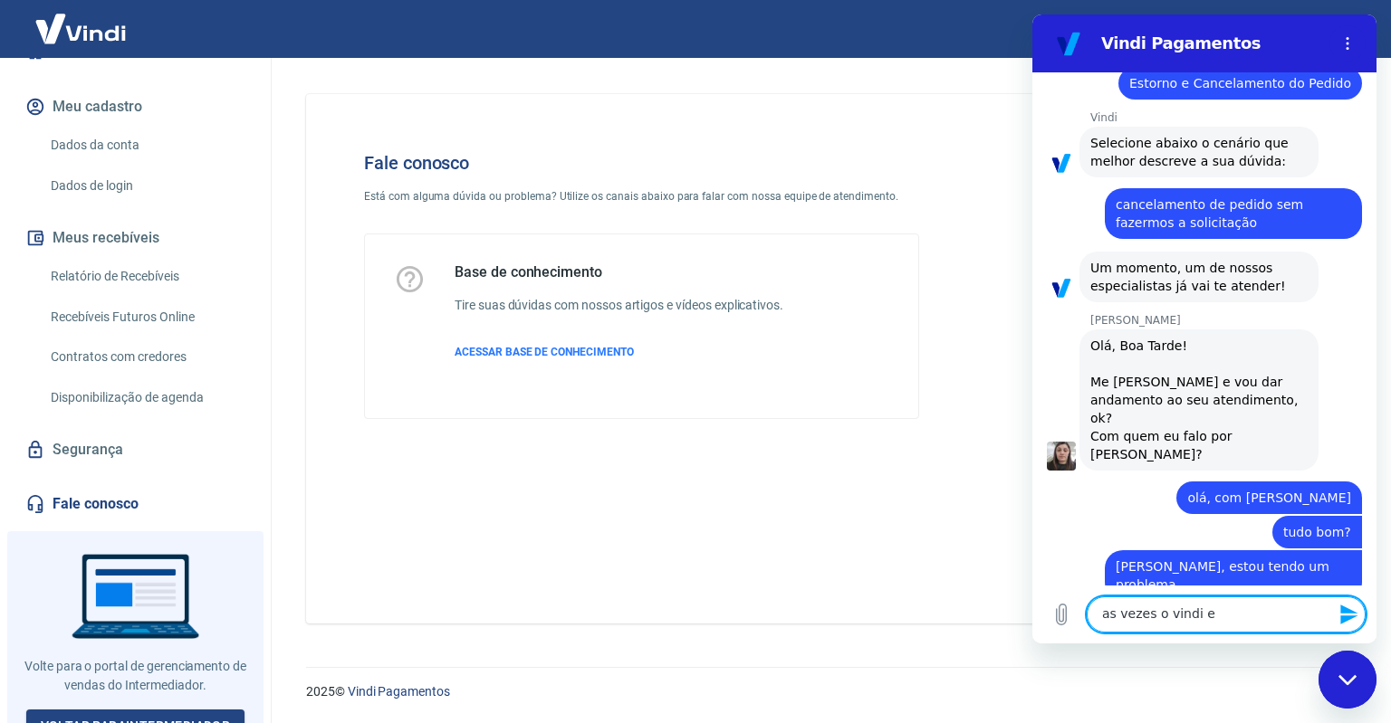
type textarea "as vezes o vindi es"
type textarea "x"
type textarea "as vezes o vindi est"
type textarea "x"
type textarea "as vezes o vindi está"
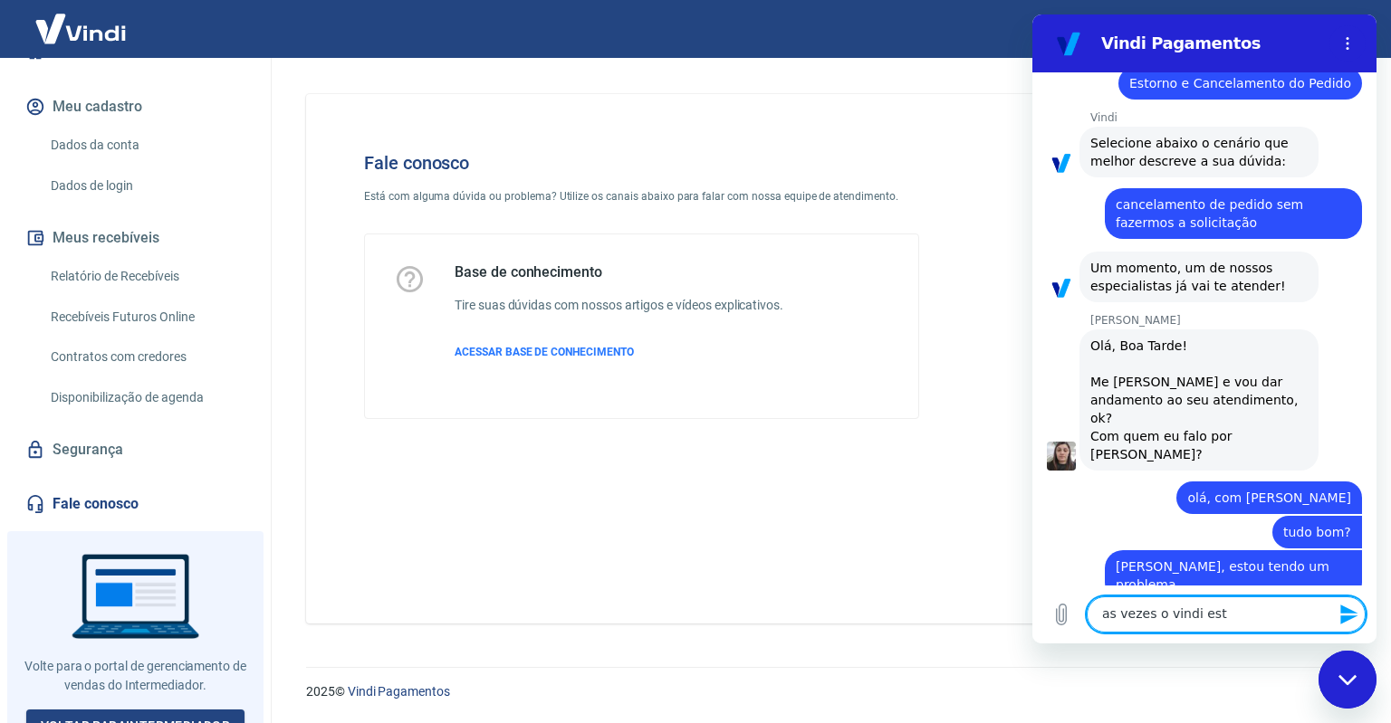
type textarea "x"
type textarea "as vezes o vindi está"
type textarea "x"
type textarea "as vezes o vindi está c"
type textarea "x"
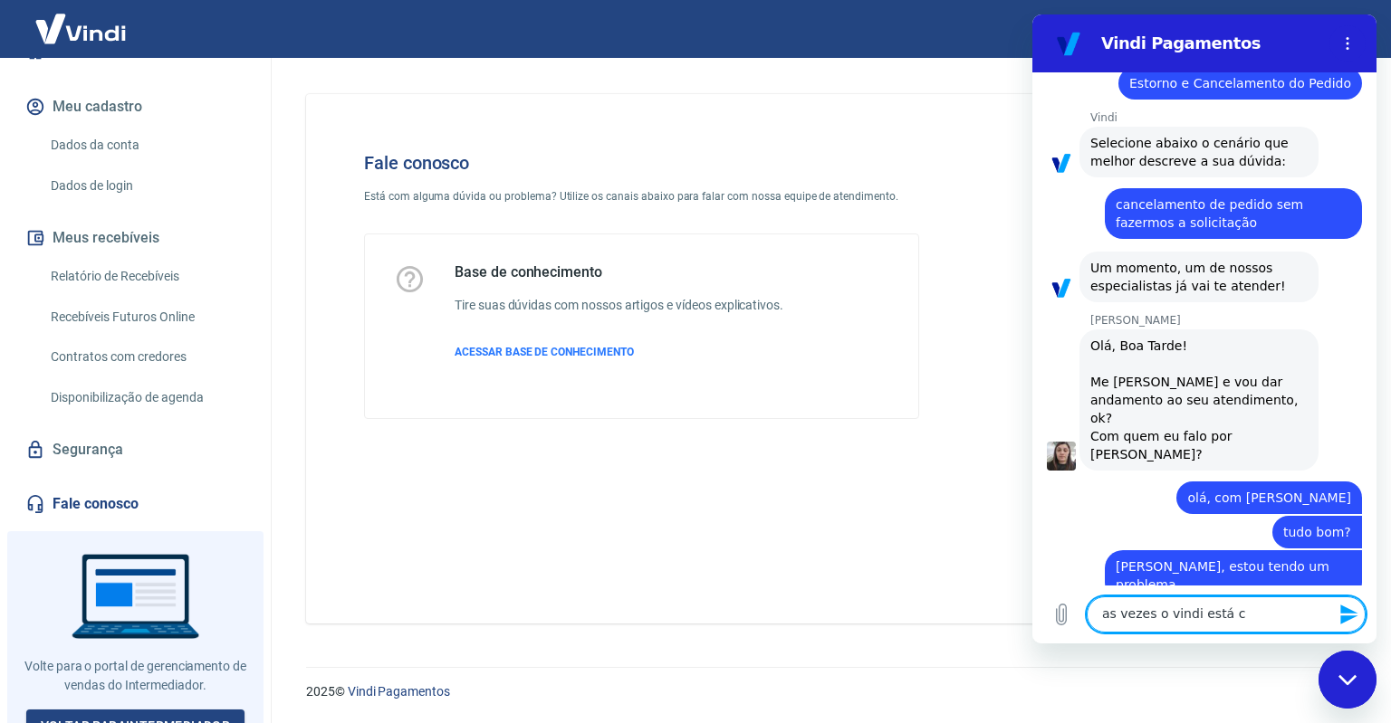
type textarea "as vezes o vindi está ca"
type textarea "x"
type textarea "as vezes o vindi está can"
type textarea "x"
type textarea "as vezes o vindi está canc"
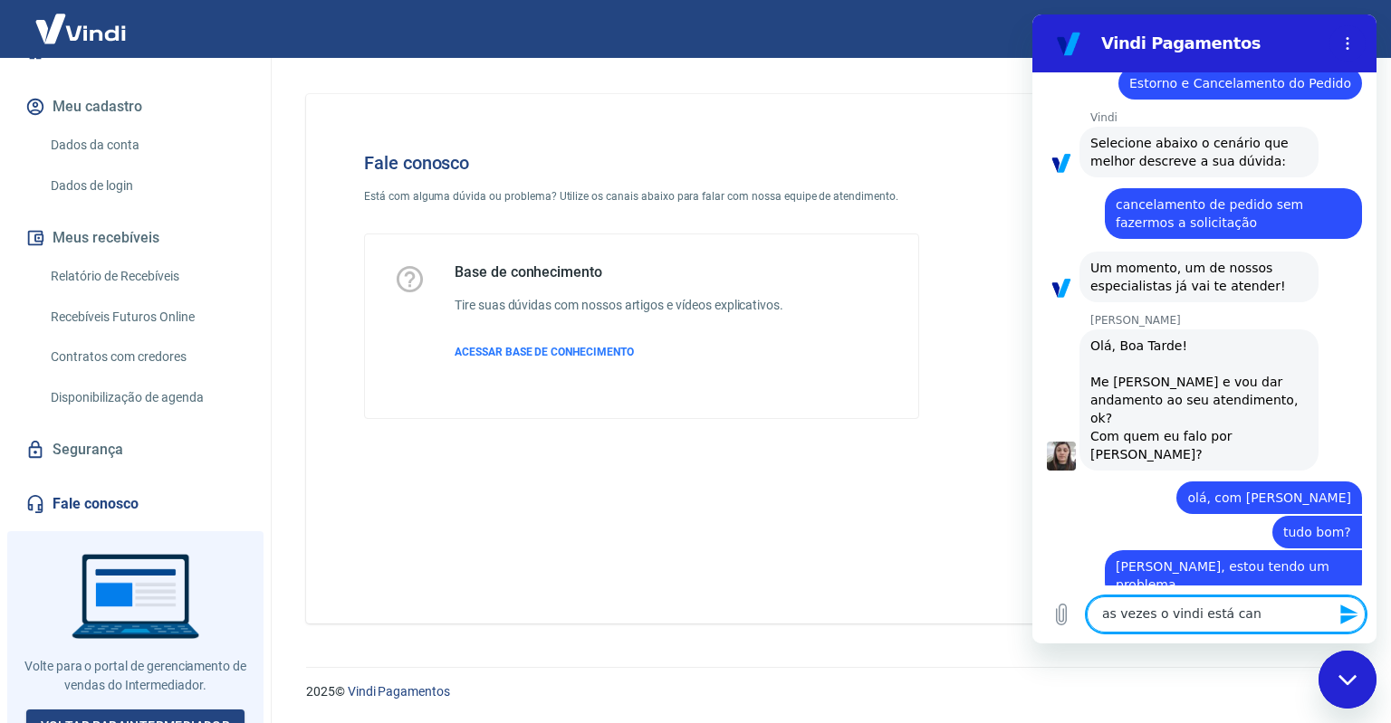
type textarea "x"
type textarea "as vezes o vindi está cance"
type textarea "x"
type textarea "as vezes o vindi está cancel"
type textarea "x"
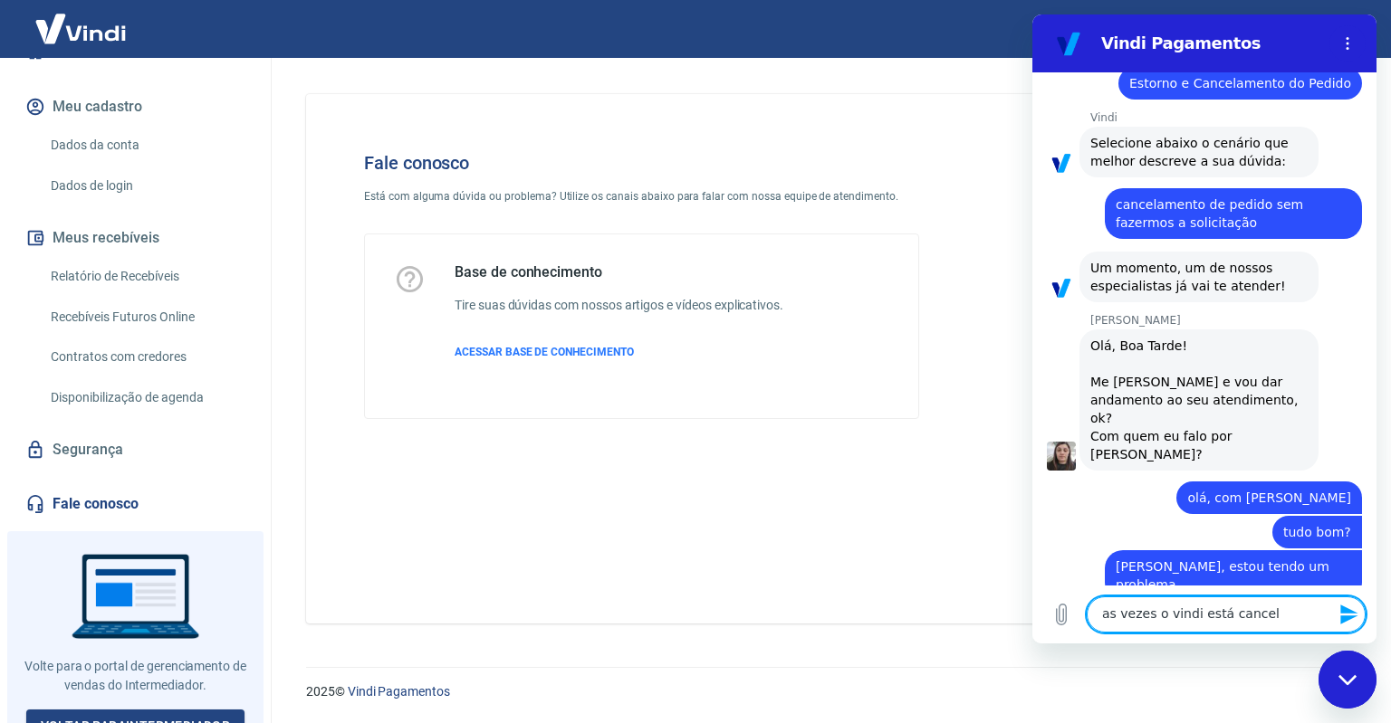
type textarea "as vezes o vindi está cancela"
type textarea "x"
type textarea "as vezes o vindi está cancelan"
type textarea "x"
type textarea "as vezes o vindi está canceland"
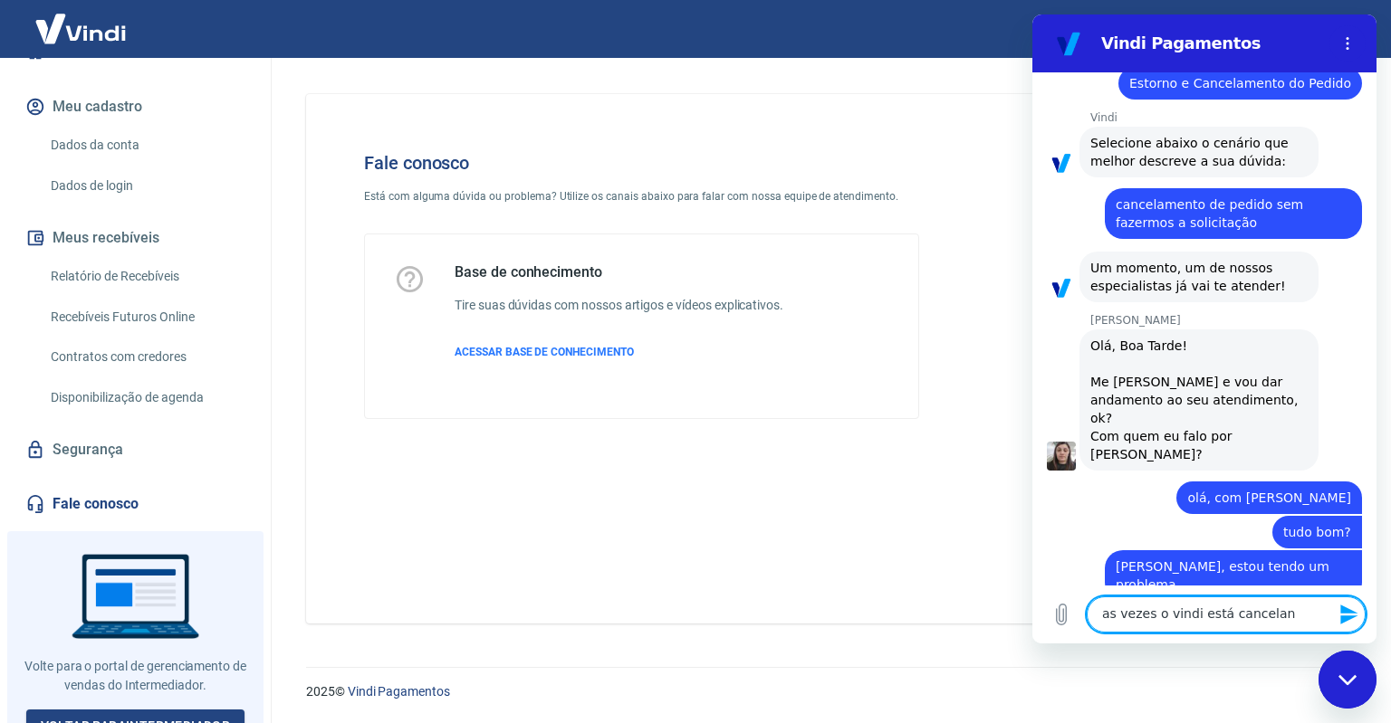
type textarea "x"
type textarea "as vezes o vindi está cancelando"
type textarea "x"
type textarea "as vezes o vindi está cancelando"
type textarea "x"
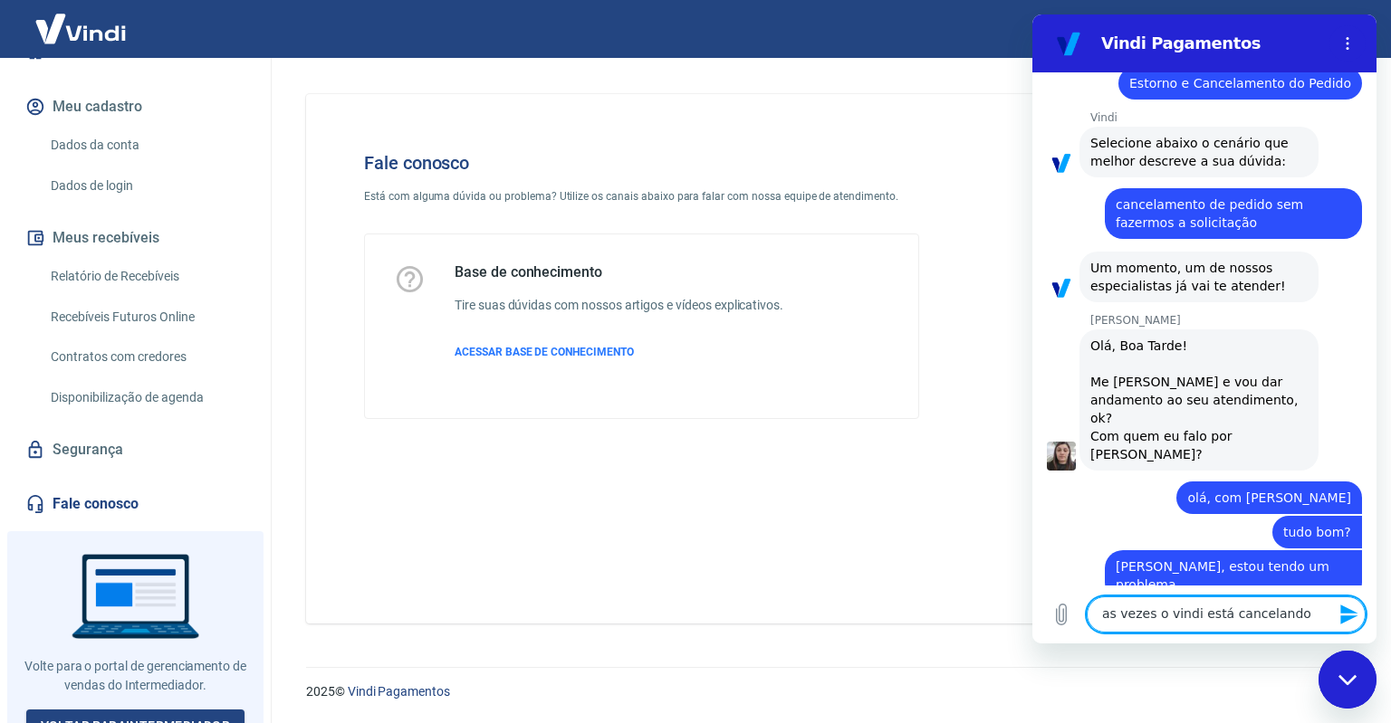
type textarea "as vezes o vindi está cancelando a"
type textarea "x"
type textarea "as vezes o vindi está cancelando al"
type textarea "x"
type textarea "as vezes o vindi está cancelando alg"
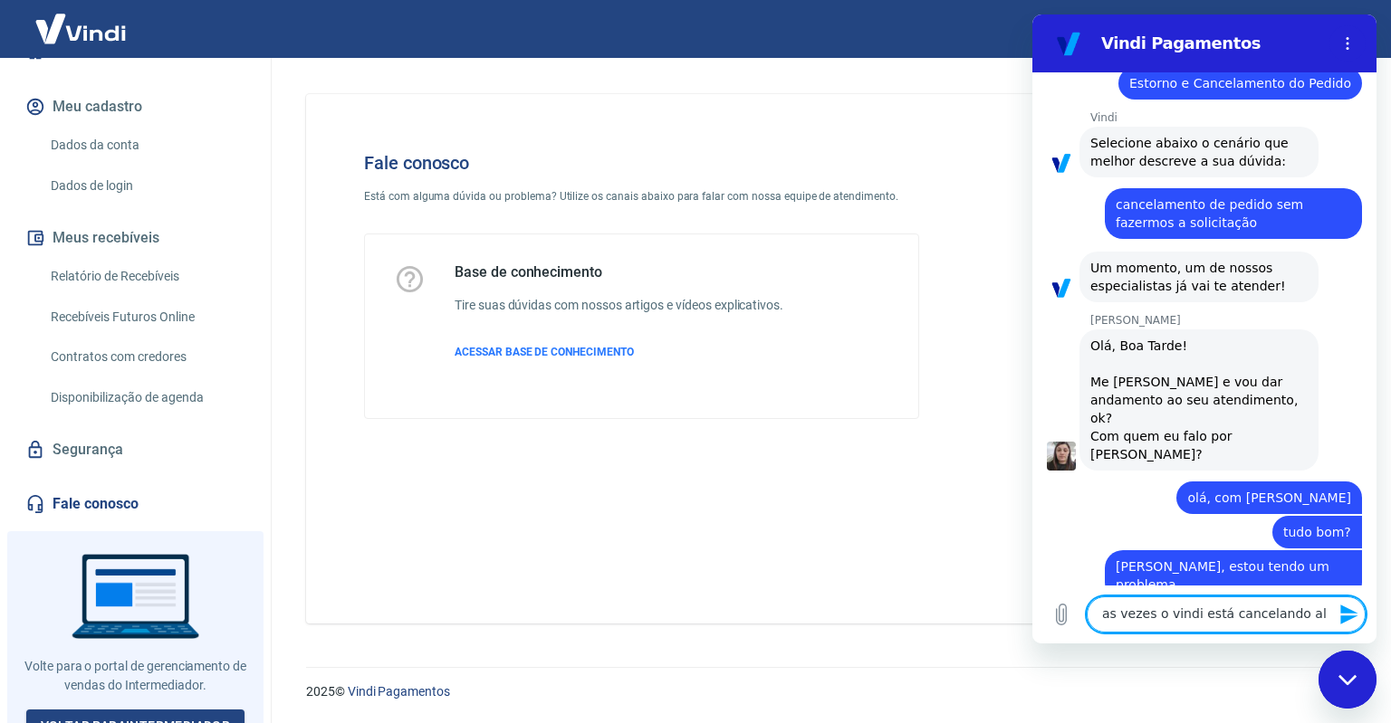
type textarea "x"
type textarea "as vezes o vindi está cancelando algu"
type textarea "x"
type textarea "as vezes o vindi está cancelando algun"
type textarea "x"
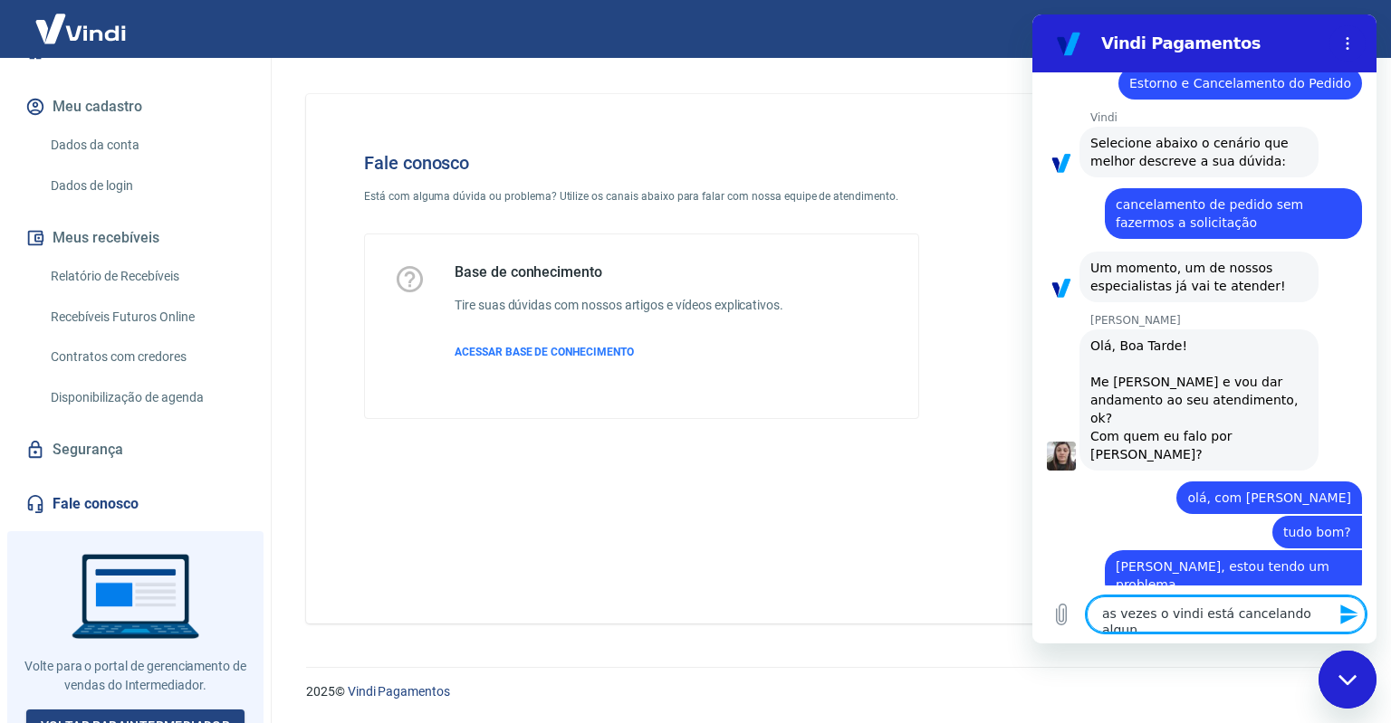
type textarea "as vezes o vindi está cancelando alguns"
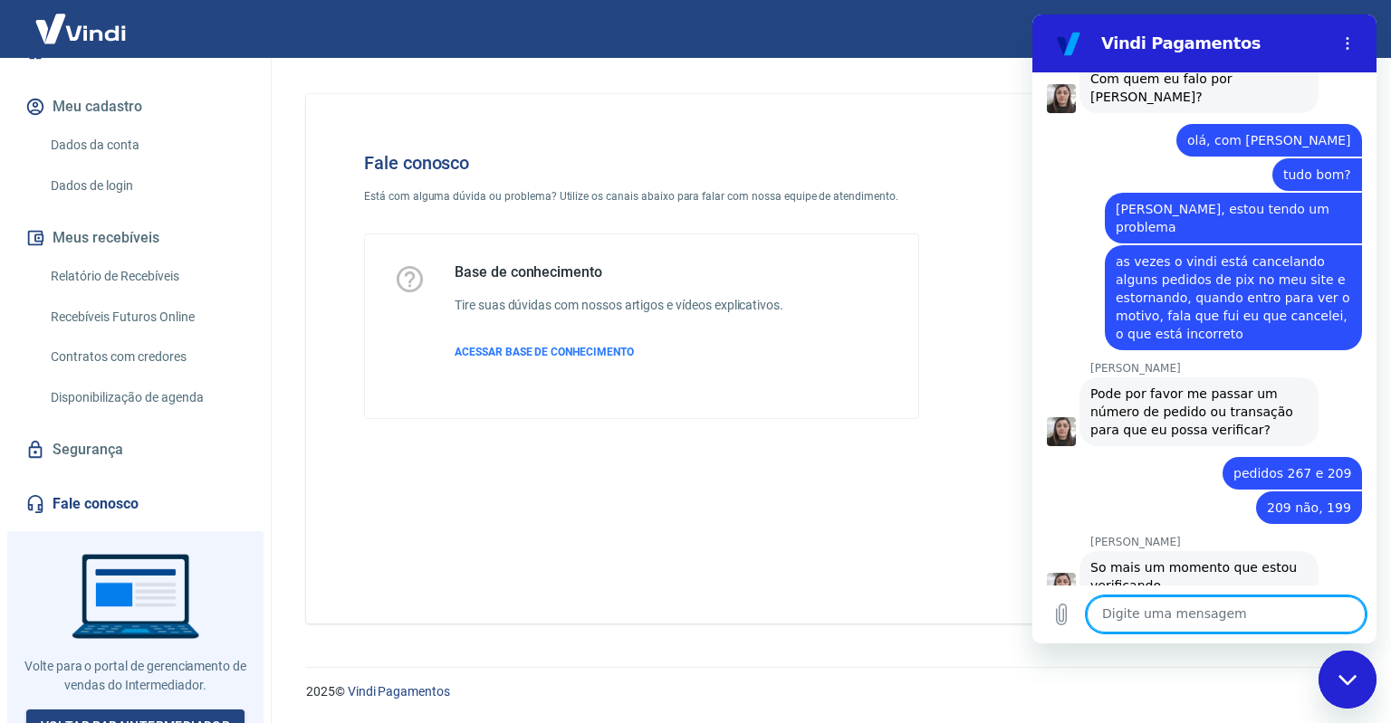
scroll to position [540, 0]
click at [1163, 622] on textarea at bounding box center [1225, 615] width 279 height 36
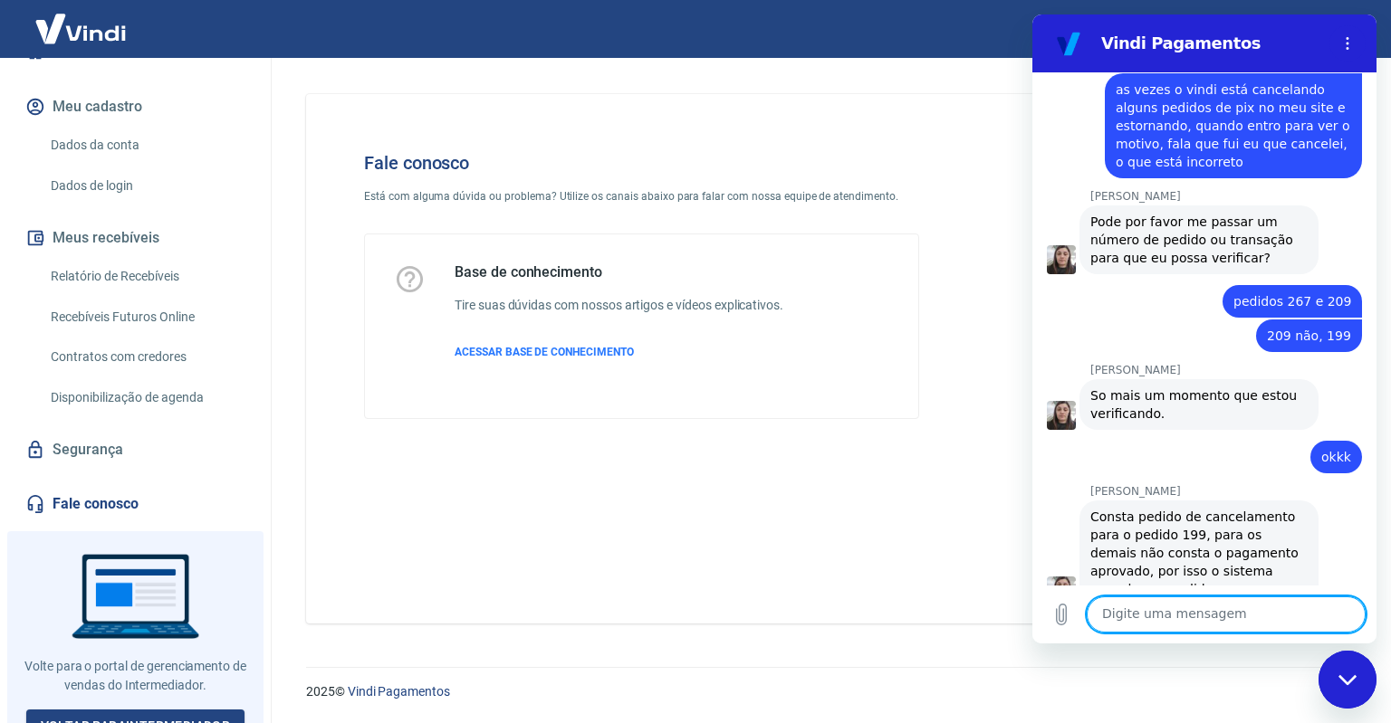
scroll to position [714, 0]
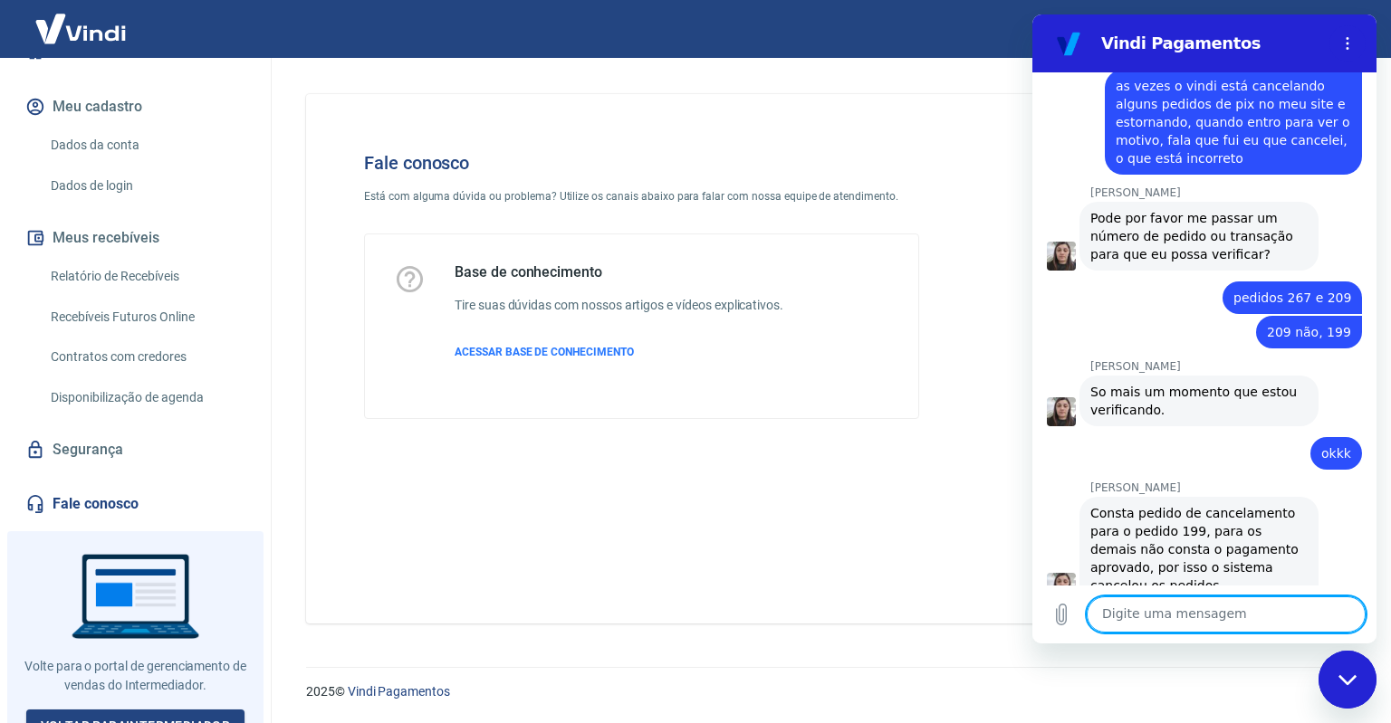
click at [1178, 624] on textarea at bounding box center [1225, 615] width 279 height 36
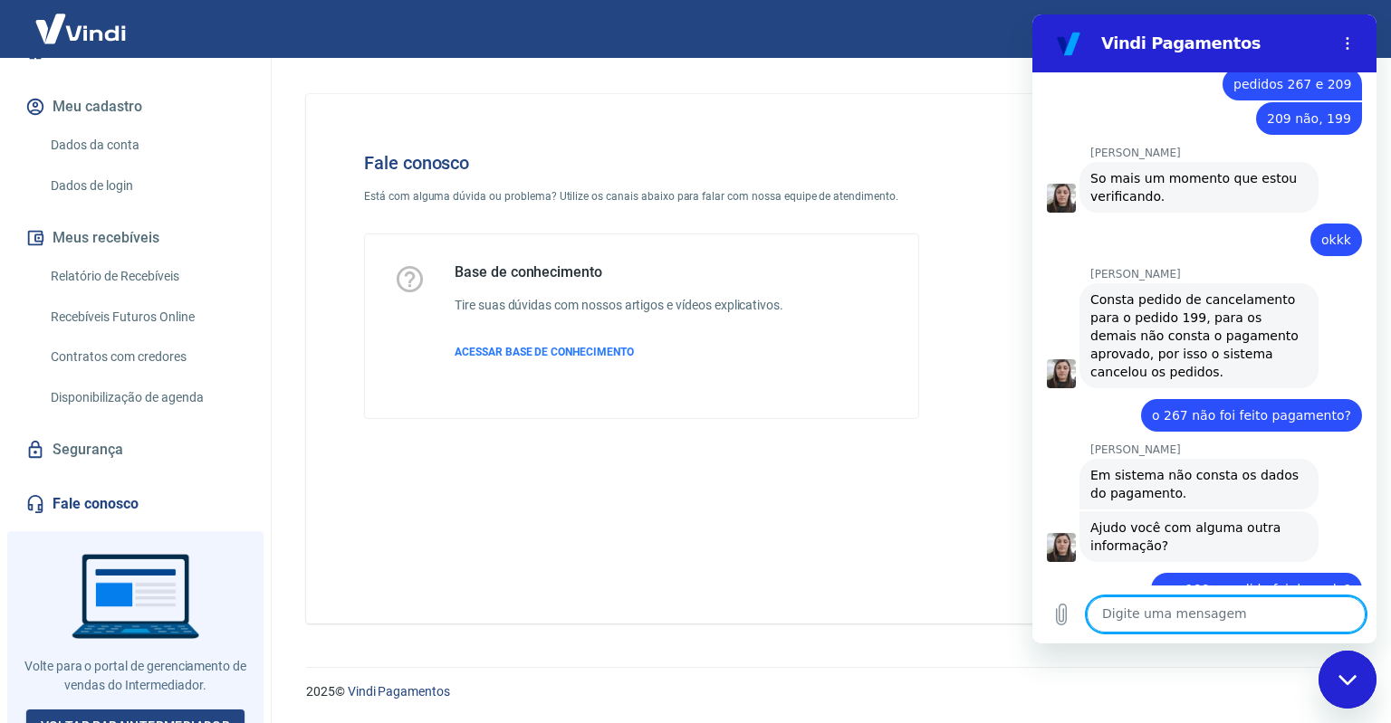
scroll to position [932, 0]
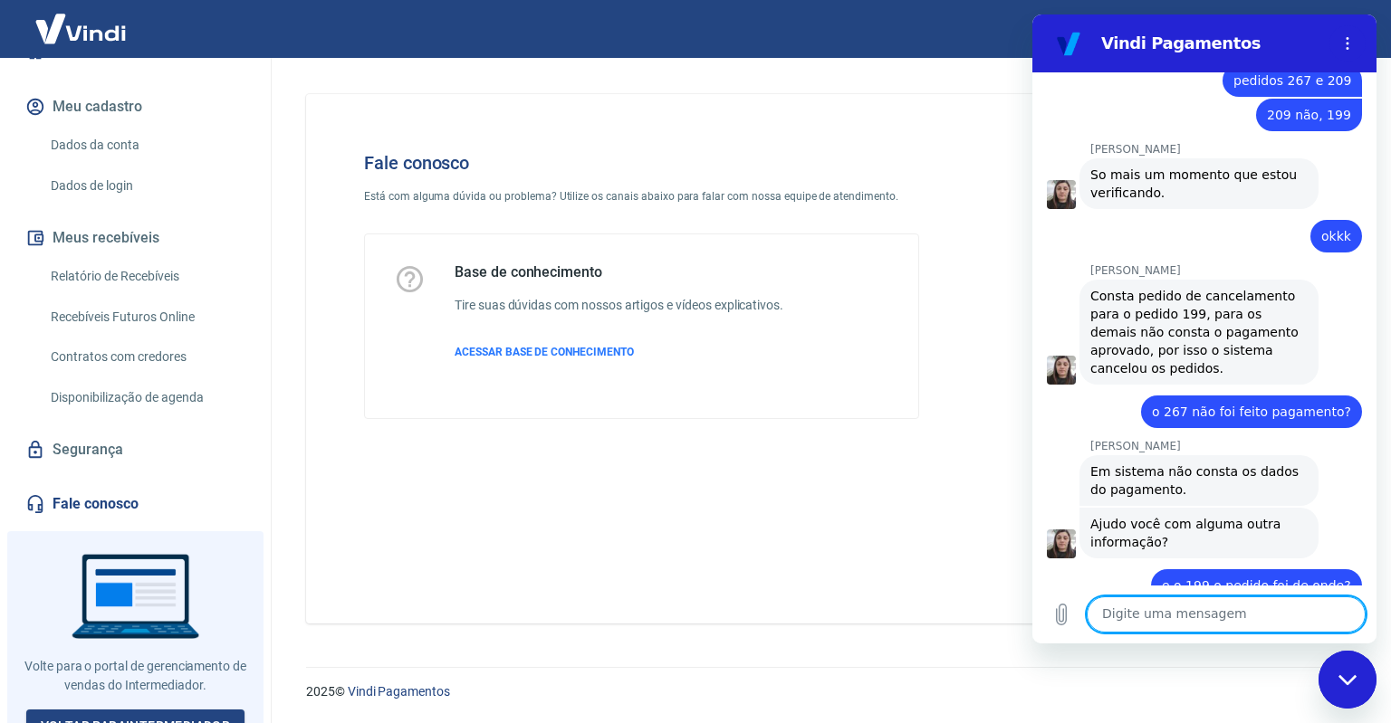
click at [1137, 626] on textarea at bounding box center [1225, 615] width 279 height 36
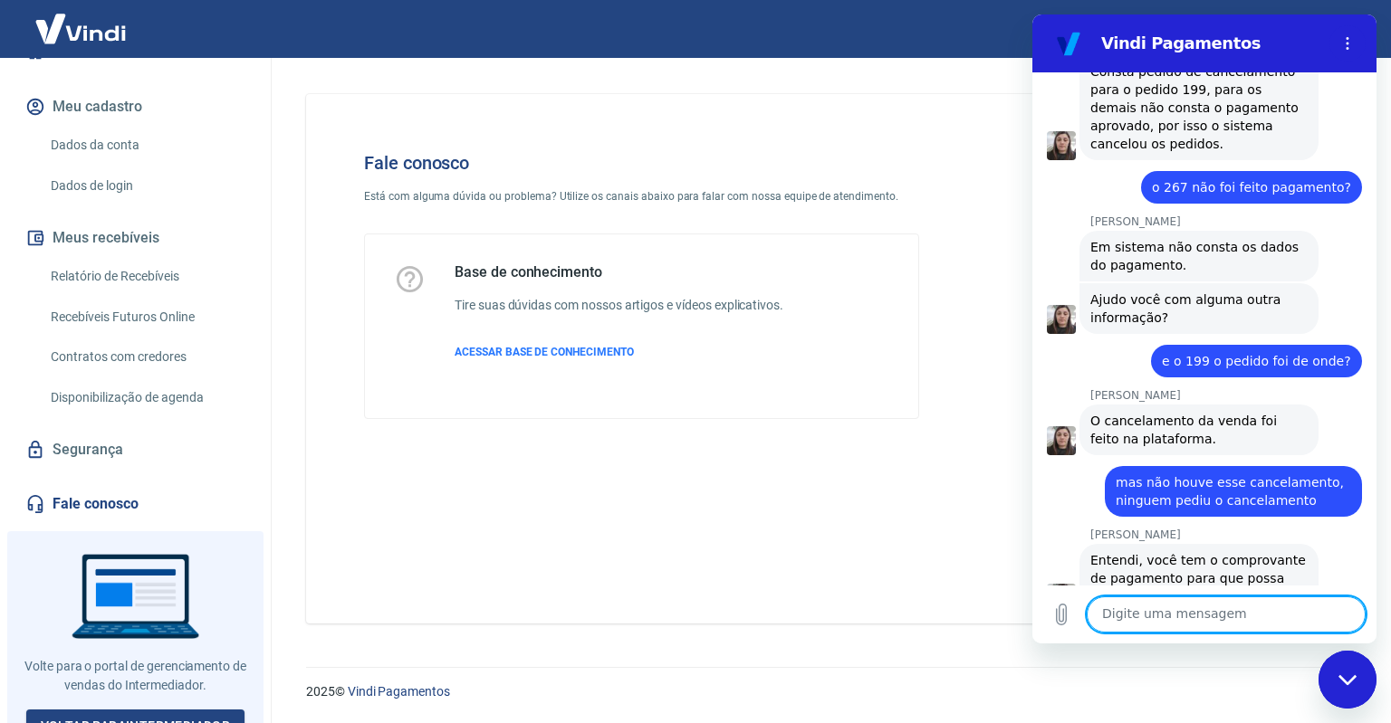
scroll to position [1167, 0]
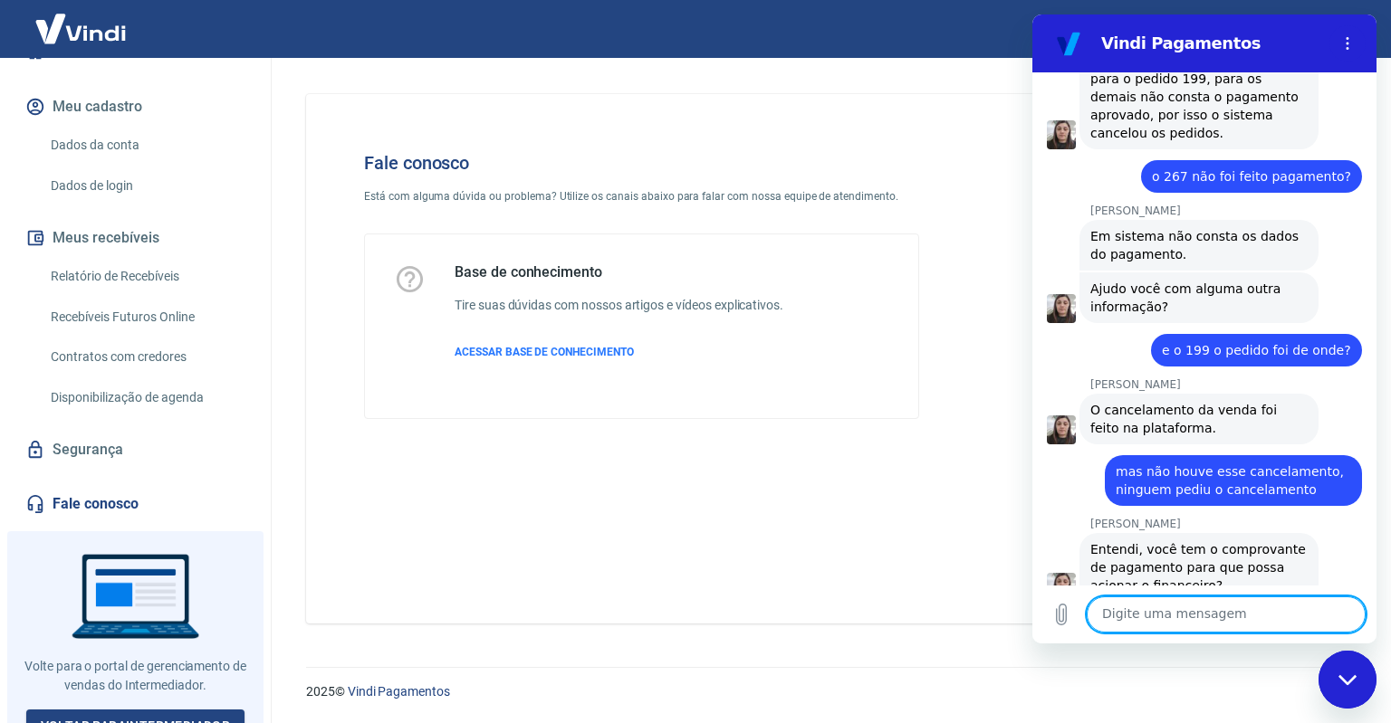
click at [1209, 605] on textarea at bounding box center [1225, 615] width 279 height 36
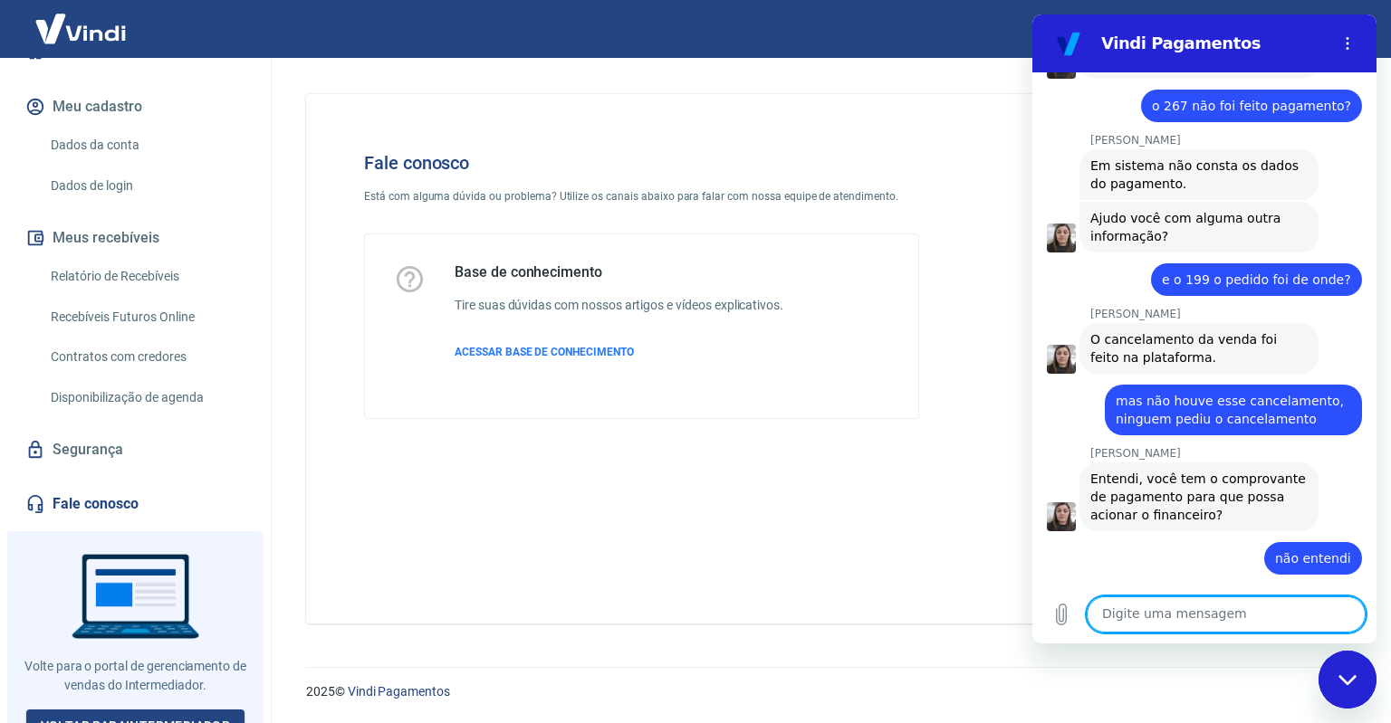
scroll to position [1246, 0]
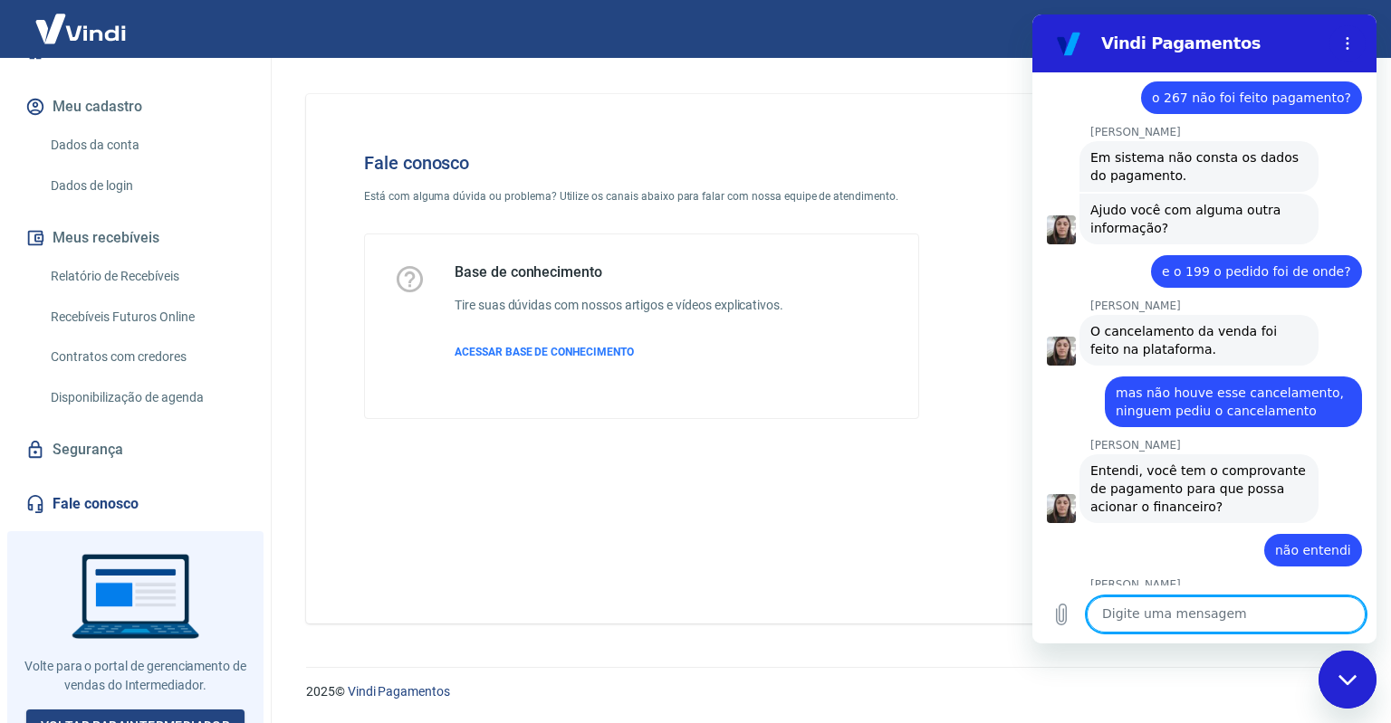
click at [1156, 605] on textarea at bounding box center [1225, 615] width 279 height 36
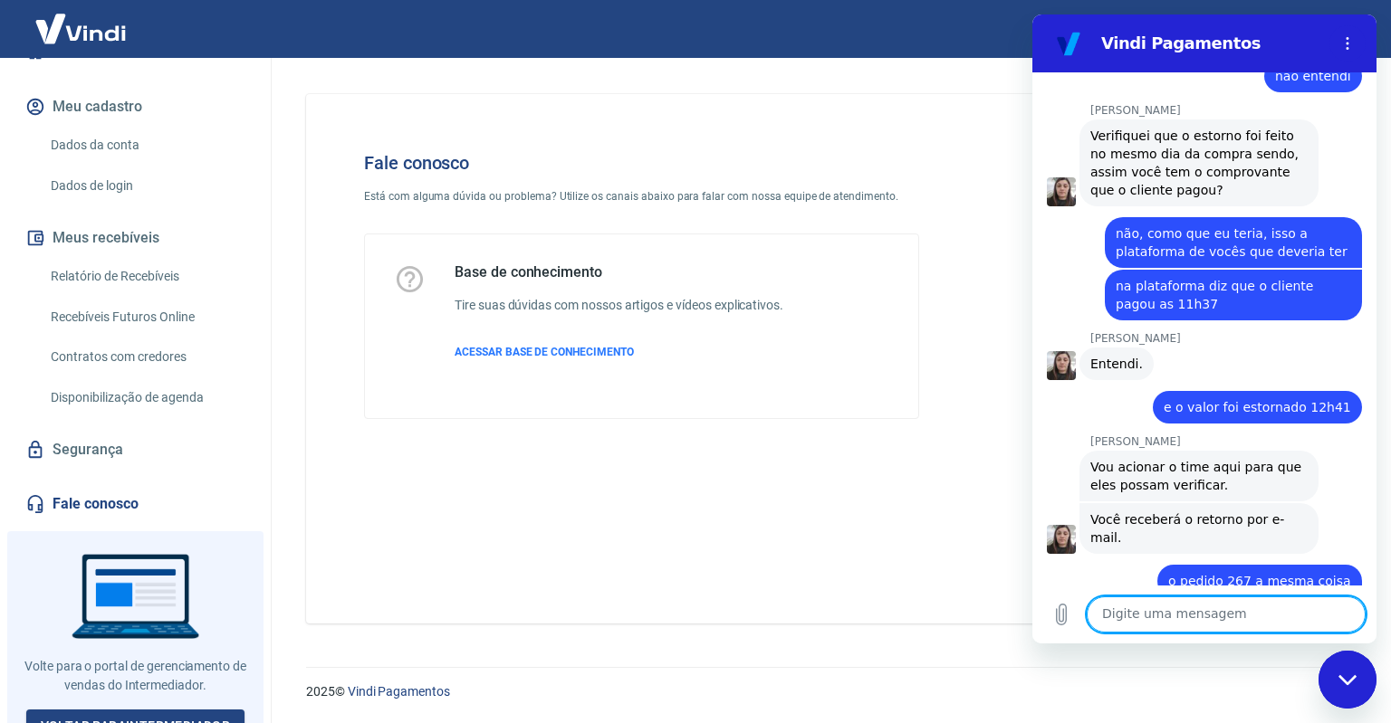
scroll to position [1750, 0]
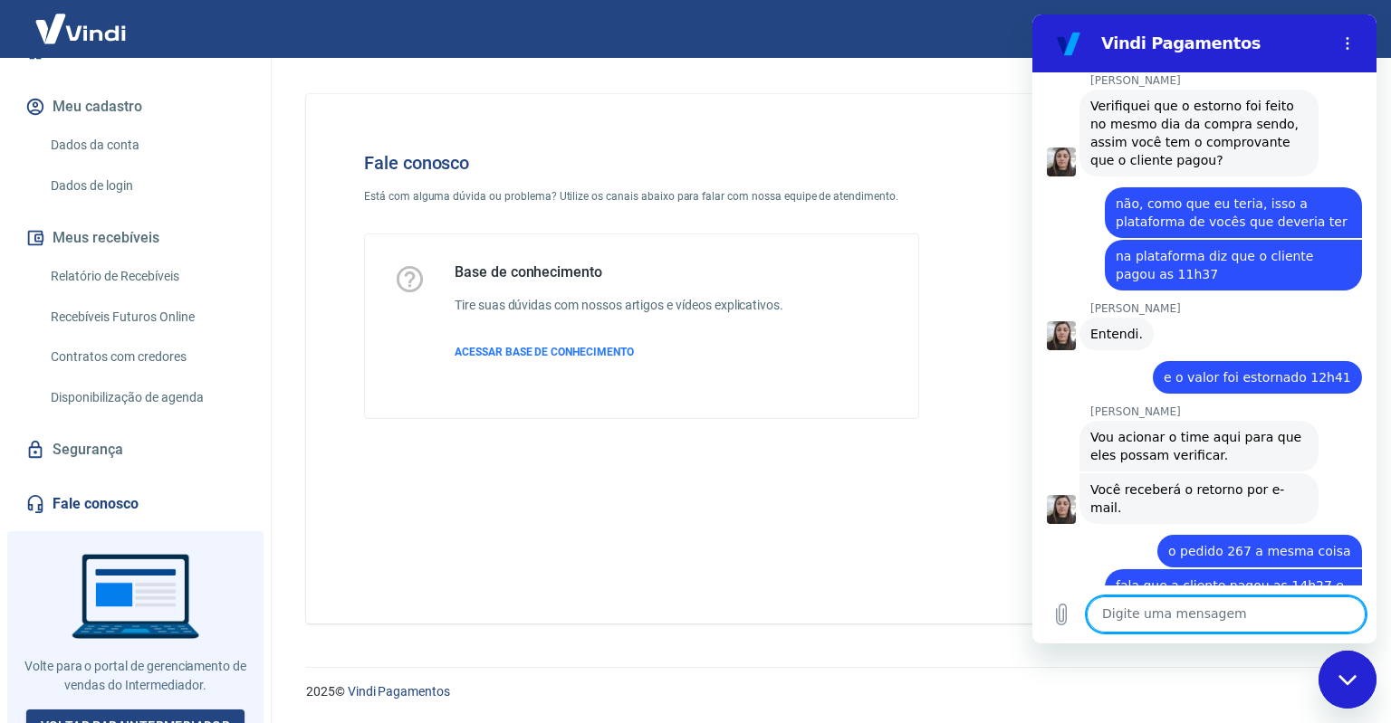
click at [1209, 606] on textarea at bounding box center [1225, 615] width 279 height 36
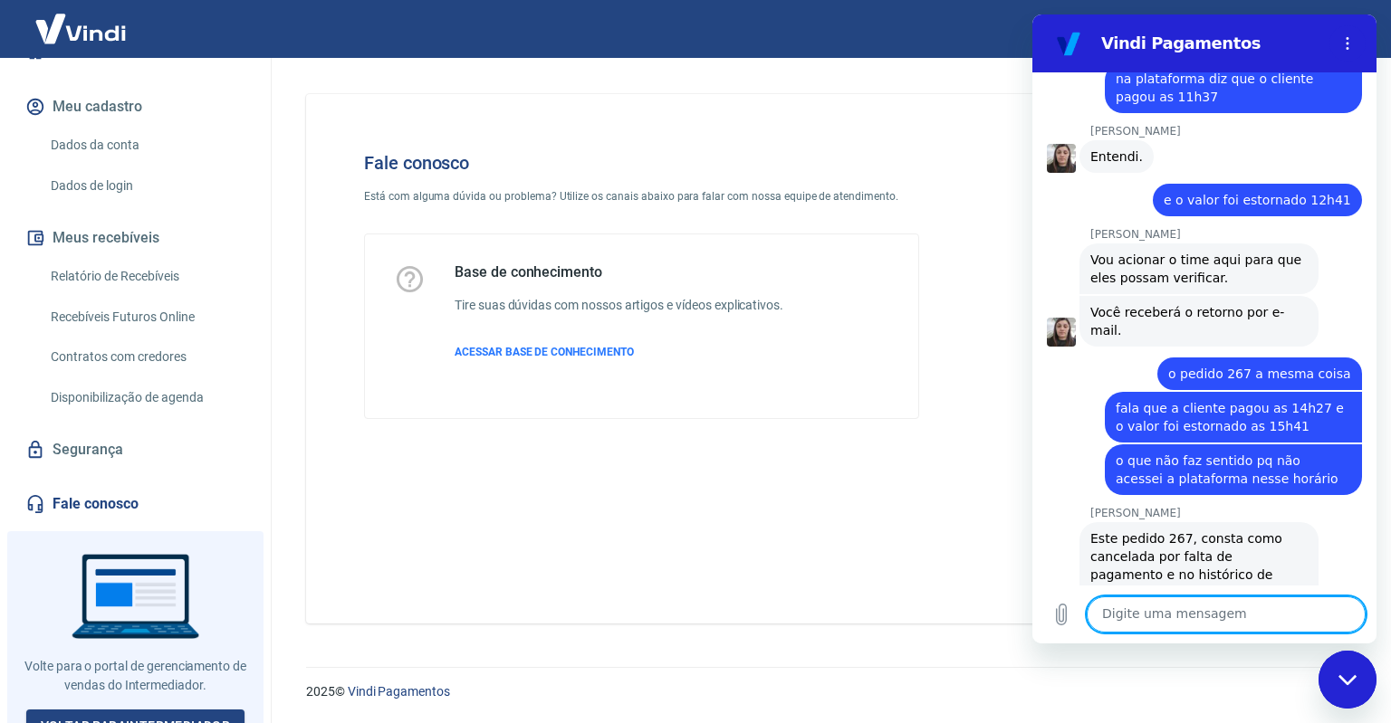
scroll to position [1926, 0]
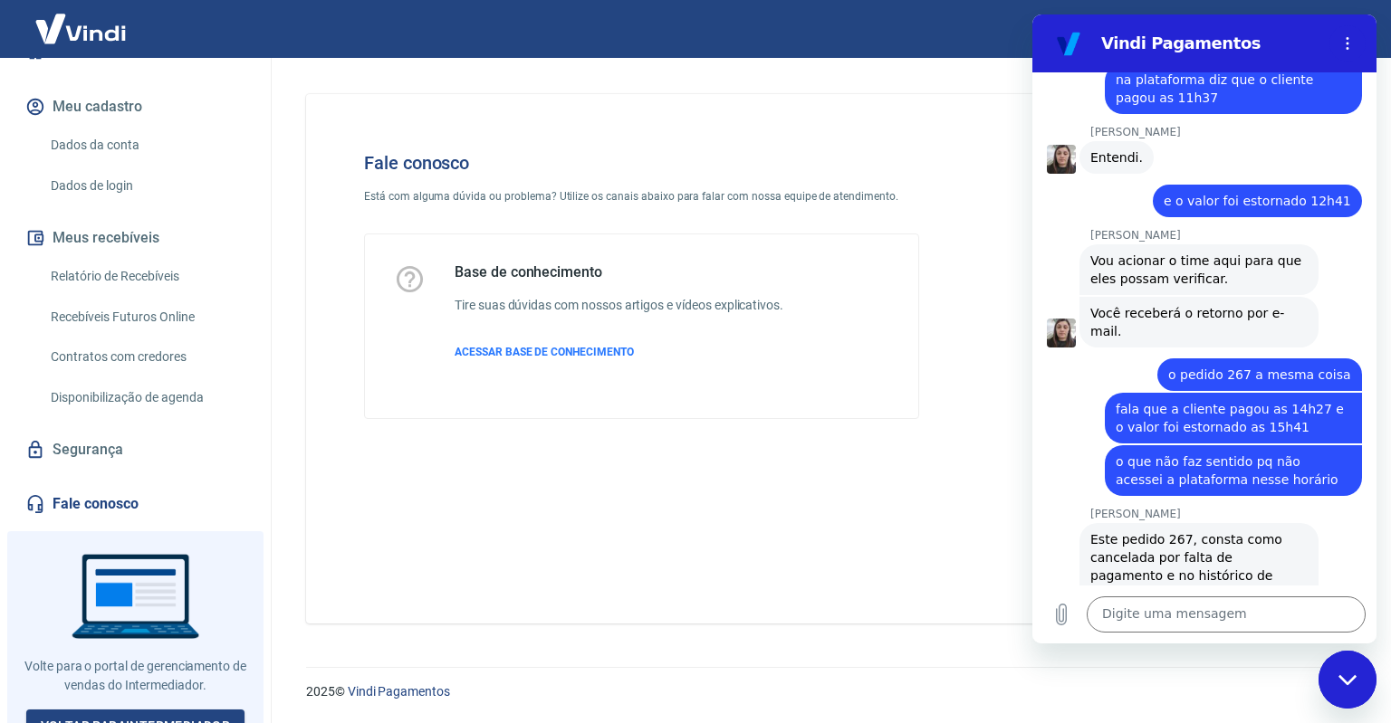
click at [1267, 400] on span "fala que a cliente pagou as 14h27 e o valor foi estornado as 15h41" at bounding box center [1232, 418] width 235 height 36
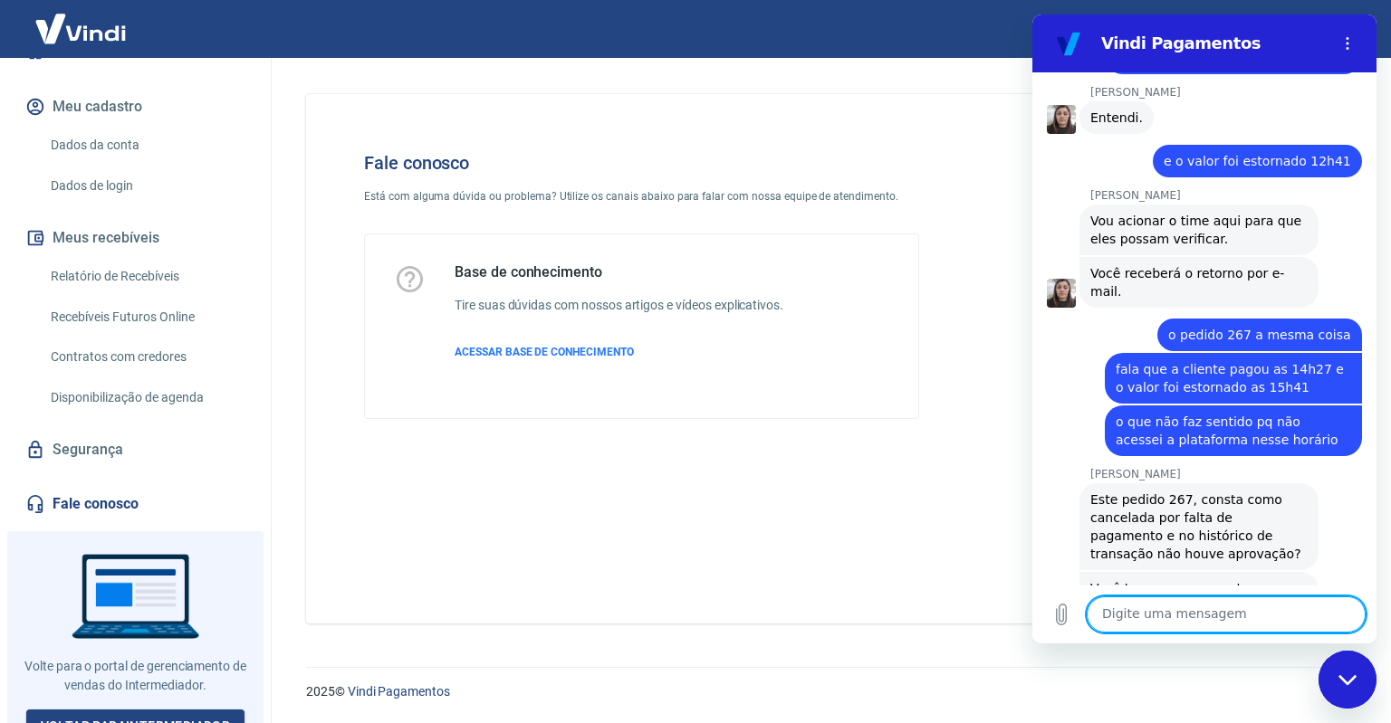
click at [1170, 621] on textarea at bounding box center [1225, 615] width 279 height 36
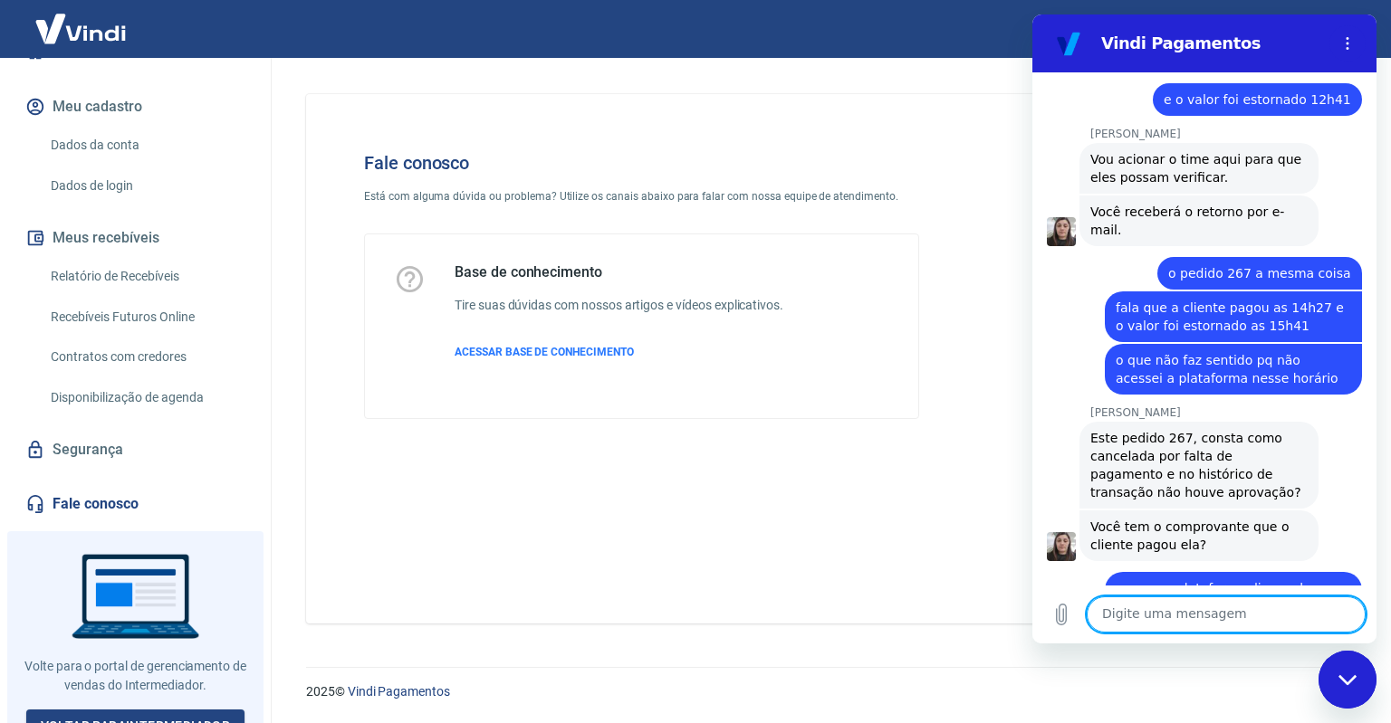
scroll to position [2031, 0]
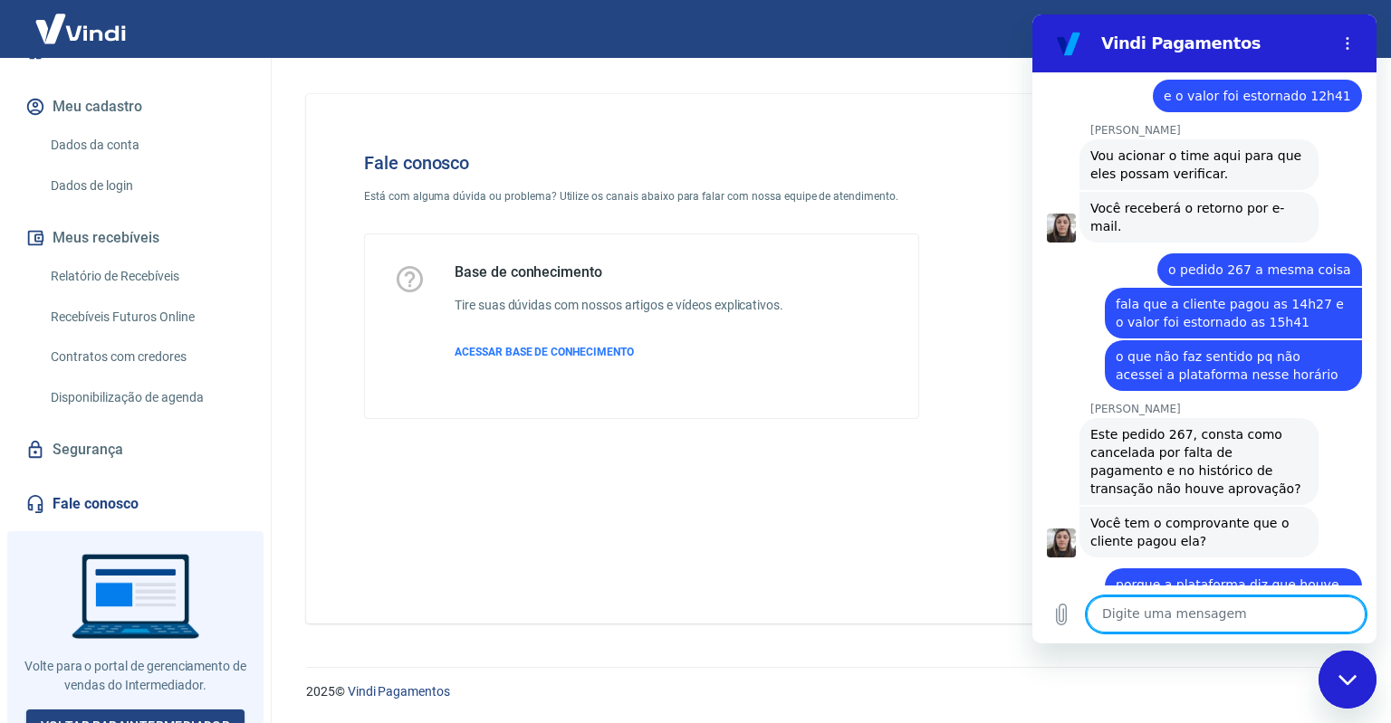
click at [1220, 621] on textarea at bounding box center [1225, 615] width 279 height 36
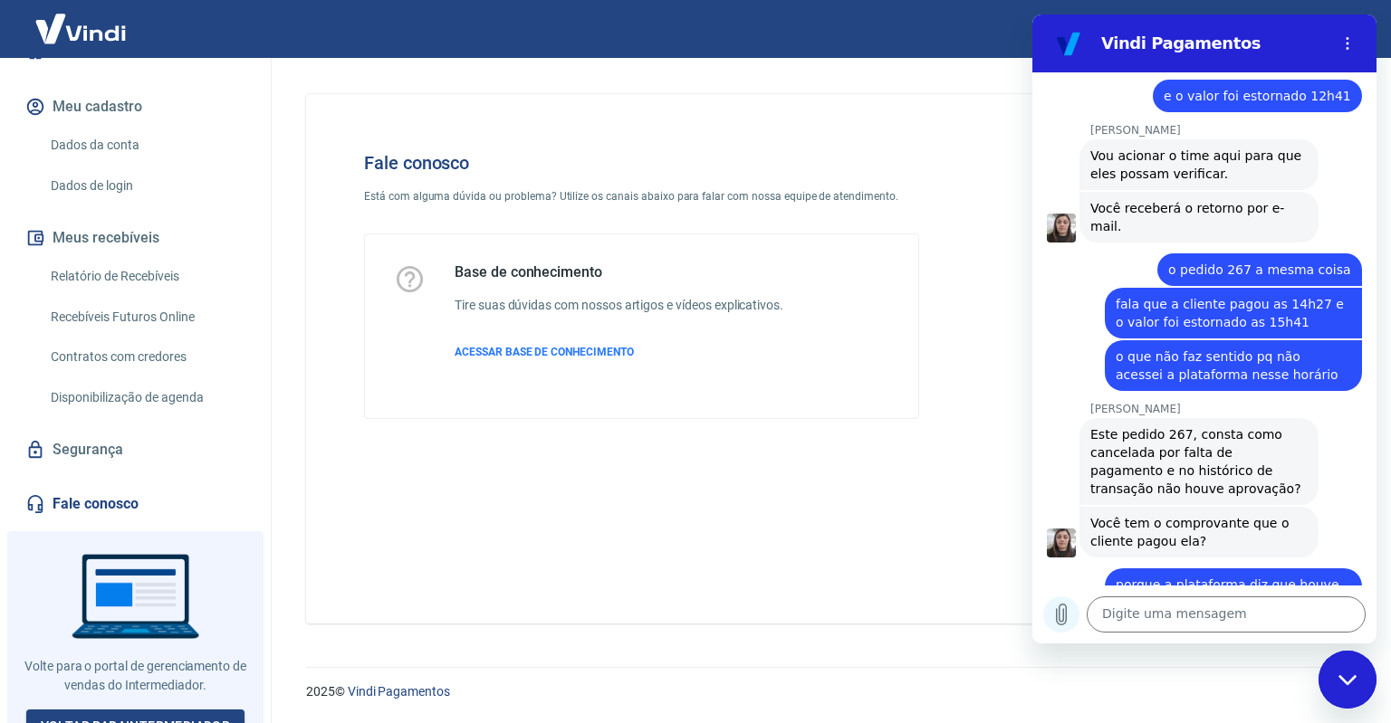
click at [1061, 620] on icon "Carregar arquivo" at bounding box center [1061, 615] width 22 height 22
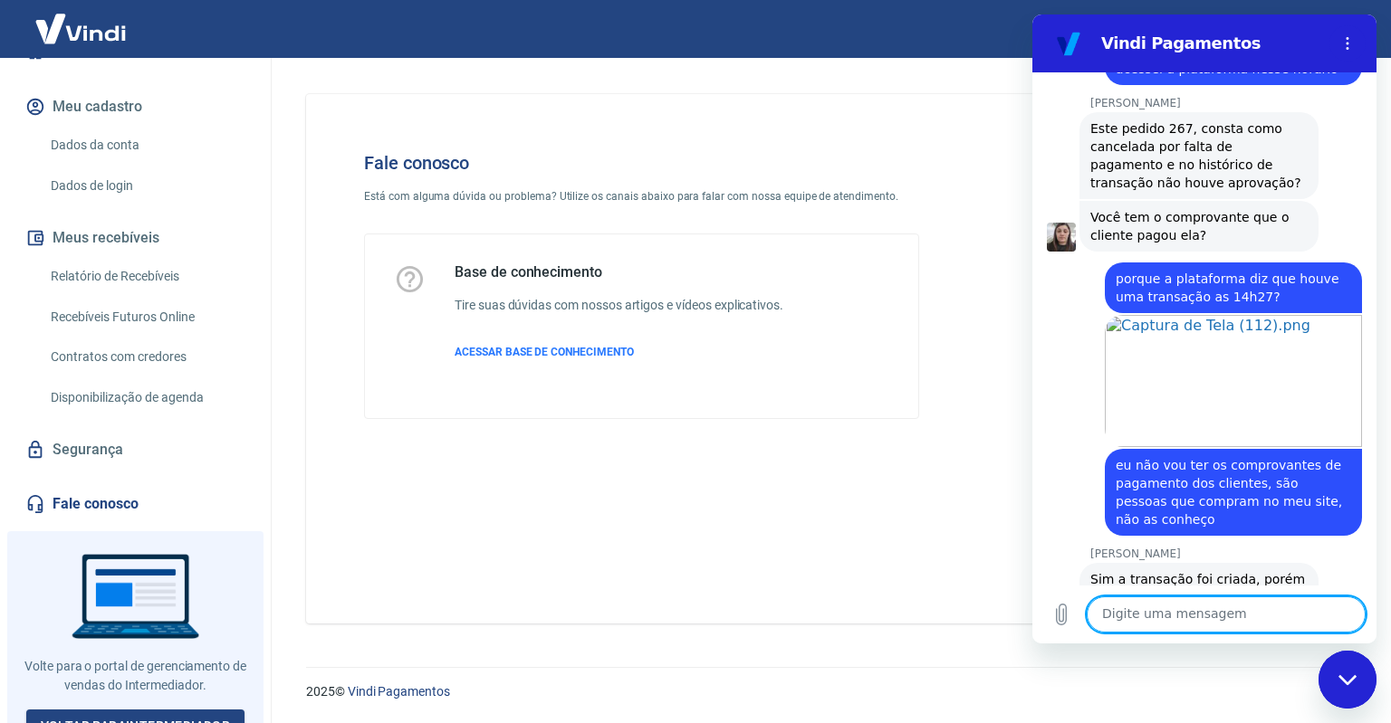
scroll to position [2340, 0]
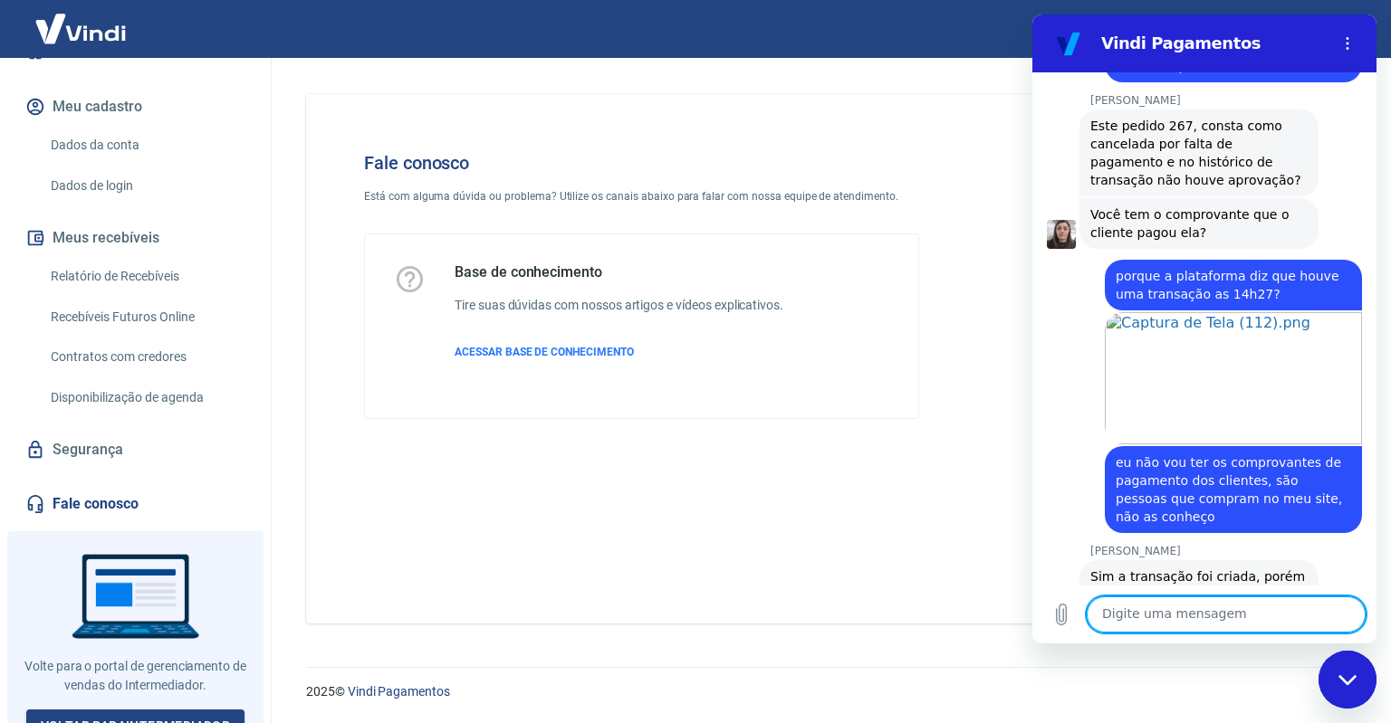
click at [1209, 622] on textarea at bounding box center [1225, 615] width 279 height 36
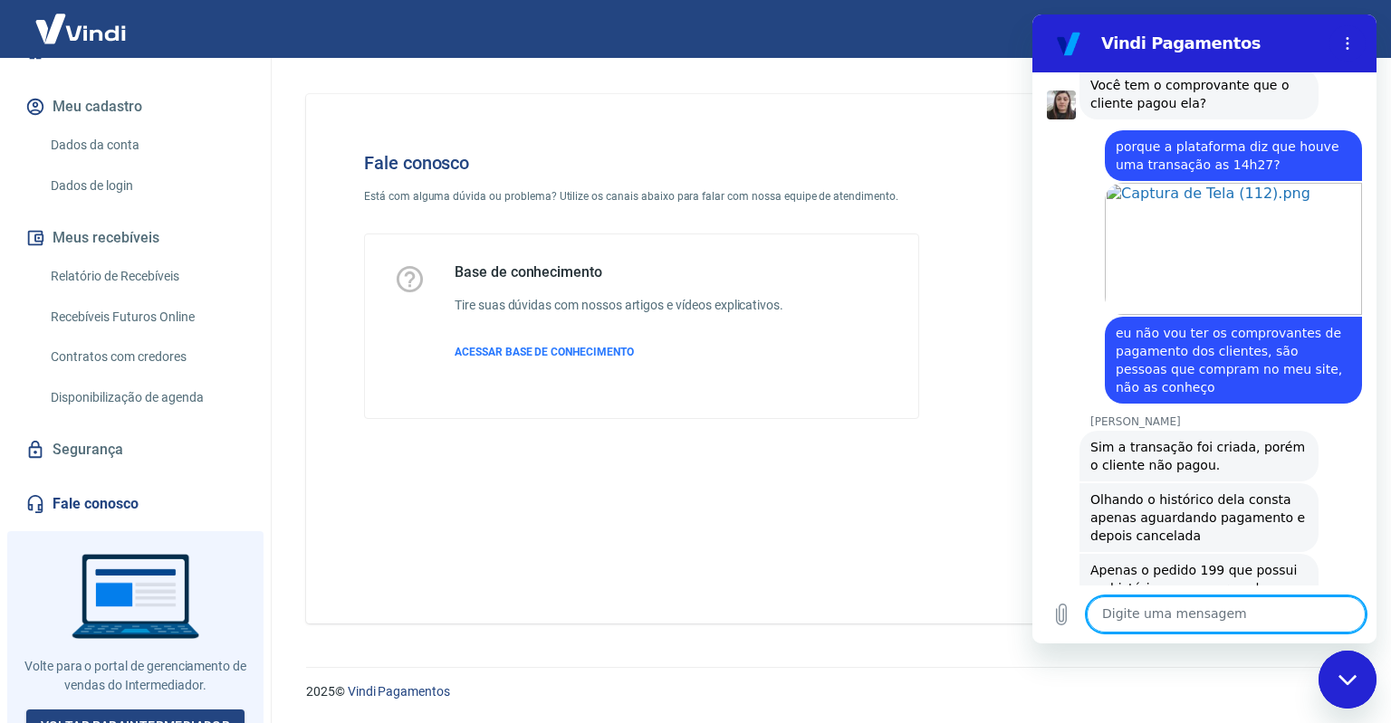
scroll to position [2473, 0]
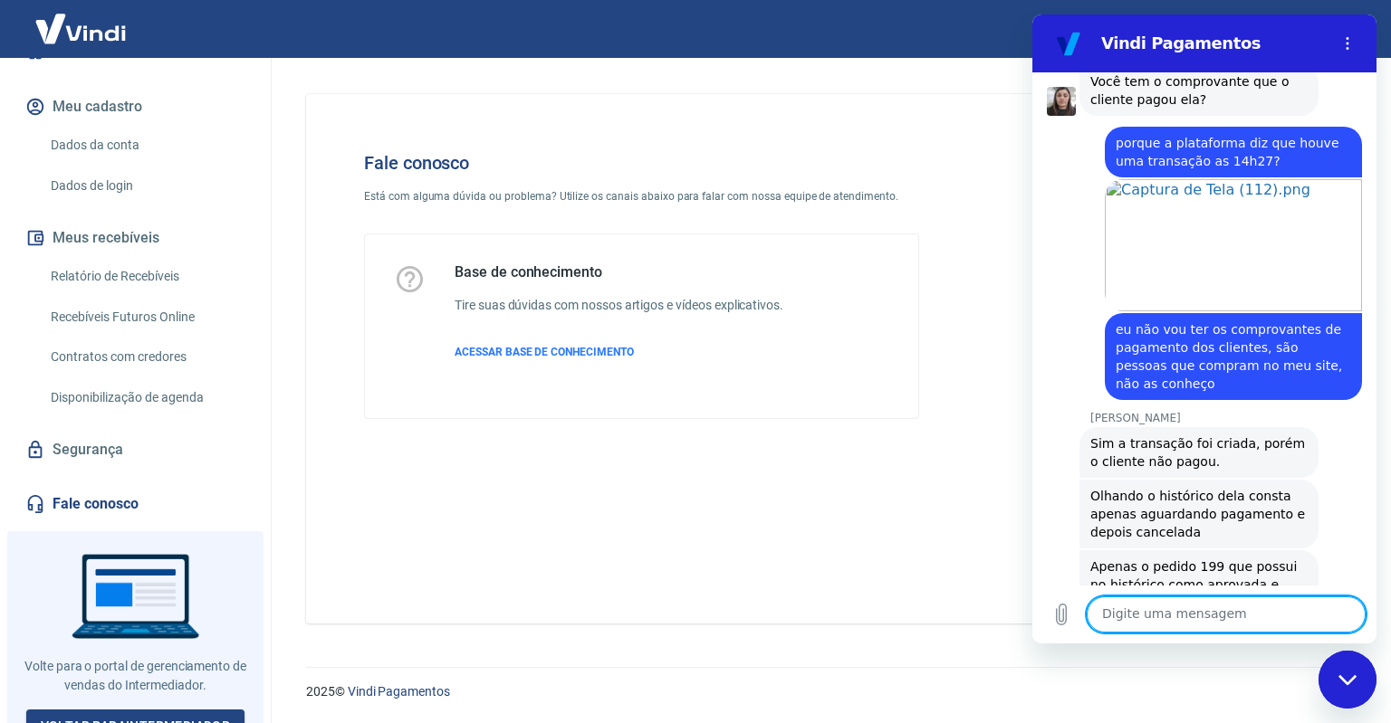
click at [1152, 607] on textarea at bounding box center [1225, 615] width 279 height 36
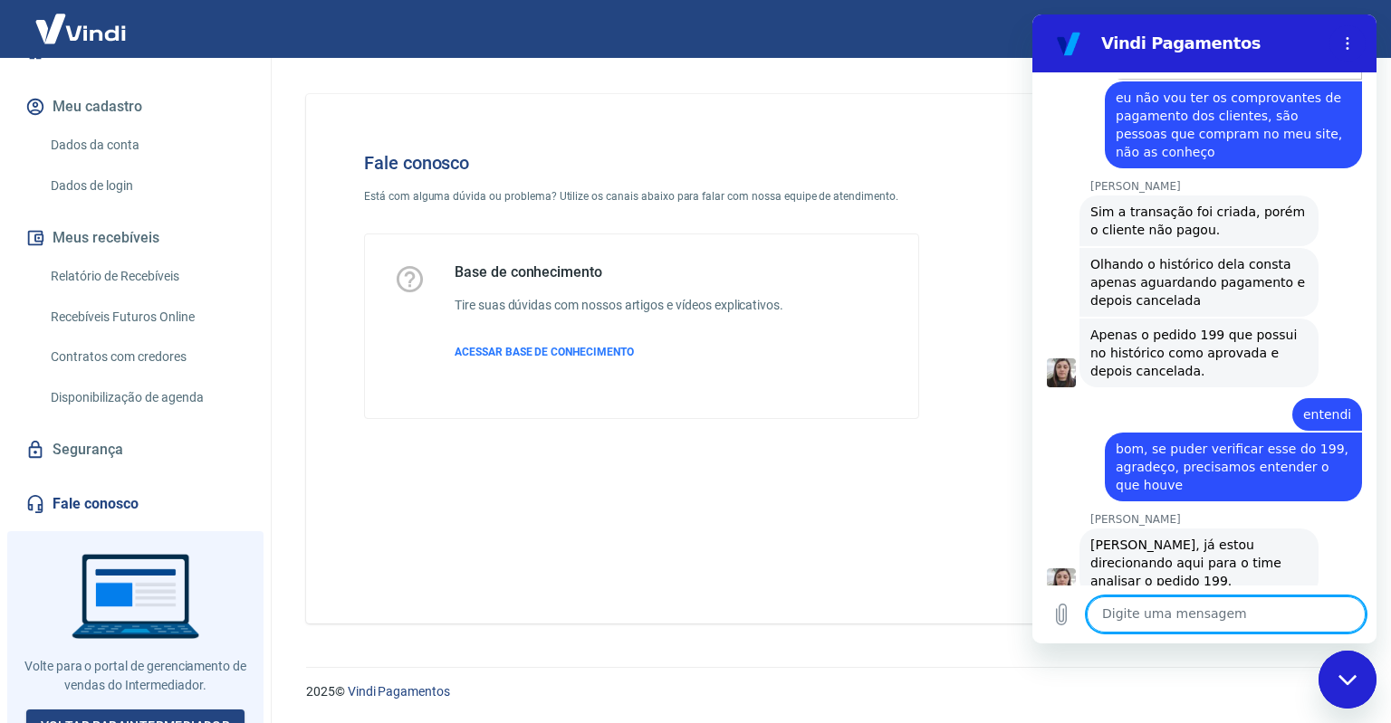
scroll to position [2709, 0]
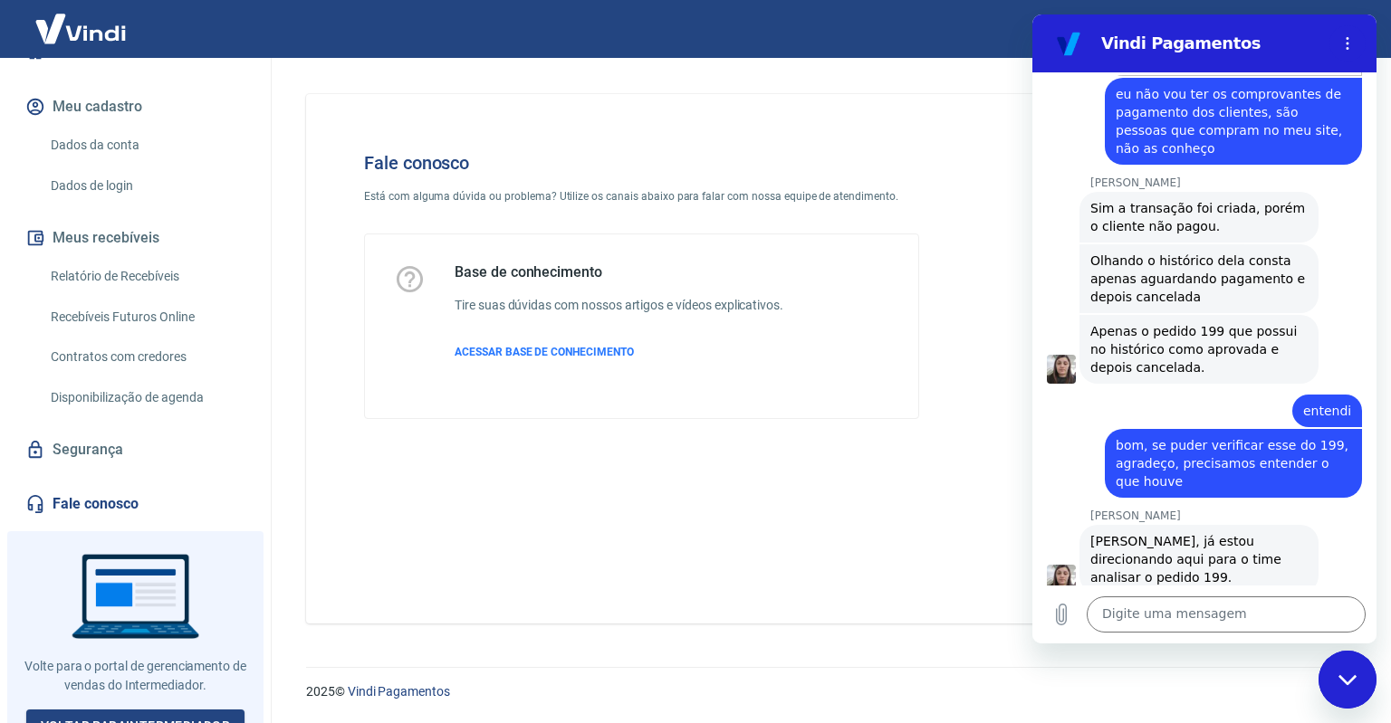
click at [1365, 686] on div "Fechar janela de mensagens" at bounding box center [1347, 680] width 54 height 54
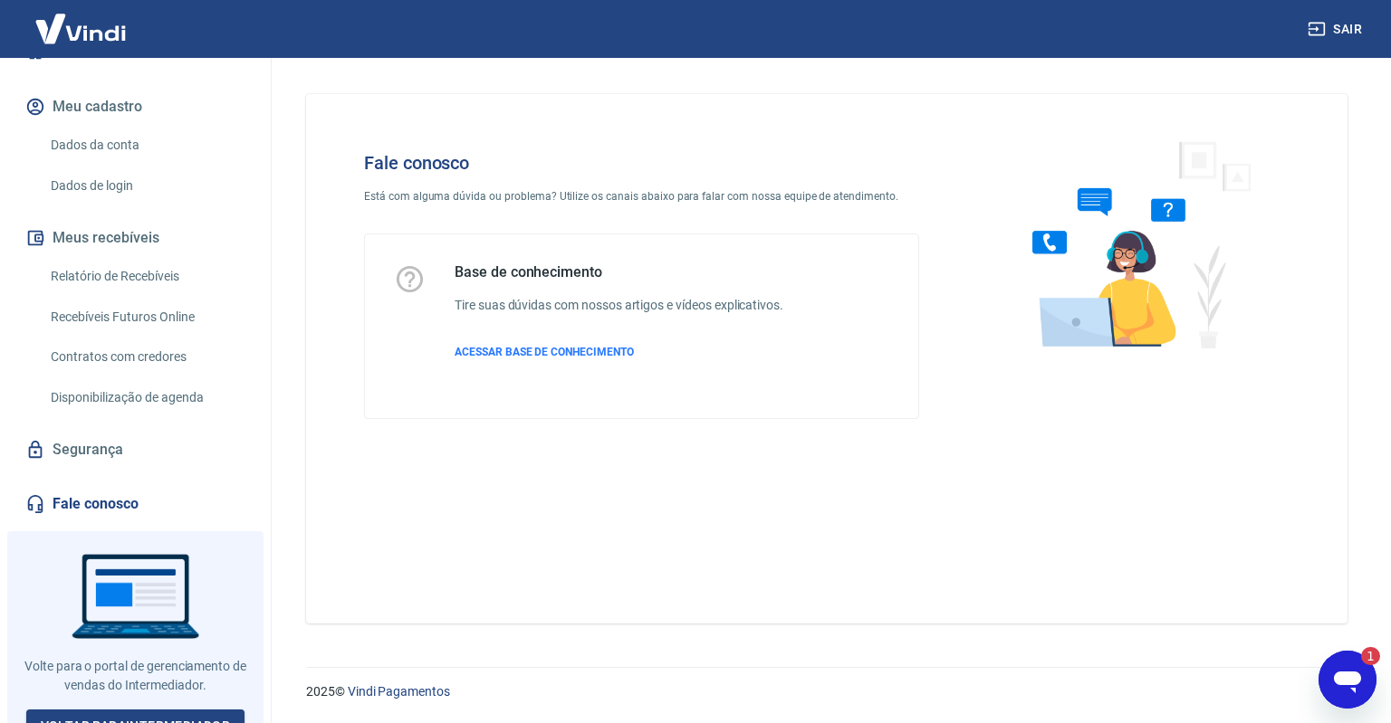
scroll to position [0, 0]
